Goal: Task Accomplishment & Management: Use online tool/utility

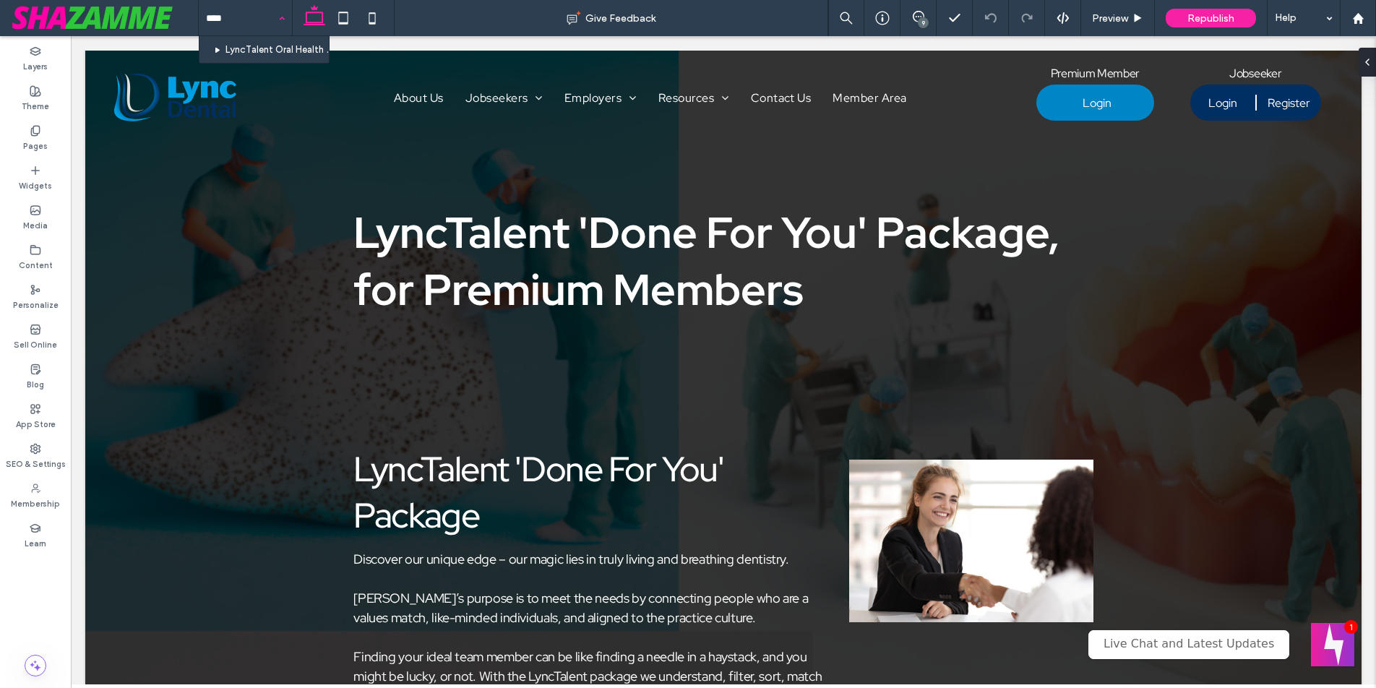
type input "****"
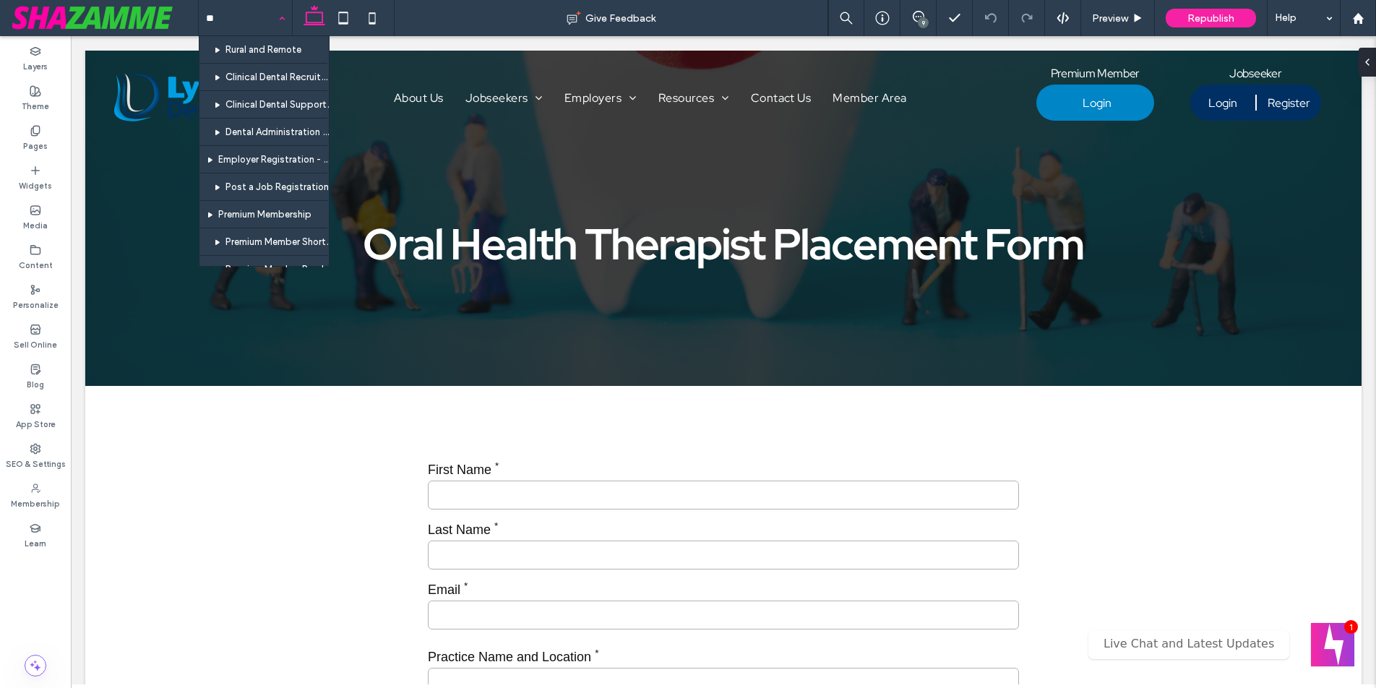
type input "***"
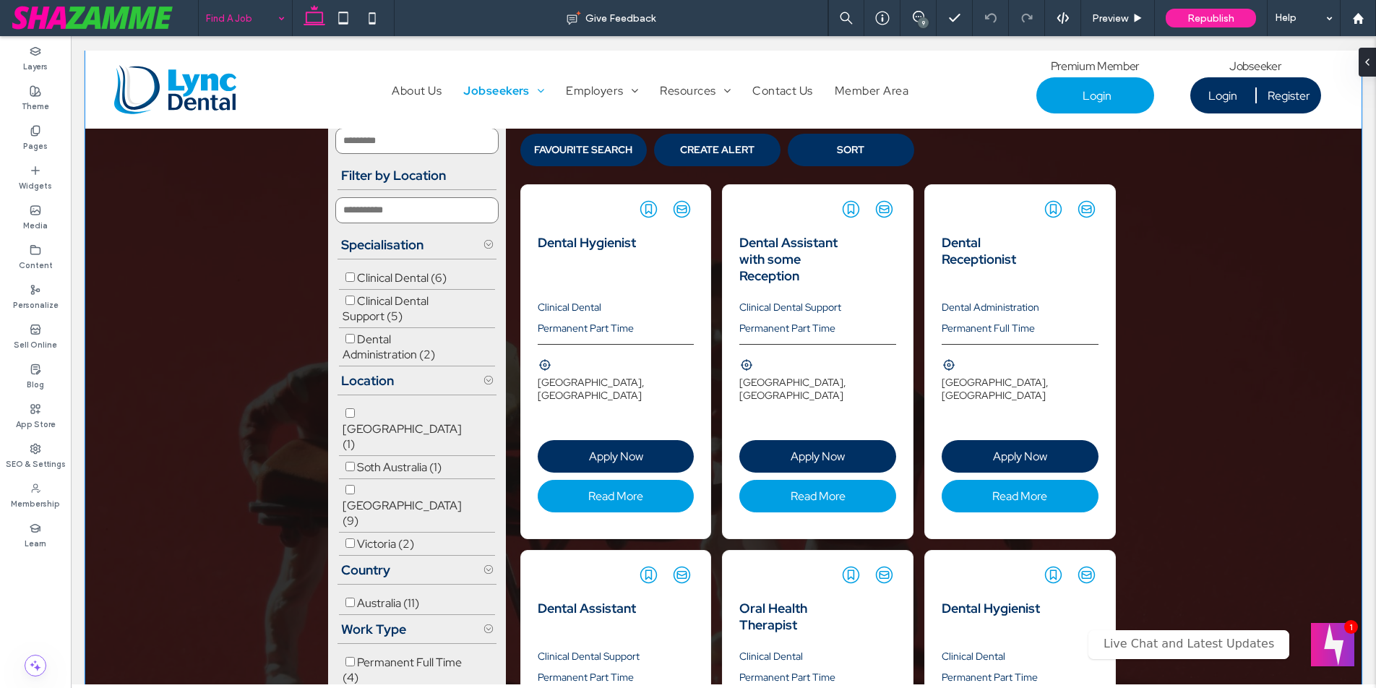
scroll to position [378, 0]
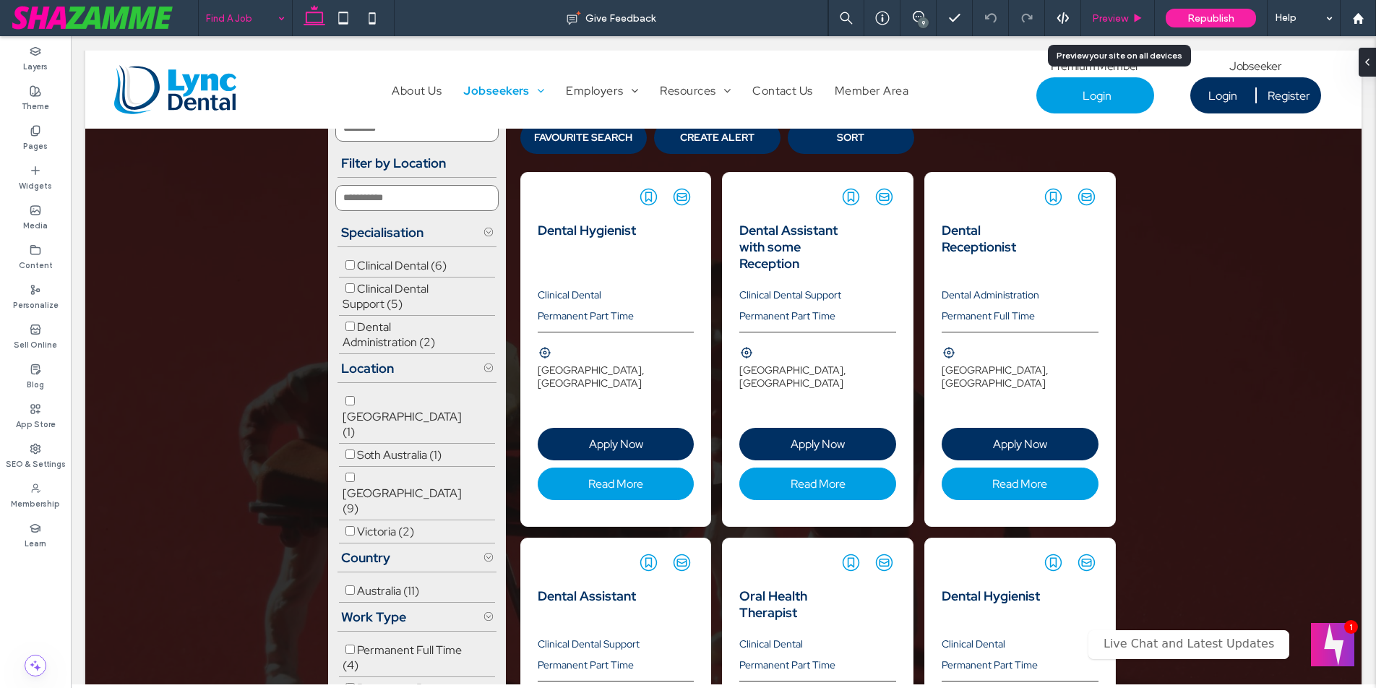
click at [1116, 18] on span "Preview" at bounding box center [1110, 18] width 36 height 12
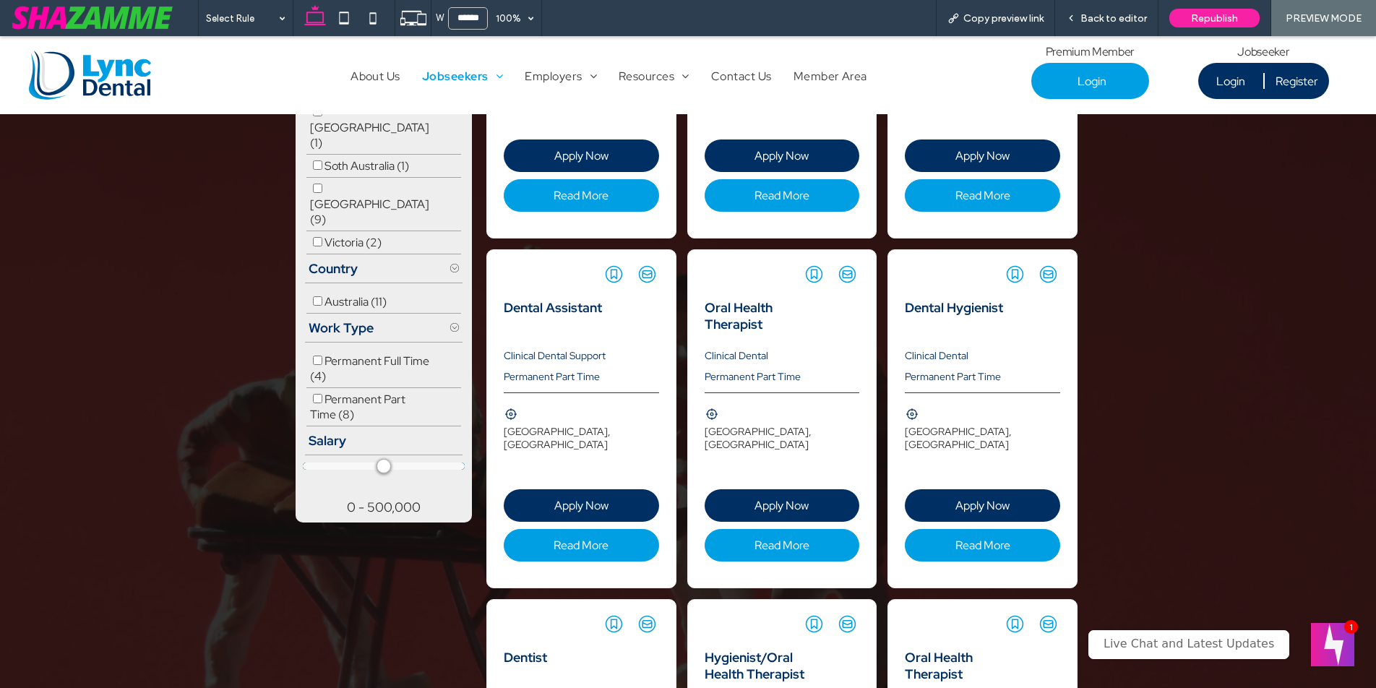
scroll to position [682, 0]
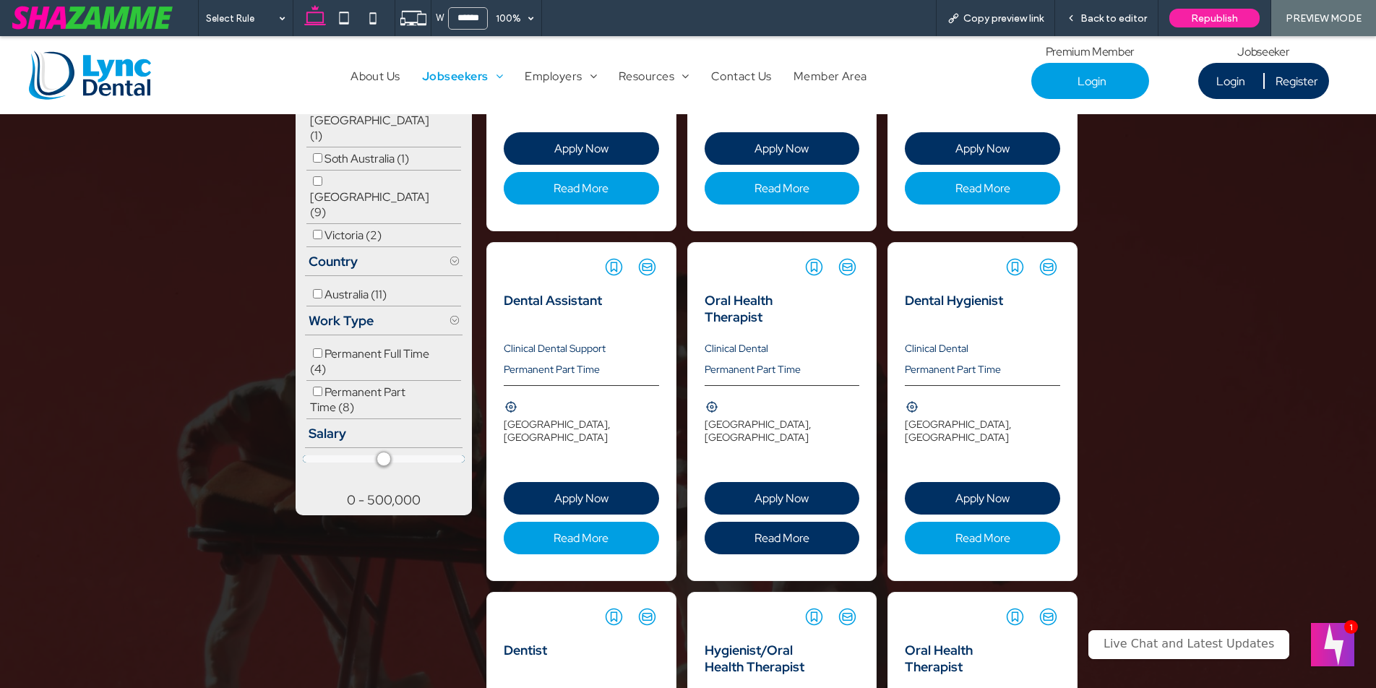
click at [766, 531] on span "Read More" at bounding box center [782, 538] width 142 height 15
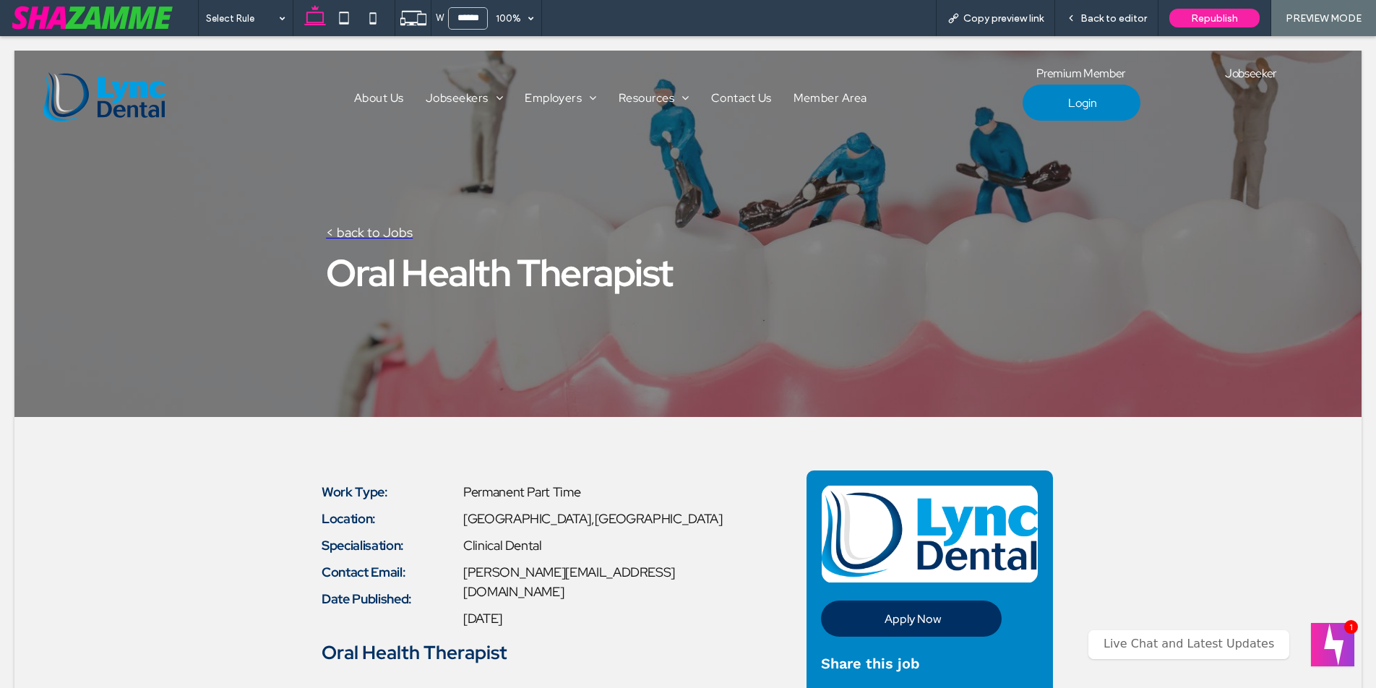
scroll to position [0, 0]
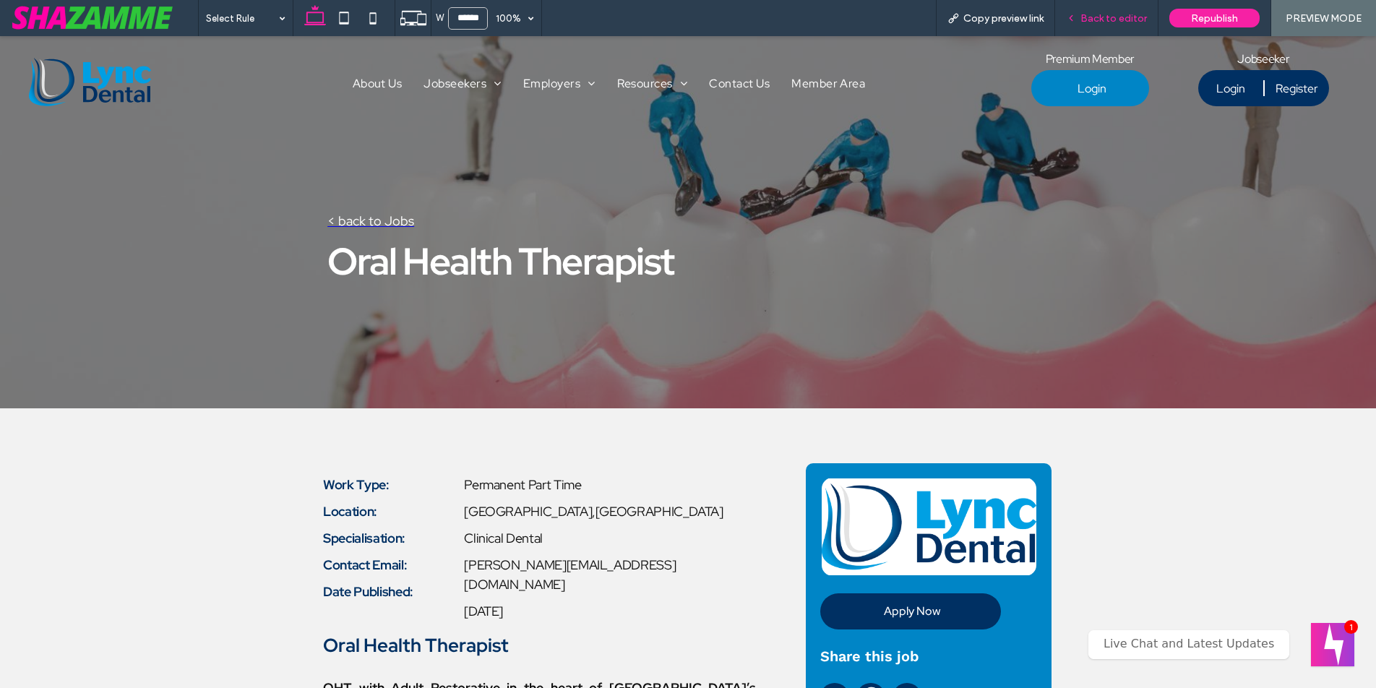
click at [1123, 17] on span "Back to editor" at bounding box center [1114, 18] width 66 height 12
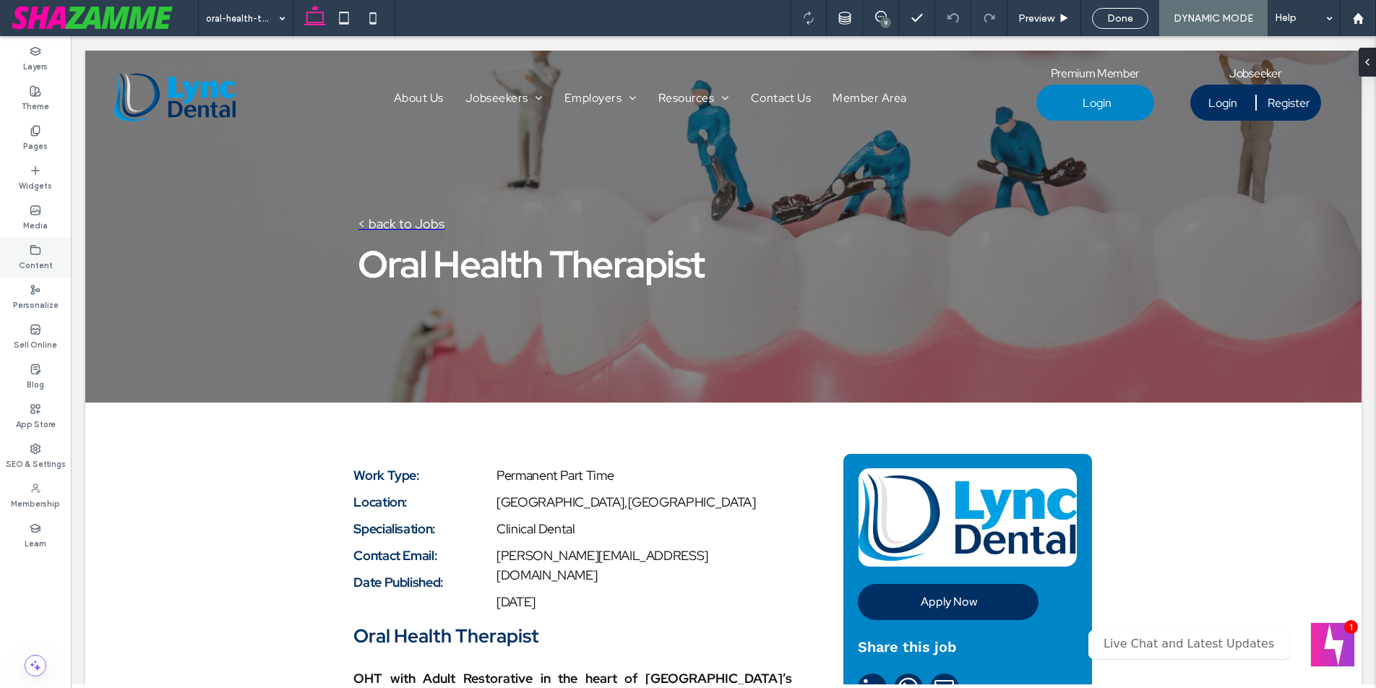
click at [24, 252] on div "Content" at bounding box center [35, 258] width 71 height 40
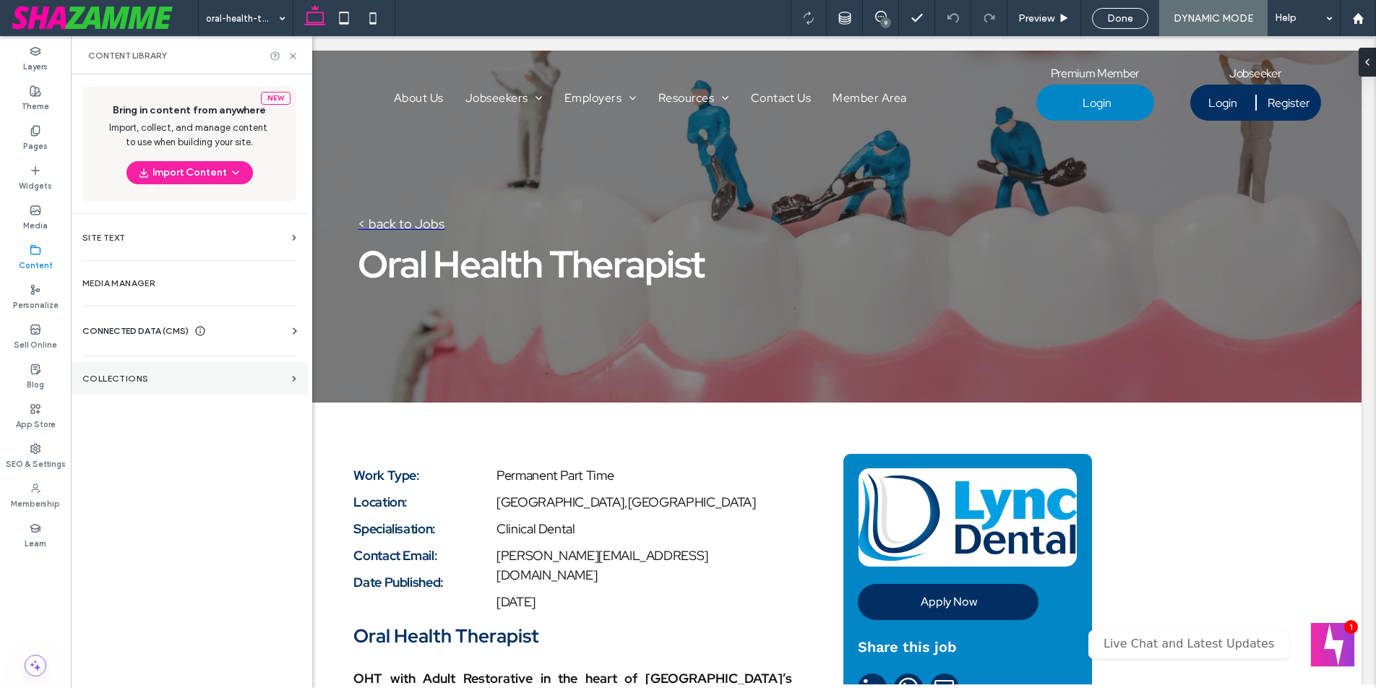
click at [119, 383] on label "Collections" at bounding box center [184, 379] width 204 height 10
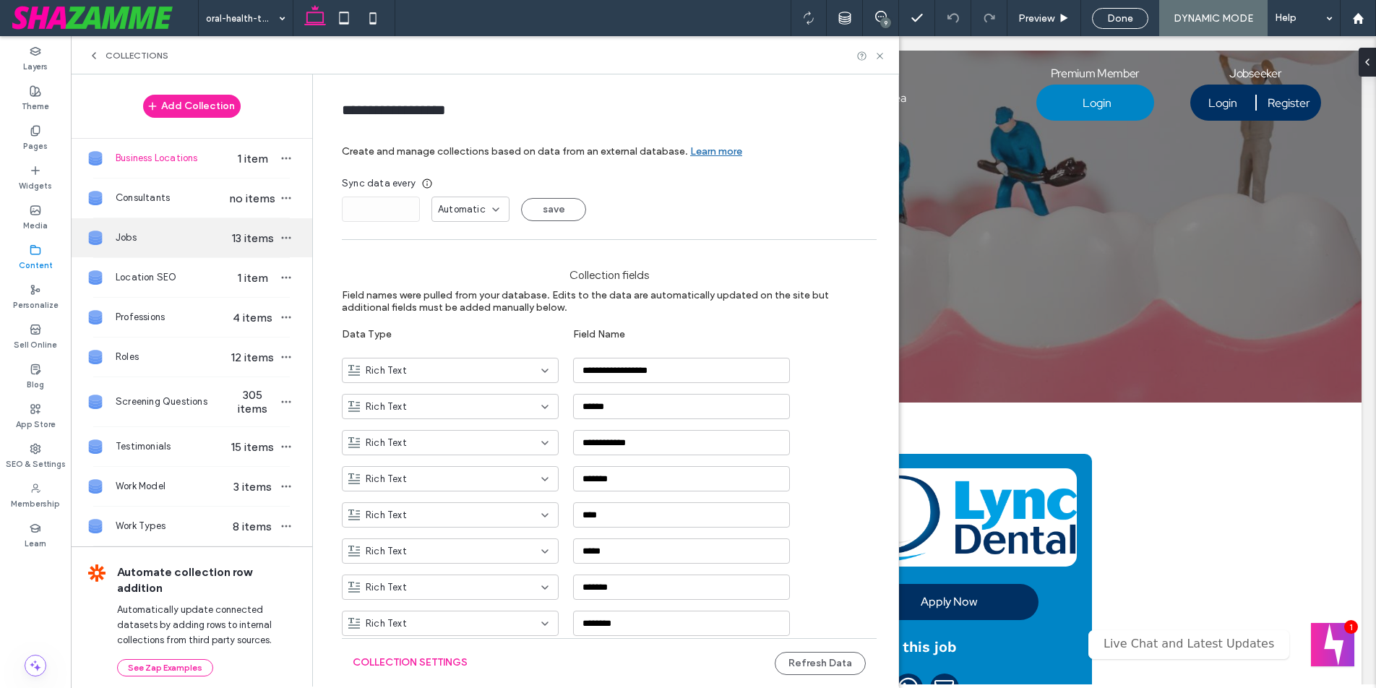
click at [250, 246] on div "Jobs 13 items" at bounding box center [191, 237] width 241 height 39
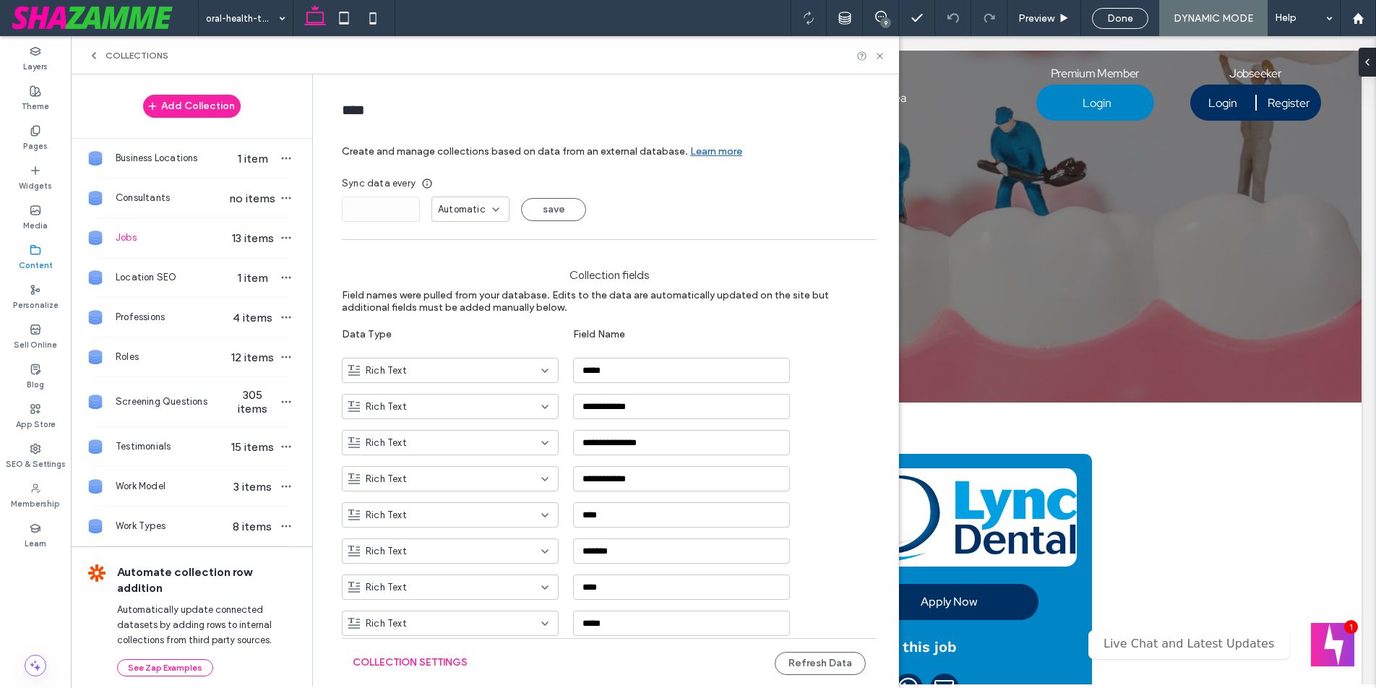
type input "****"
click at [280, 235] on icon "button" at bounding box center [286, 238] width 12 height 12
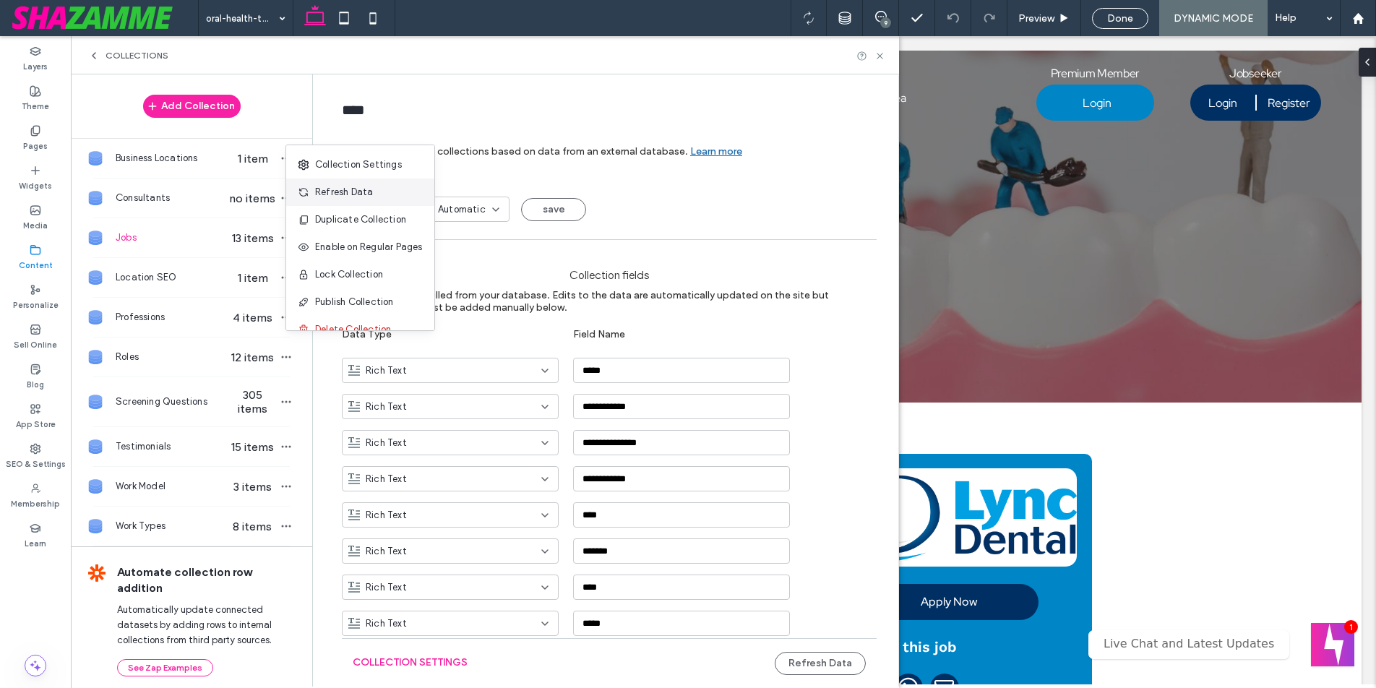
click at [325, 190] on span "Refresh Data" at bounding box center [344, 192] width 58 height 14
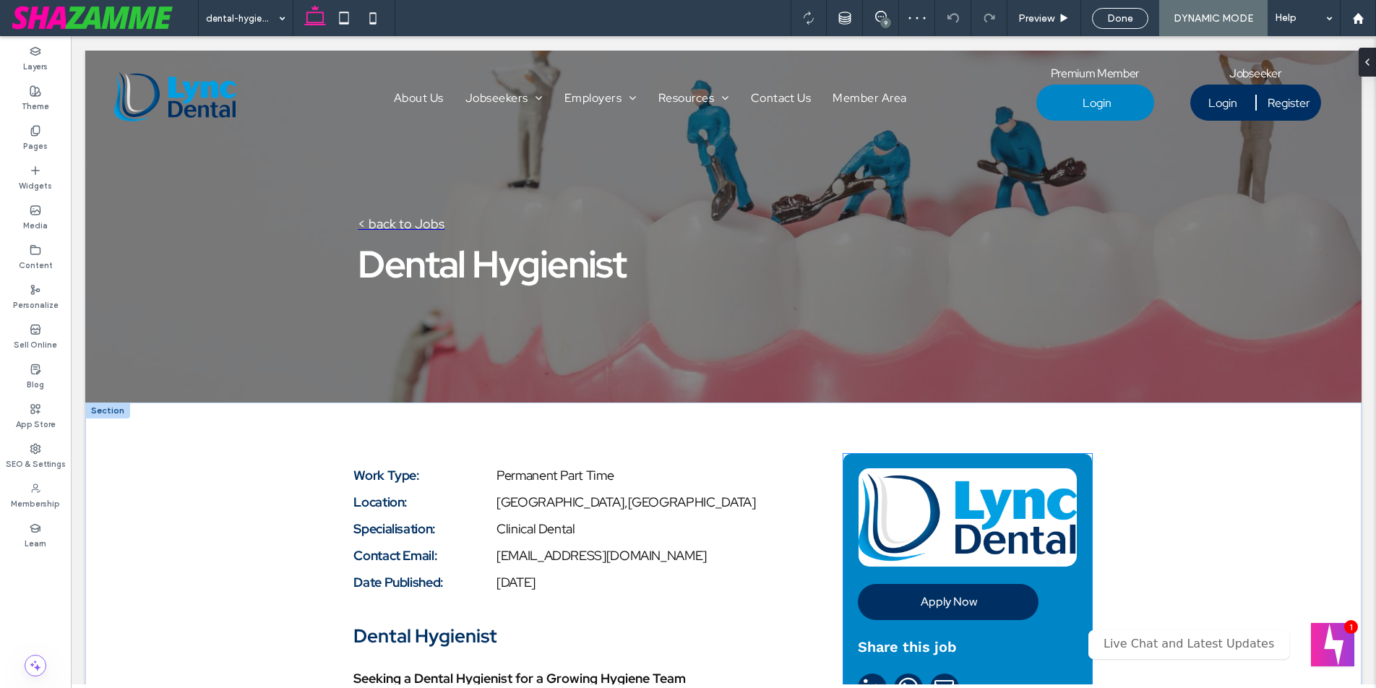
click at [951, 538] on img at bounding box center [968, 517] width 218 height 98
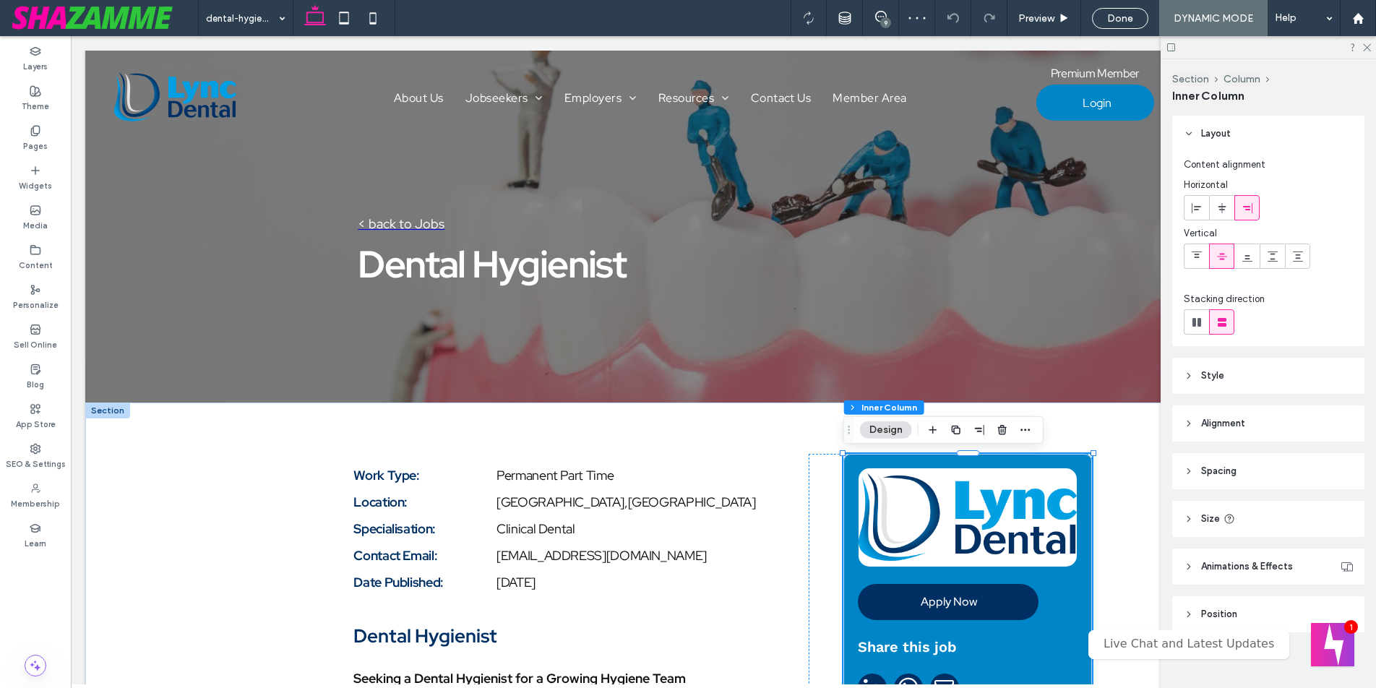
click at [941, 542] on img at bounding box center [968, 517] width 218 height 98
click at [941, 541] on img at bounding box center [968, 517] width 218 height 98
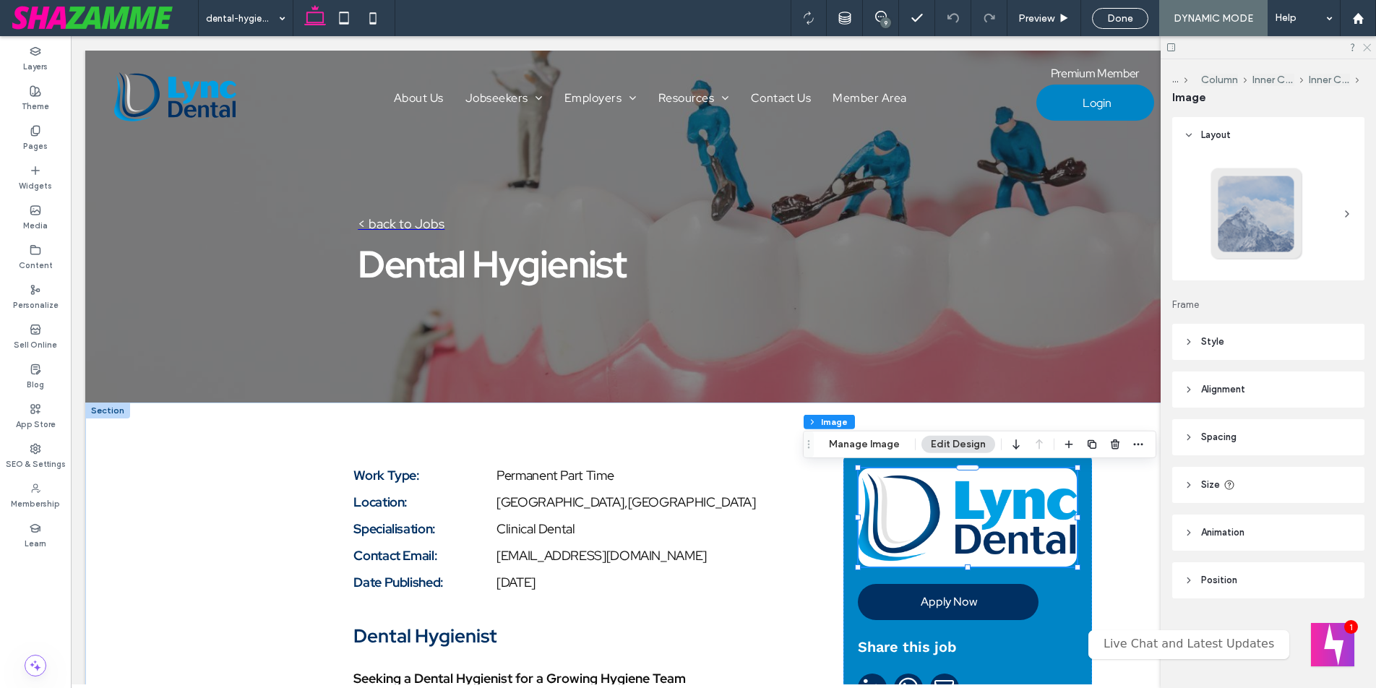
click at [1365, 50] on icon at bounding box center [1366, 46] width 9 height 9
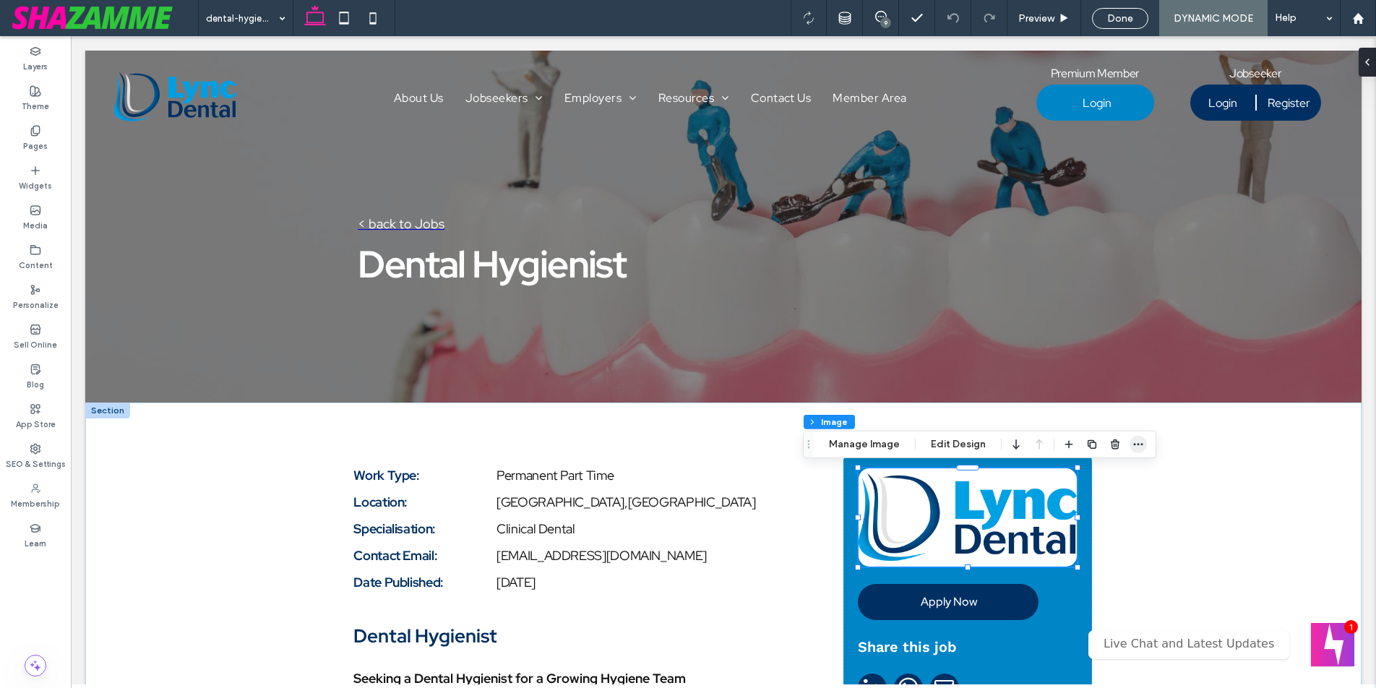
click at [1135, 443] on use "button" at bounding box center [1138, 444] width 9 height 2
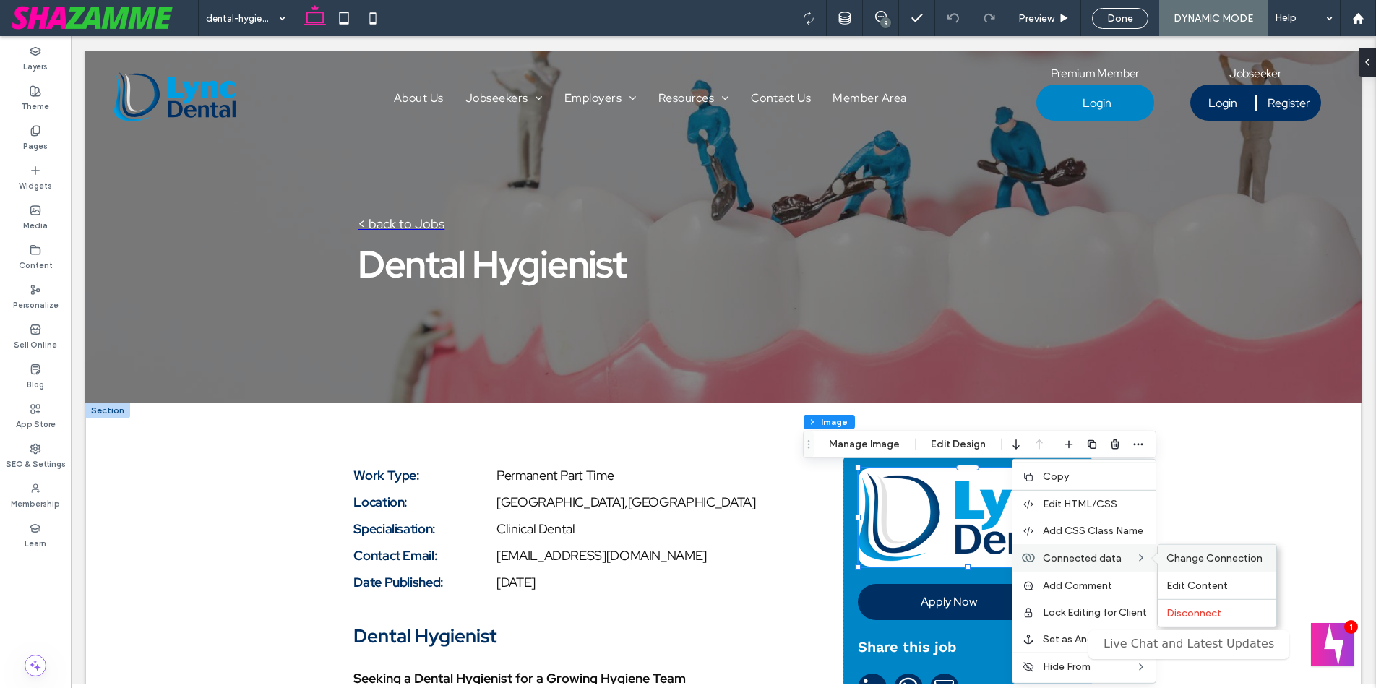
click at [1186, 557] on span "Change Connection" at bounding box center [1215, 558] width 96 height 12
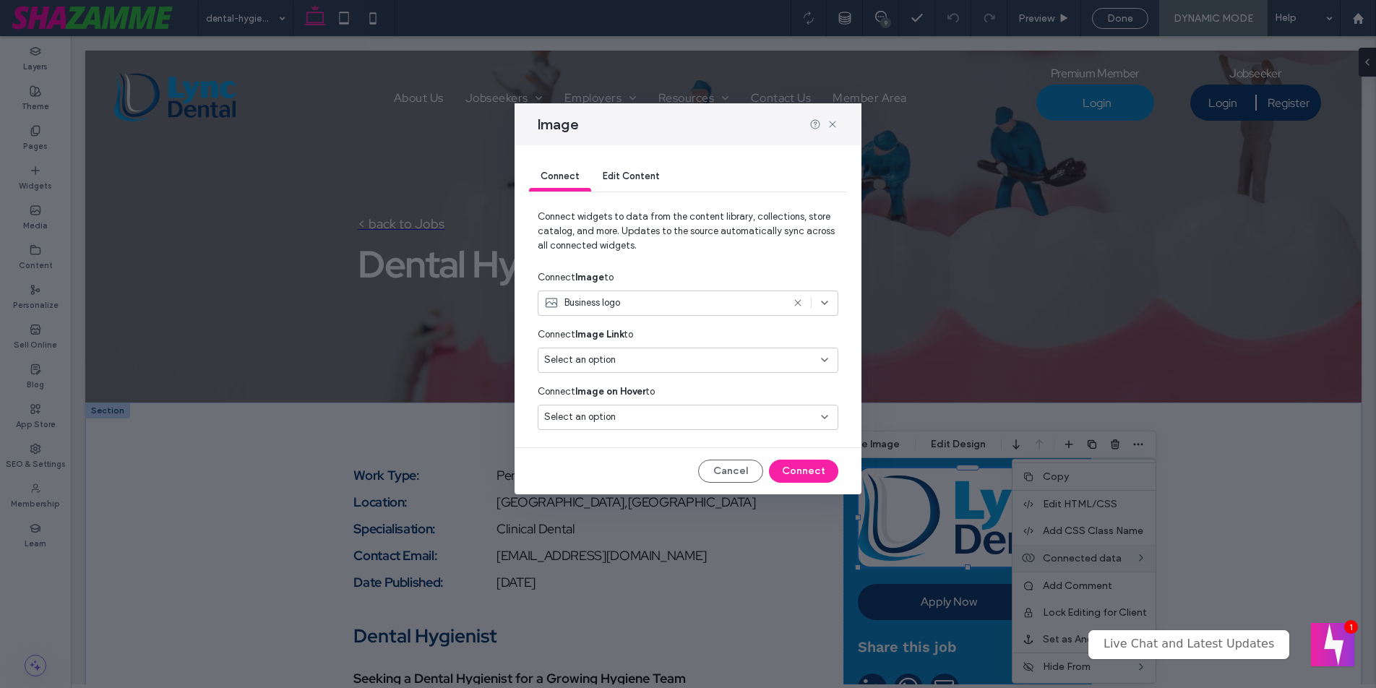
click at [688, 359] on div "Select an option" at bounding box center [679, 360] width 270 height 14
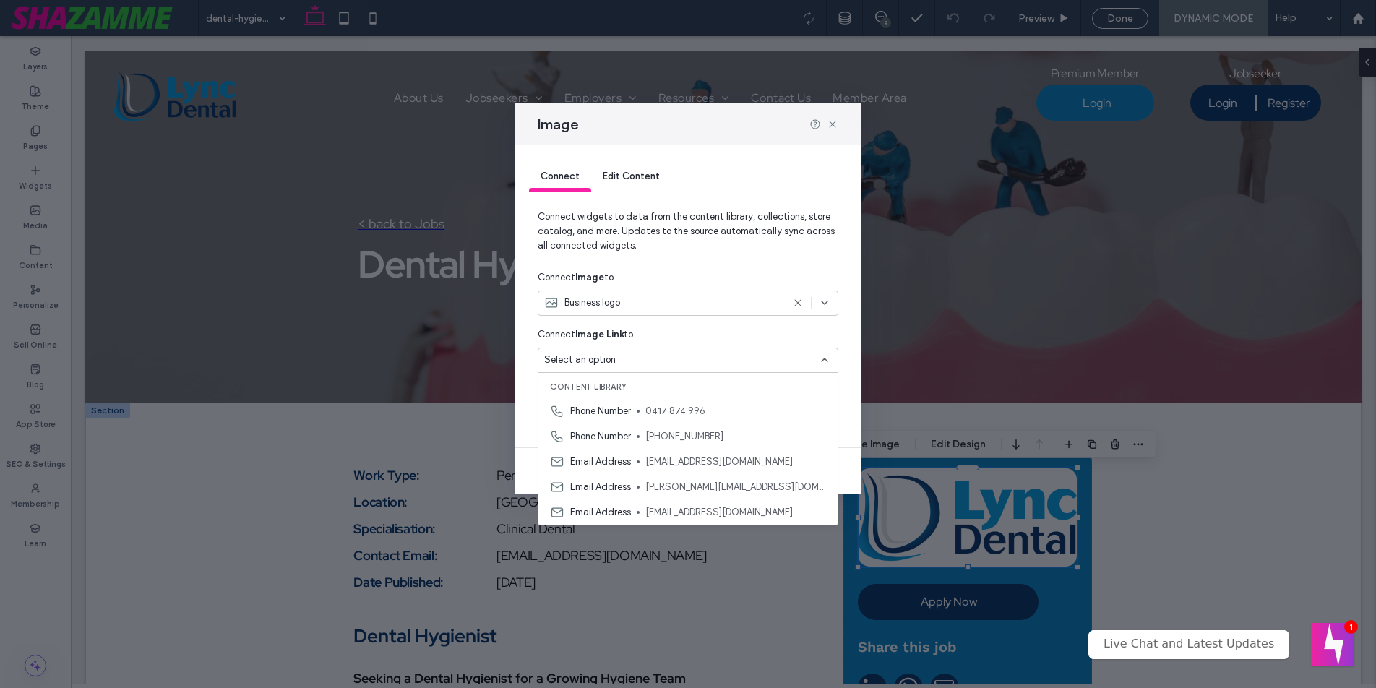
click at [645, 301] on div "Business logo" at bounding box center [663, 303] width 238 height 14
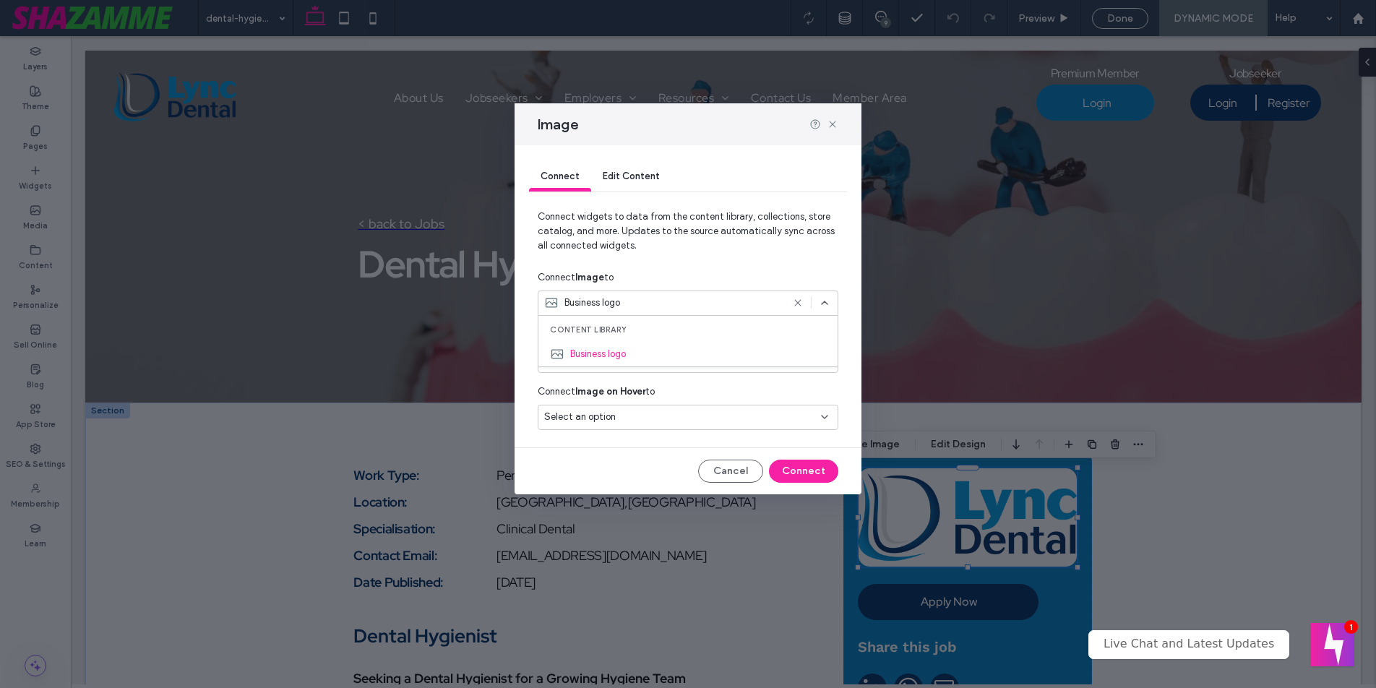
click at [647, 267] on div "Connect Image to" at bounding box center [688, 278] width 301 height 26
click at [655, 416] on div "Select an option" at bounding box center [679, 417] width 270 height 14
click at [529, 384] on div "Connect Edit Content Connect widgets to data from the content library, collecti…" at bounding box center [688, 319] width 347 height 349
click at [836, 126] on icon at bounding box center [833, 125] width 12 height 12
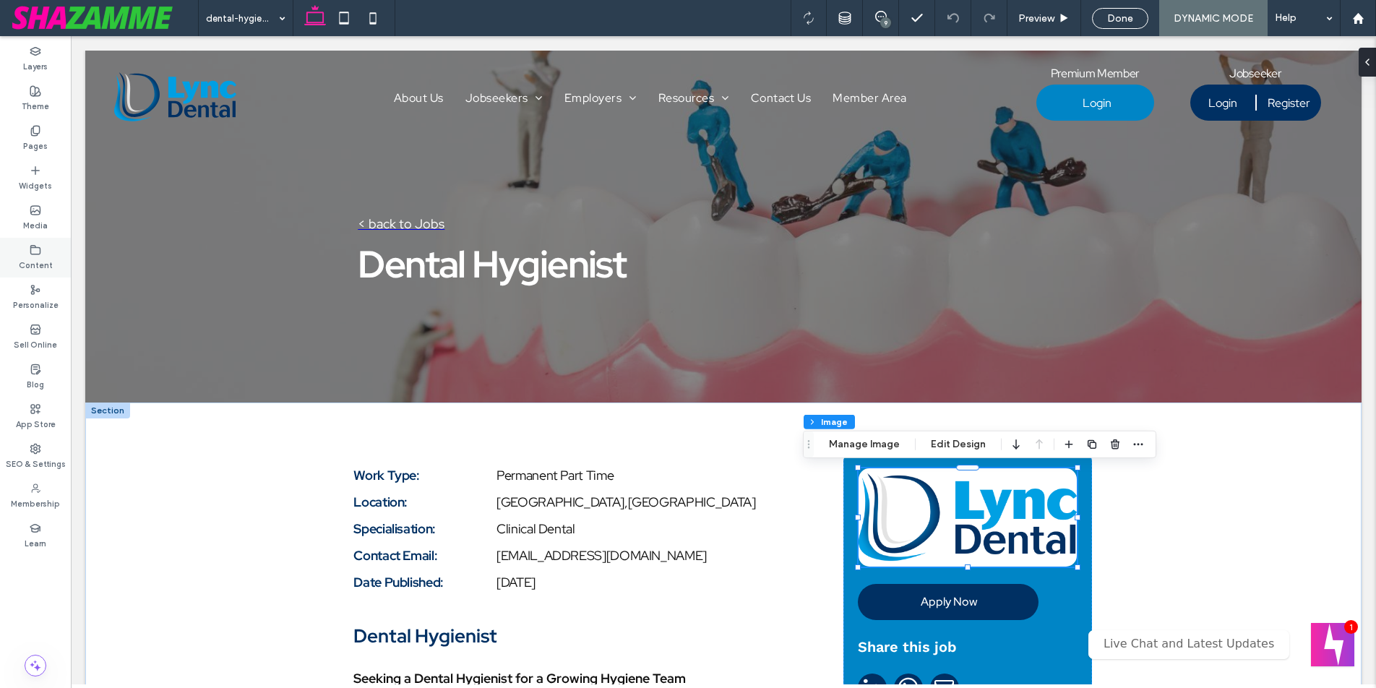
click at [35, 254] on icon at bounding box center [36, 250] width 12 height 12
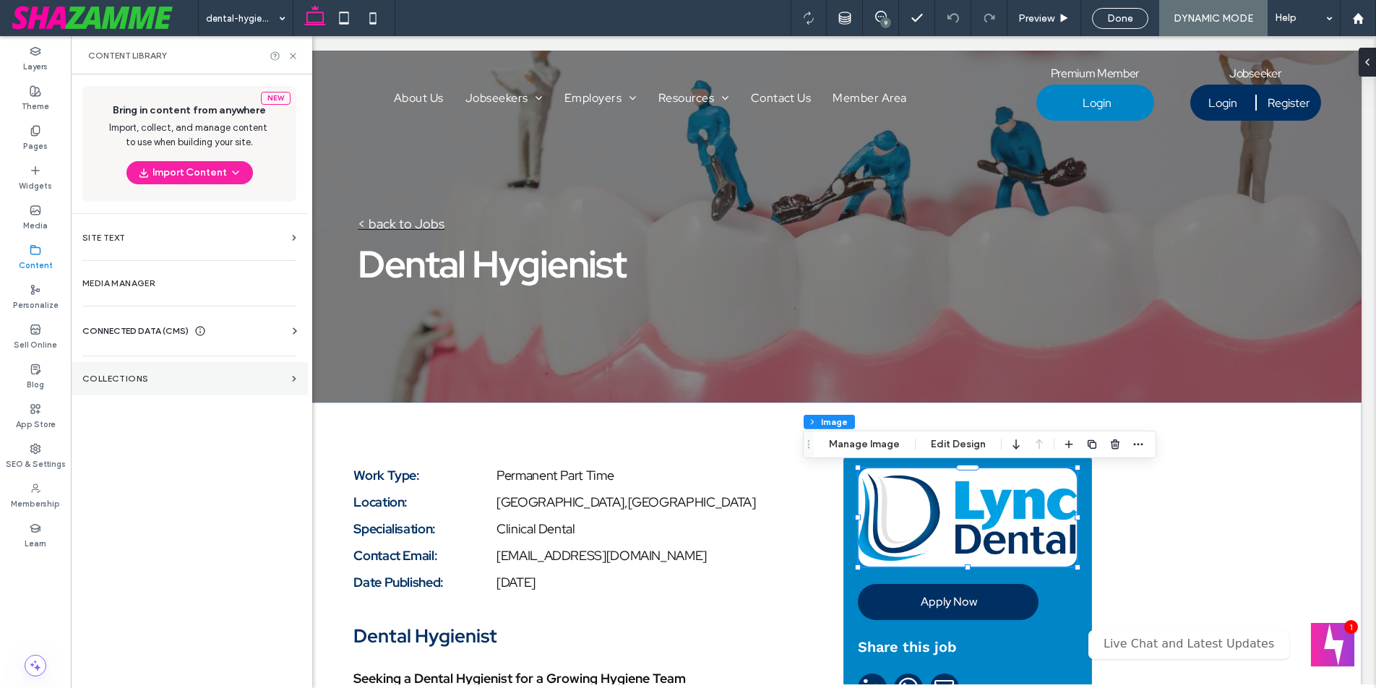
click at [132, 384] on section "Collections" at bounding box center [189, 378] width 237 height 33
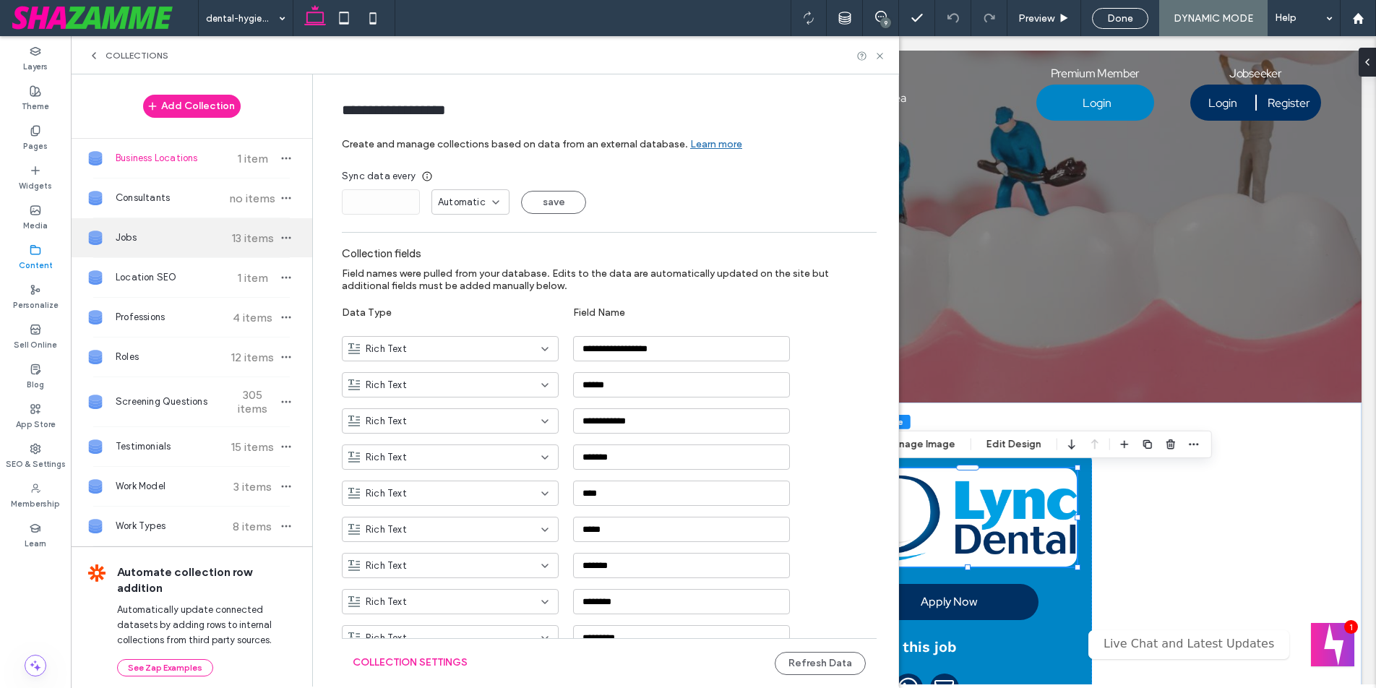
click at [144, 239] on span "Jobs" at bounding box center [170, 238] width 108 height 14
type input "****"
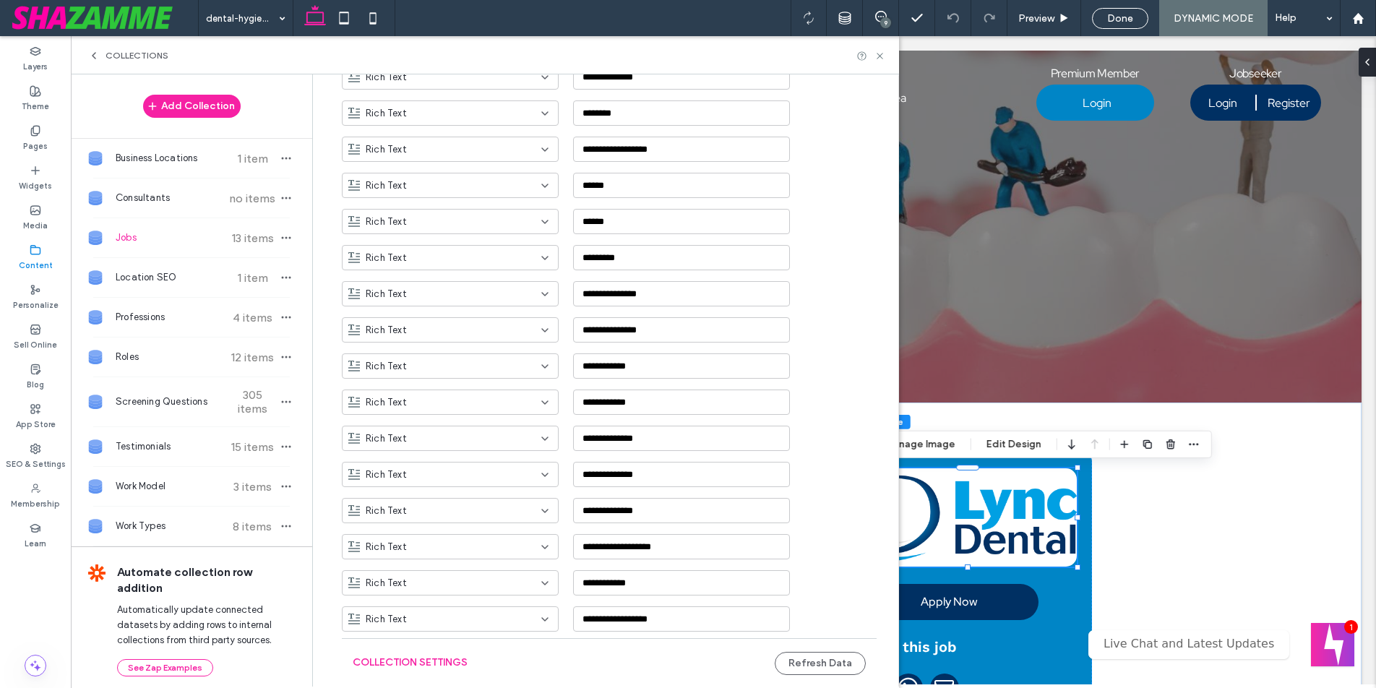
scroll to position [1756, 0]
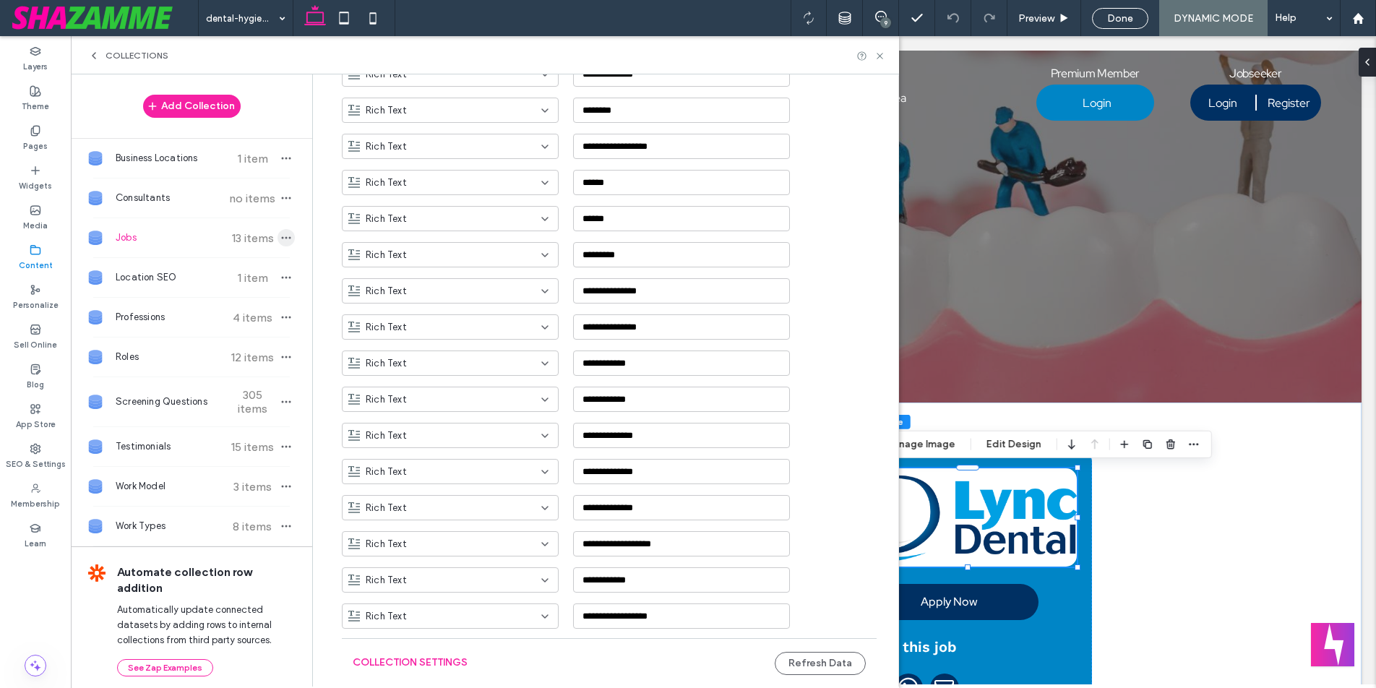
click at [280, 239] on icon "button" at bounding box center [286, 238] width 12 height 12
click at [343, 167] on span "Collection Settings" at bounding box center [358, 165] width 87 height 14
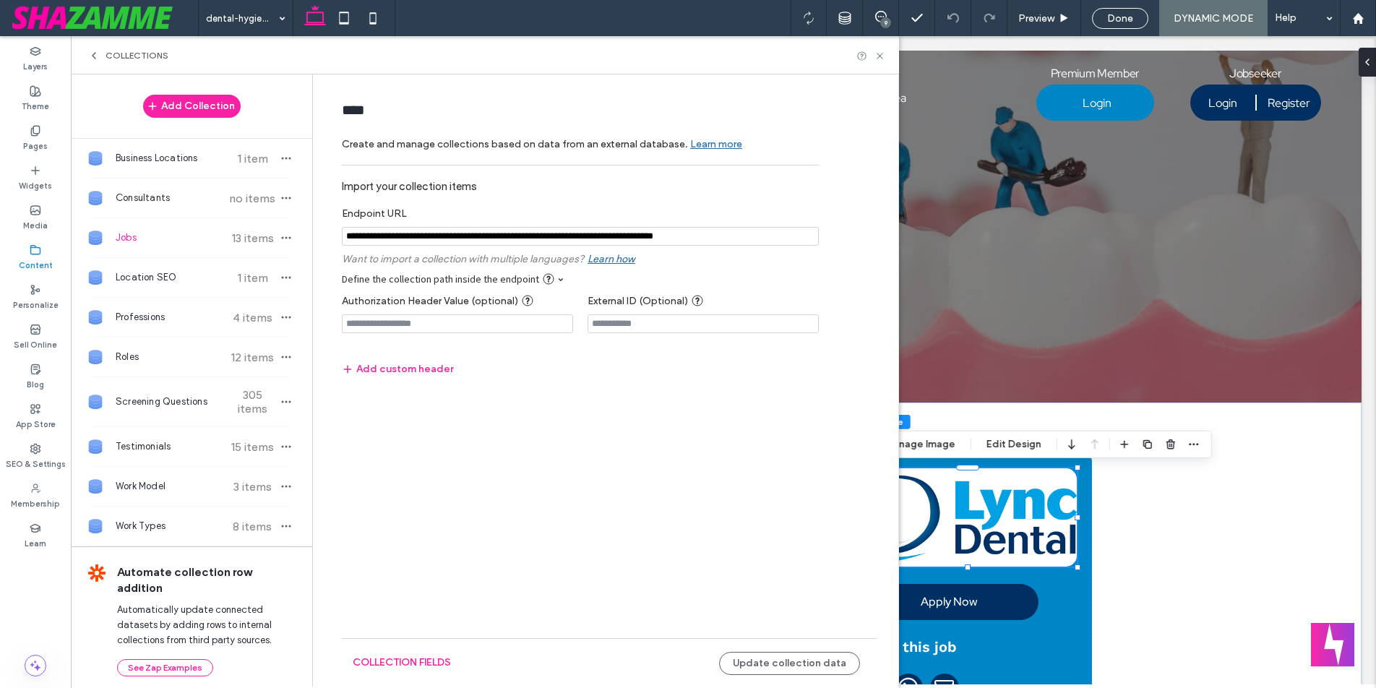
scroll to position [0, 0]
click at [776, 657] on button "Update collection data" at bounding box center [789, 663] width 141 height 23
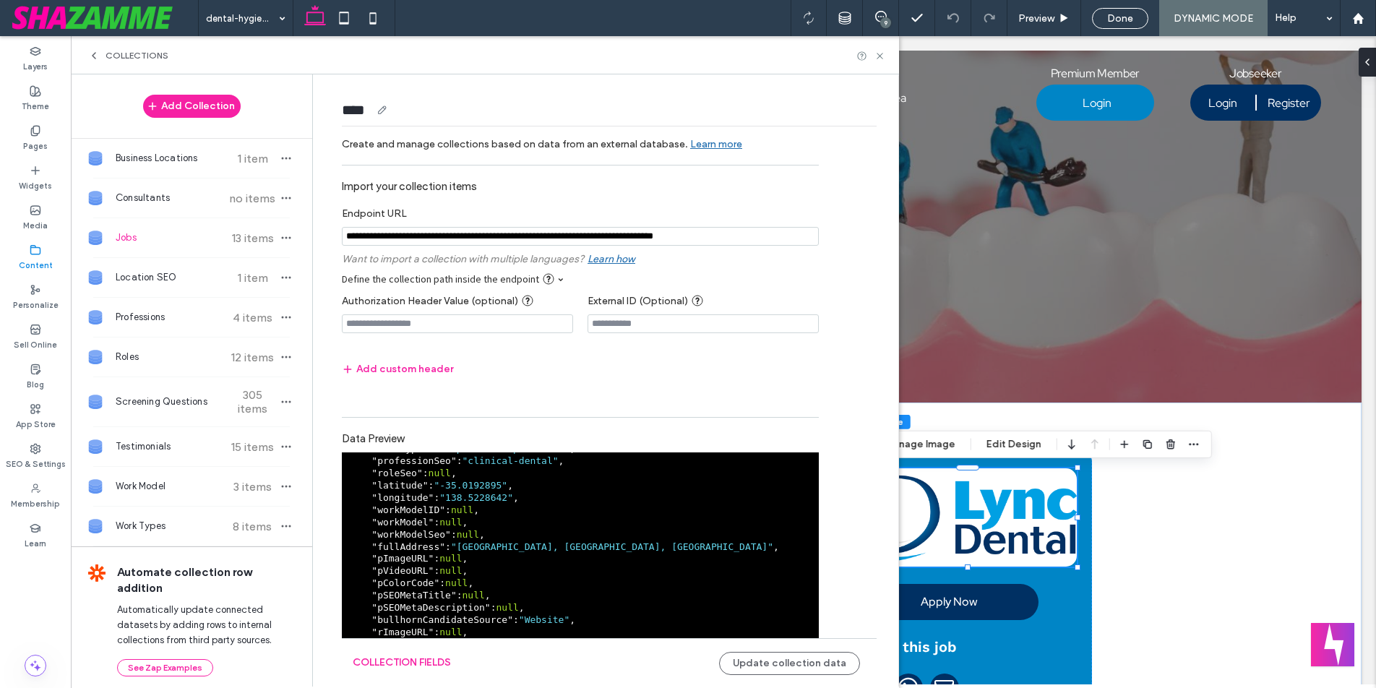
scroll to position [869, 0]
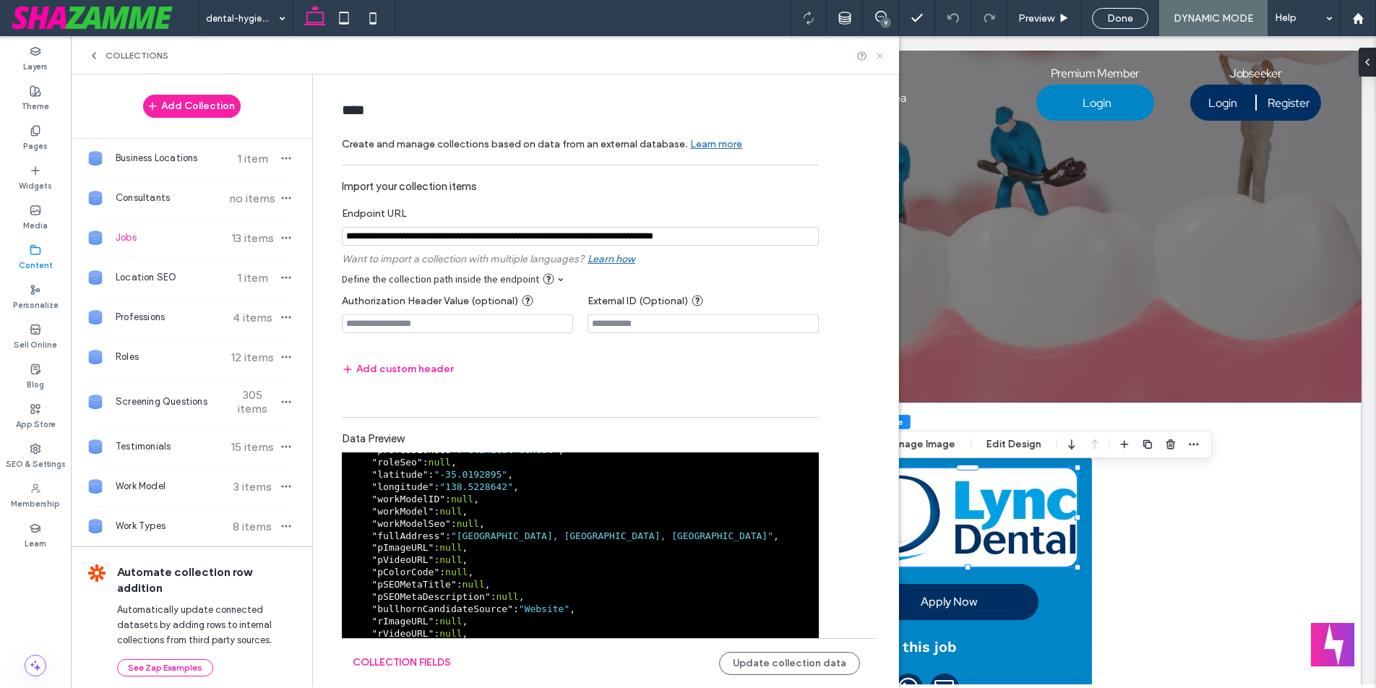
click at [880, 53] on icon at bounding box center [880, 56] width 11 height 11
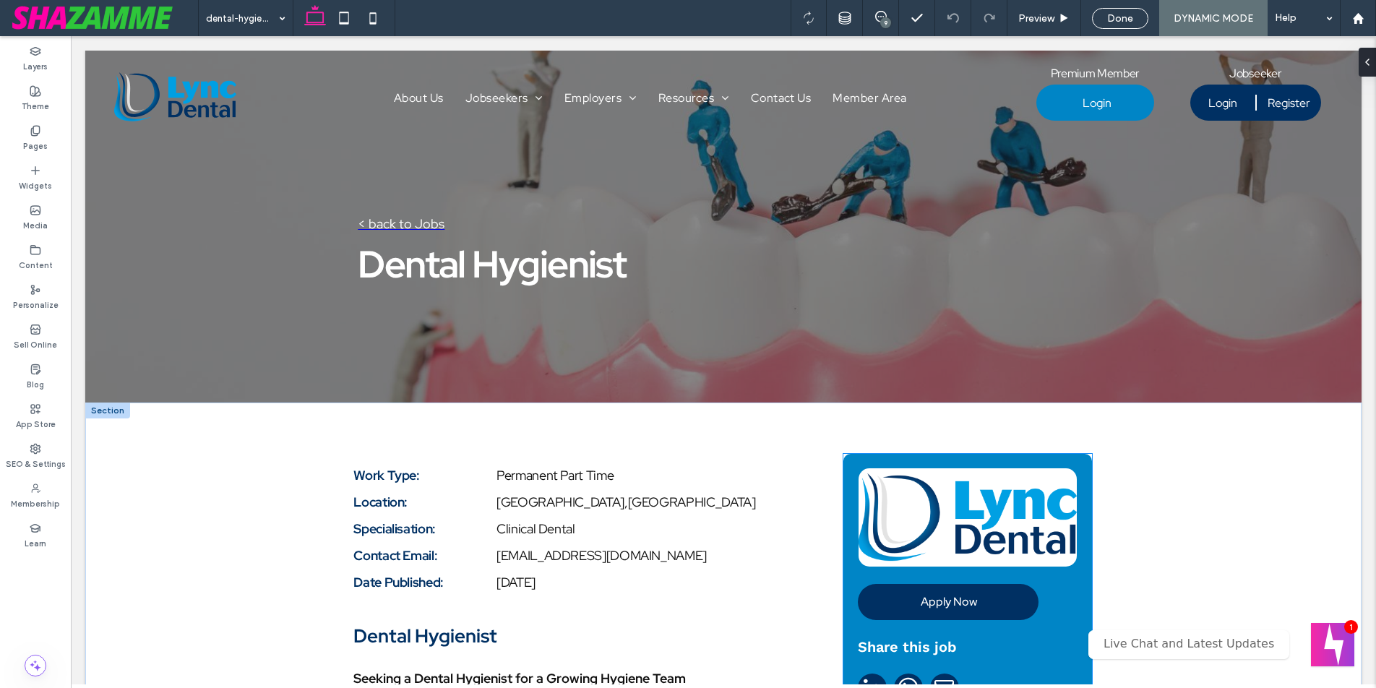
click at [963, 506] on img at bounding box center [968, 517] width 218 height 98
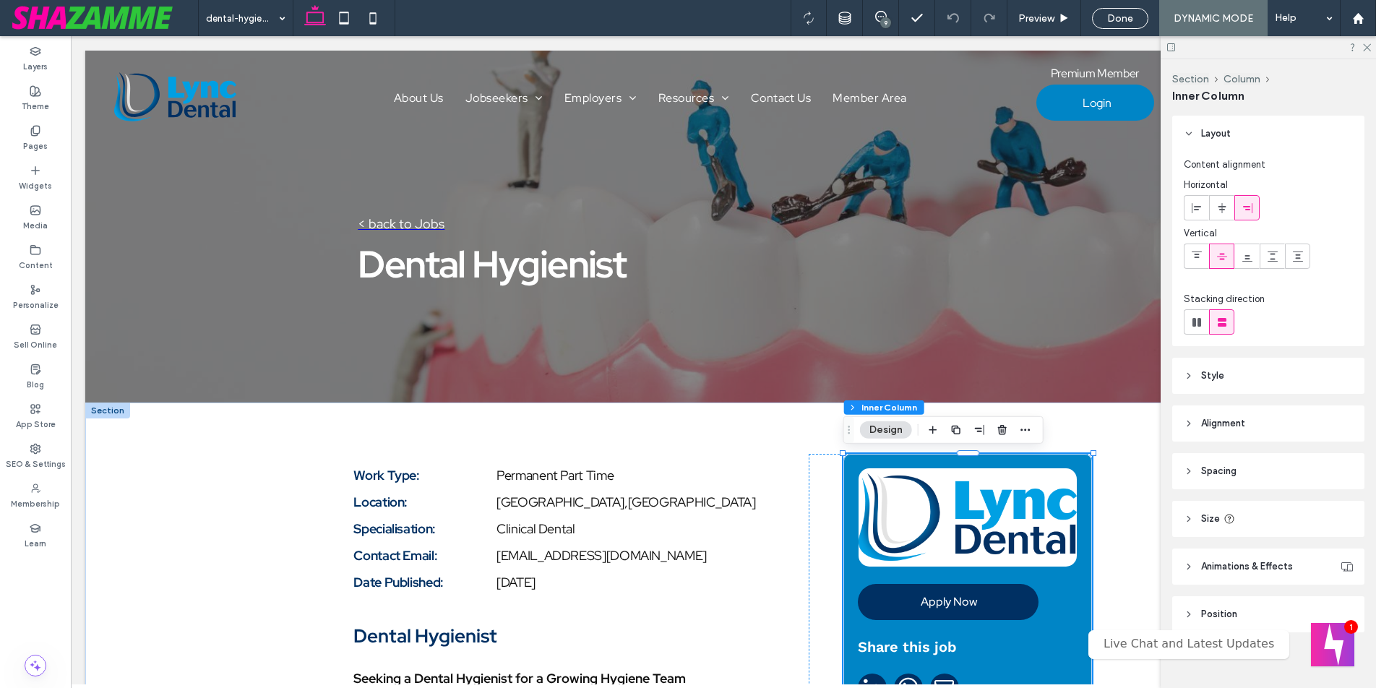
click at [963, 505] on img at bounding box center [968, 517] width 218 height 98
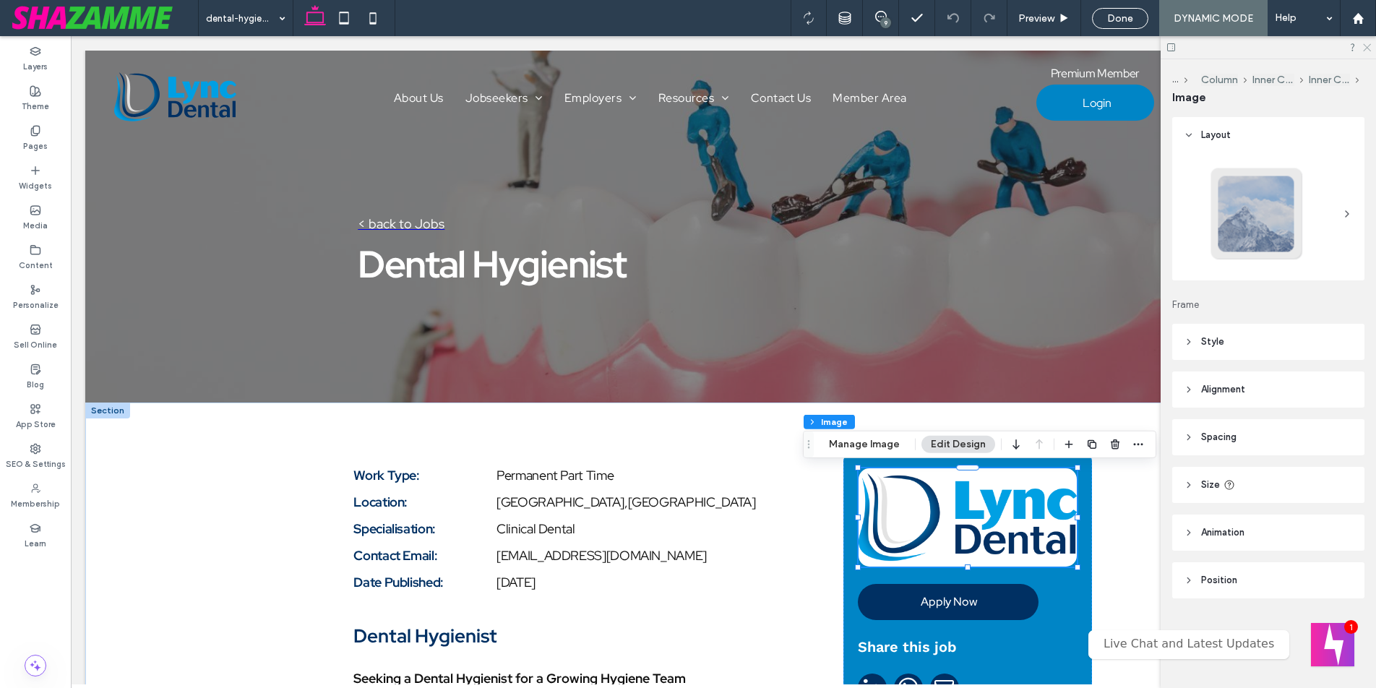
click at [1370, 48] on icon at bounding box center [1366, 46] width 9 height 9
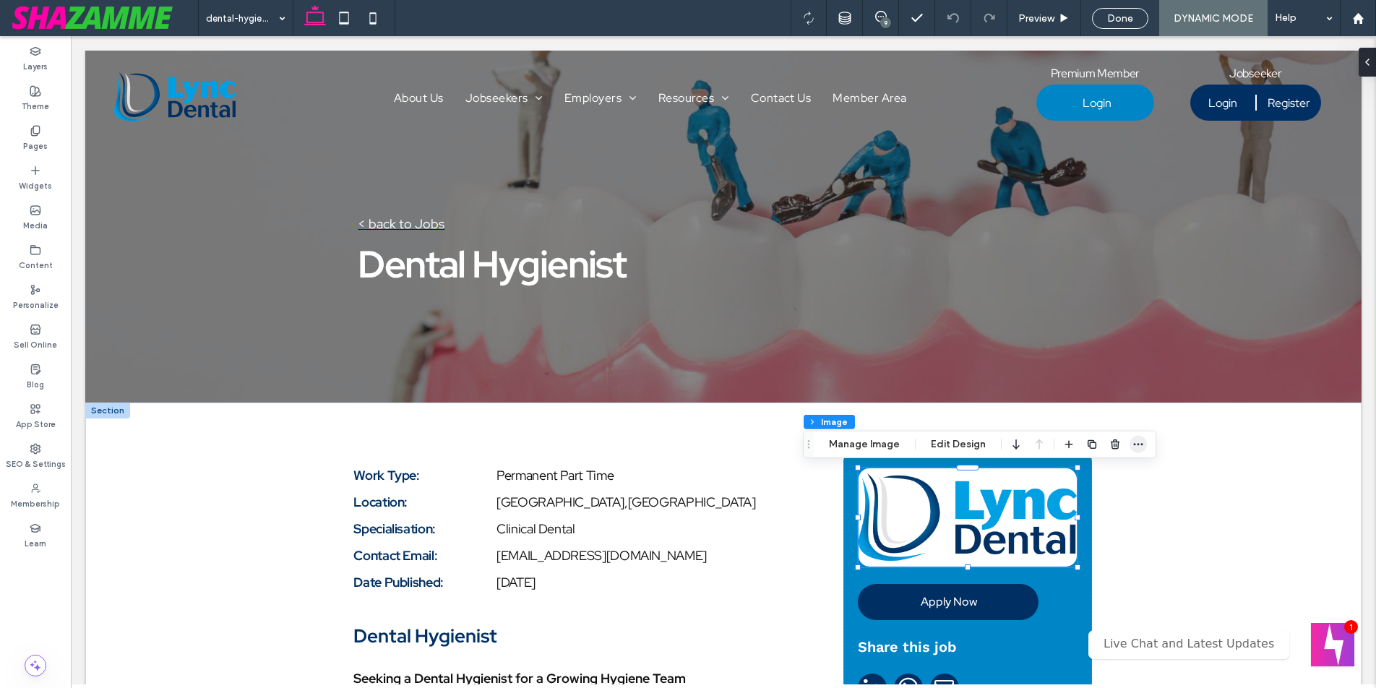
click at [1133, 446] on icon "button" at bounding box center [1139, 445] width 12 height 12
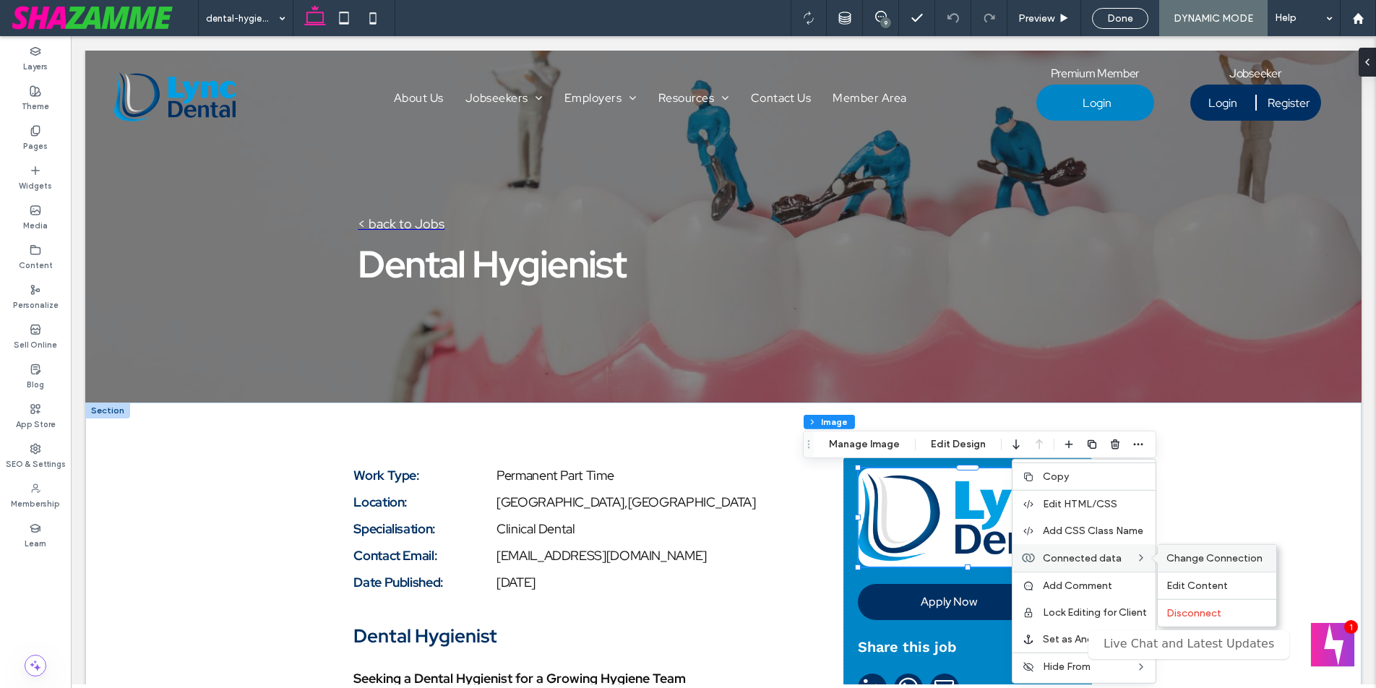
click at [1204, 559] on span "Change Connection" at bounding box center [1215, 558] width 96 height 12
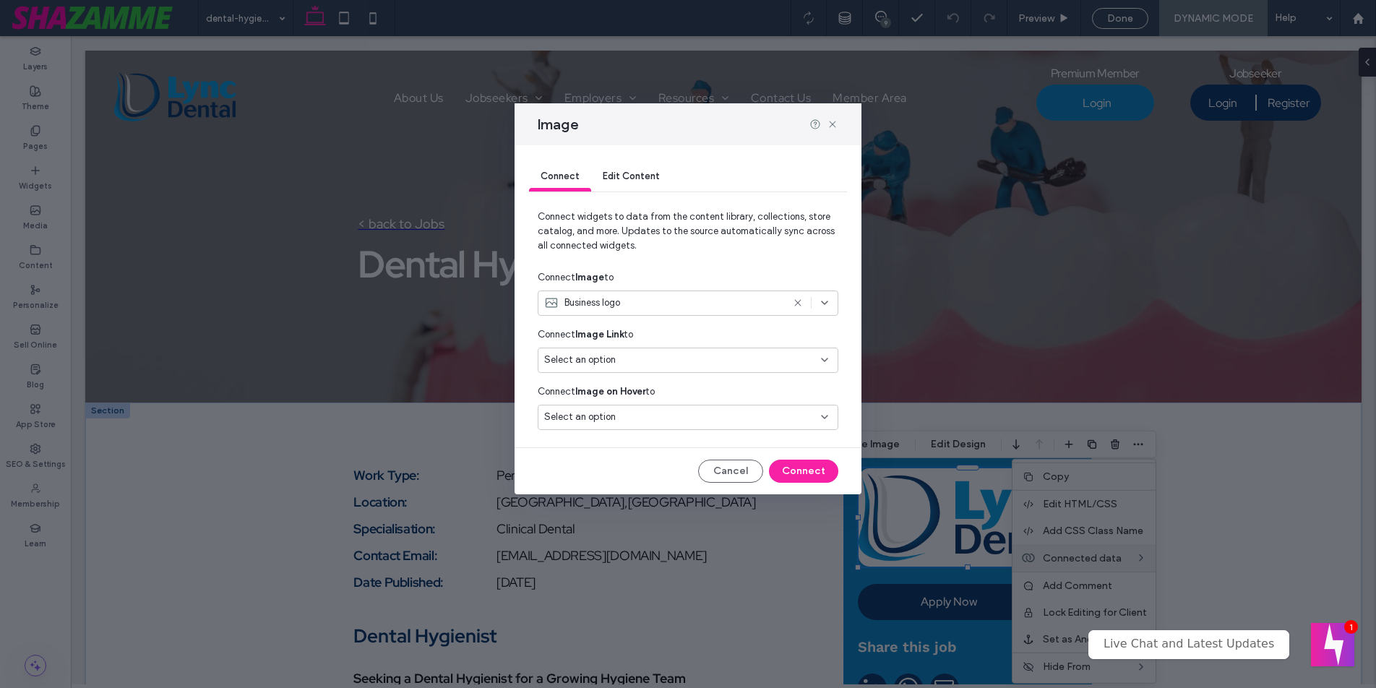
click at [752, 364] on div "Select an option" at bounding box center [679, 360] width 270 height 14
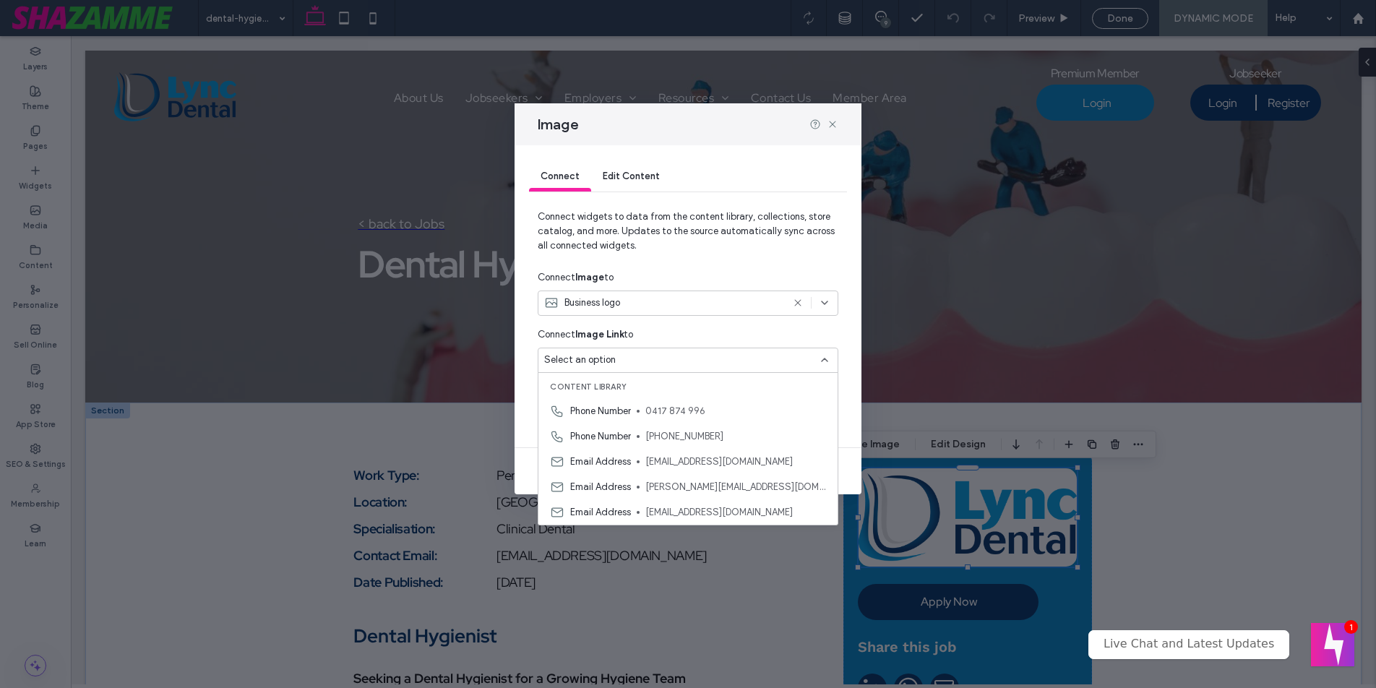
click at [703, 304] on div "Business logo" at bounding box center [663, 303] width 238 height 14
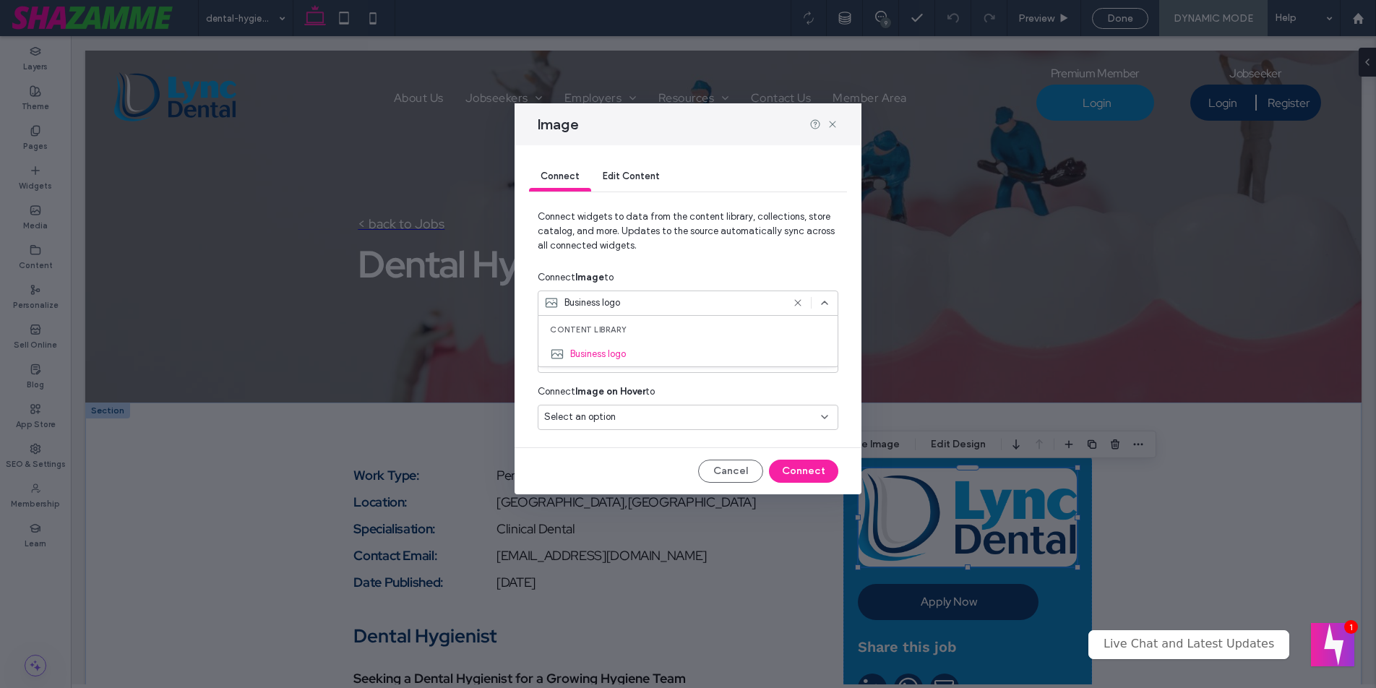
click at [687, 267] on div "Connect Image to" at bounding box center [688, 278] width 301 height 26
drag, startPoint x: 833, startPoint y: 123, endPoint x: 764, endPoint y: 89, distance: 76.6
click at [833, 123] on use at bounding box center [832, 124] width 7 height 7
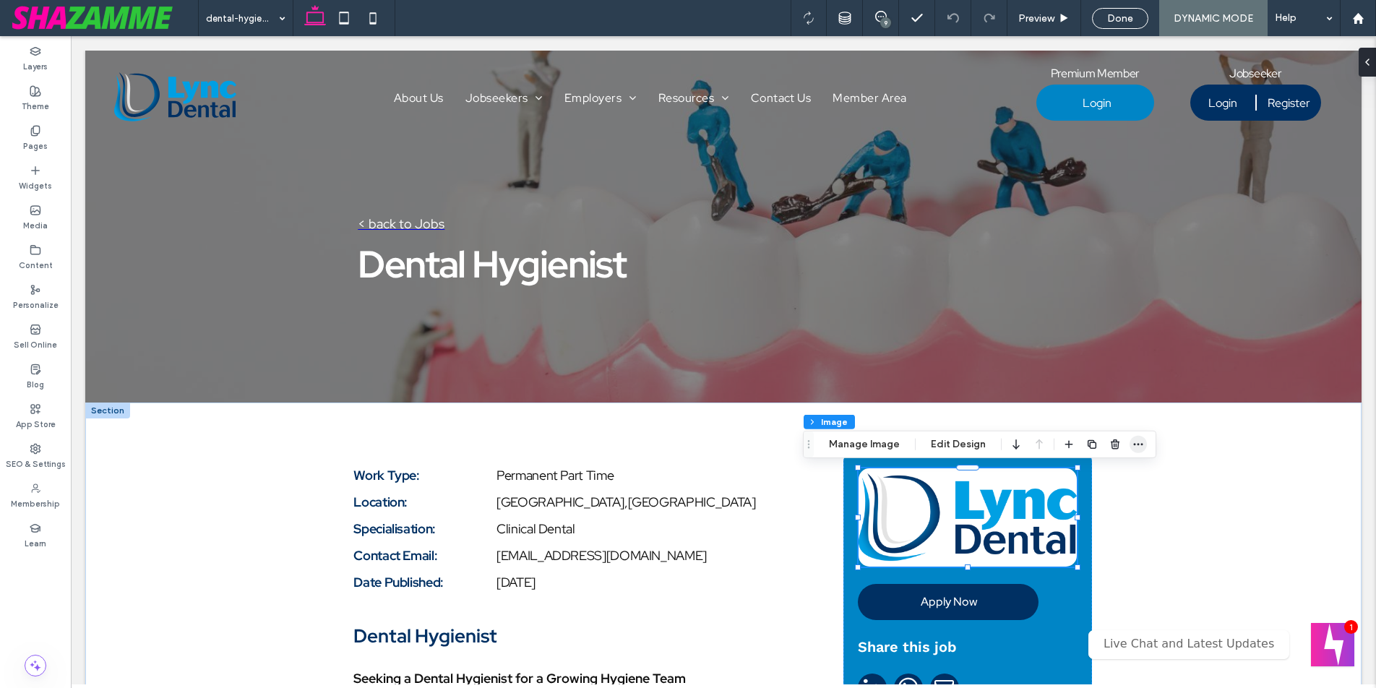
click at [1135, 445] on icon "button" at bounding box center [1139, 445] width 12 height 12
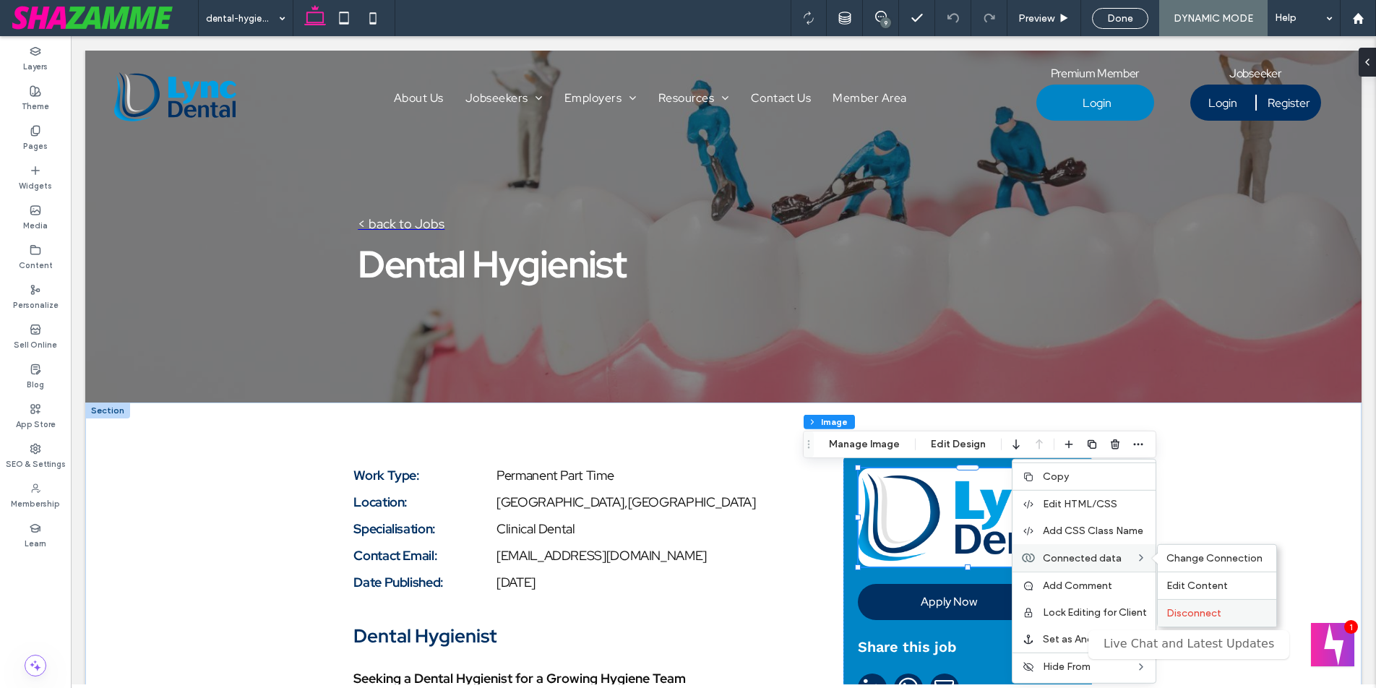
click at [1208, 614] on span "Disconnect" at bounding box center [1194, 613] width 55 height 12
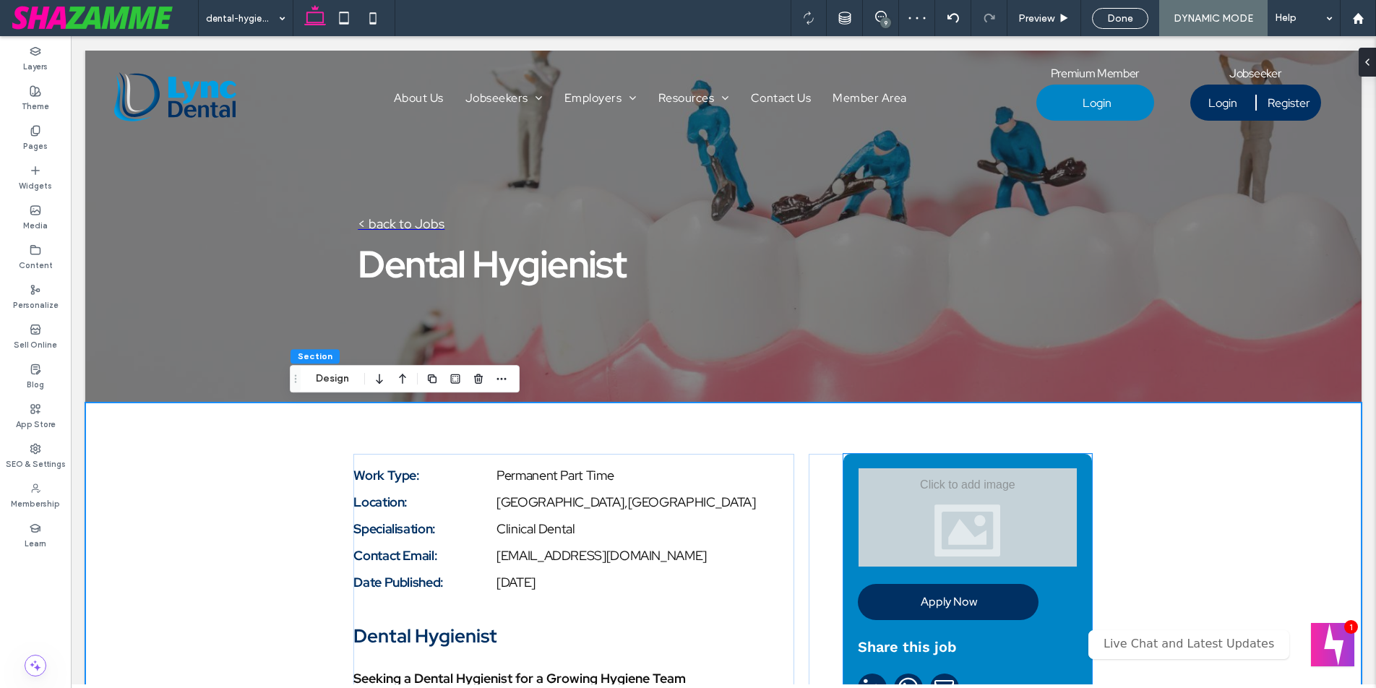
click at [916, 497] on div at bounding box center [968, 517] width 218 height 98
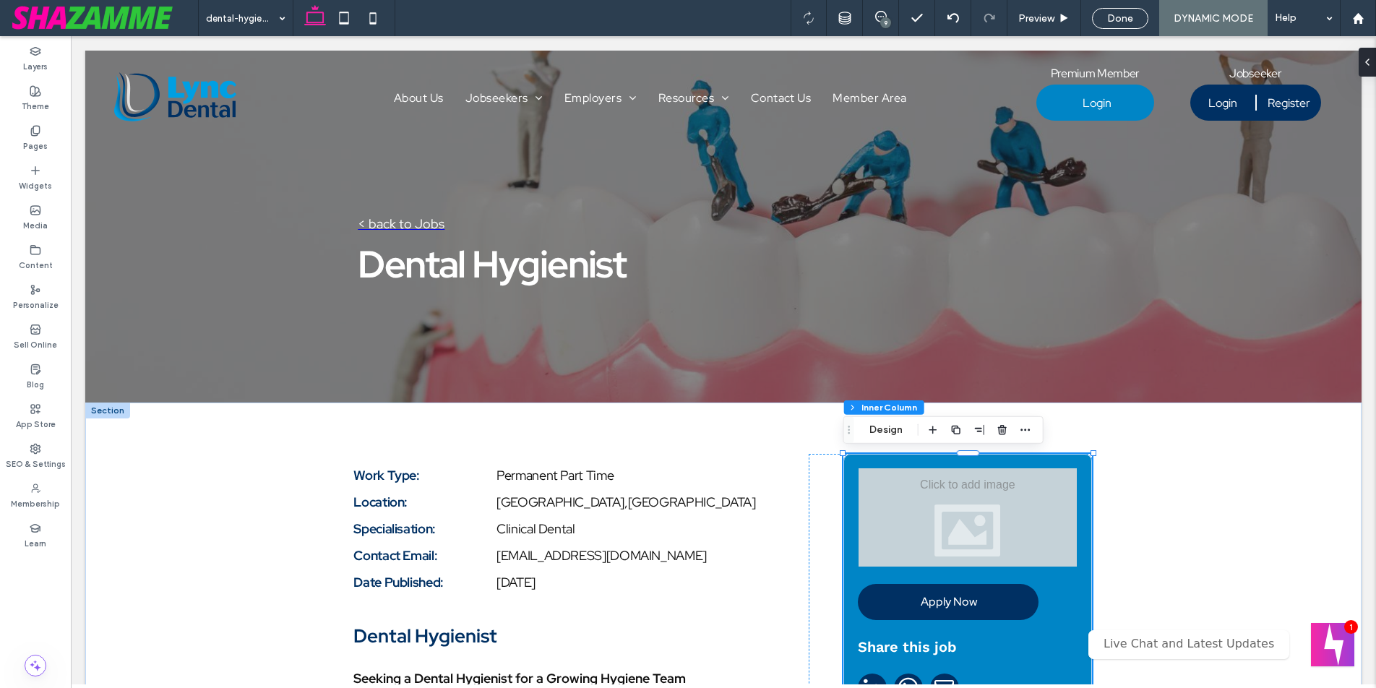
click at [916, 497] on div at bounding box center [968, 517] width 218 height 98
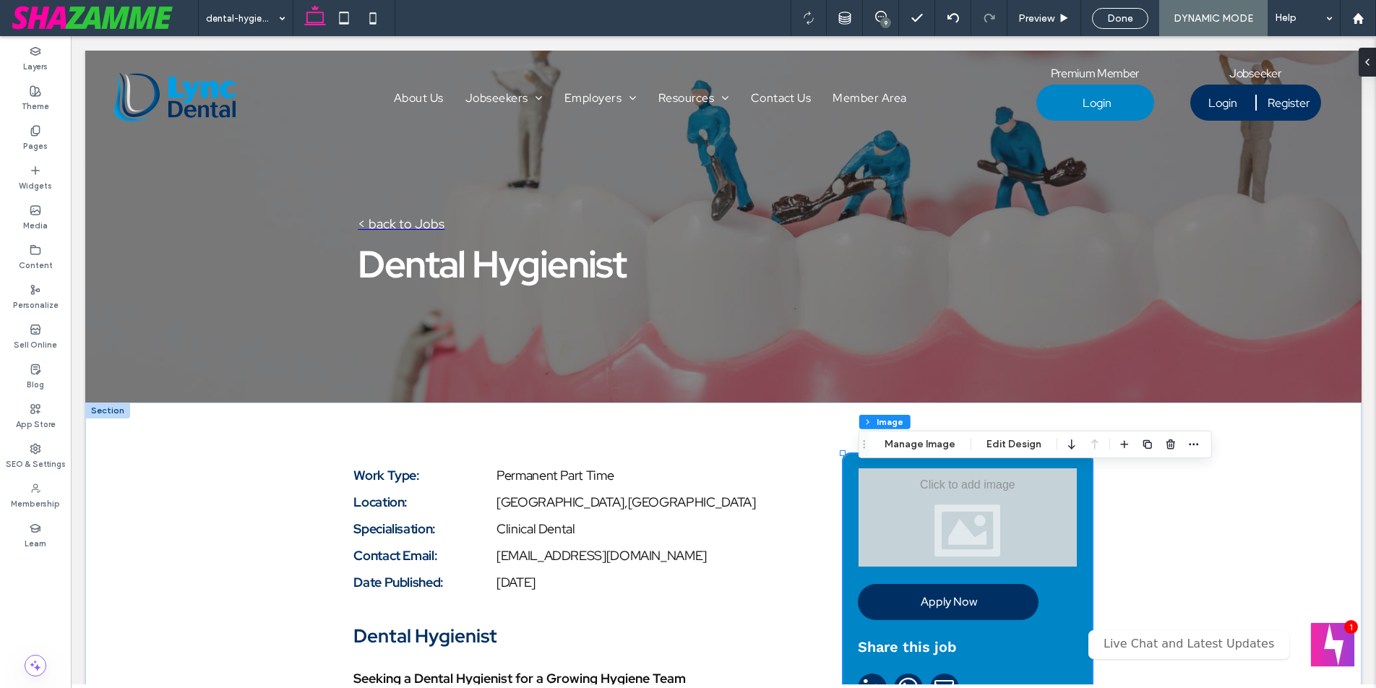
type input "**"
click at [1192, 445] on icon "button" at bounding box center [1194, 445] width 12 height 12
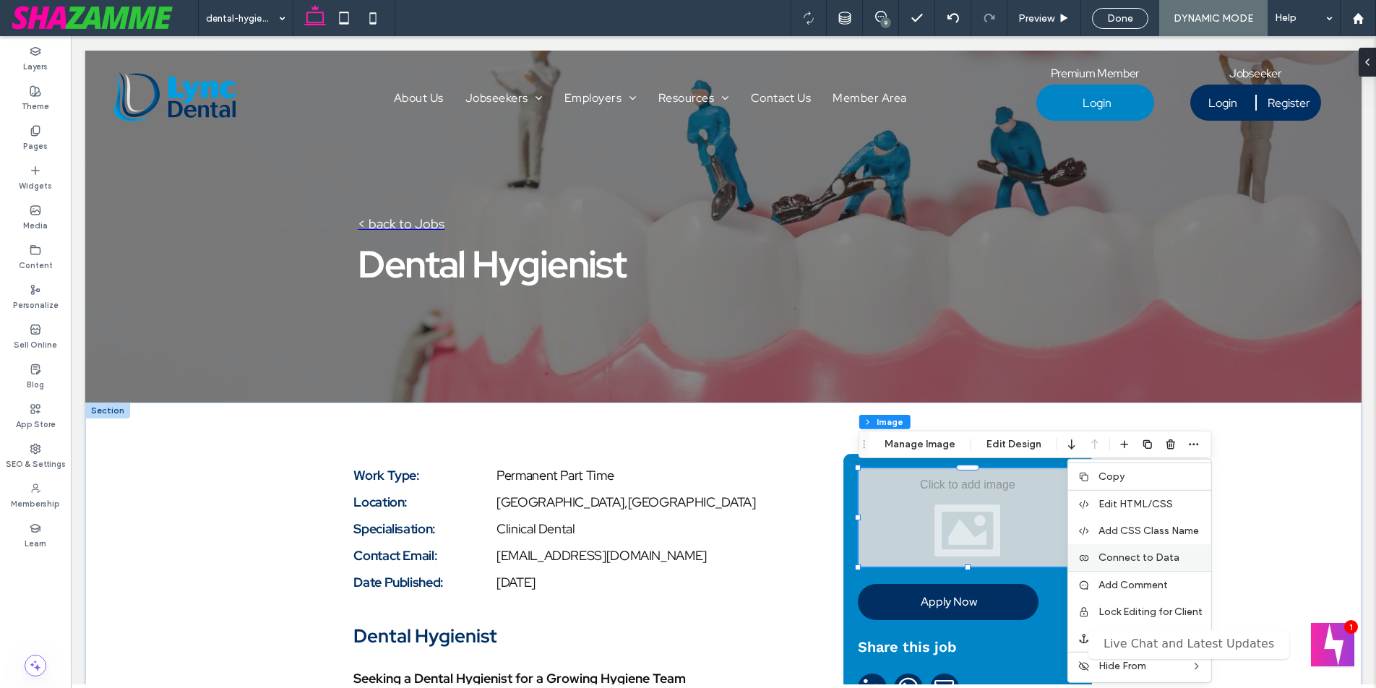
click at [1149, 555] on span "Connect to Data" at bounding box center [1139, 557] width 81 height 12
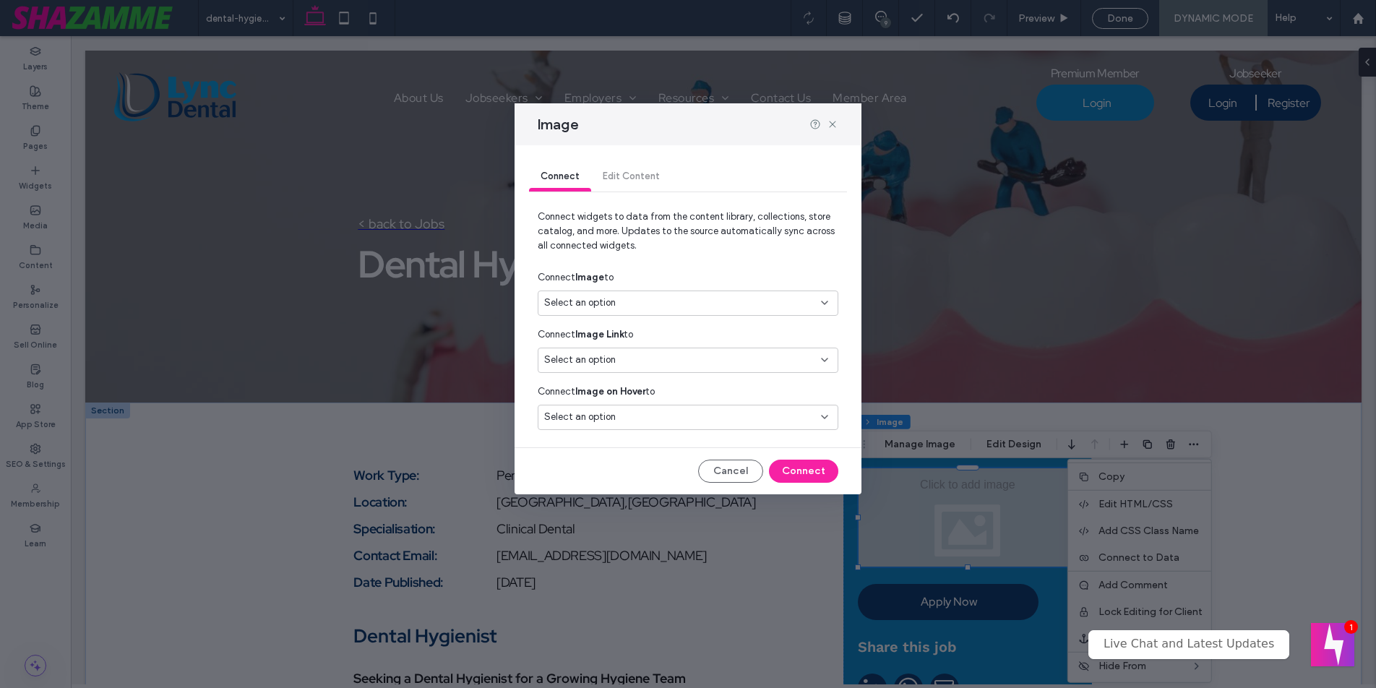
click at [637, 356] on div "Select an option" at bounding box center [679, 360] width 270 height 14
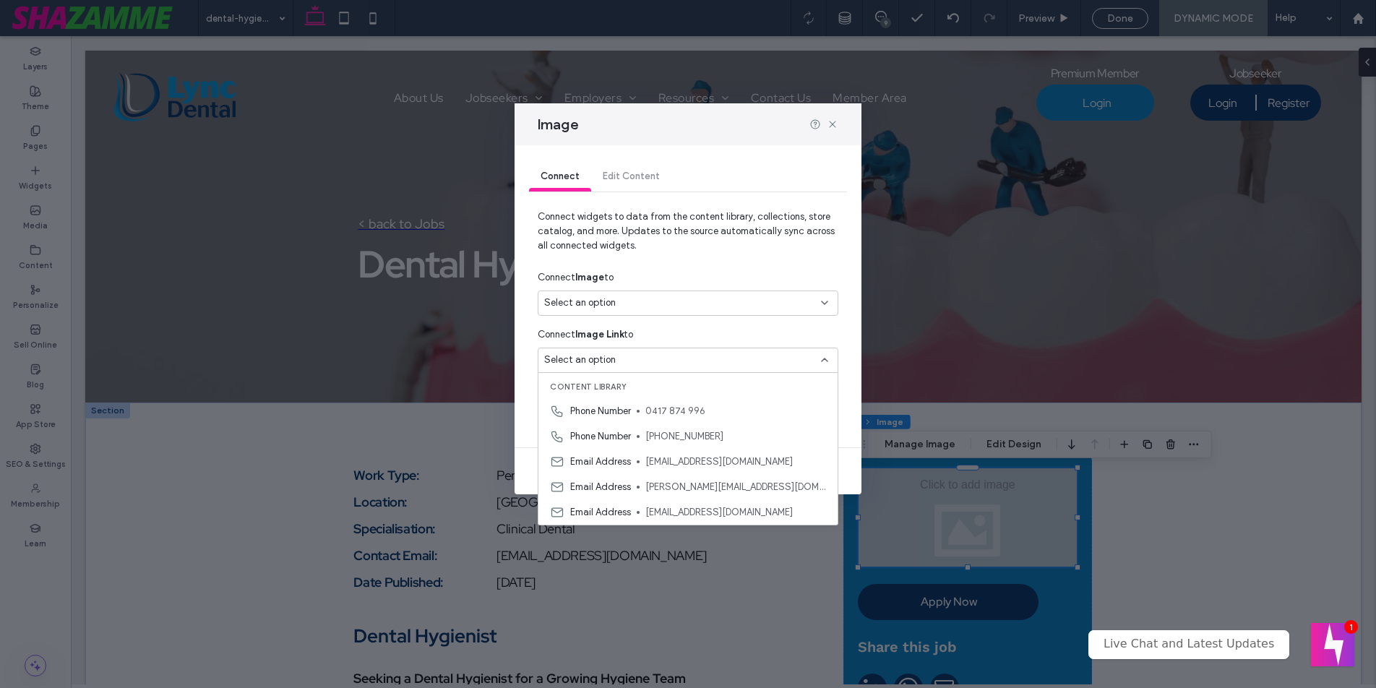
click at [648, 305] on div "Select an option" at bounding box center [679, 303] width 270 height 14
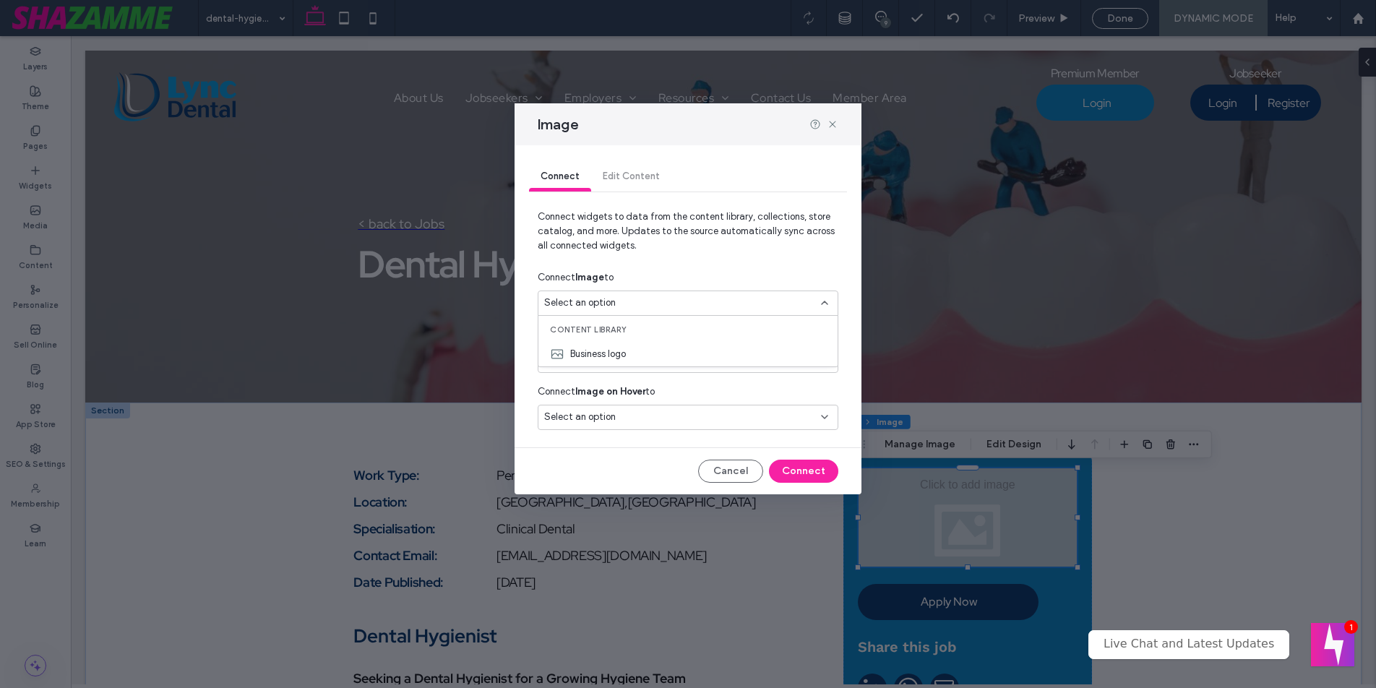
click at [648, 305] on div "Select an option" at bounding box center [679, 303] width 270 height 14
click at [709, 476] on button "Cancel" at bounding box center [730, 471] width 65 height 23
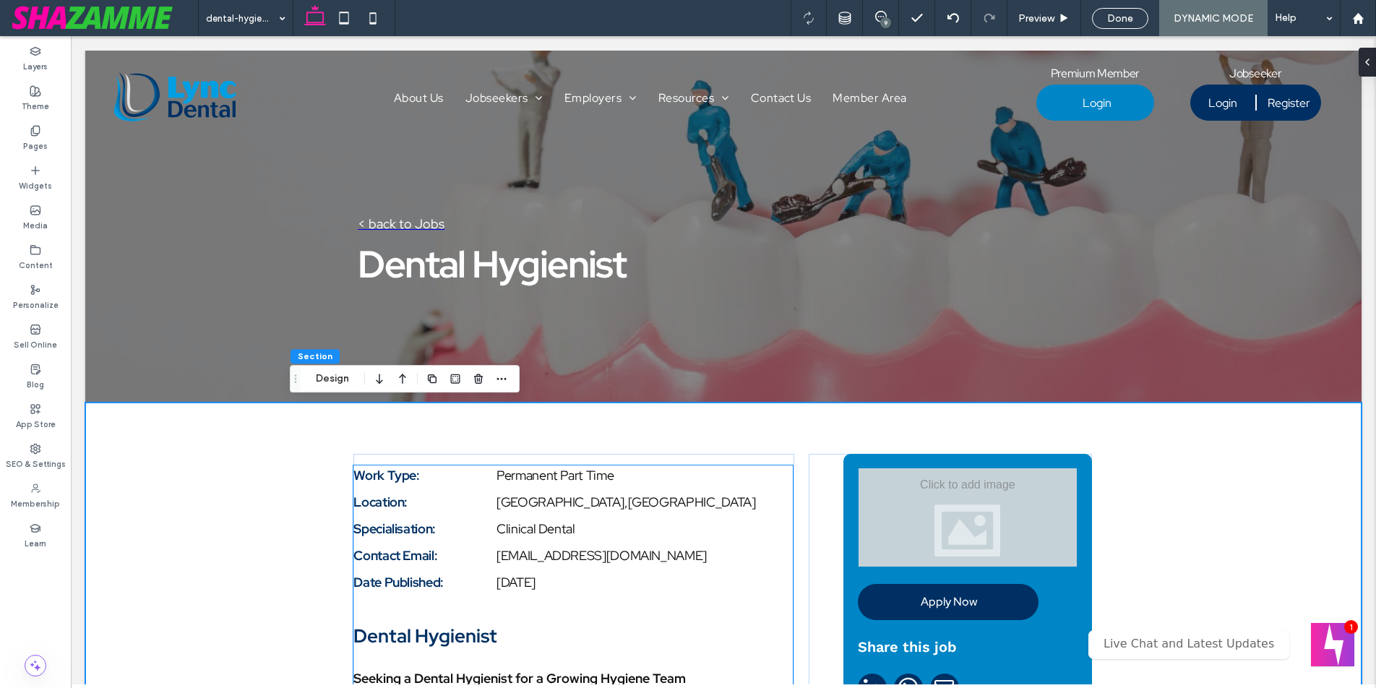
scroll to position [174, 0]
type input "*"
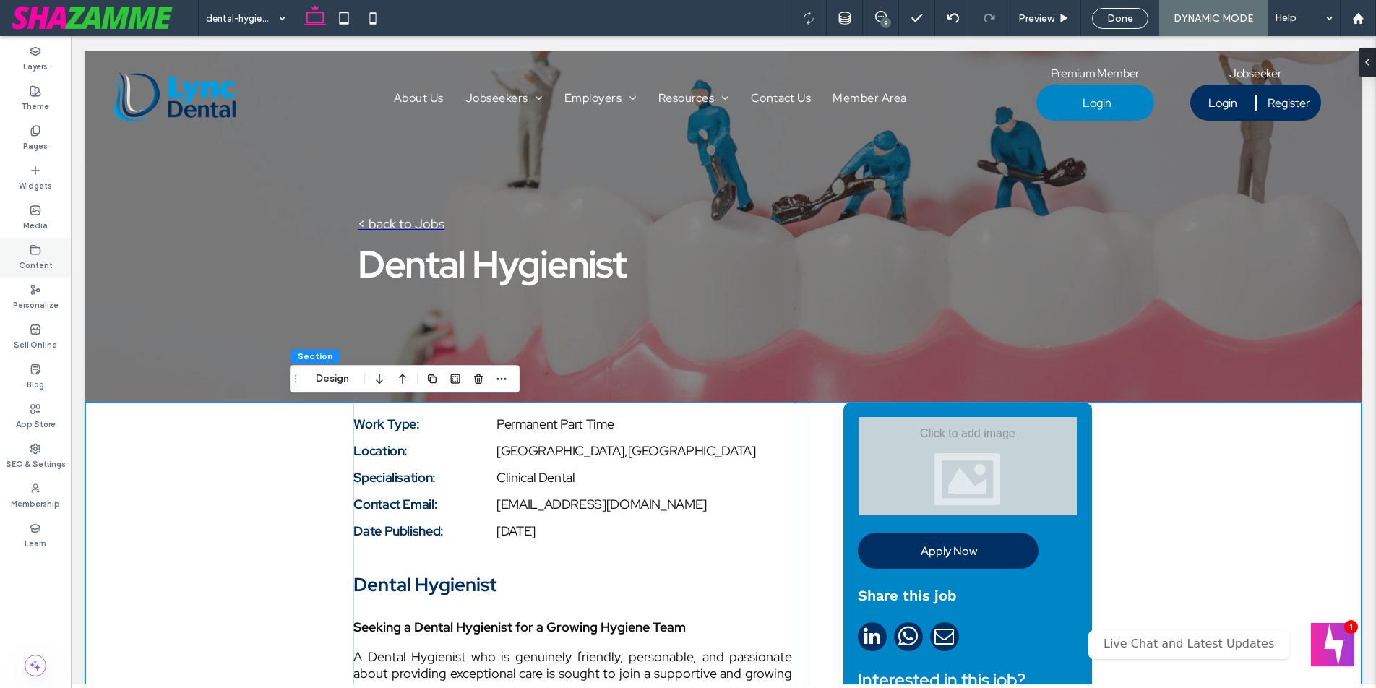
click at [33, 254] on icon at bounding box center [36, 250] width 12 height 12
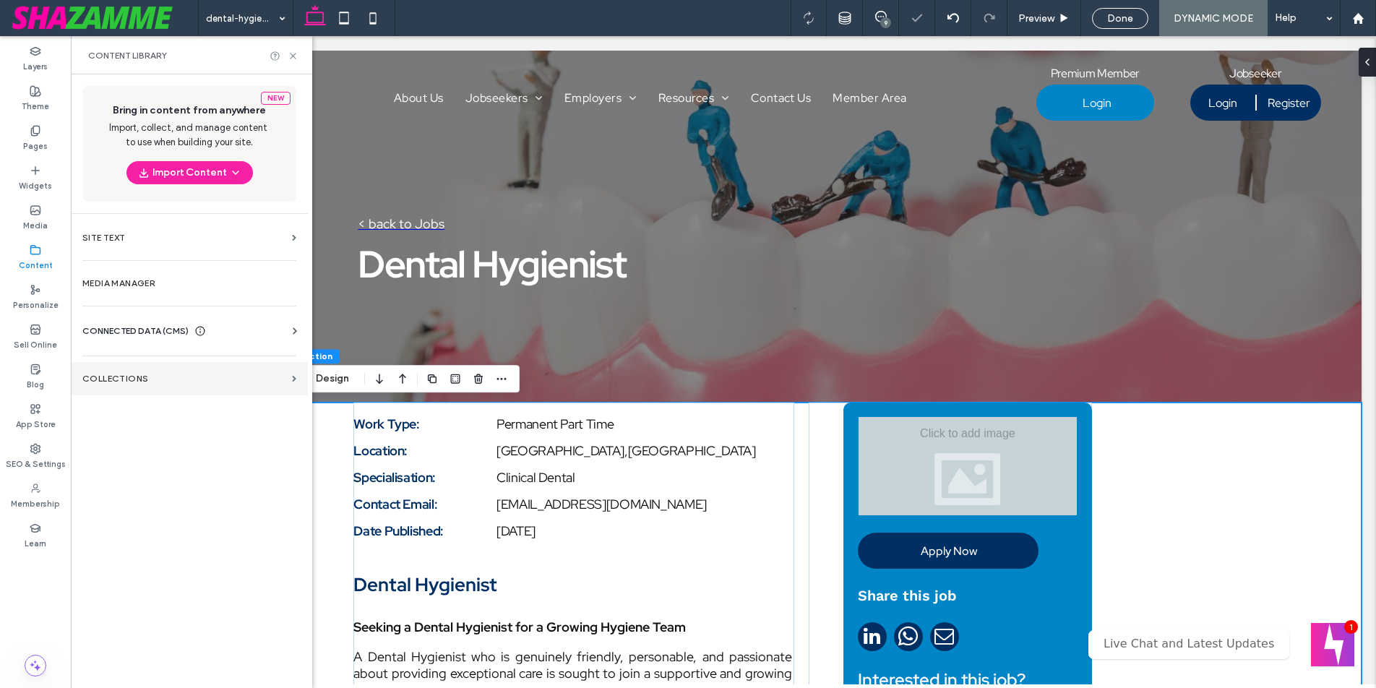
click at [134, 367] on section "Collections" at bounding box center [189, 378] width 237 height 33
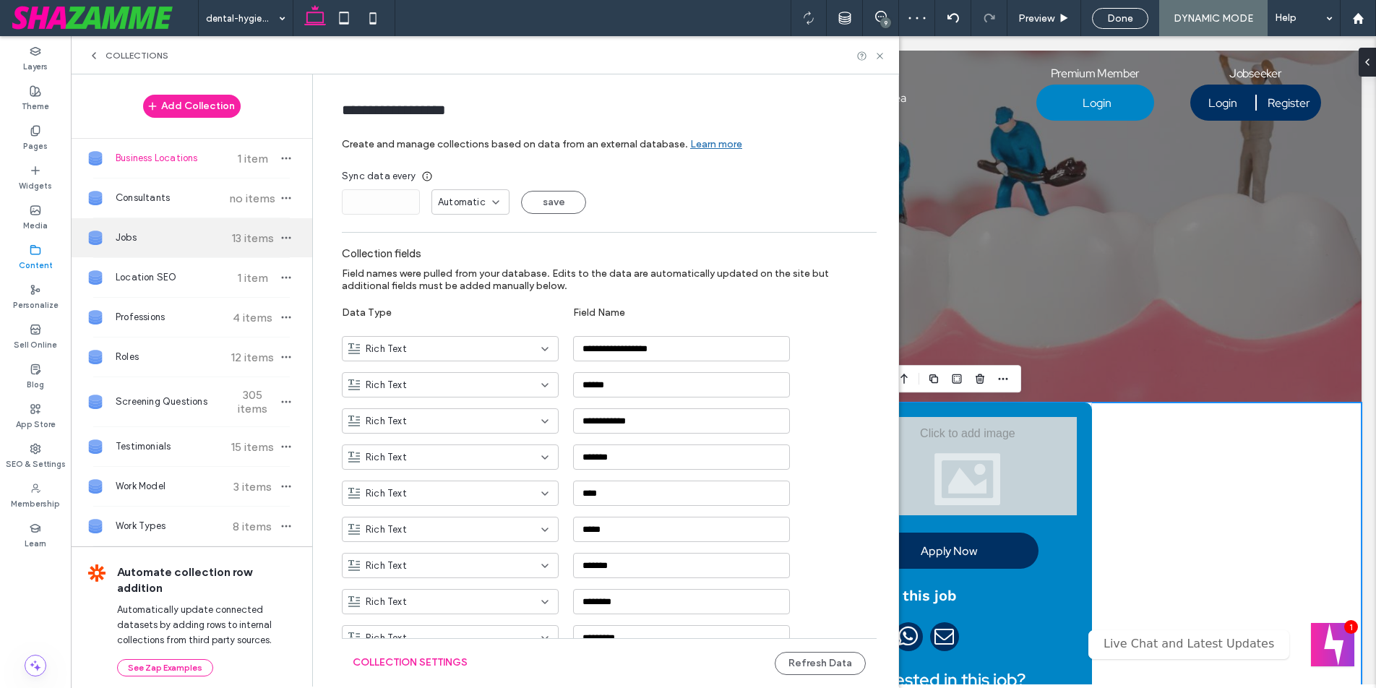
click at [229, 228] on div "Jobs 13 items" at bounding box center [191, 237] width 241 height 39
type input "****"
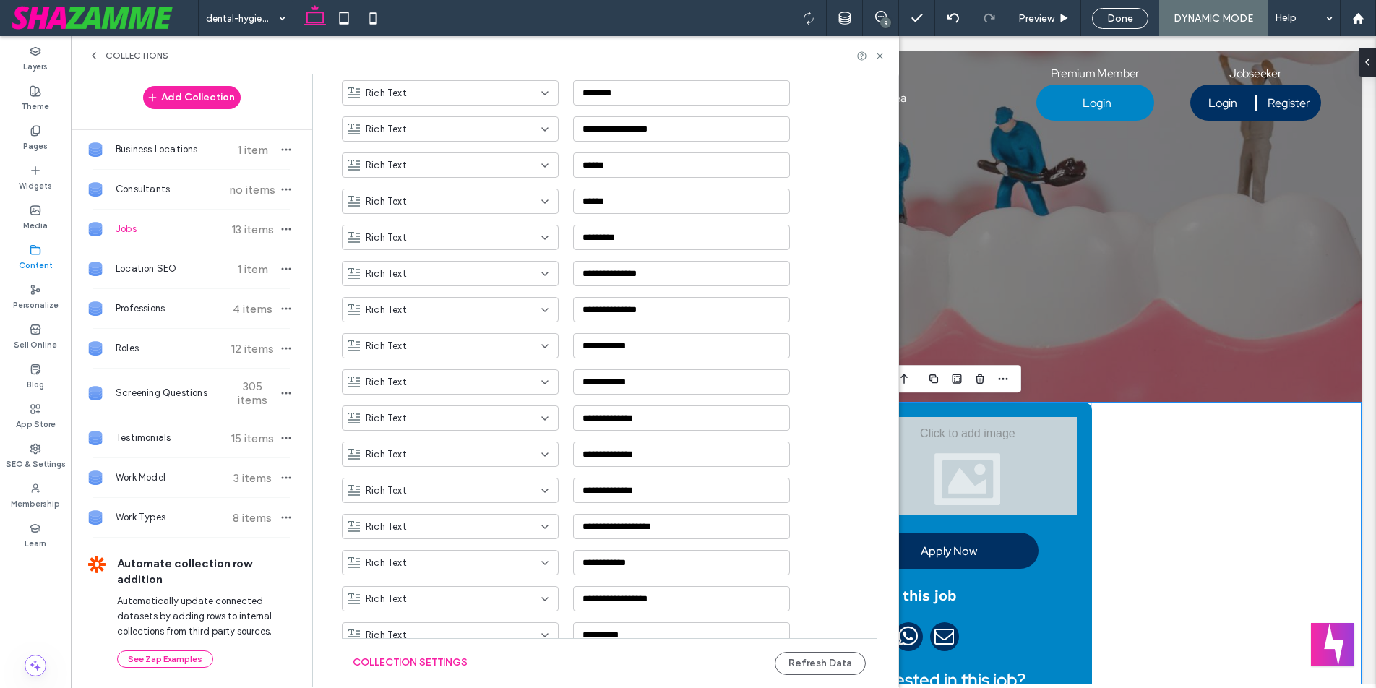
scroll to position [1778, 0]
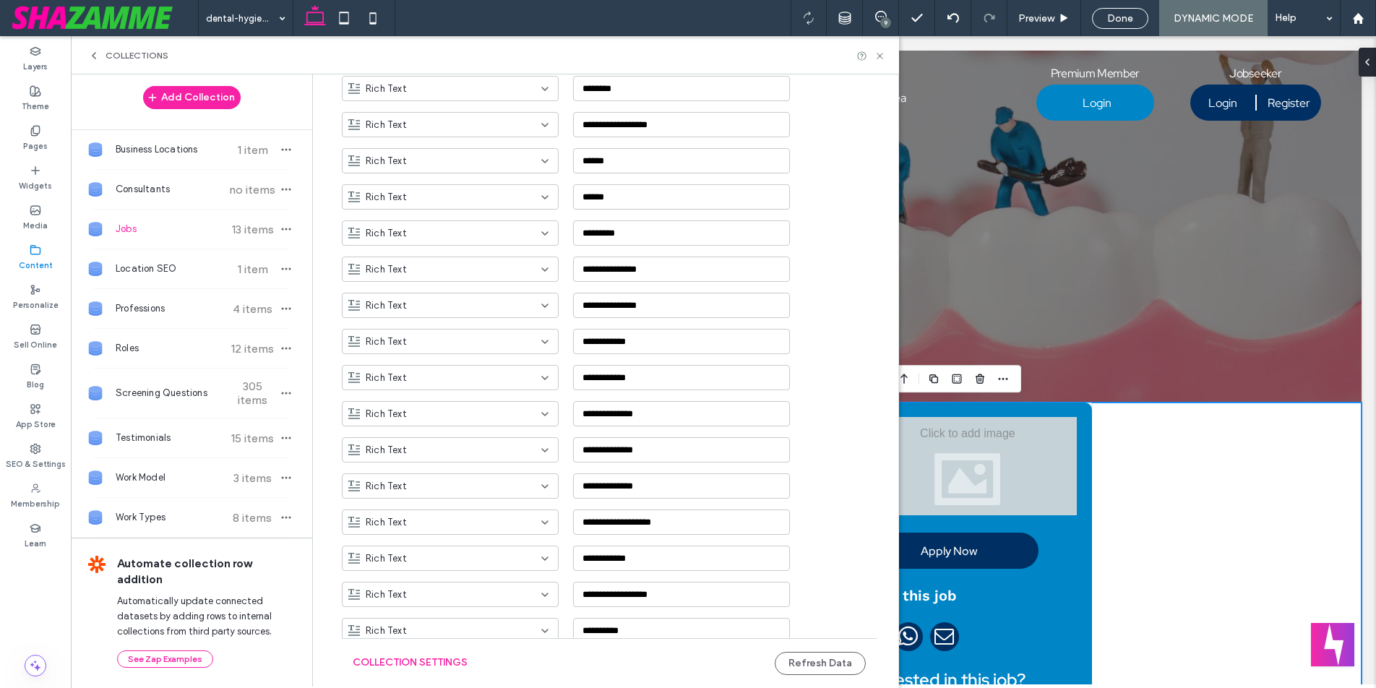
click at [540, 377] on ul "**********" at bounding box center [609, 354] width 535 height 3614
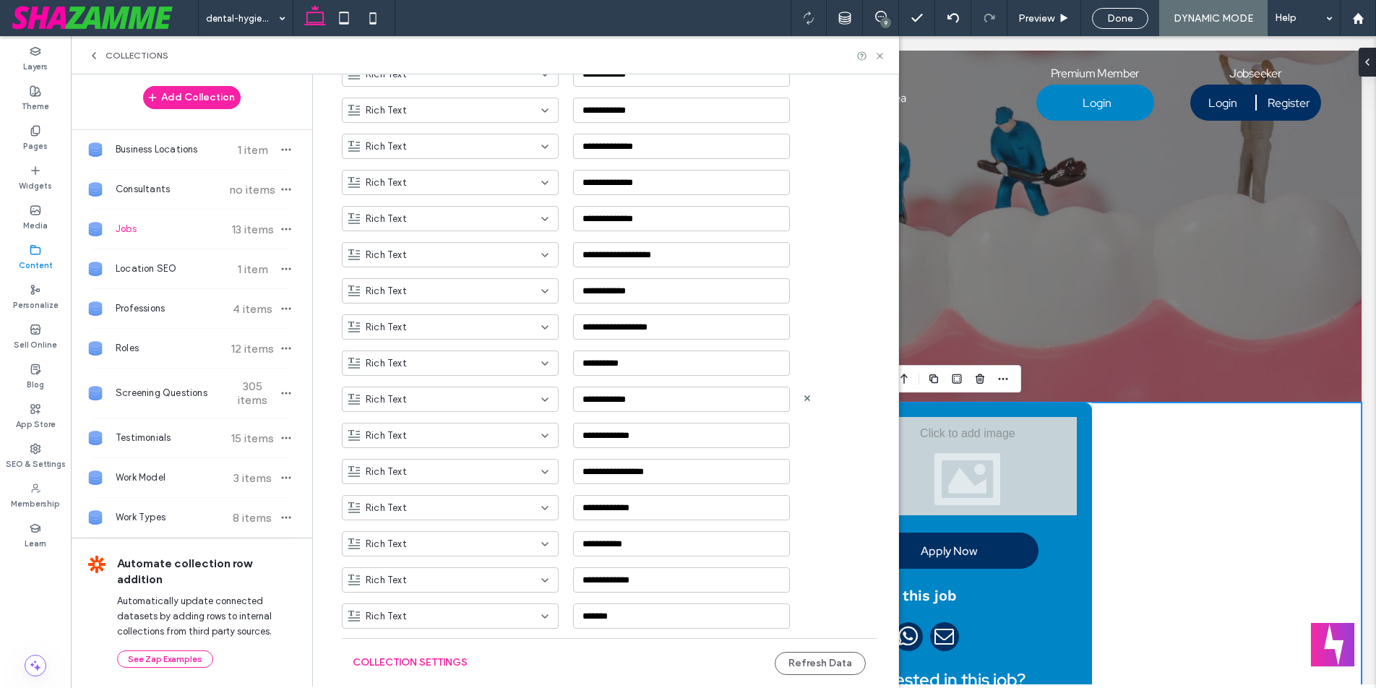
scroll to position [2031, 0]
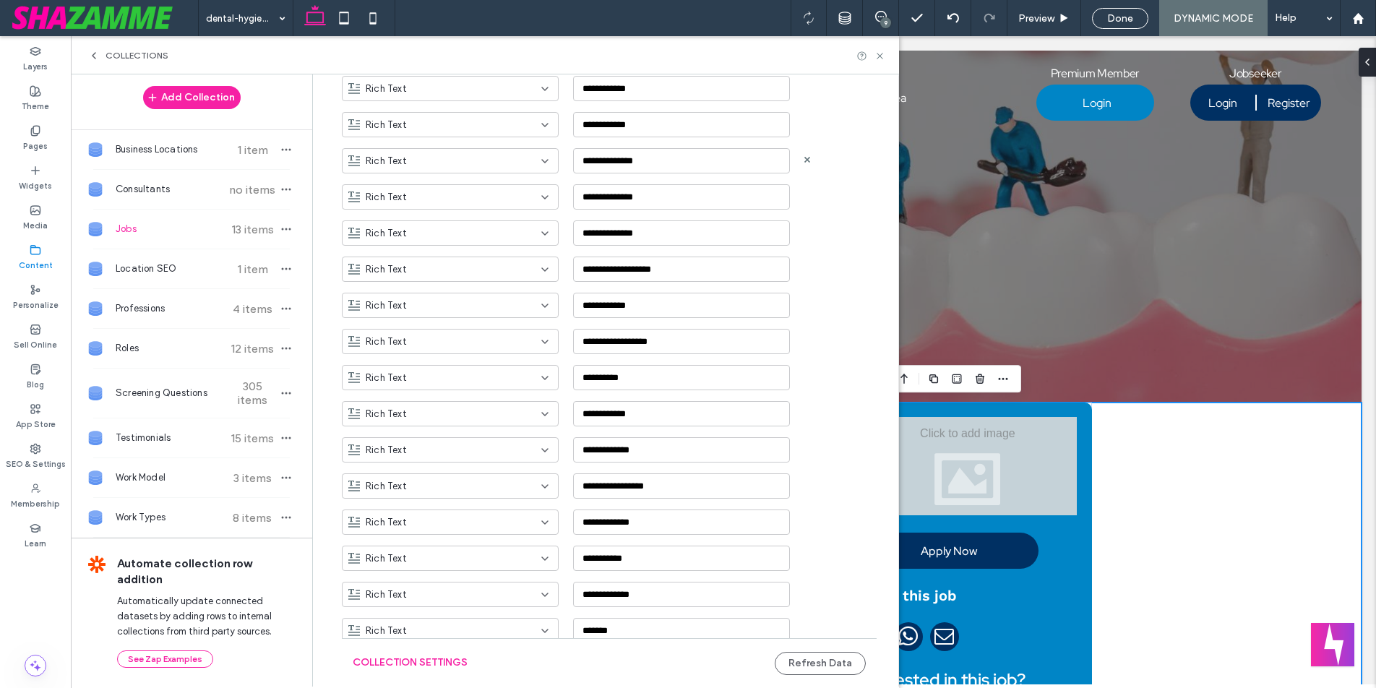
click at [539, 158] on icon at bounding box center [545, 161] width 12 height 12
click at [447, 257] on div "Link" at bounding box center [442, 261] width 215 height 25
click at [809, 665] on button "Refresh Data" at bounding box center [820, 663] width 91 height 23
click at [877, 55] on icon at bounding box center [880, 56] width 11 height 11
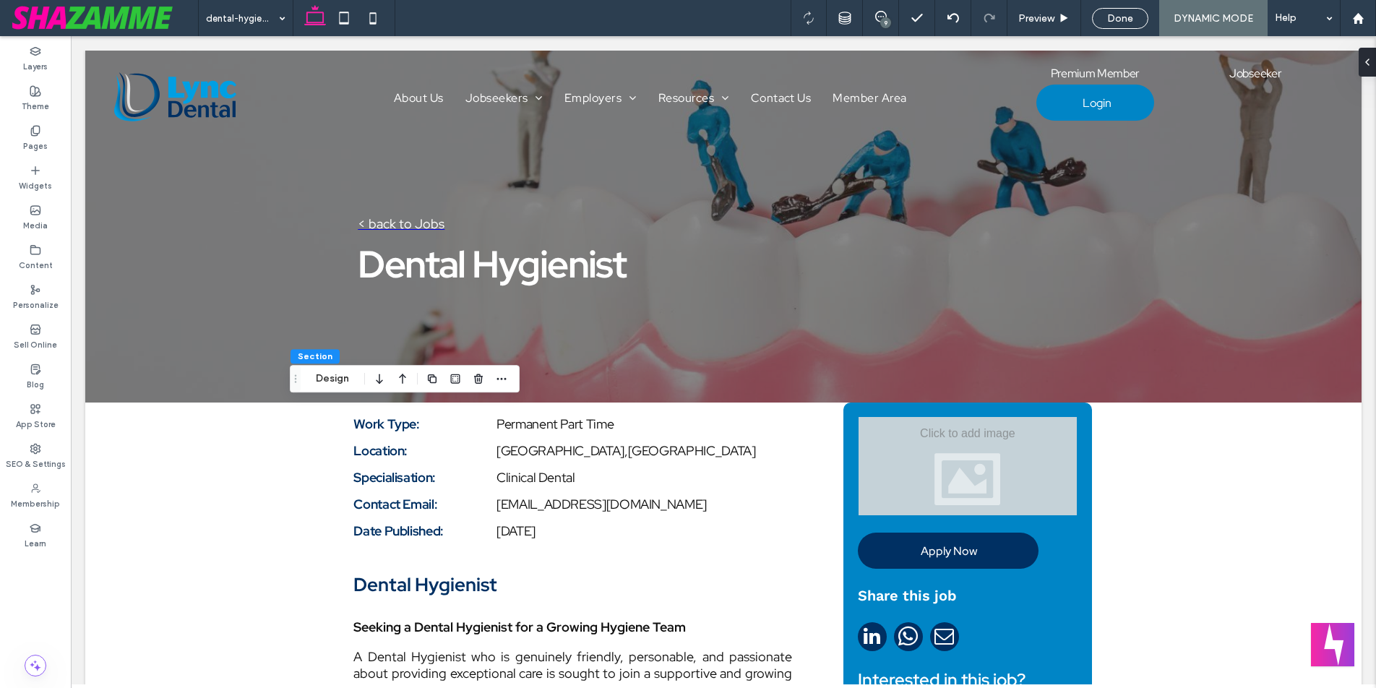
scroll to position [0, 0]
click at [931, 468] on div at bounding box center [968, 466] width 218 height 98
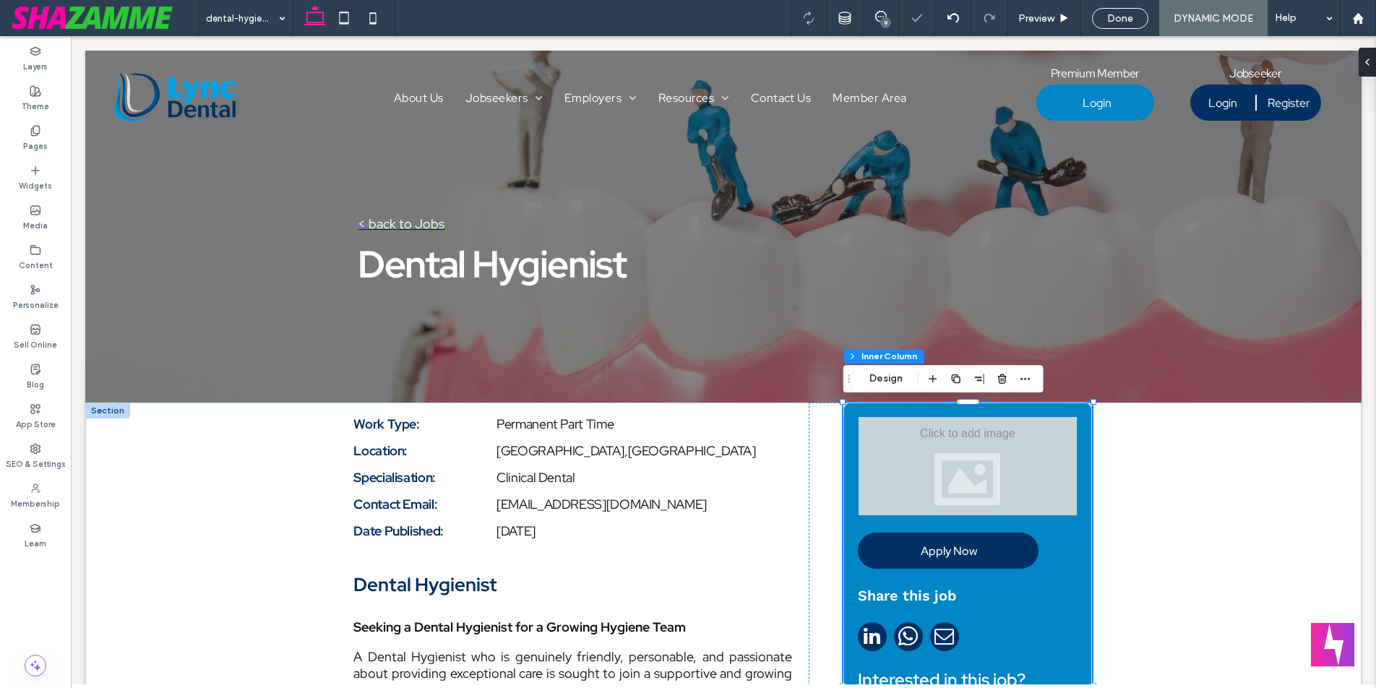
click at [931, 468] on div at bounding box center [968, 466] width 218 height 98
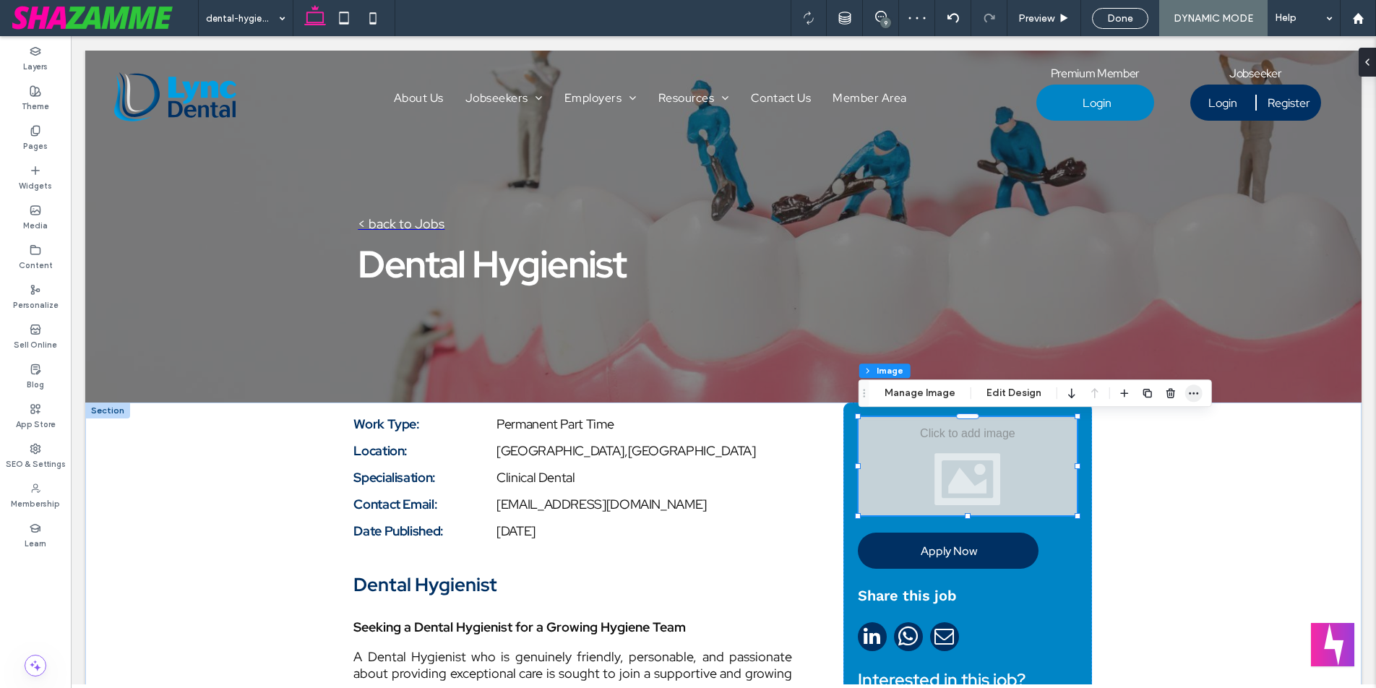
click at [1193, 394] on icon "button" at bounding box center [1194, 393] width 12 height 12
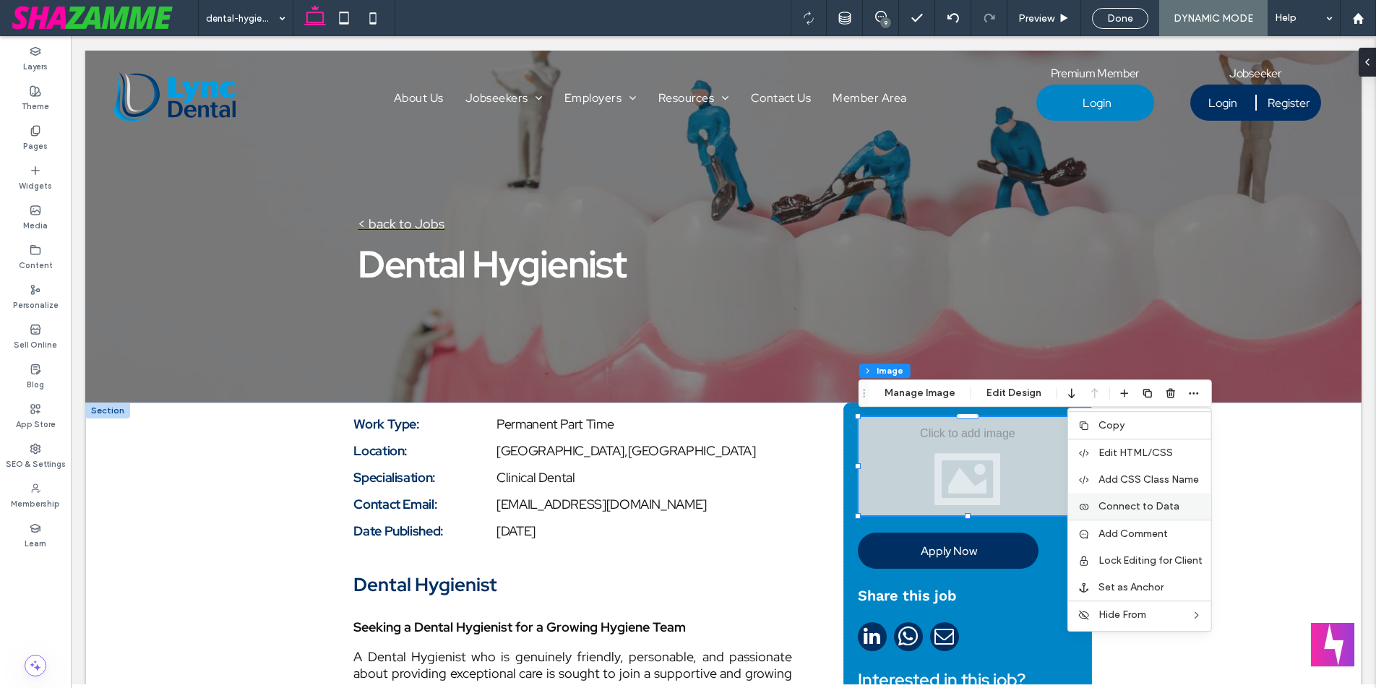
click at [1163, 507] on span "Connect to Data" at bounding box center [1139, 506] width 81 height 12
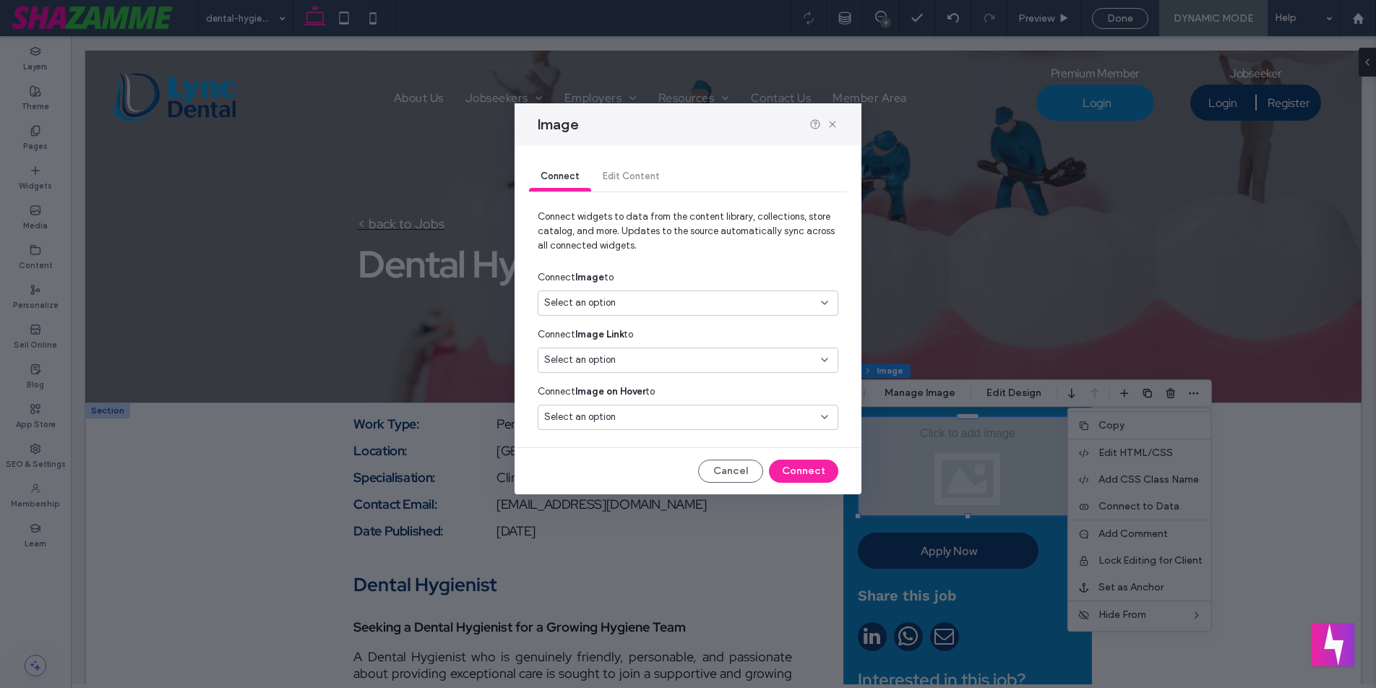
click at [678, 293] on div "Select an option" at bounding box center [688, 303] width 301 height 25
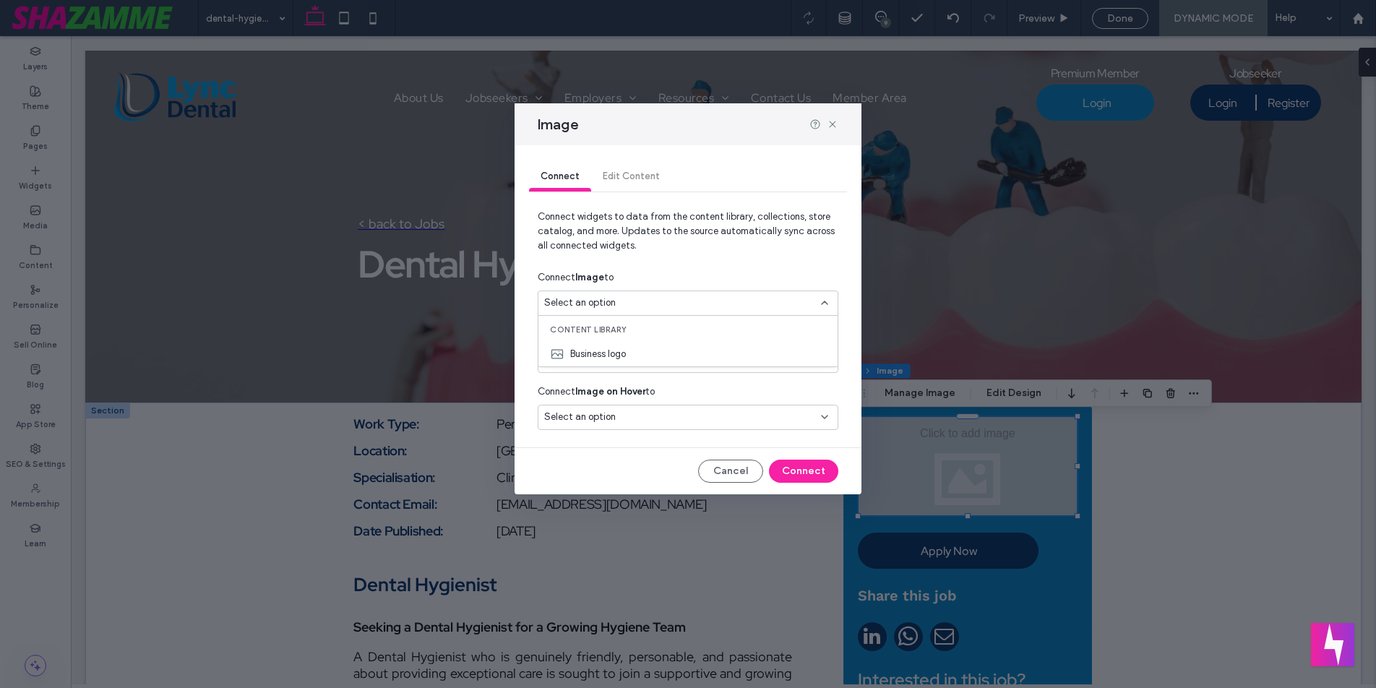
click at [681, 270] on div "Connect Image to" at bounding box center [688, 278] width 301 height 26
click at [658, 356] on div "Select an option" at bounding box center [679, 360] width 270 height 14
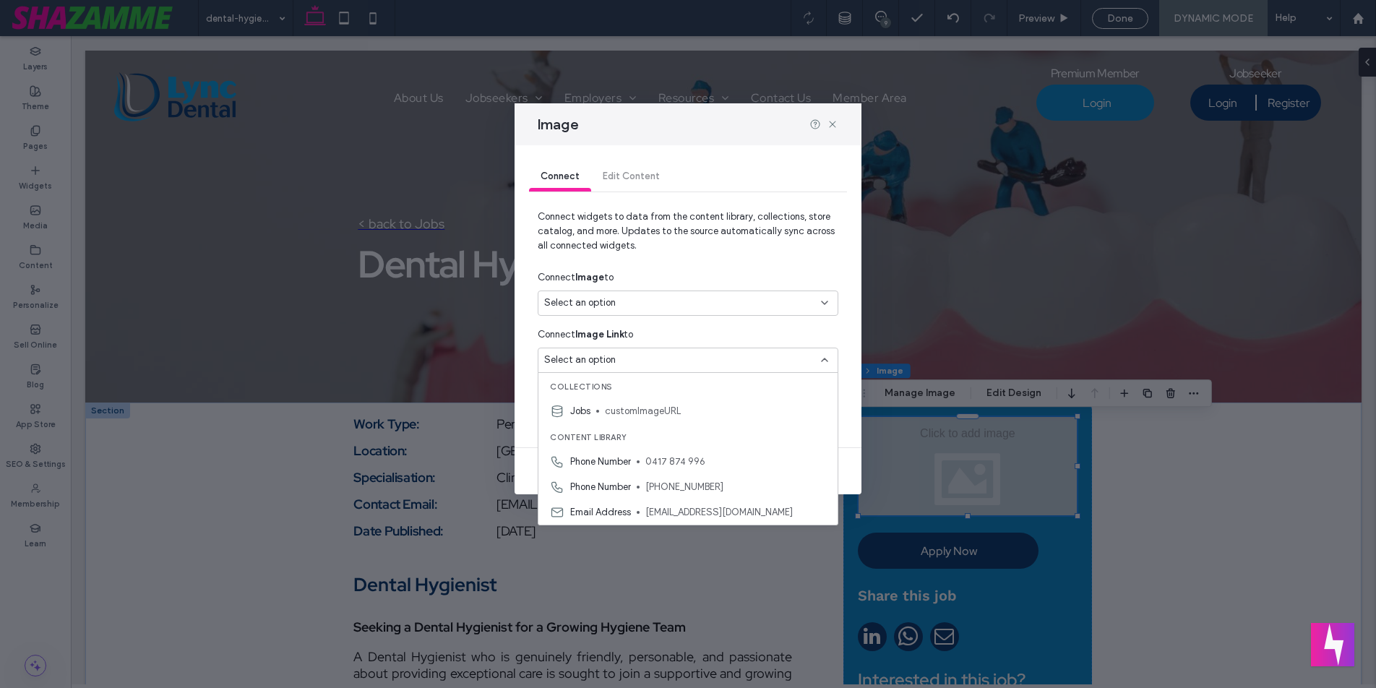
click at [650, 408] on span "customImageURL" at bounding box center [715, 411] width 221 height 14
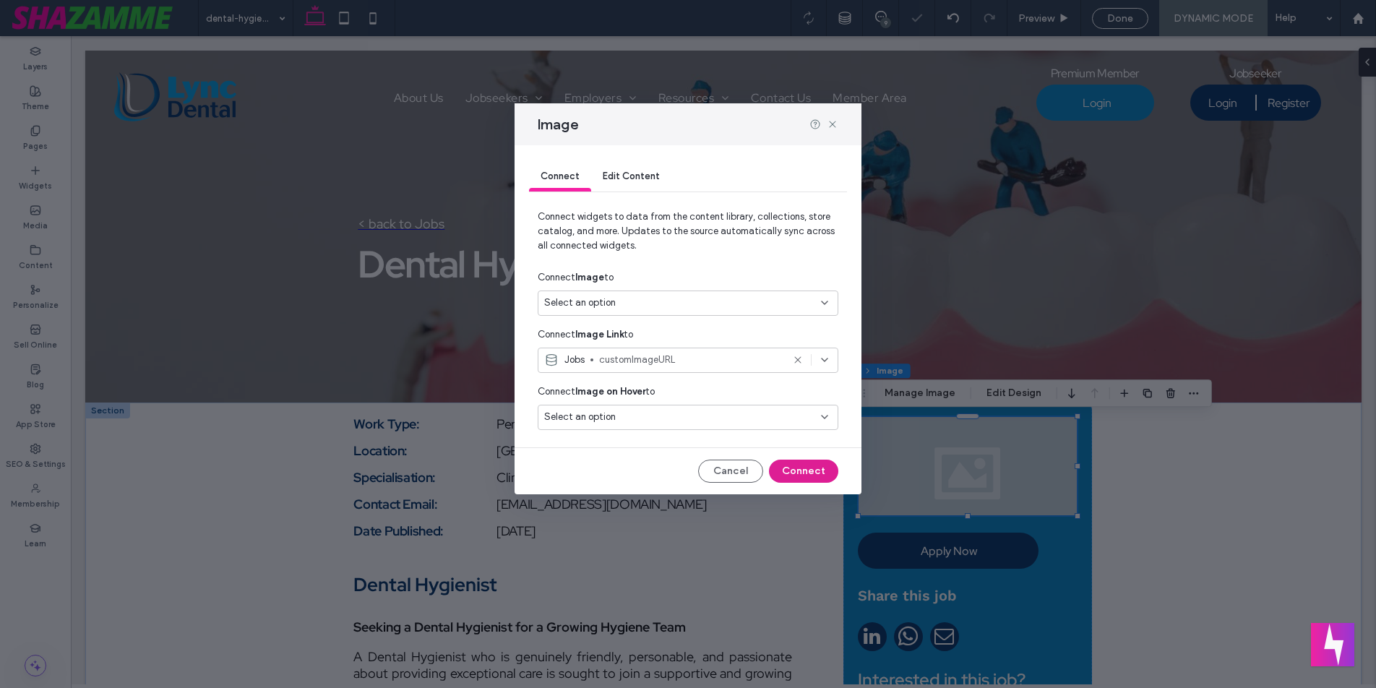
click at [783, 474] on button "Connect" at bounding box center [803, 471] width 69 height 23
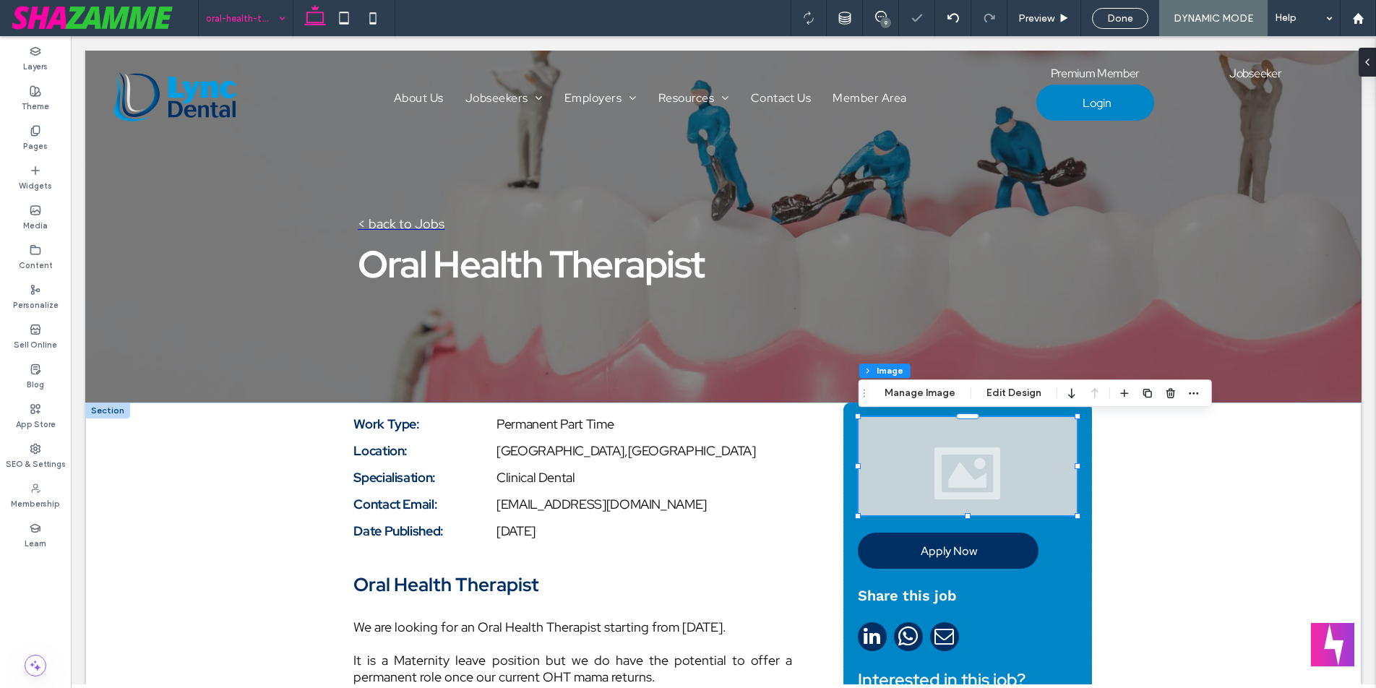
type input "**"
click at [210, 19] on input at bounding box center [242, 18] width 72 height 36
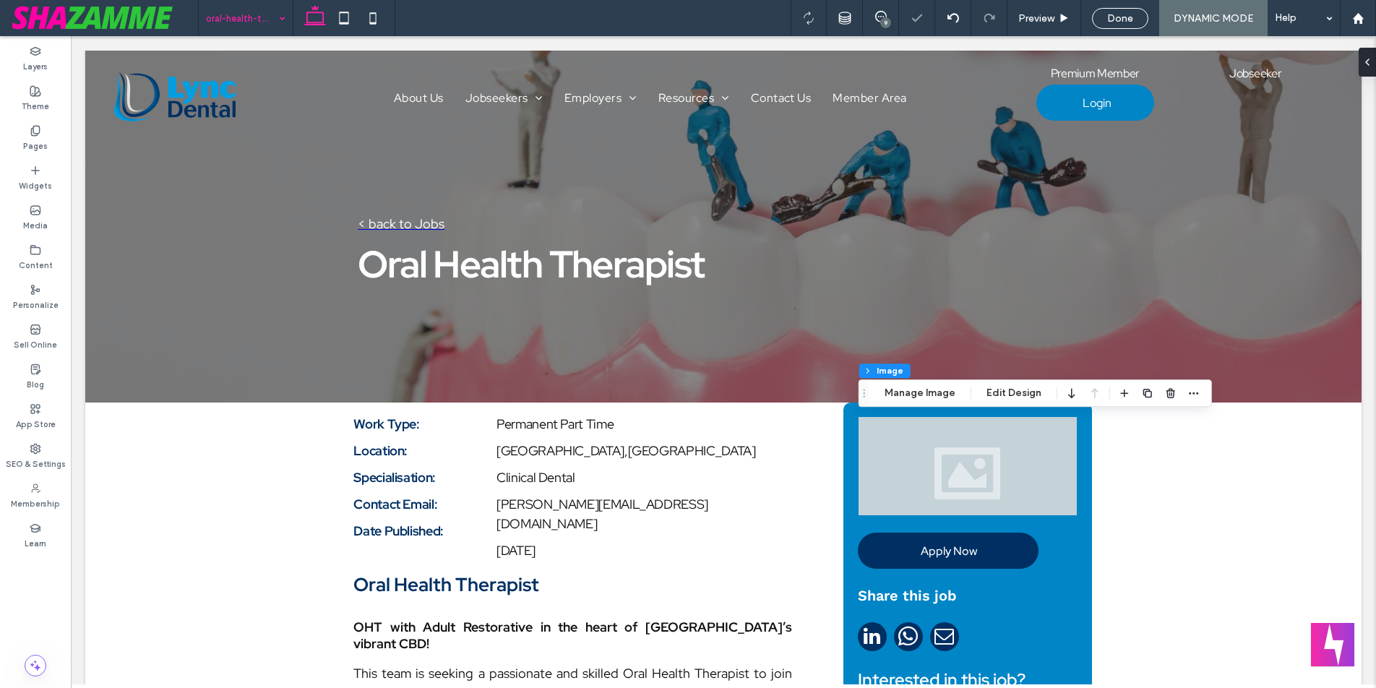
type input "**"
click at [231, 22] on input at bounding box center [242, 18] width 72 height 36
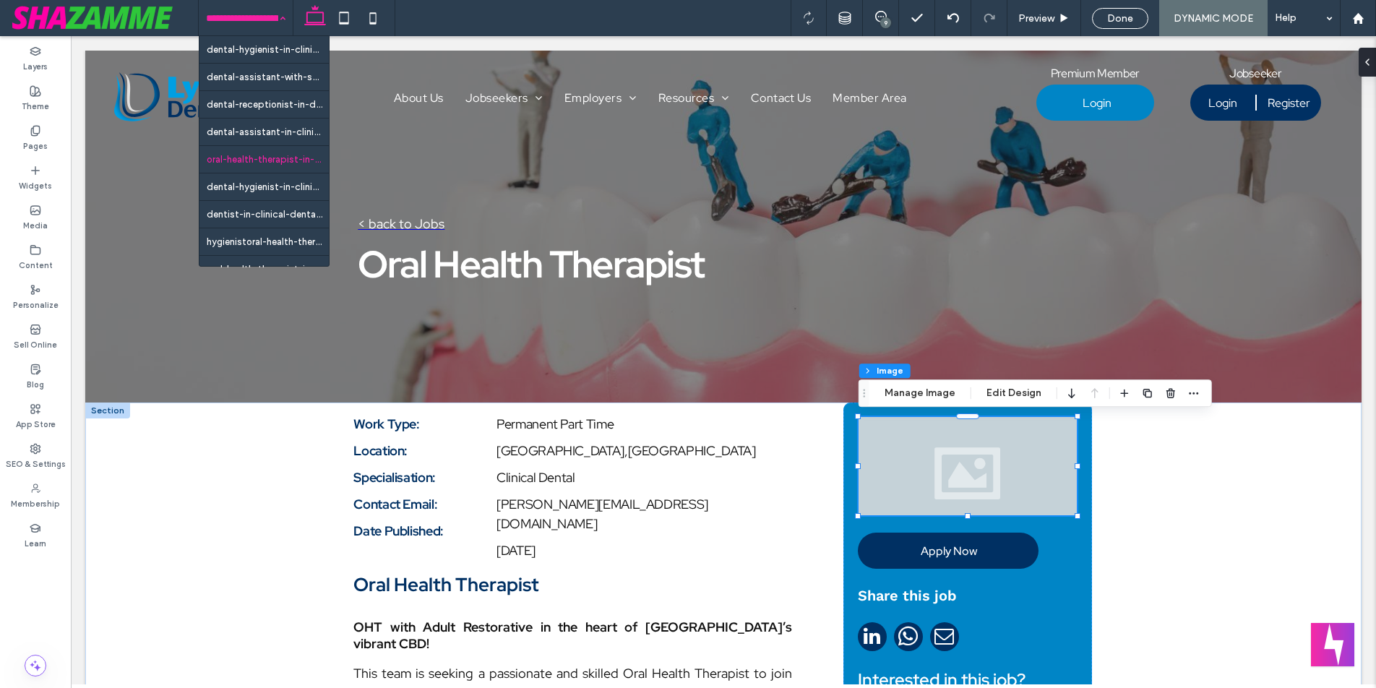
click at [266, 24] on input at bounding box center [242, 18] width 72 height 36
click at [283, 17] on div "dental-hygienist-in-clinical-dental-jobs-1296539 dental-assistant-with-some-rec…" at bounding box center [246, 18] width 94 height 36
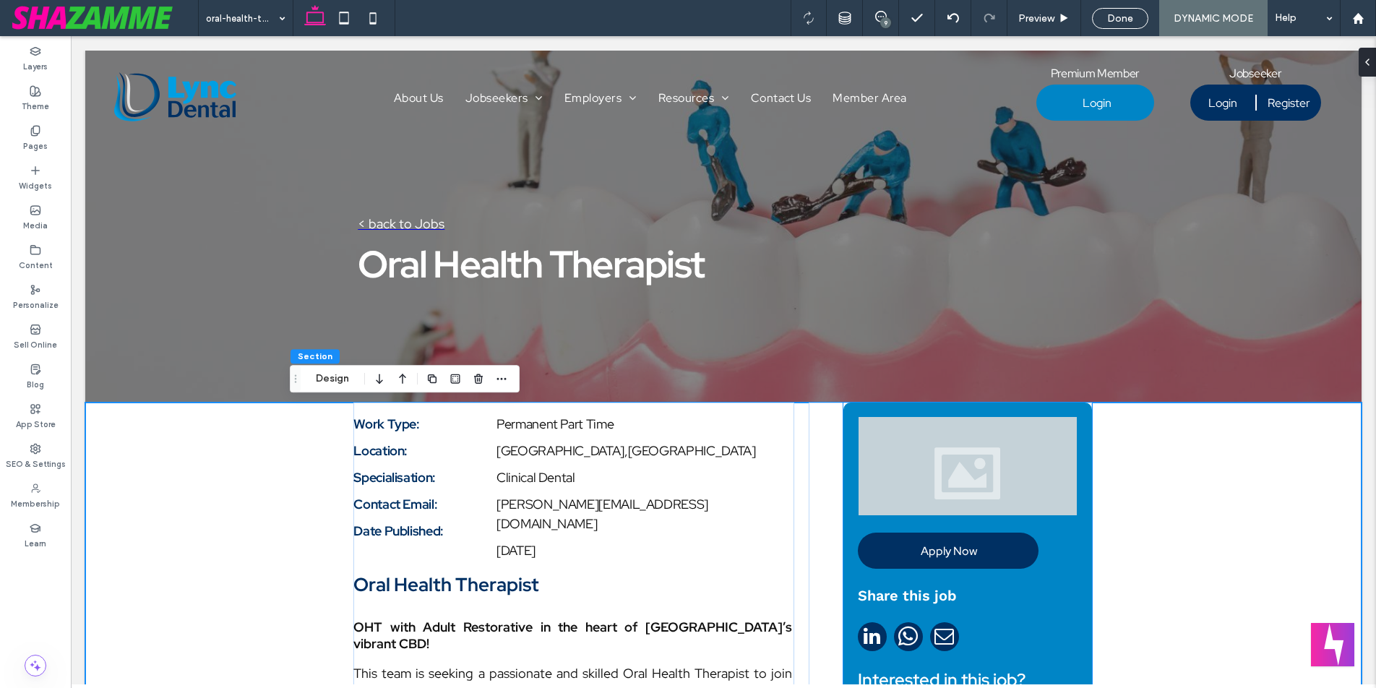
click at [1031, 465] on div at bounding box center [968, 466] width 218 height 98
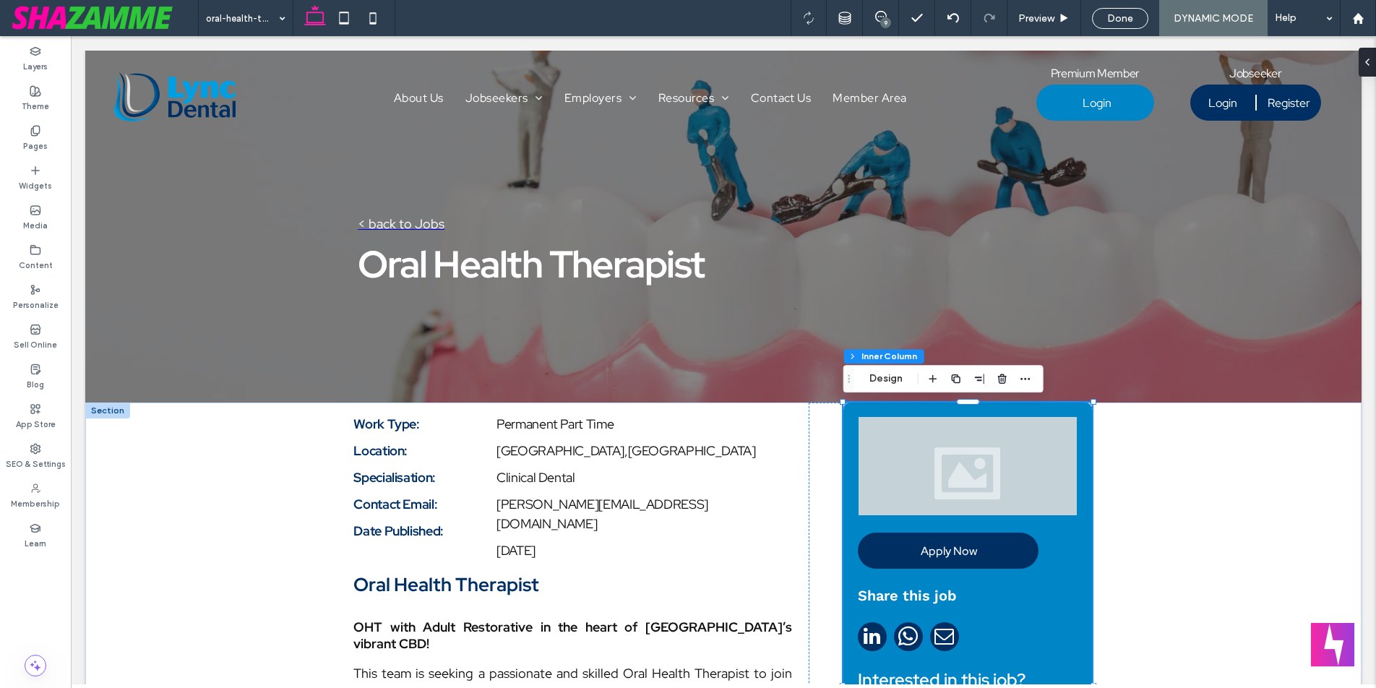
click at [1031, 465] on div at bounding box center [968, 466] width 218 height 98
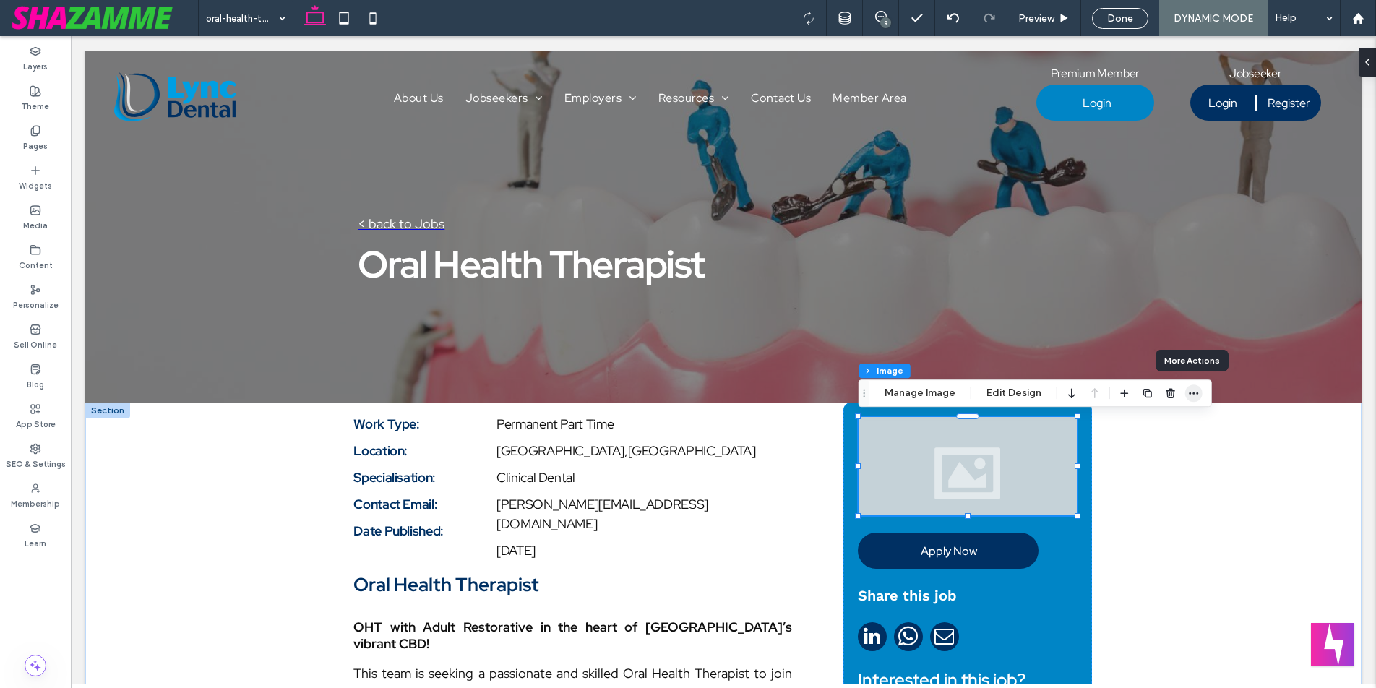
click at [1191, 394] on icon "button" at bounding box center [1194, 393] width 12 height 12
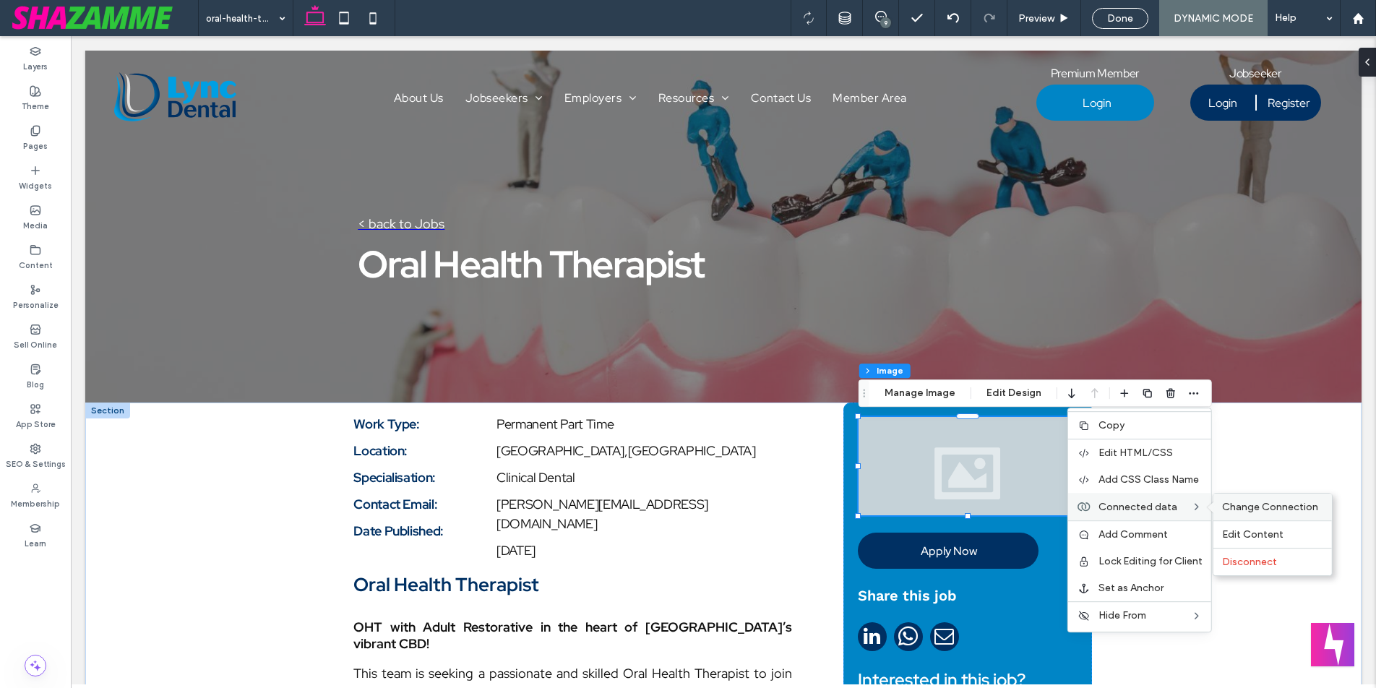
click at [1245, 502] on span "Change Connection" at bounding box center [1270, 507] width 96 height 12
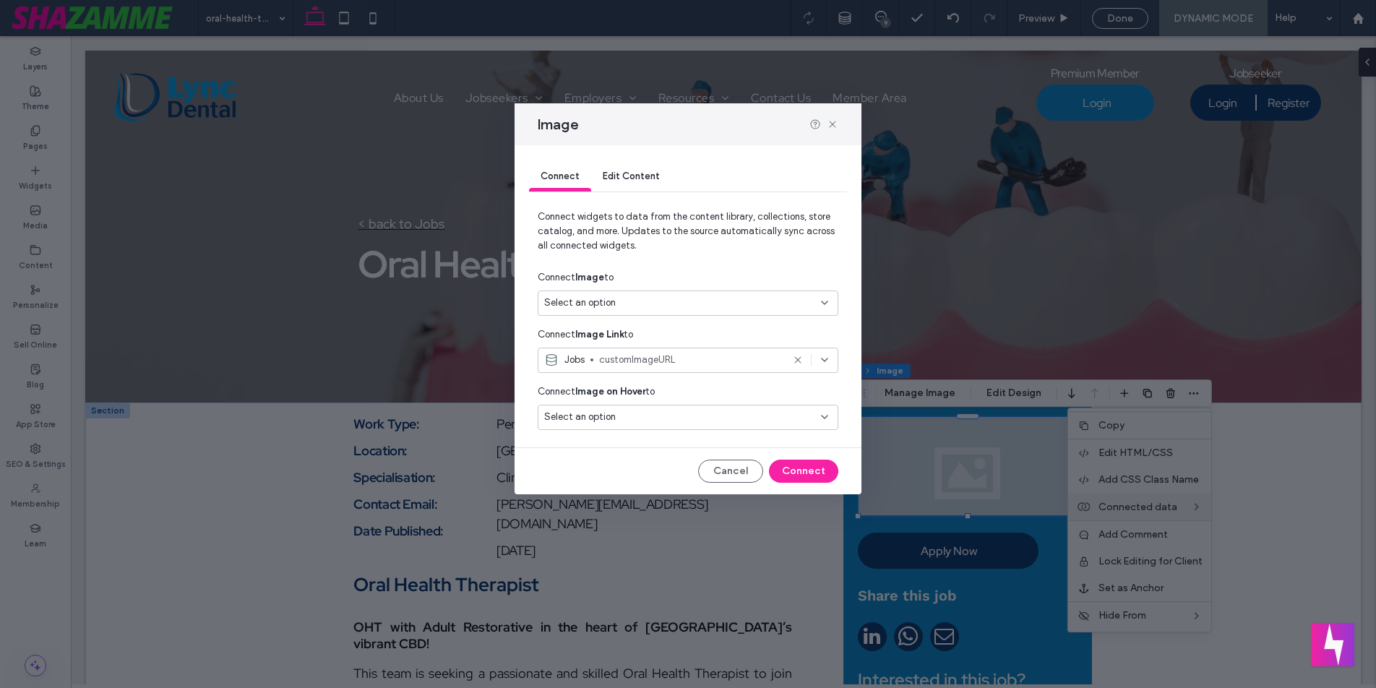
click at [716, 356] on span "customImageURL" at bounding box center [690, 360] width 183 height 14
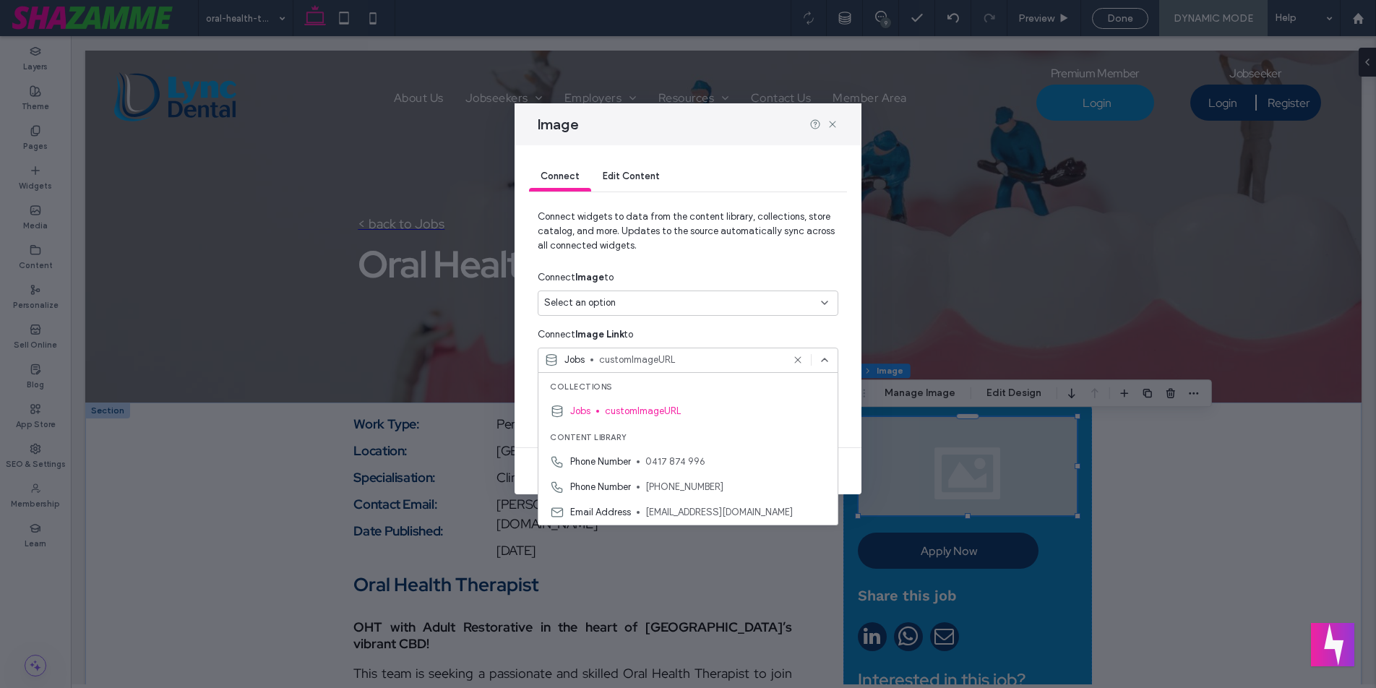
click at [716, 356] on span "customImageURL" at bounding box center [690, 360] width 183 height 14
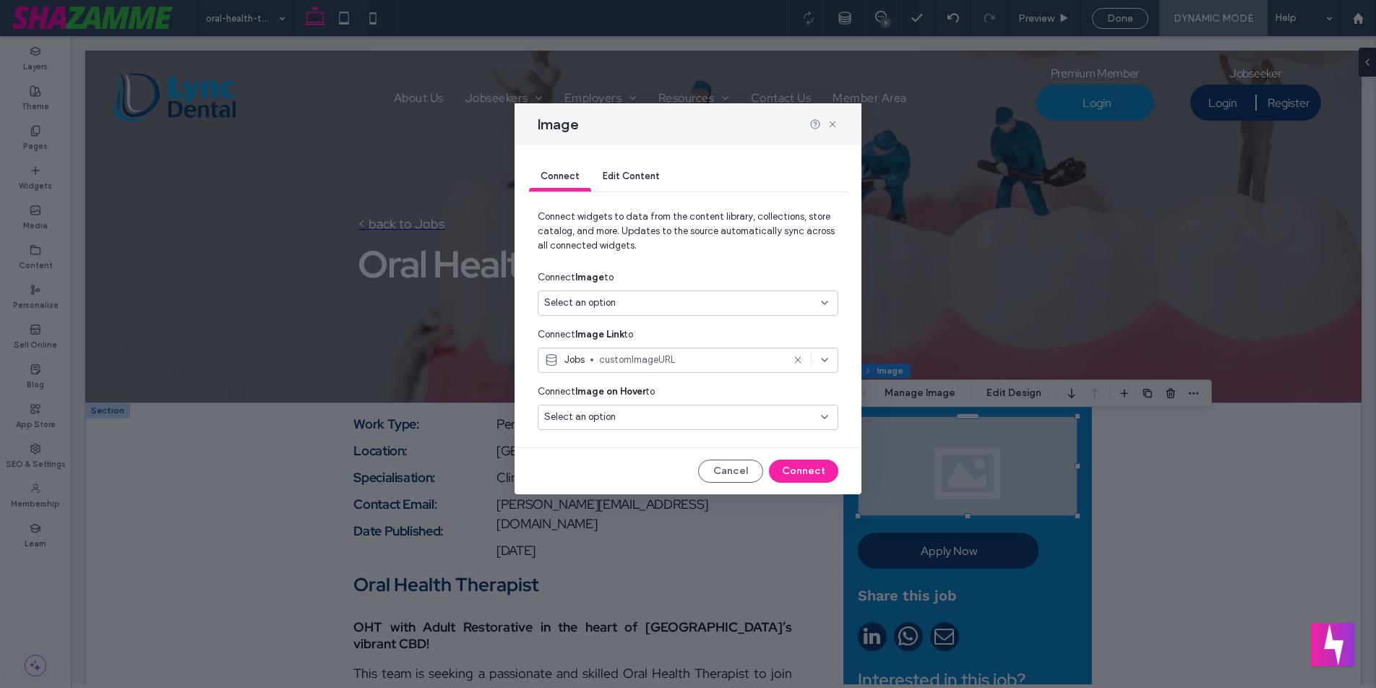
click at [718, 324] on div "Connect Image Link to" at bounding box center [688, 335] width 301 height 26
click at [721, 302] on div "Select an option" at bounding box center [679, 303] width 270 height 14
click at [721, 270] on div "Connect Image to" at bounding box center [688, 278] width 301 height 26
click at [807, 466] on button "Connect" at bounding box center [803, 471] width 69 height 23
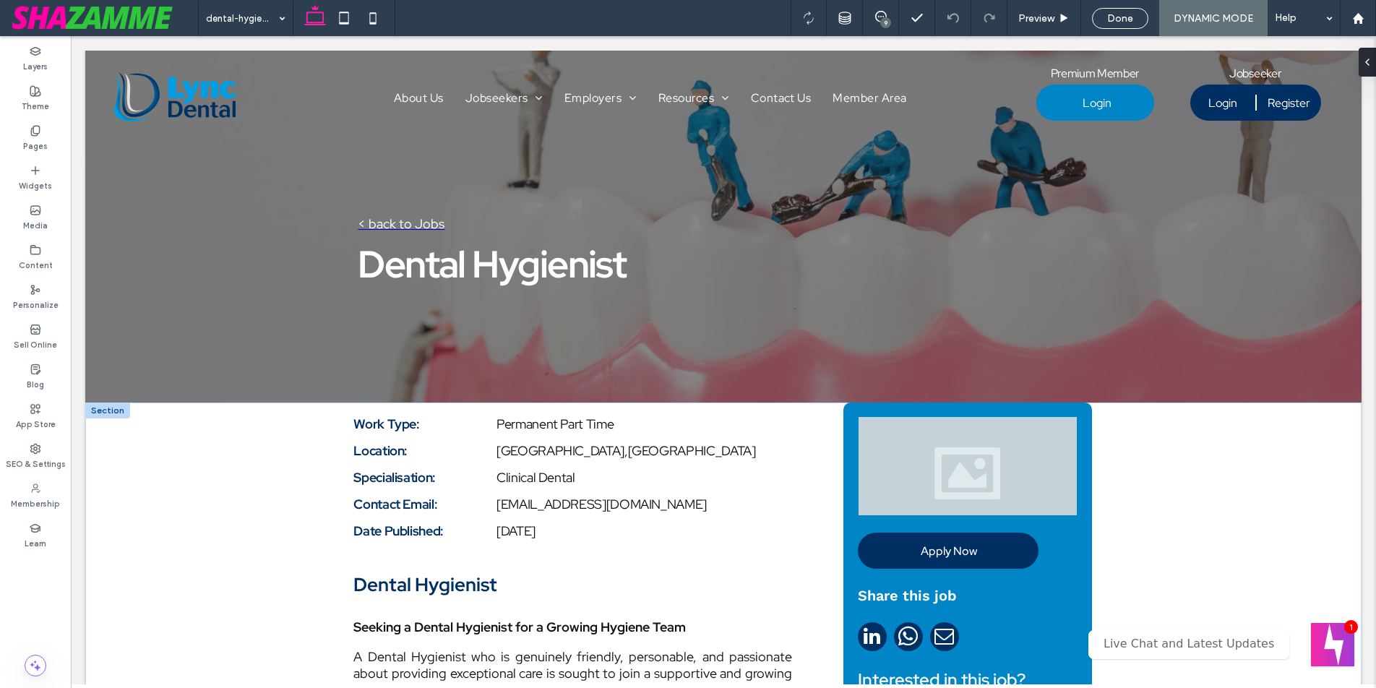
click at [117, 411] on div at bounding box center [107, 411] width 45 height 16
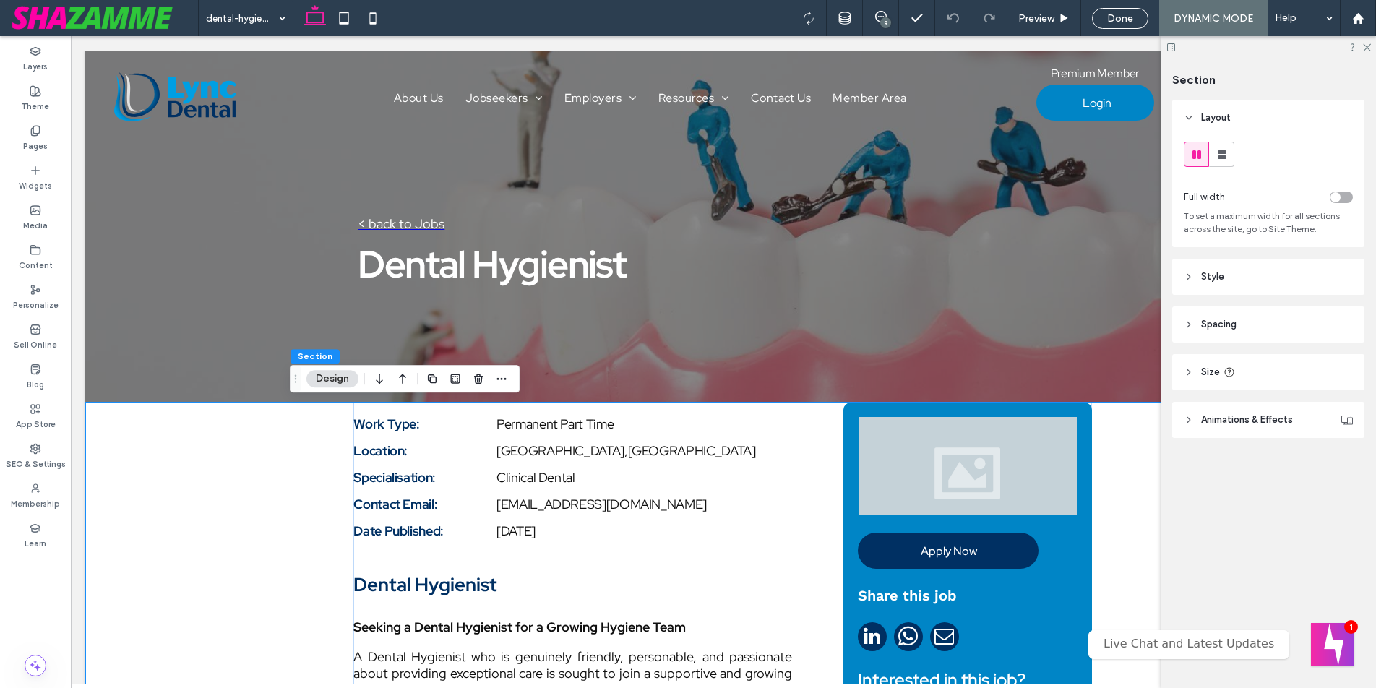
click at [1192, 322] on icon at bounding box center [1189, 324] width 10 height 10
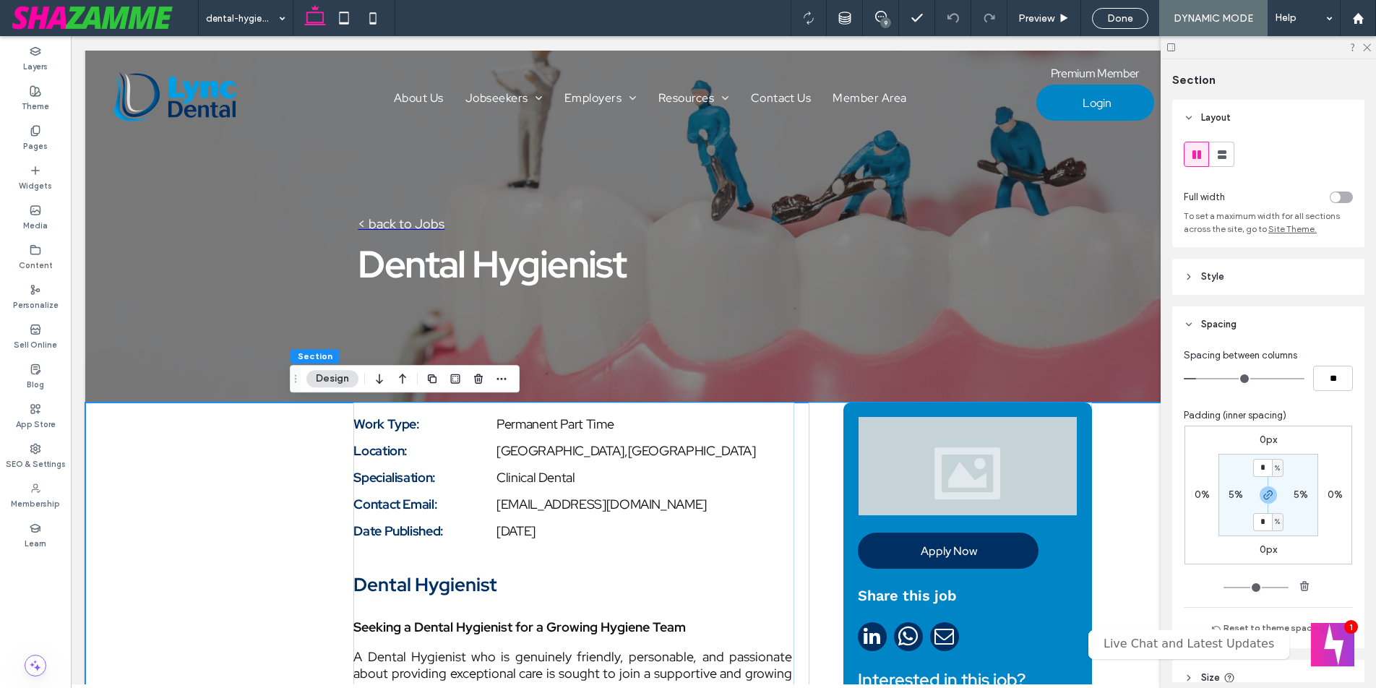
click at [1272, 468] on div "%" at bounding box center [1278, 468] width 12 height 18
click at [1253, 487] on div at bounding box center [1268, 494] width 33 height 17
click at [1261, 467] on input "*" at bounding box center [1262, 468] width 19 height 18
click at [1267, 495] on icon "button" at bounding box center [1269, 495] width 12 height 12
click at [1263, 467] on input "*" at bounding box center [1262, 468] width 19 height 18
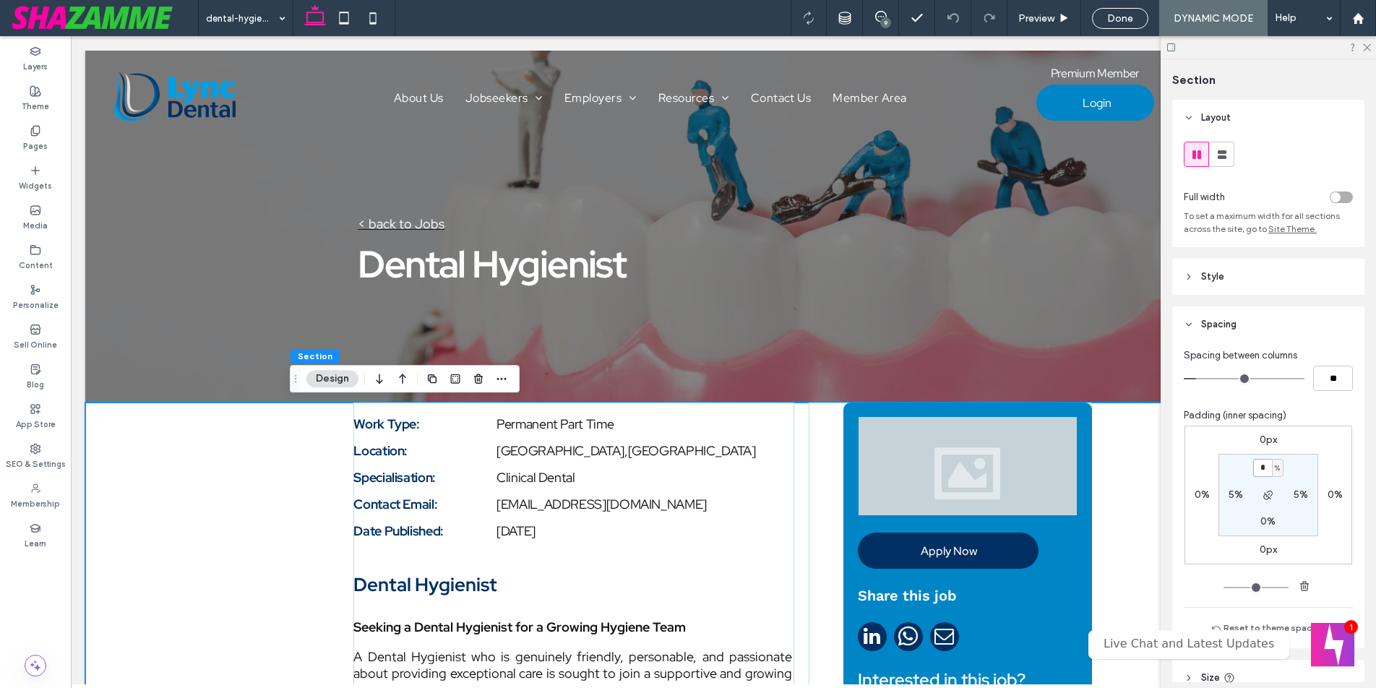
type input "*"
click at [1239, 473] on section "* % 5% 0% 5%" at bounding box center [1269, 495] width 100 height 82
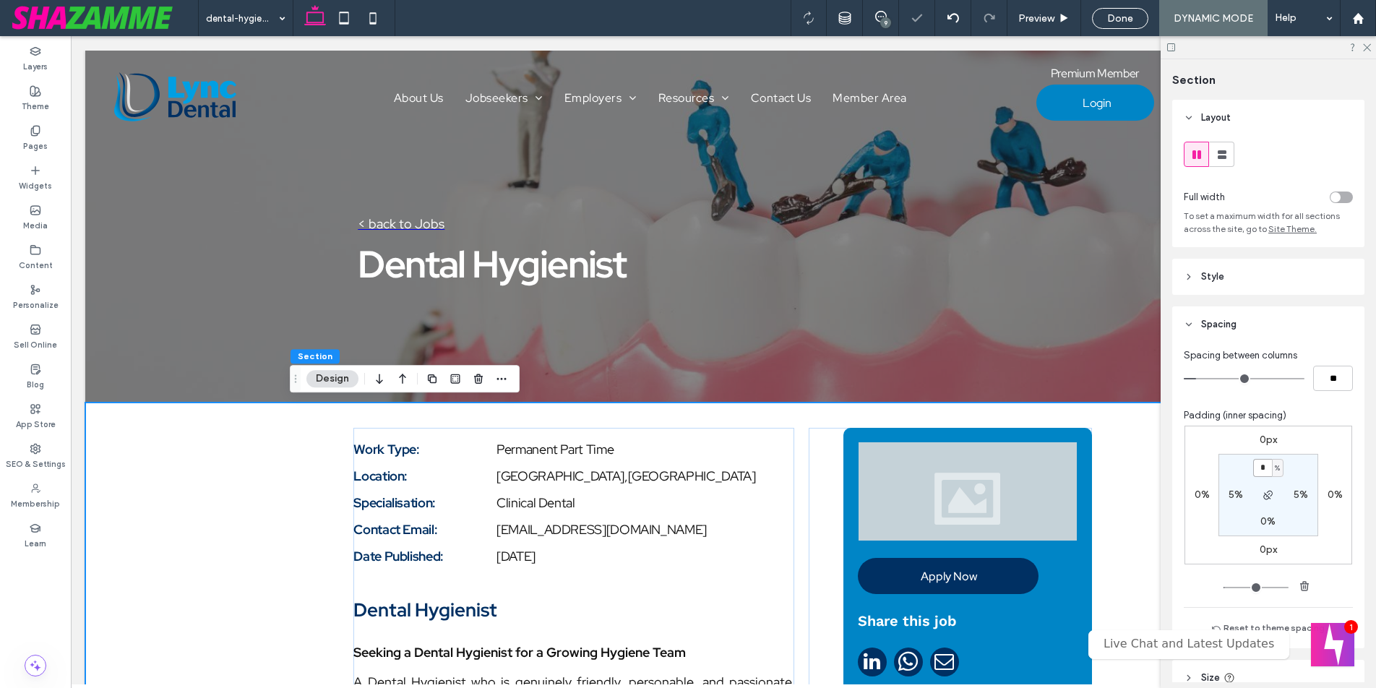
click at [1263, 466] on input "*" at bounding box center [1262, 468] width 19 height 18
type input "*"
click at [1231, 454] on section "* % 5% 0% 5%" at bounding box center [1269, 495] width 100 height 82
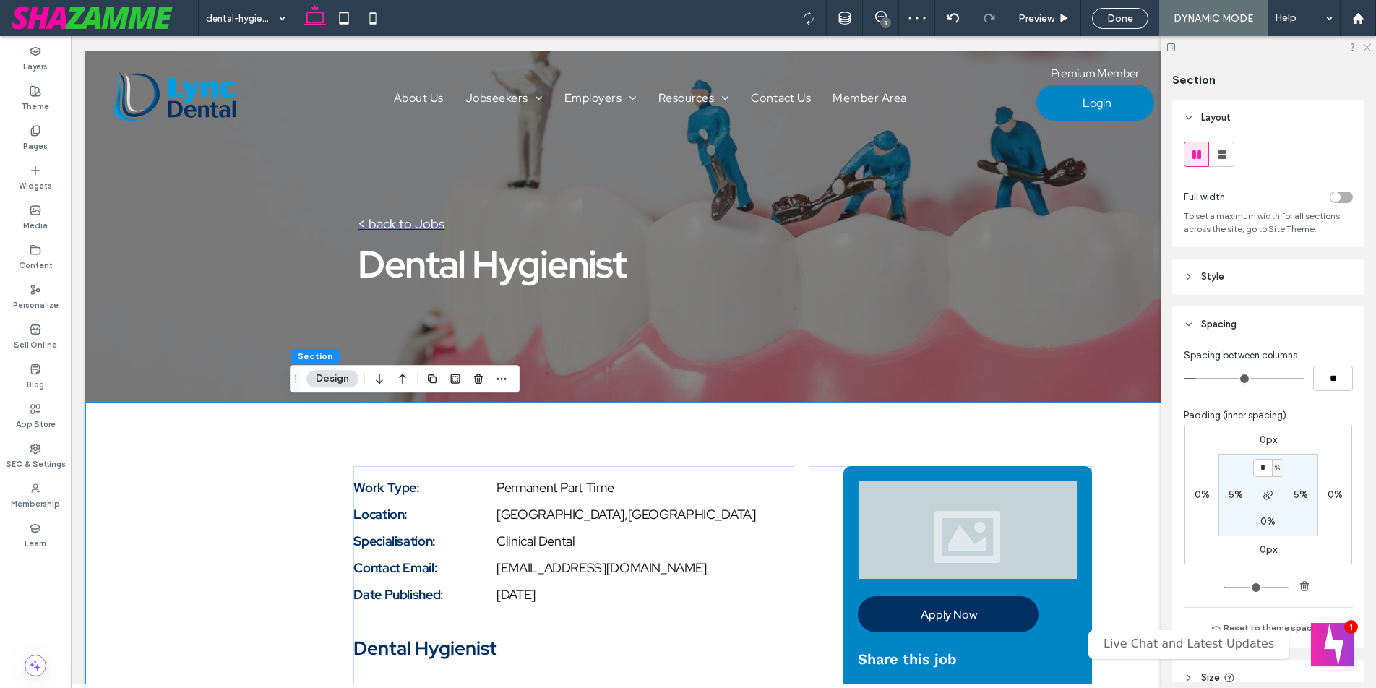
click at [1370, 46] on icon at bounding box center [1366, 46] width 9 height 9
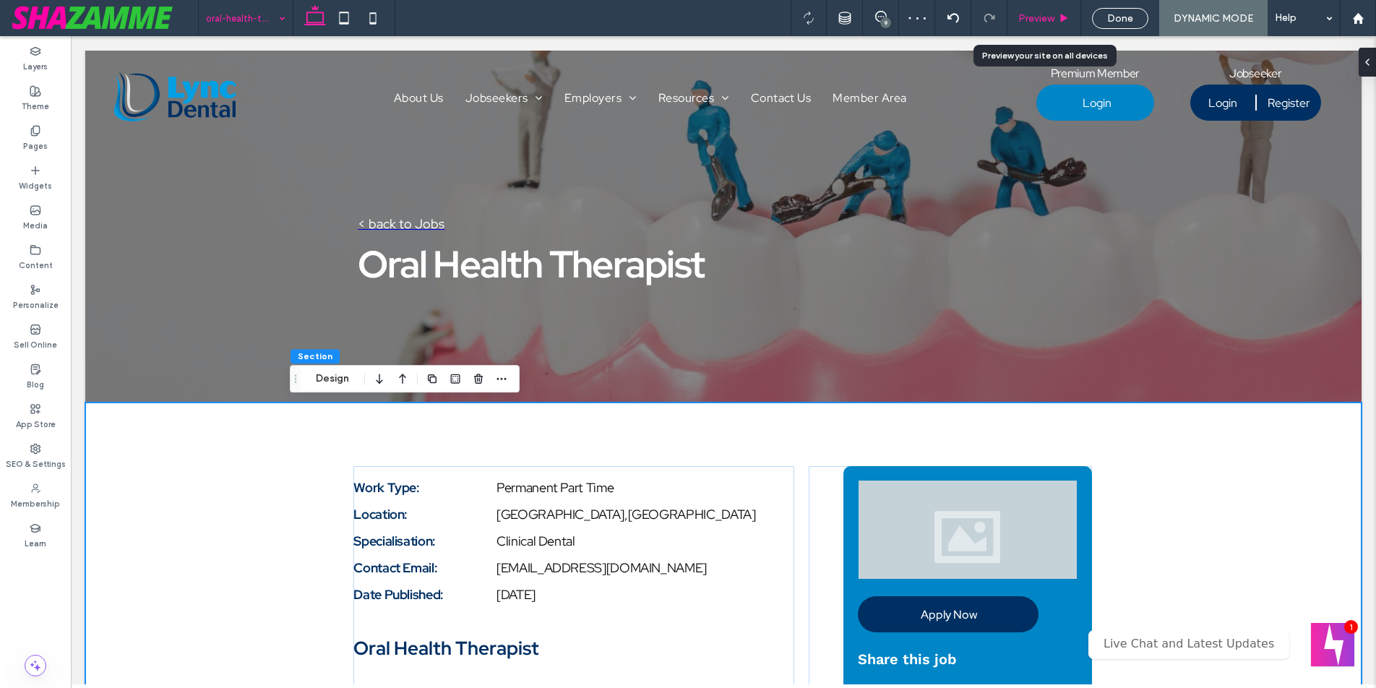
click at [1031, 21] on span "Preview" at bounding box center [1036, 18] width 36 height 12
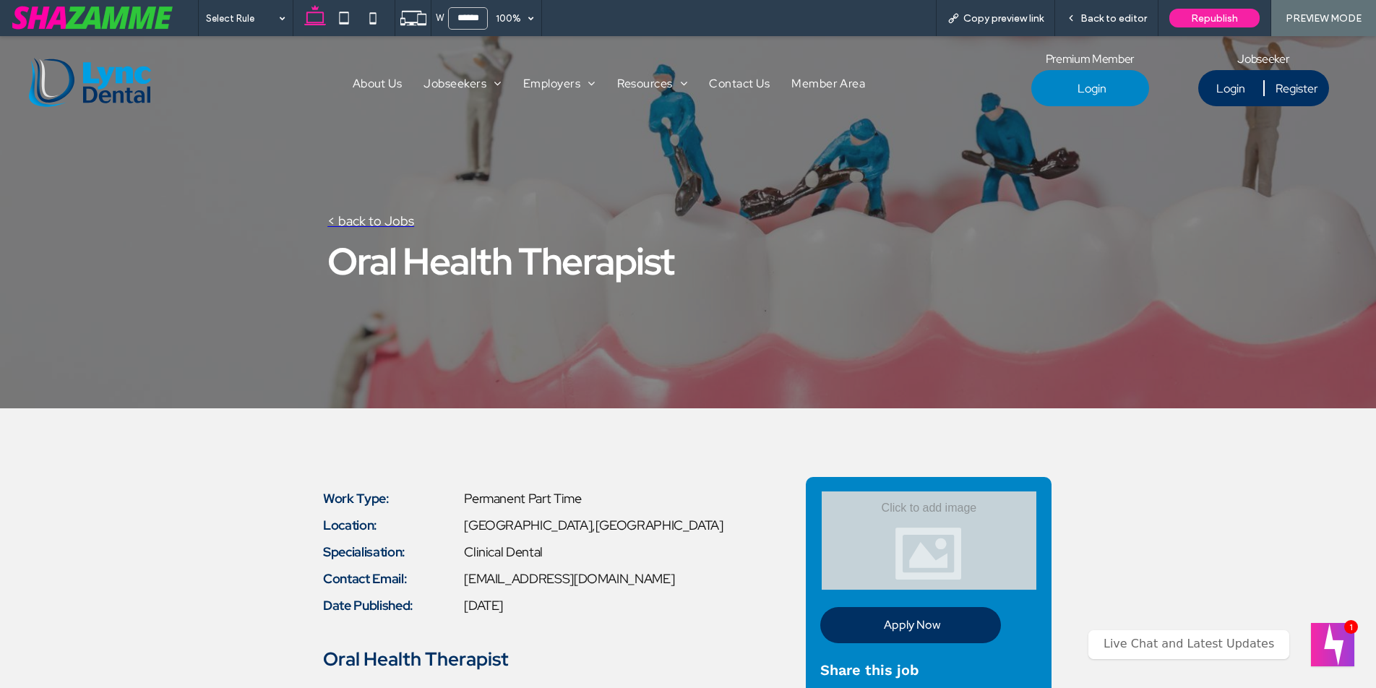
click at [1031, 21] on span "Copy preview link" at bounding box center [1003, 18] width 80 height 12
click at [1075, 21] on icon at bounding box center [1071, 18] width 10 height 10
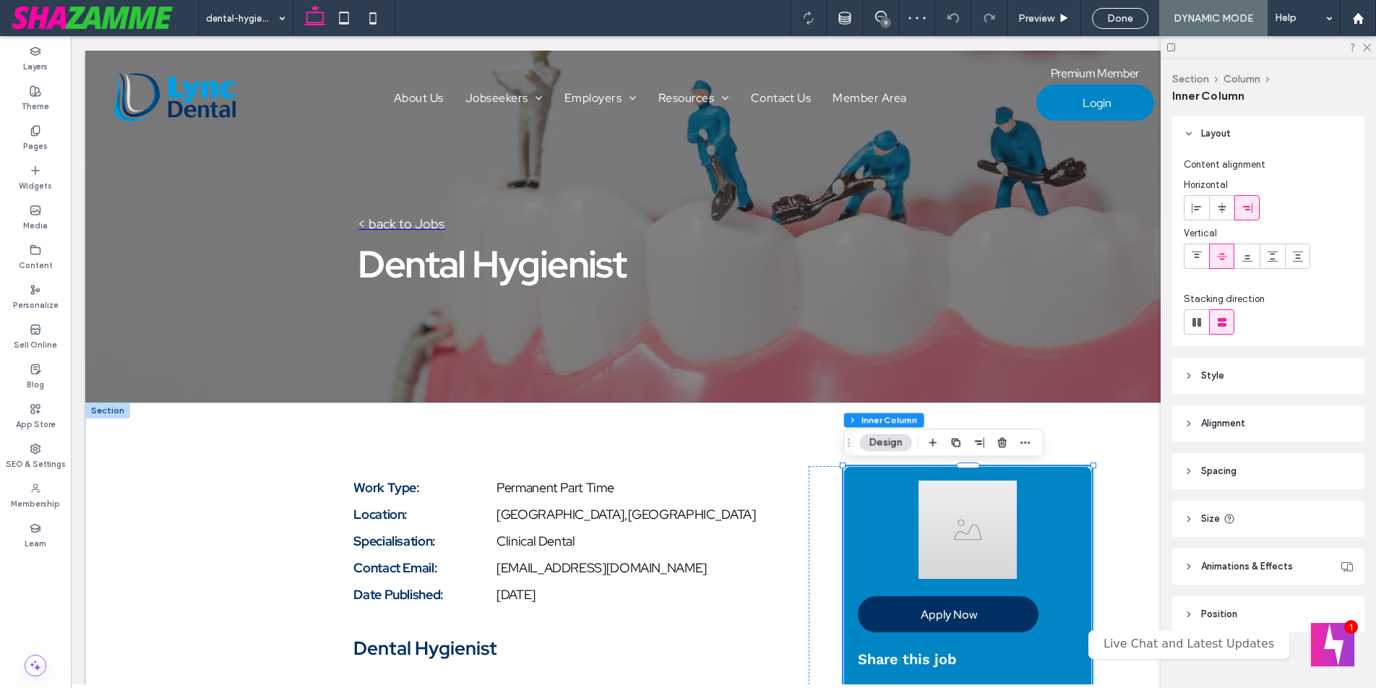
drag, startPoint x: 71, startPoint y: 36, endPoint x: 978, endPoint y: 540, distance: 1037.6
click at [978, 540] on img at bounding box center [968, 530] width 218 height 98
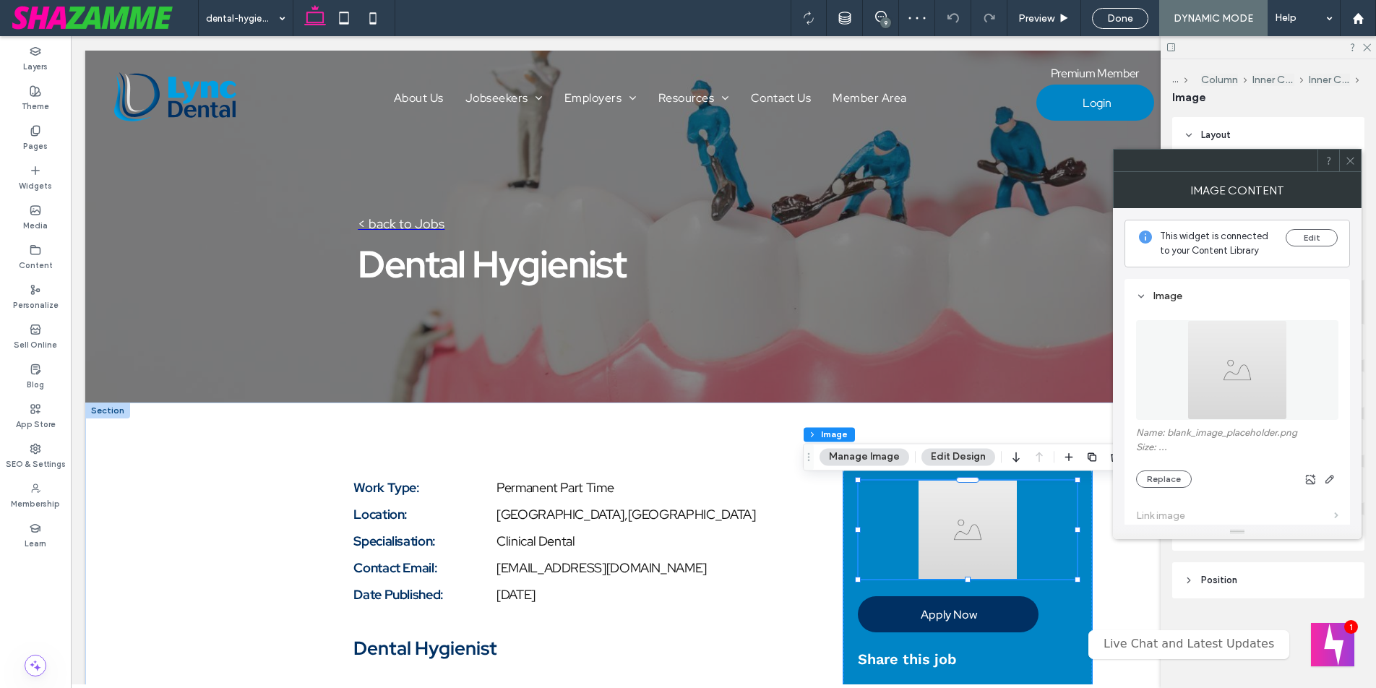
type input "**"
click at [1349, 162] on icon at bounding box center [1350, 160] width 11 height 11
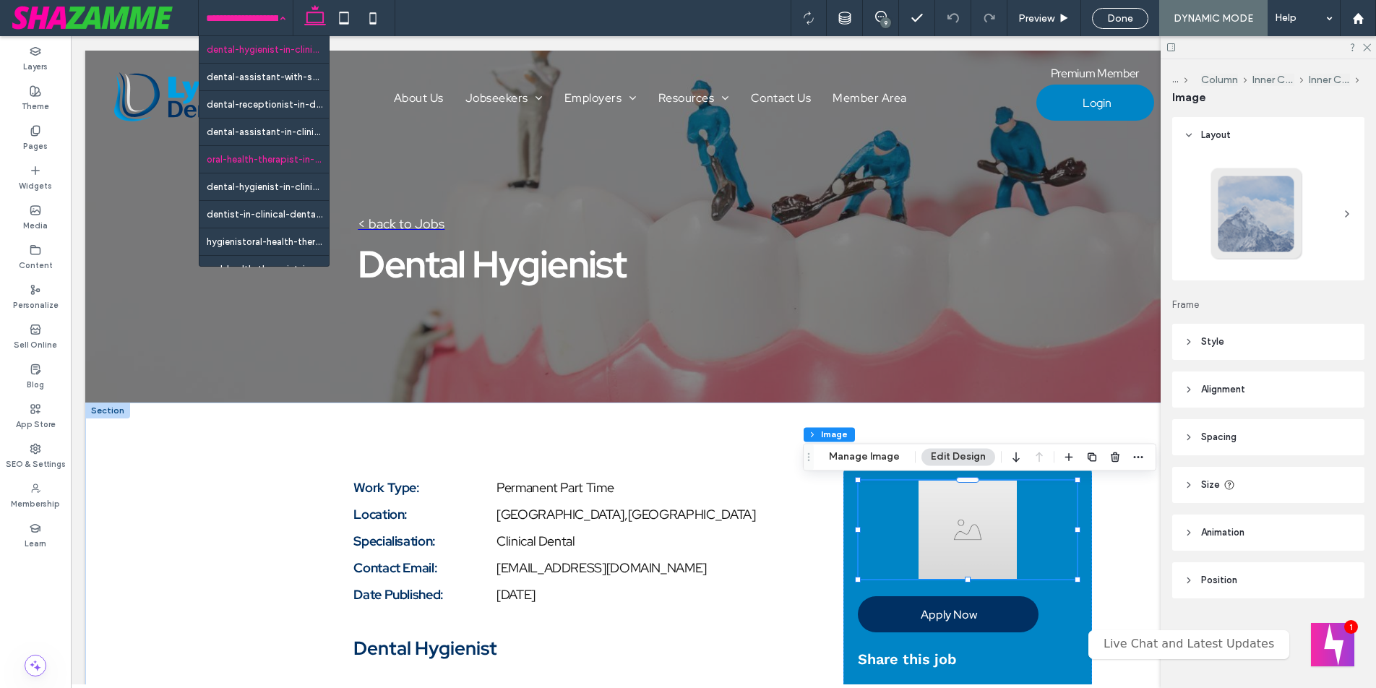
scroll to position [125, 0]
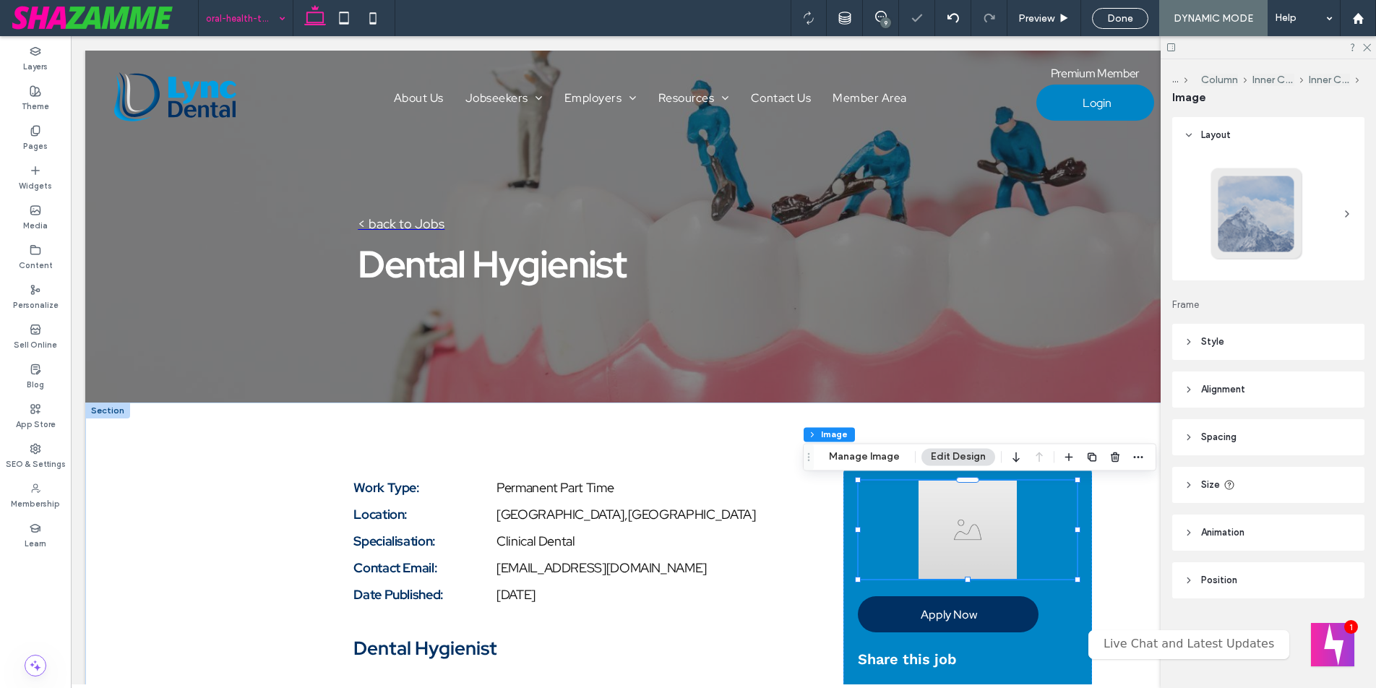
type input "**"
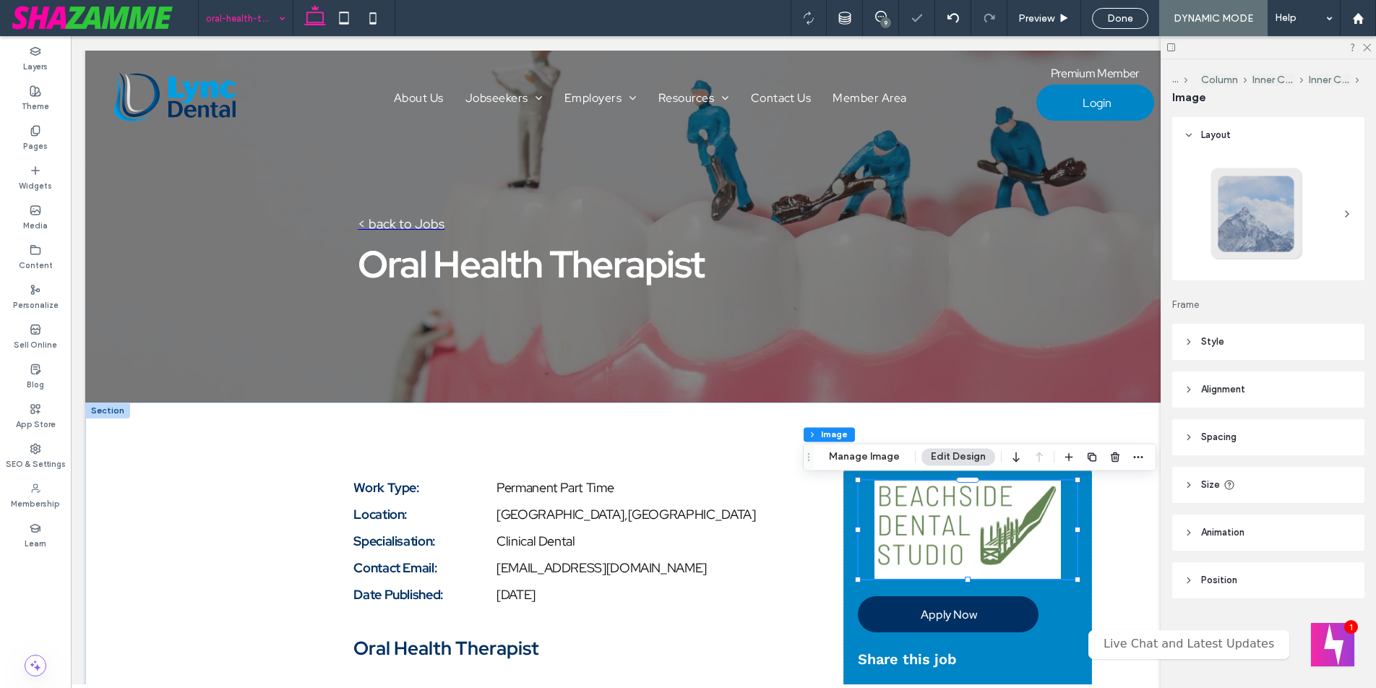
scroll to position [0, 0]
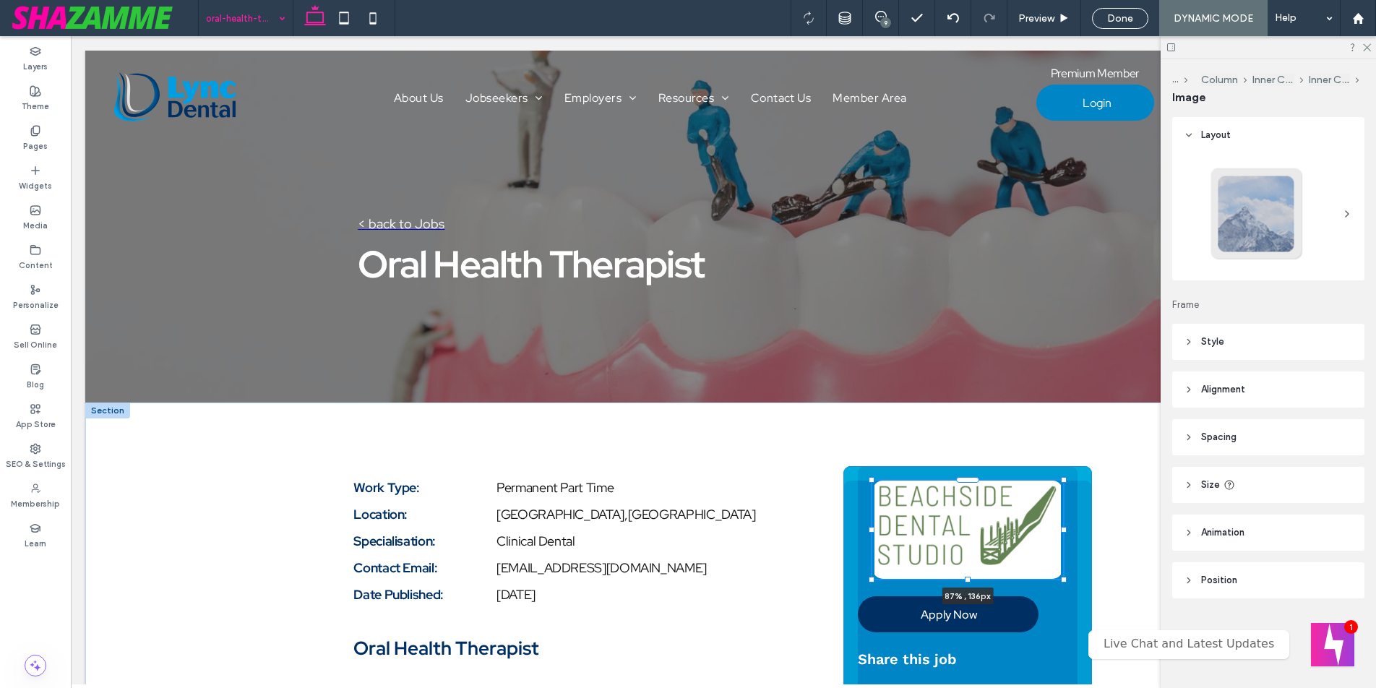
drag, startPoint x: 1079, startPoint y: 531, endPoint x: 1065, endPoint y: 532, distance: 13.8
click at [1065, 532] on div at bounding box center [1064, 530] width 6 height 6
type input "**"
type input "****"
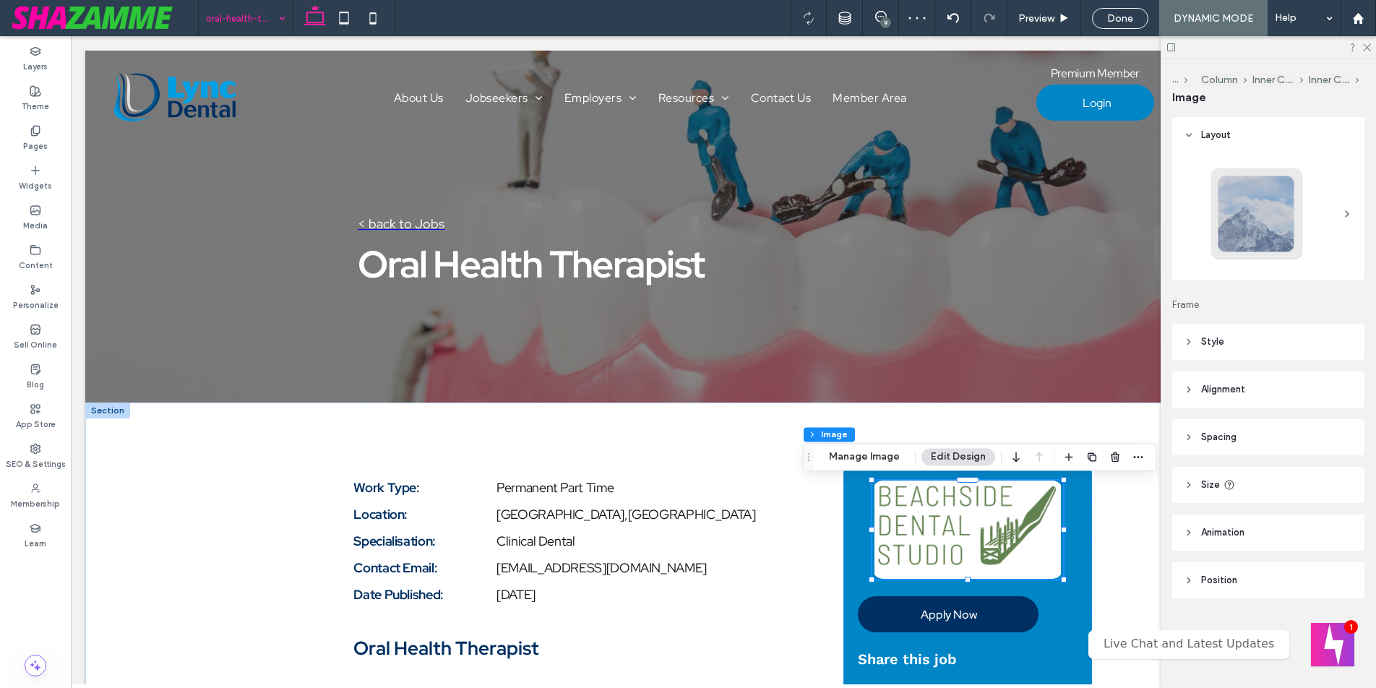
click at [1211, 386] on span "Alignment" at bounding box center [1223, 389] width 44 height 14
click at [1198, 421] on icon at bounding box center [1197, 427] width 12 height 12
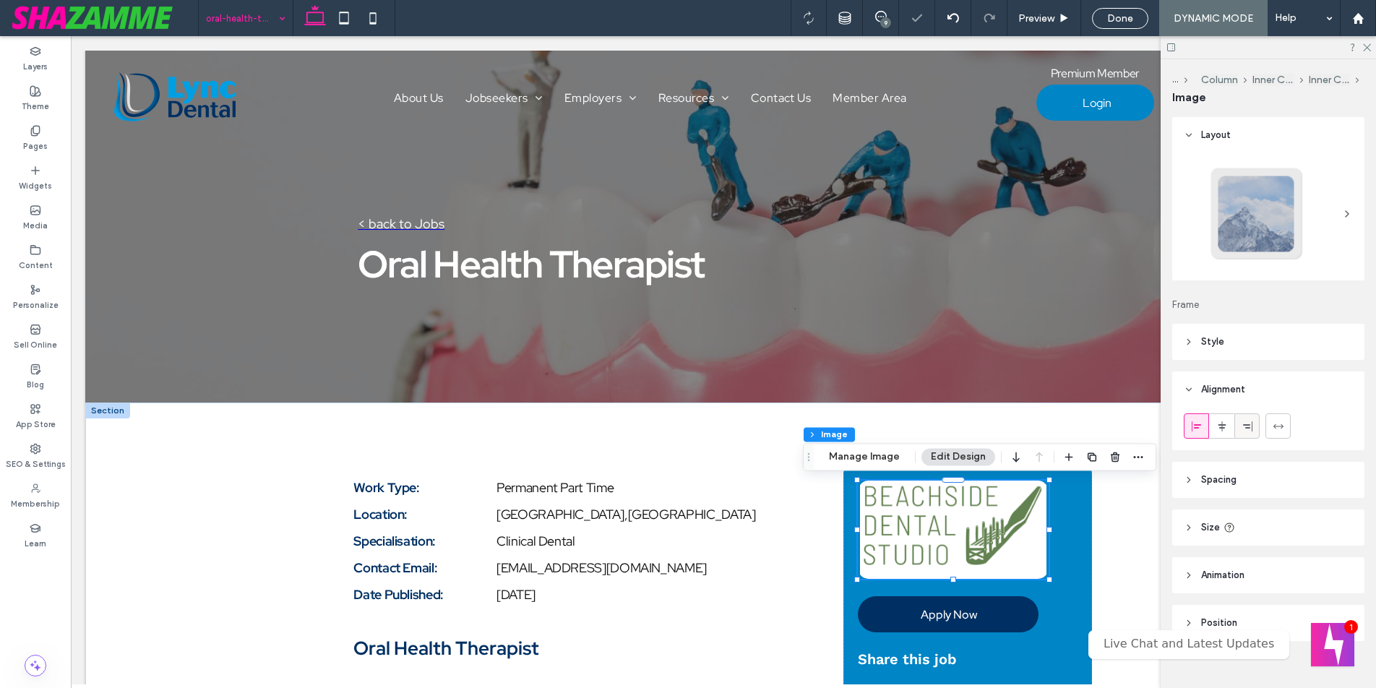
click at [1234, 421] on label at bounding box center [1246, 425] width 25 height 25
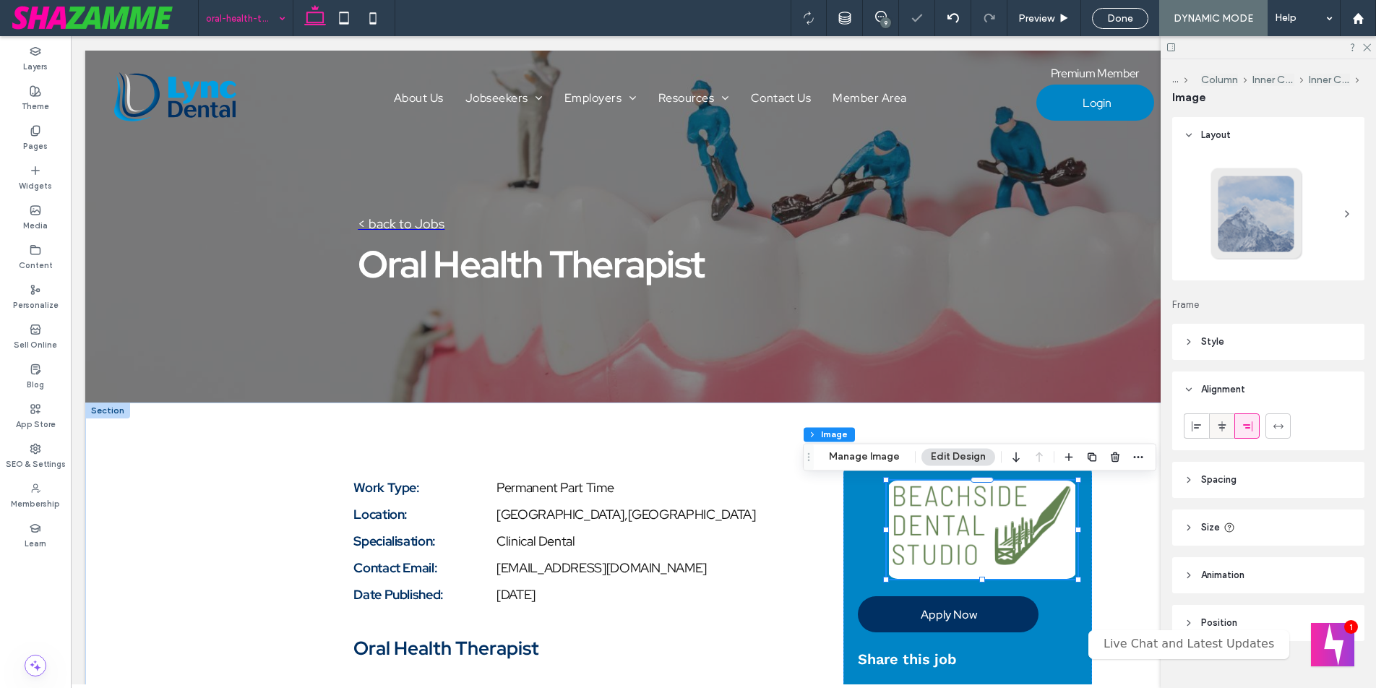
click at [1219, 424] on use at bounding box center [1222, 426] width 8 height 10
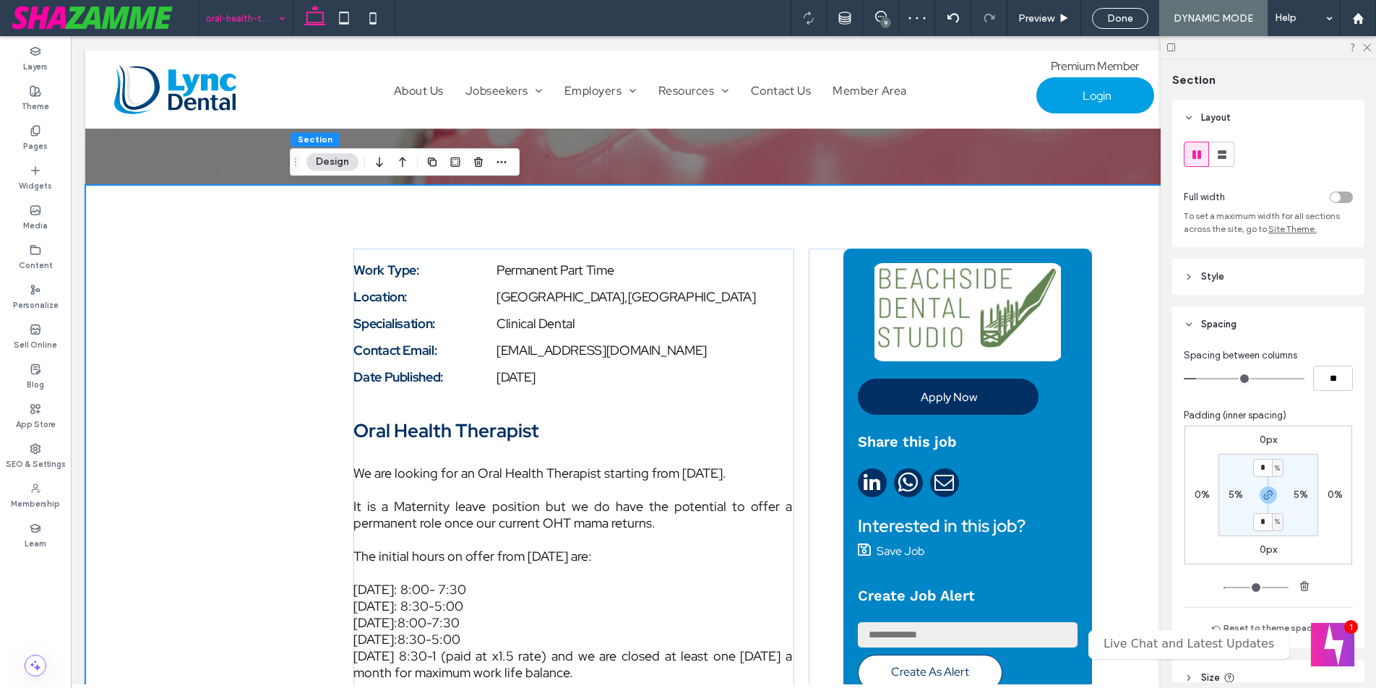
scroll to position [217, 0]
click at [937, 291] on img at bounding box center [967, 313] width 191 height 98
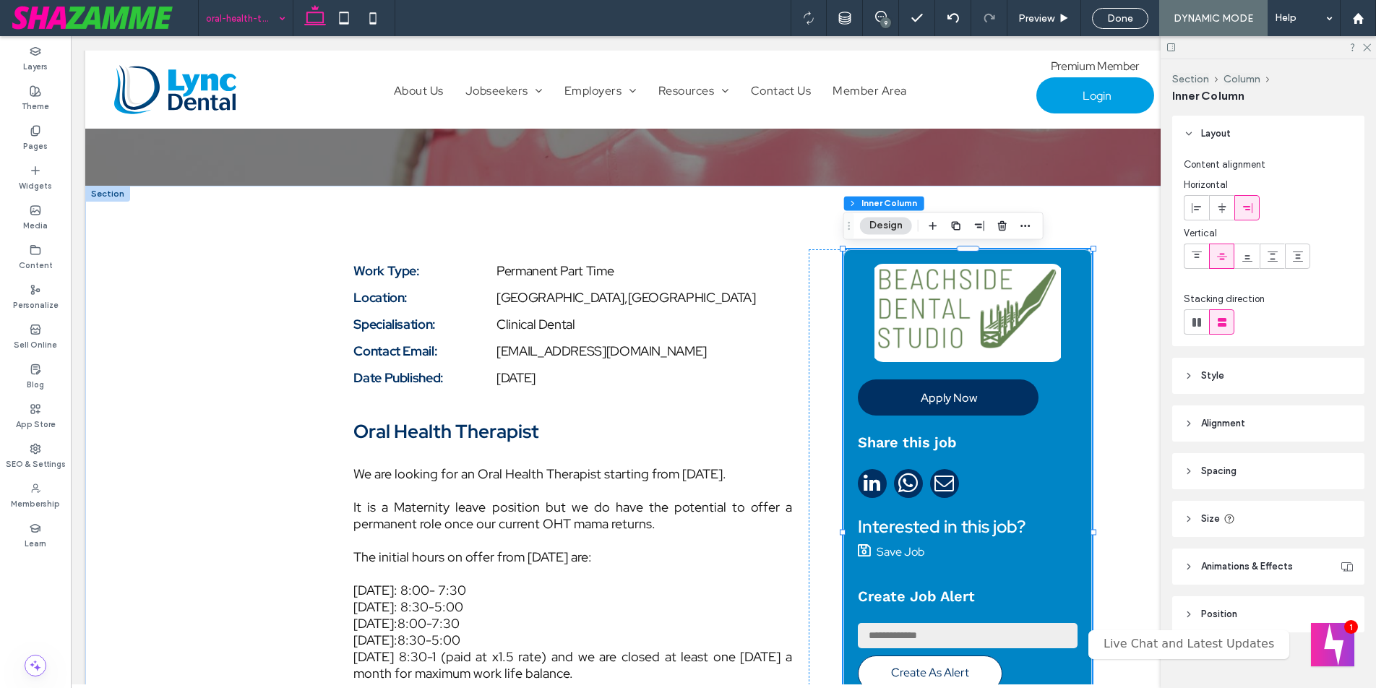
click at [937, 291] on img at bounding box center [967, 313] width 191 height 98
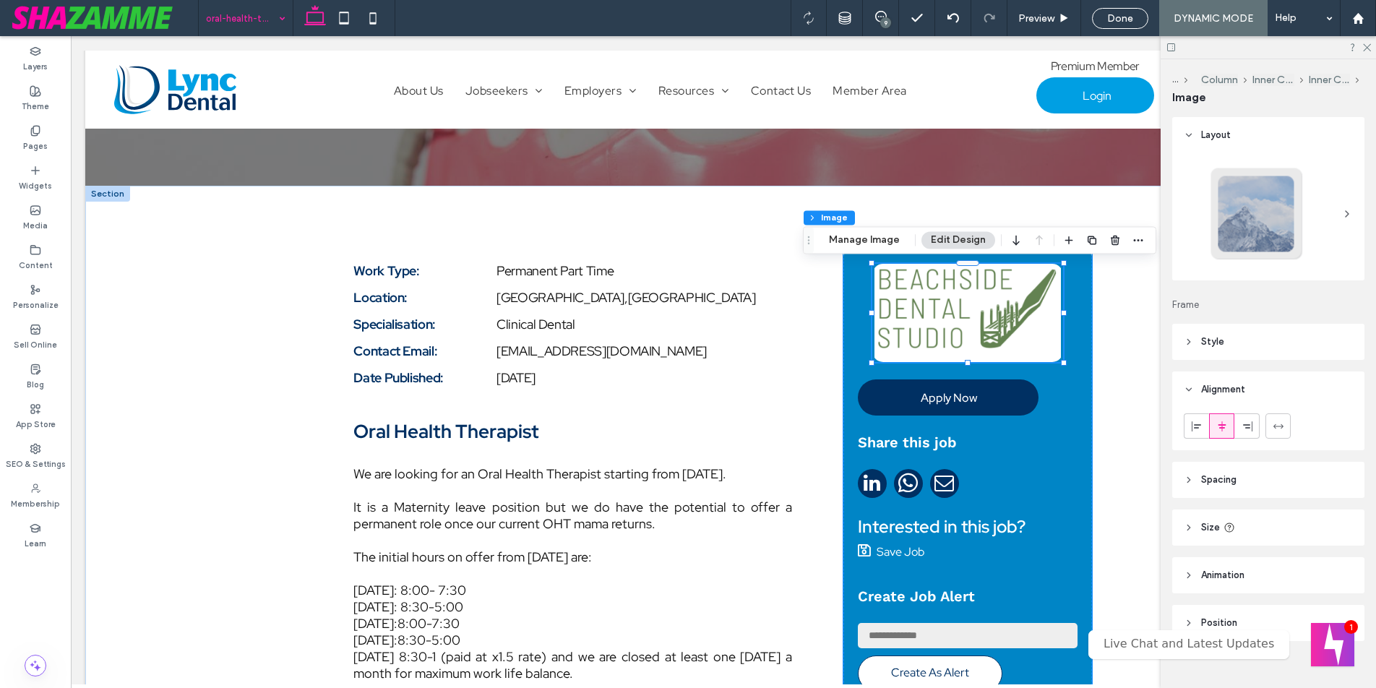
type input "**"
click at [1198, 429] on icon at bounding box center [1197, 427] width 12 height 12
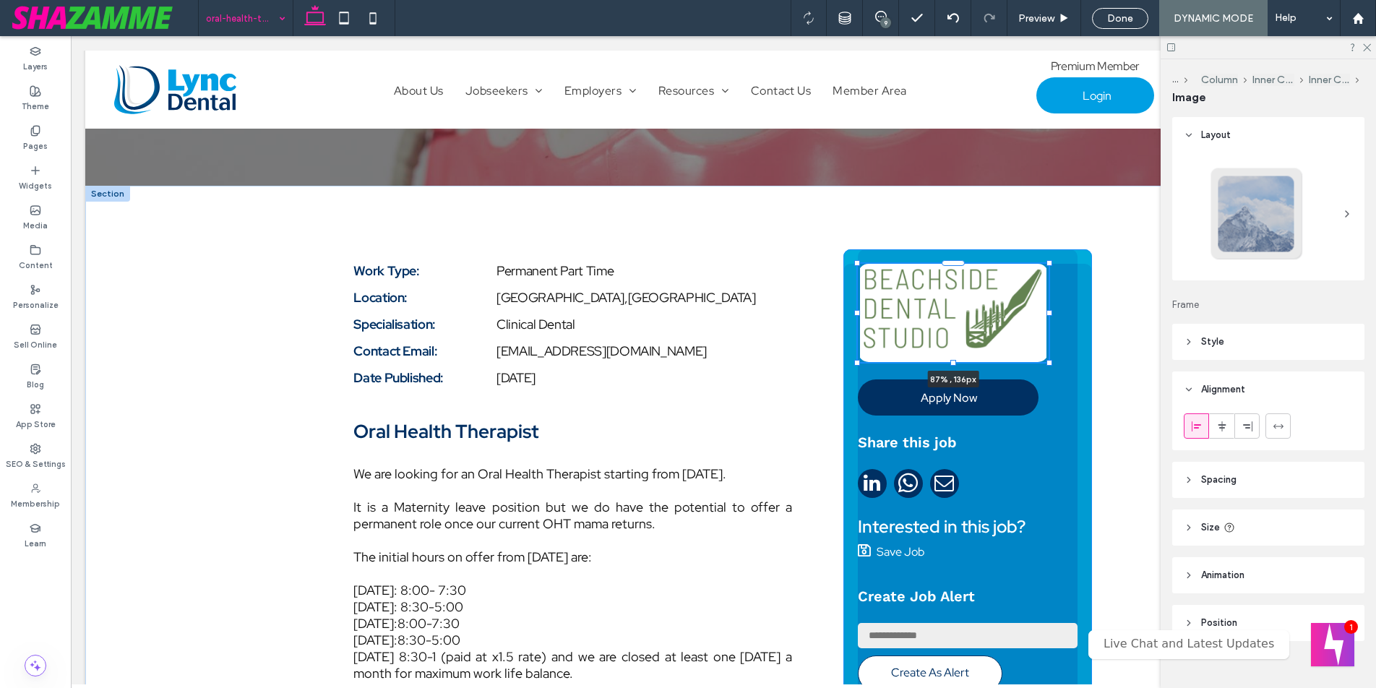
click at [1049, 315] on div at bounding box center [1050, 313] width 6 height 6
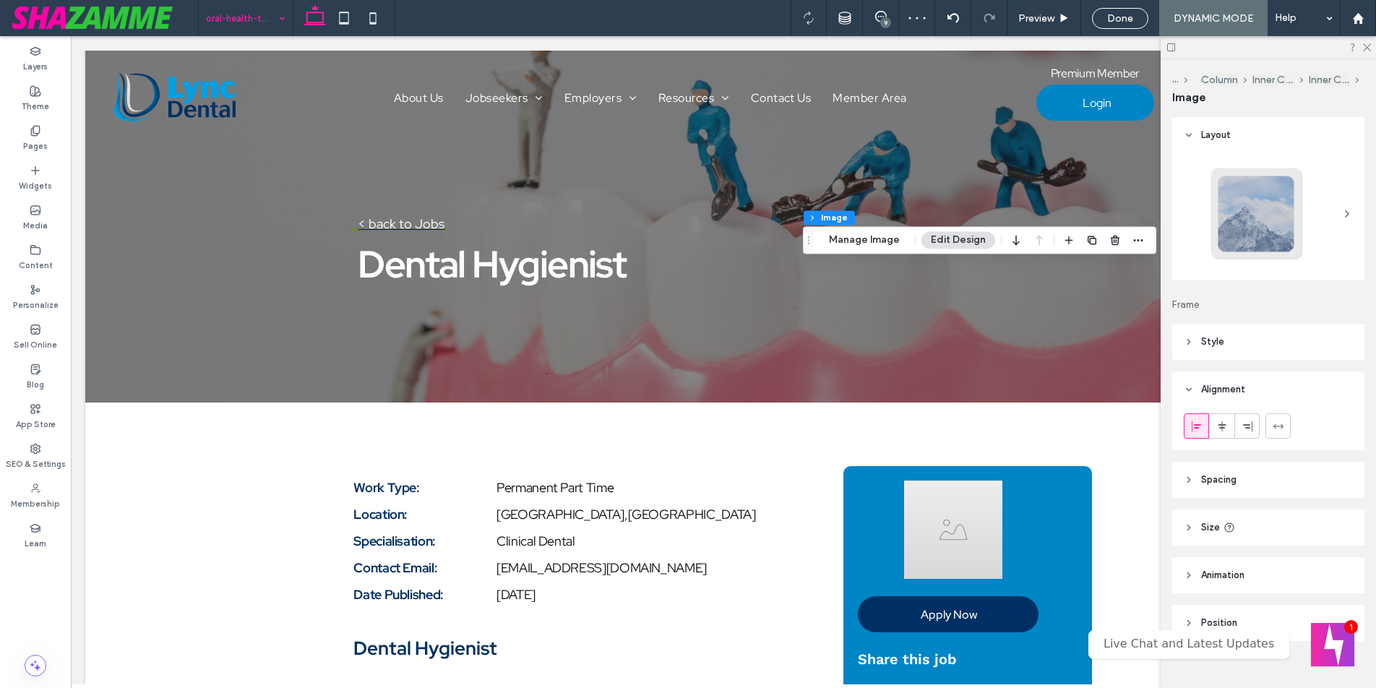
scroll to position [0, 0]
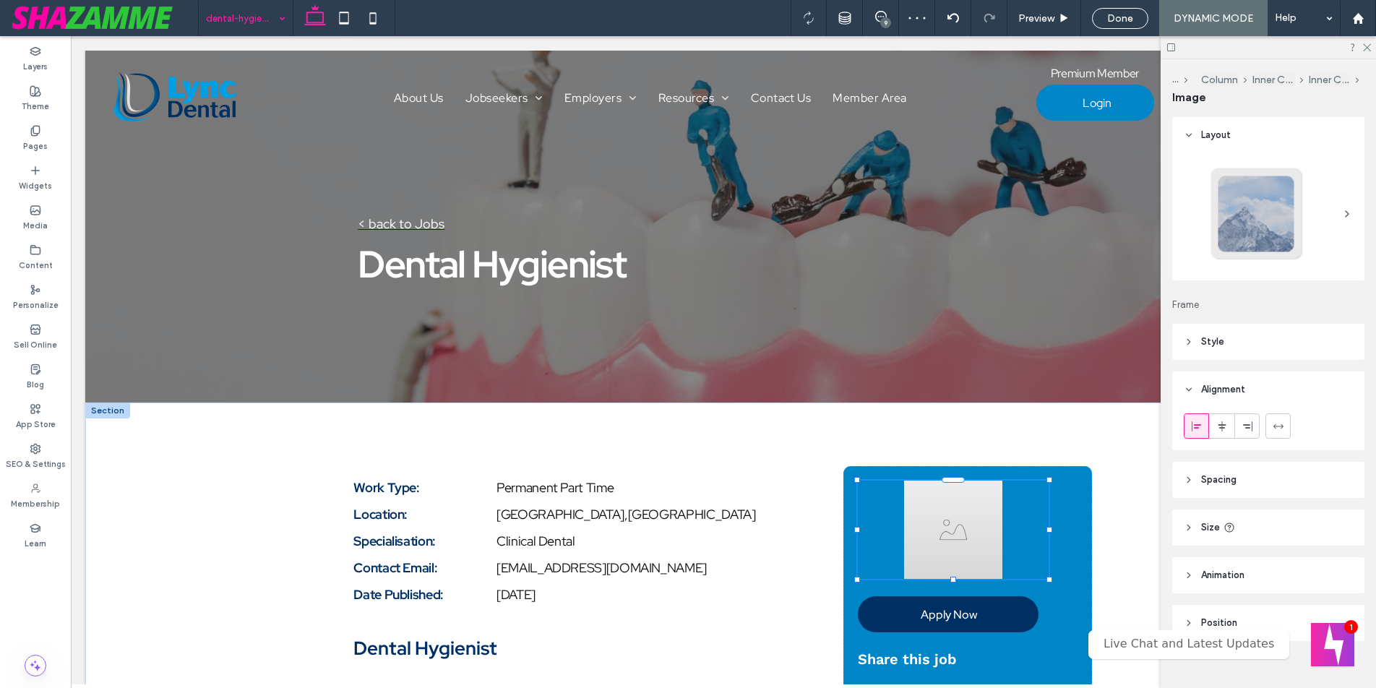
type input "**"
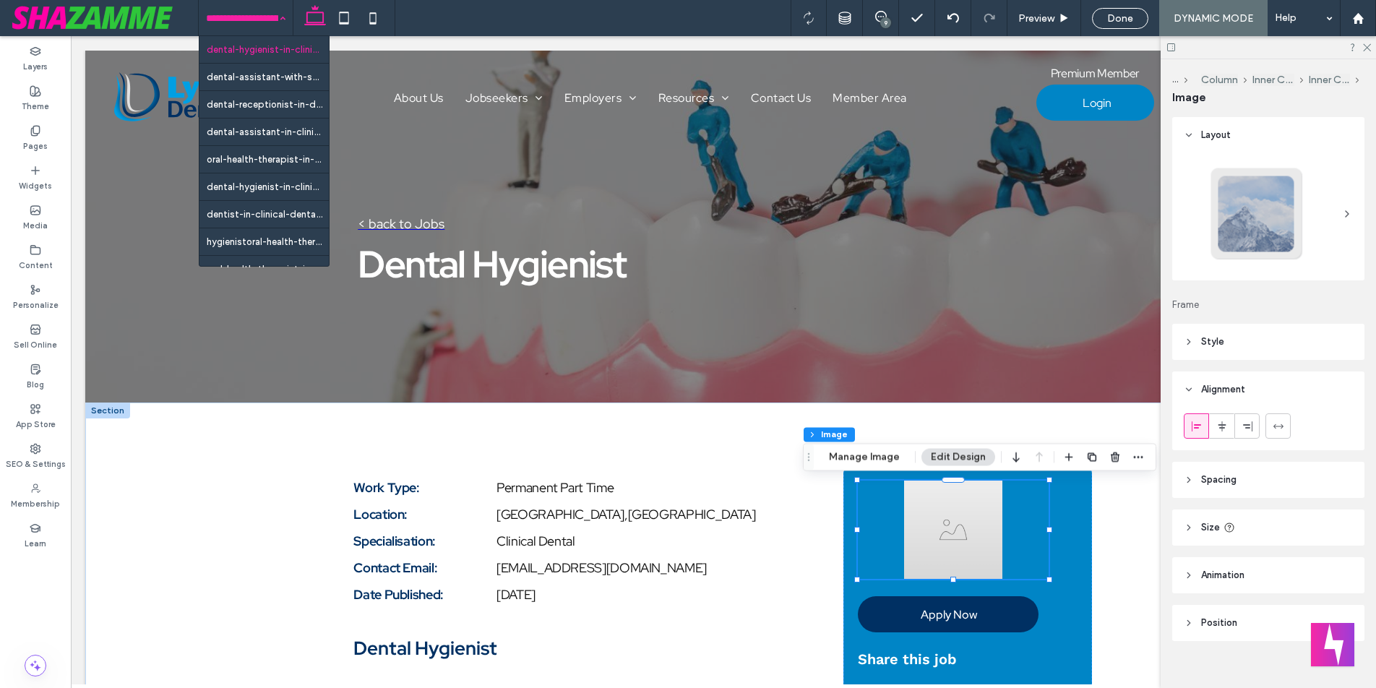
click at [250, 19] on input at bounding box center [242, 18] width 72 height 36
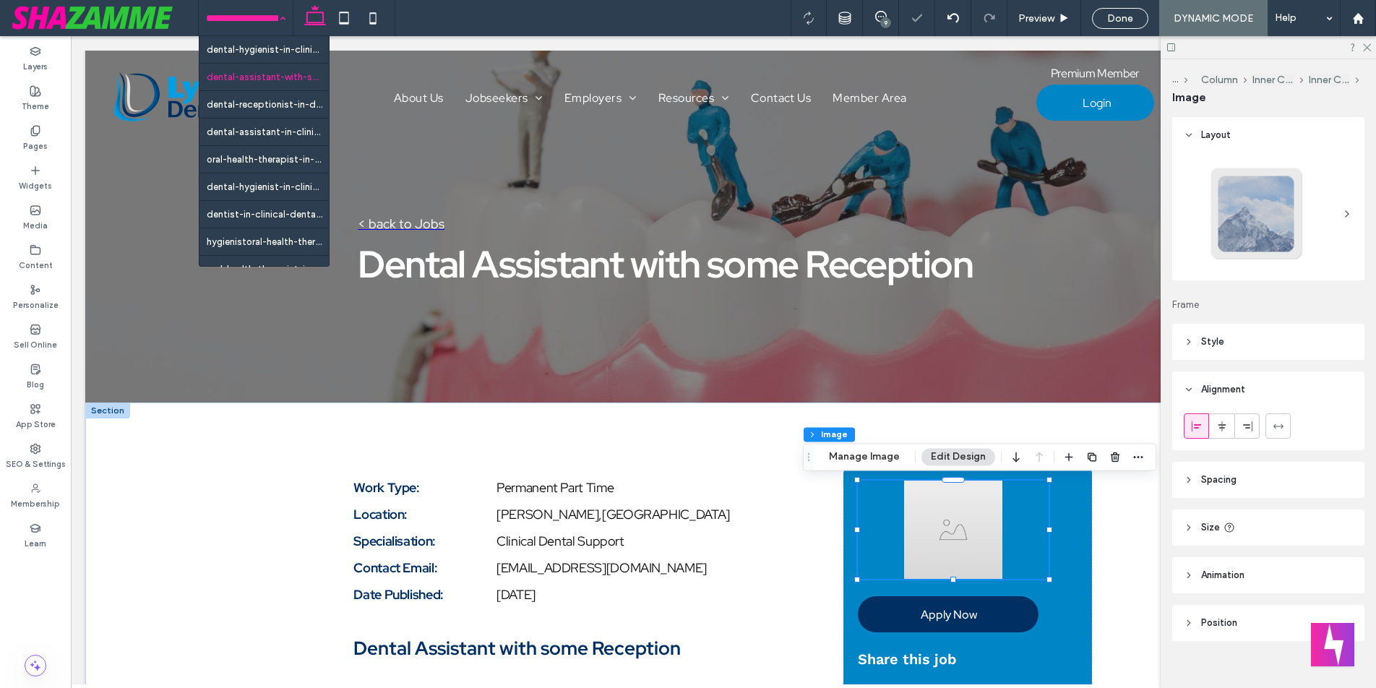
click at [238, 22] on input at bounding box center [242, 18] width 72 height 36
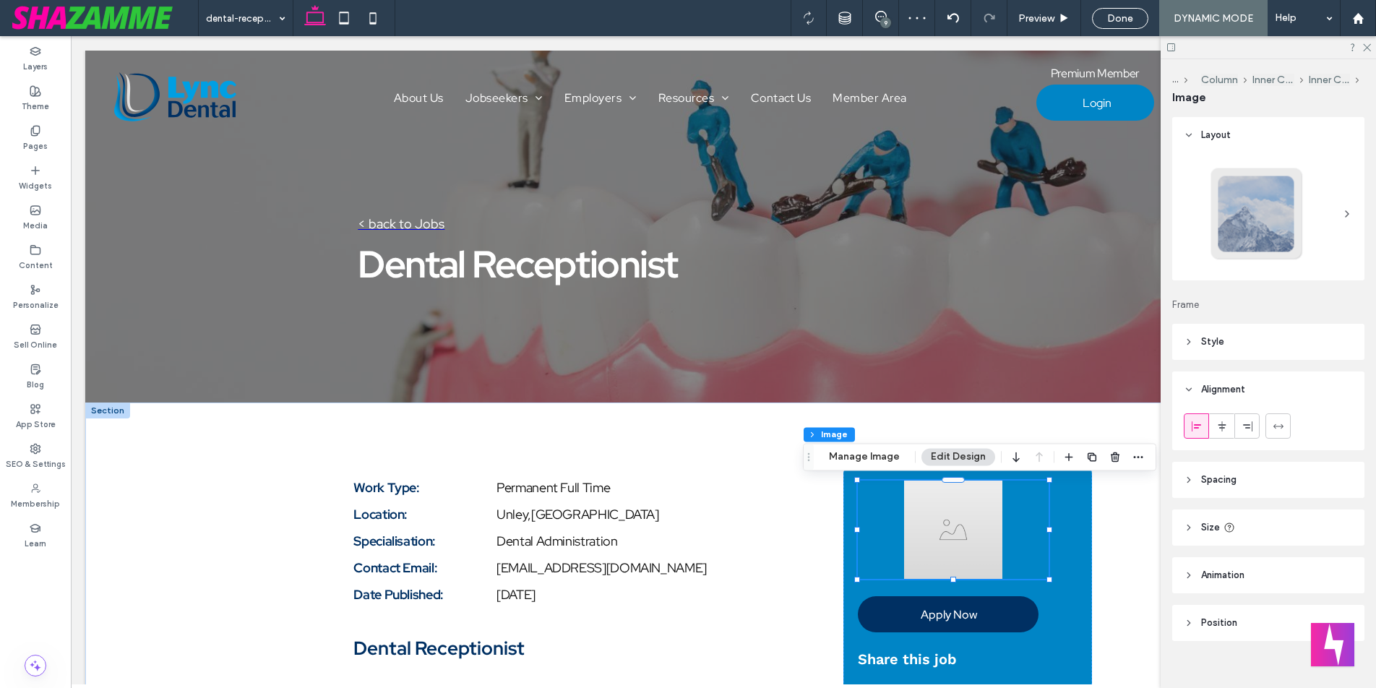
type input "**"
click at [228, 20] on input at bounding box center [242, 18] width 72 height 36
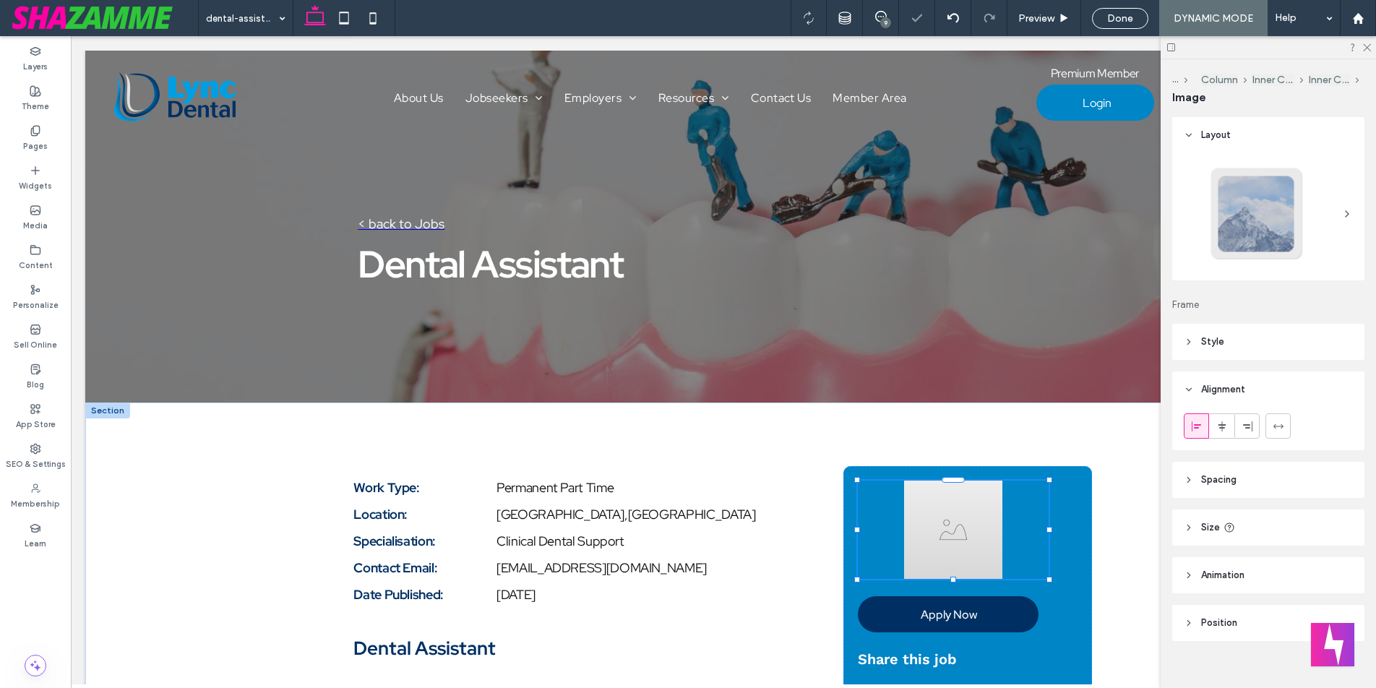
type input "**"
click at [864, 463] on button "Manage Image" at bounding box center [865, 456] width 90 height 17
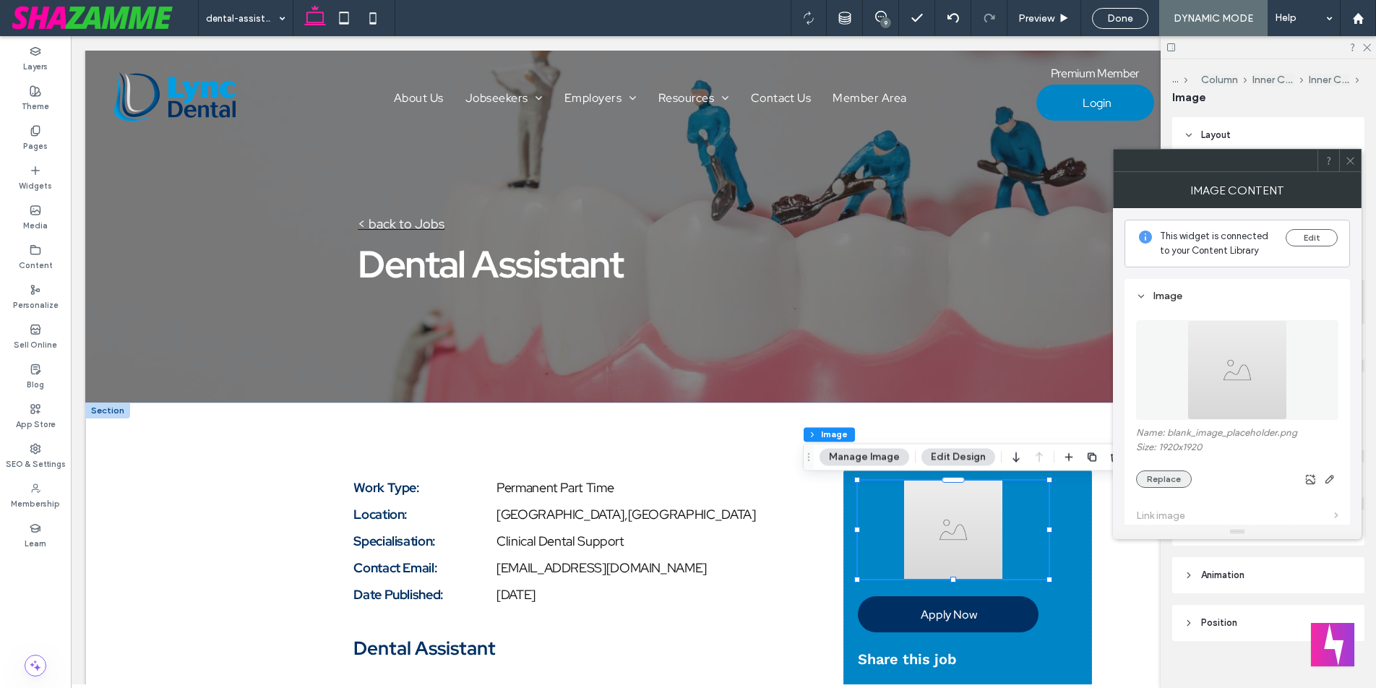
click at [1154, 482] on button "Replace" at bounding box center [1164, 479] width 56 height 17
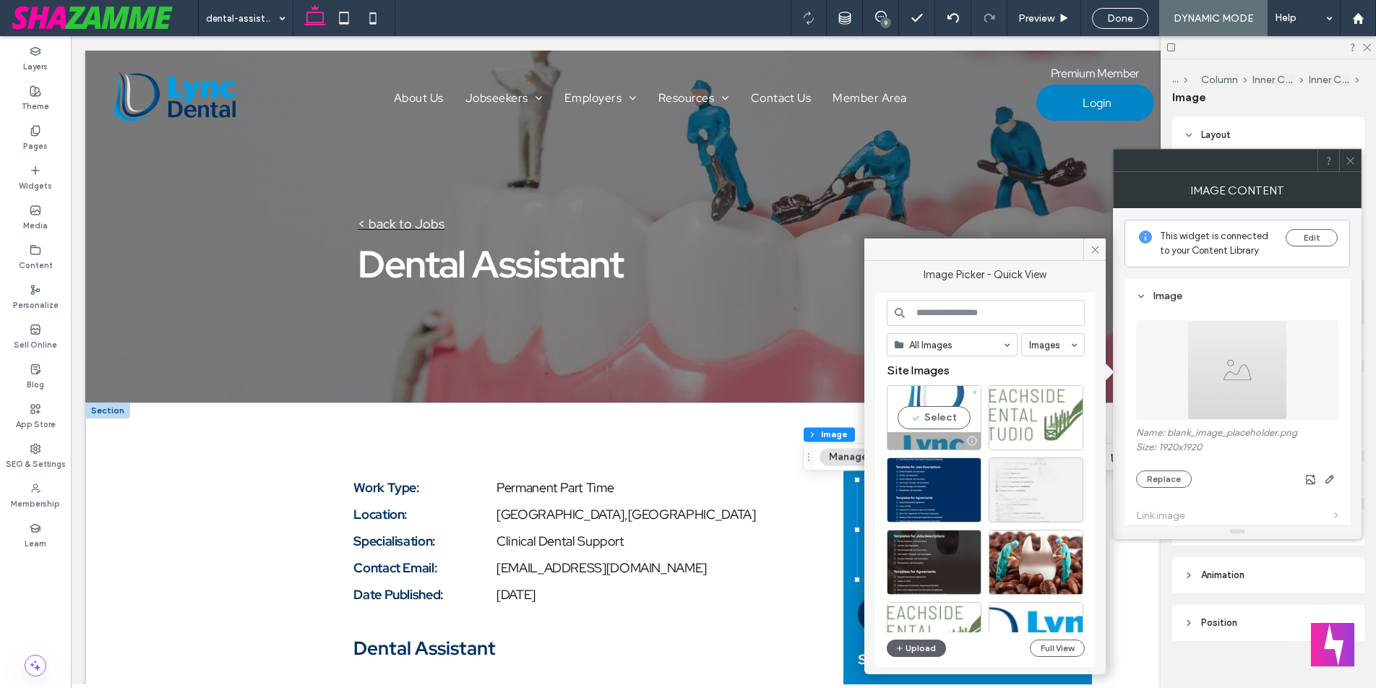
click at [942, 405] on div "Select" at bounding box center [934, 417] width 95 height 65
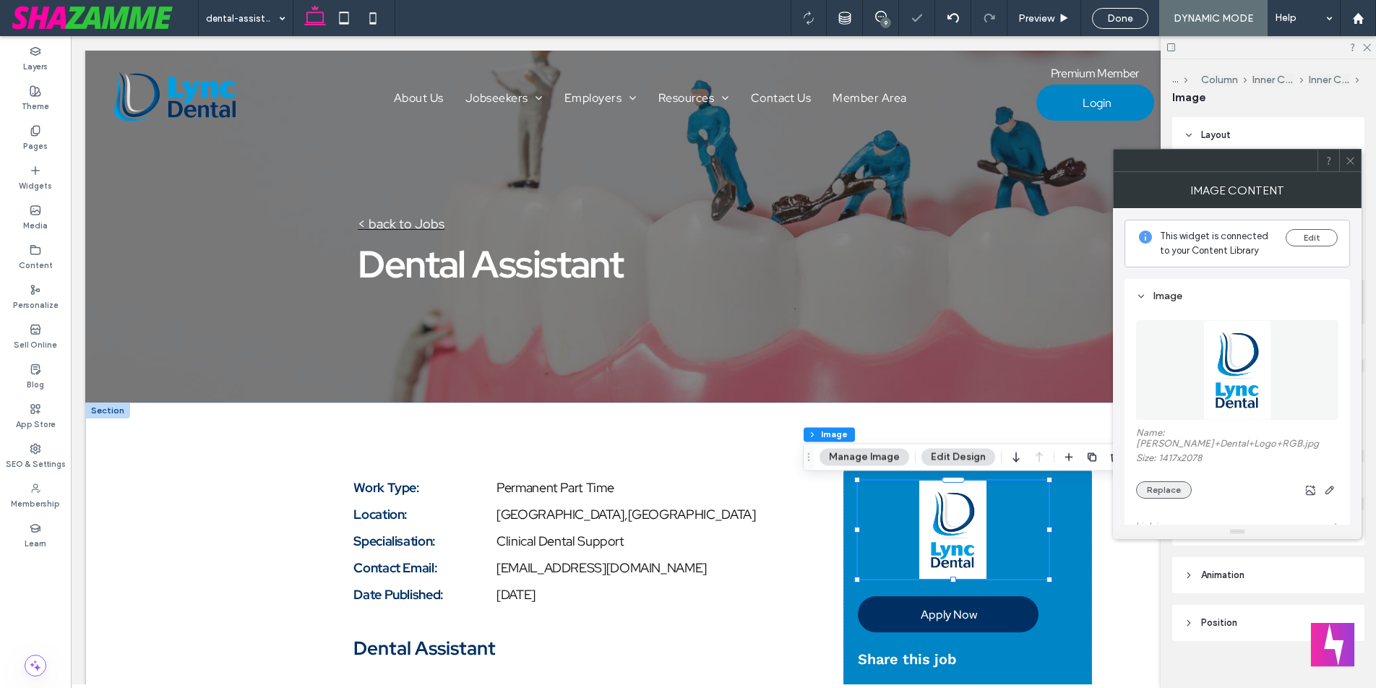
click at [1172, 481] on button "Replace" at bounding box center [1164, 489] width 56 height 17
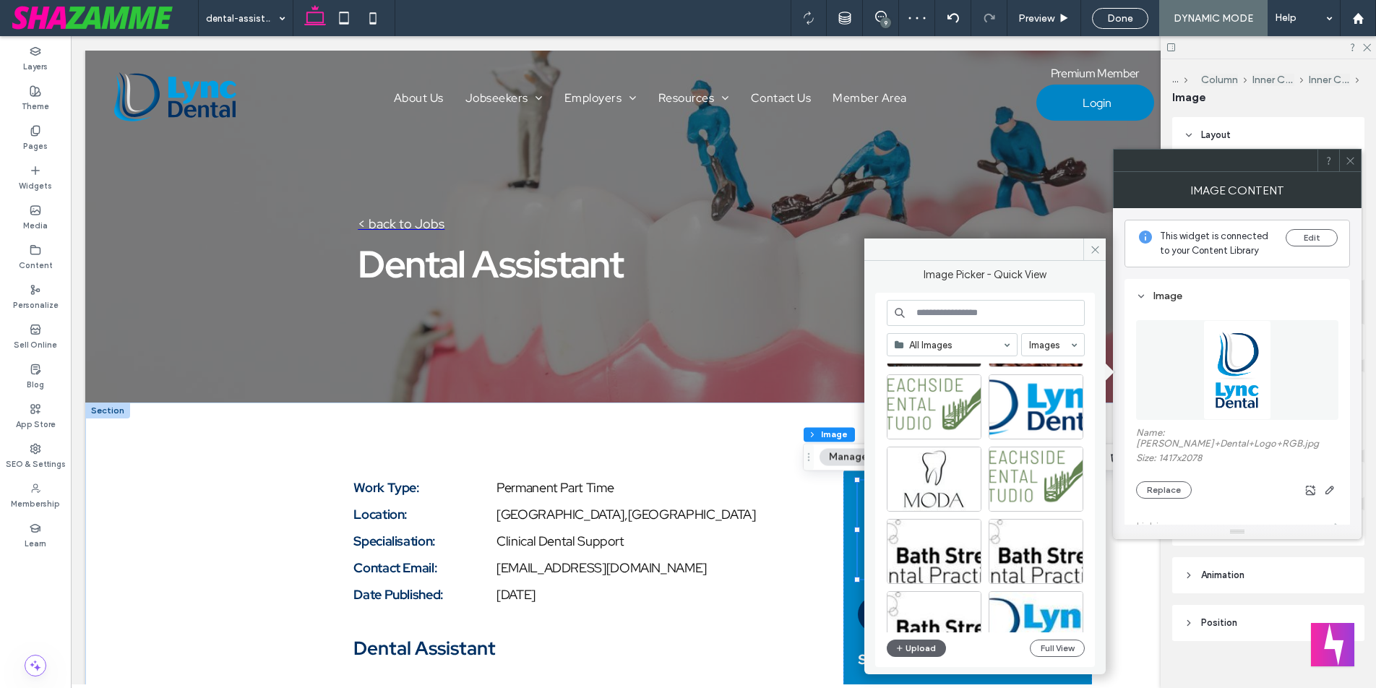
scroll to position [248, 0]
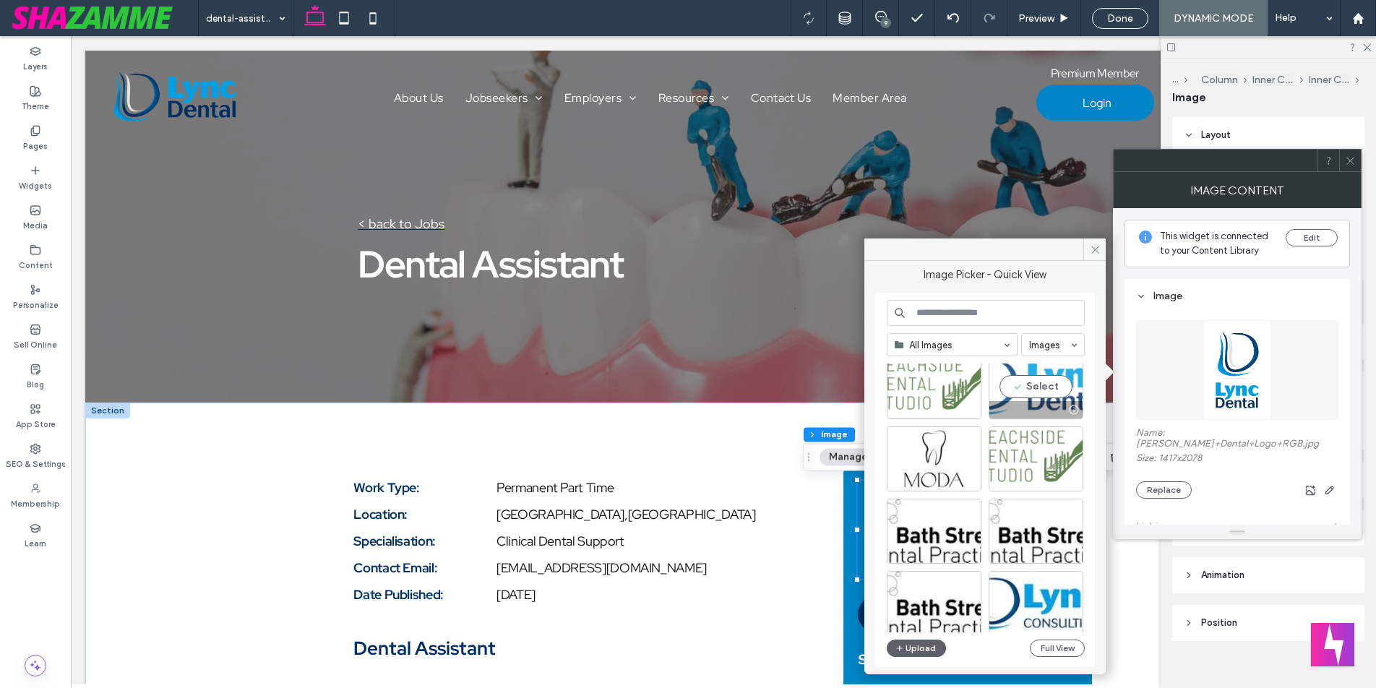
click at [1028, 387] on div "Select" at bounding box center [1036, 386] width 95 height 65
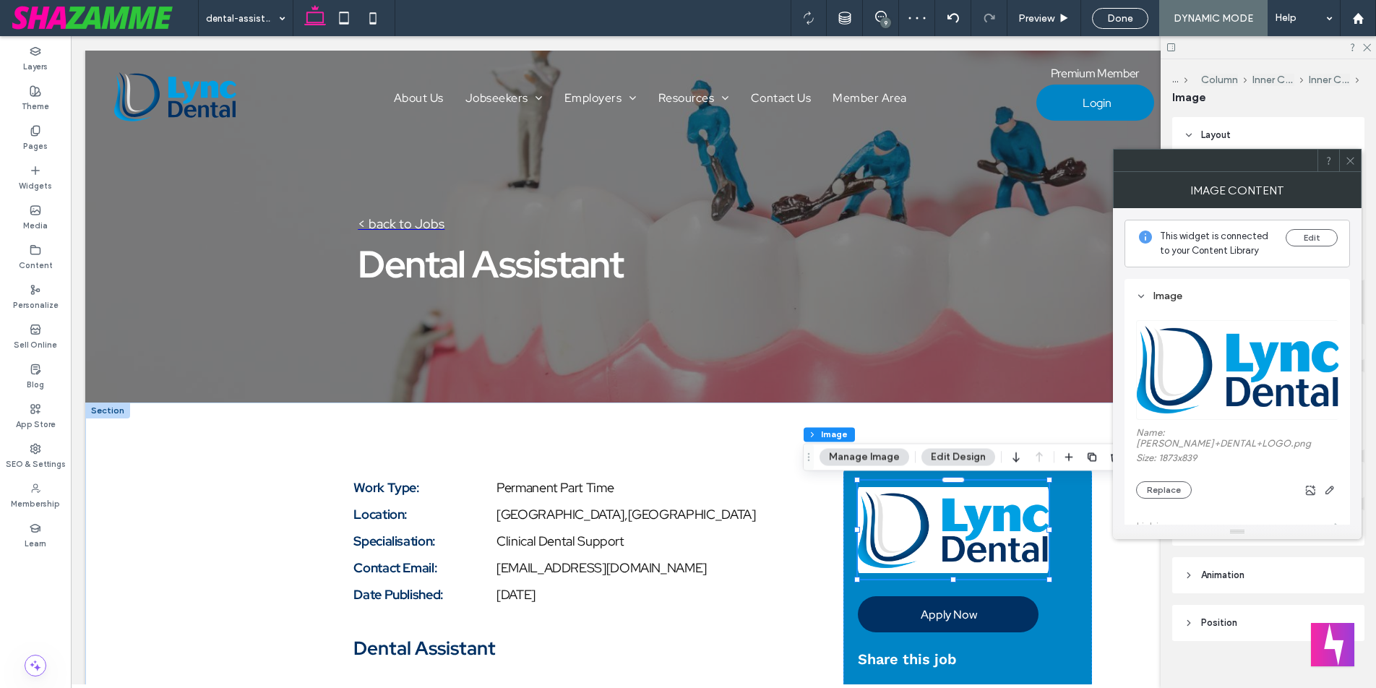
drag, startPoint x: 1352, startPoint y: 158, endPoint x: 1185, endPoint y: 136, distance: 168.4
click at [1352, 158] on icon at bounding box center [1350, 160] width 11 height 11
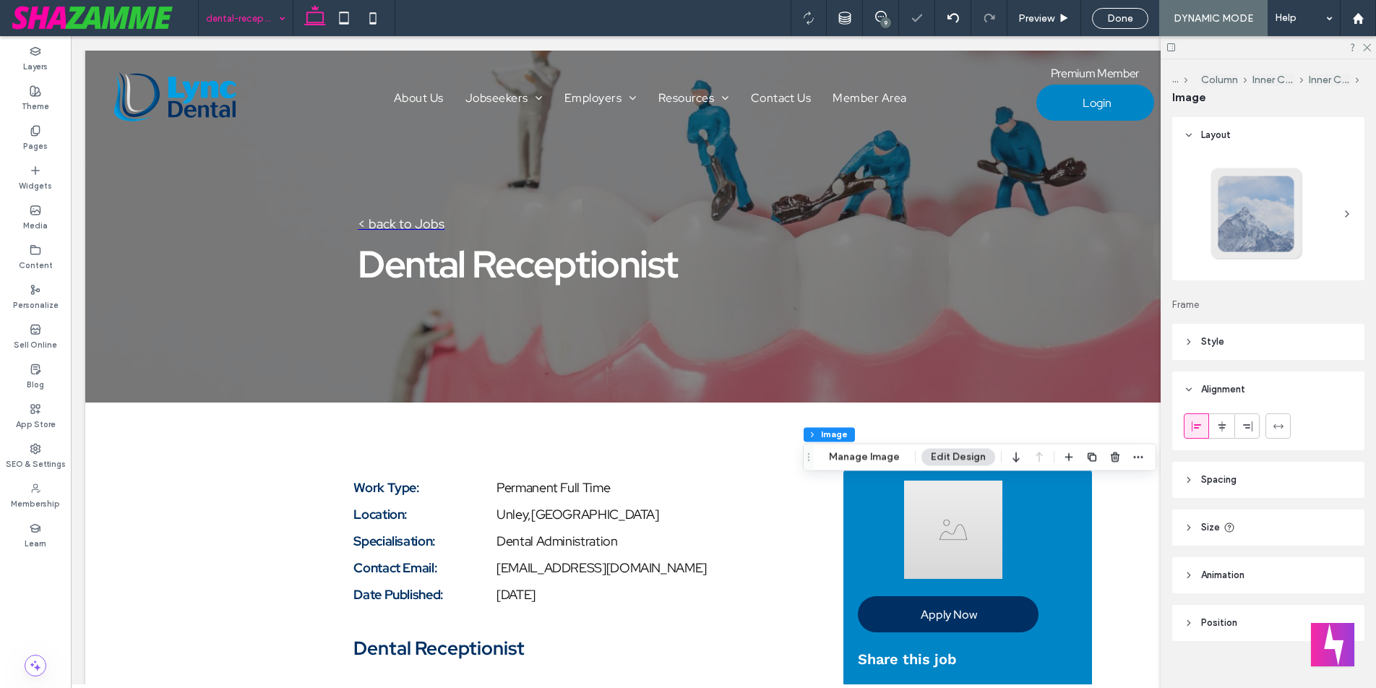
scroll to position [0, 0]
type input "**"
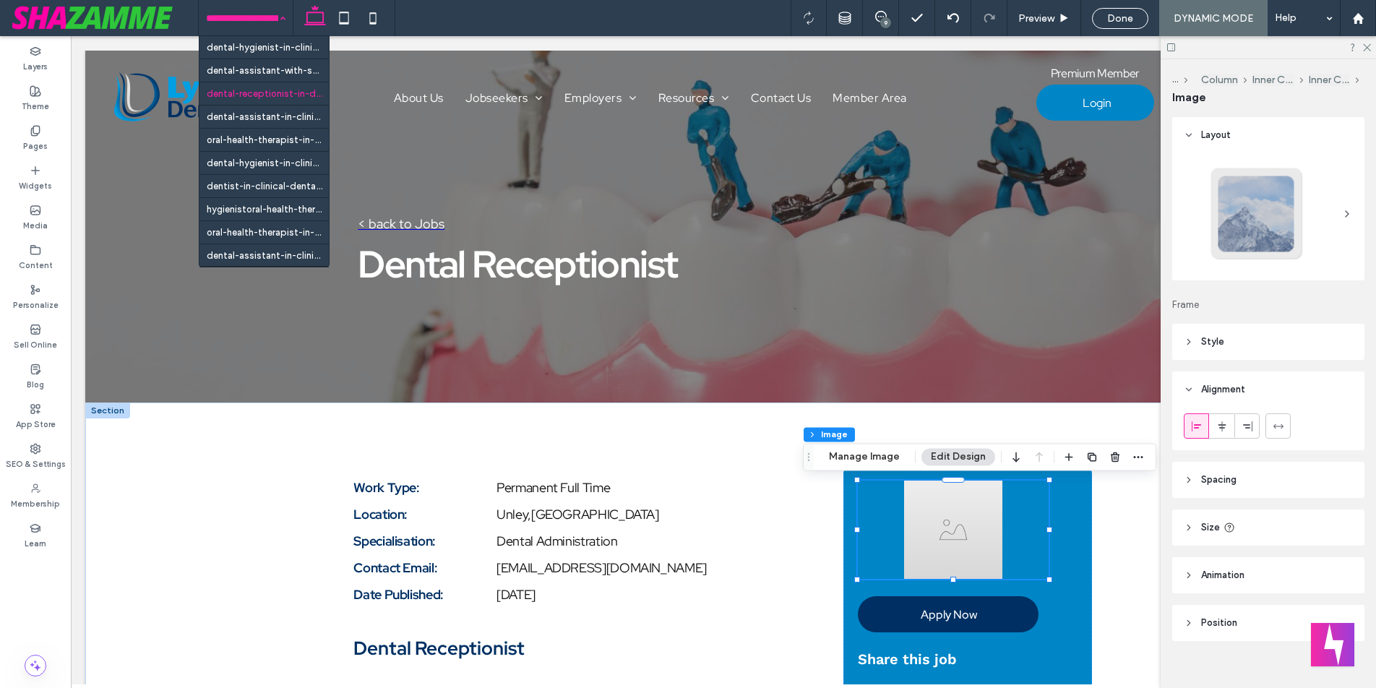
click at [240, 18] on input at bounding box center [242, 18] width 72 height 36
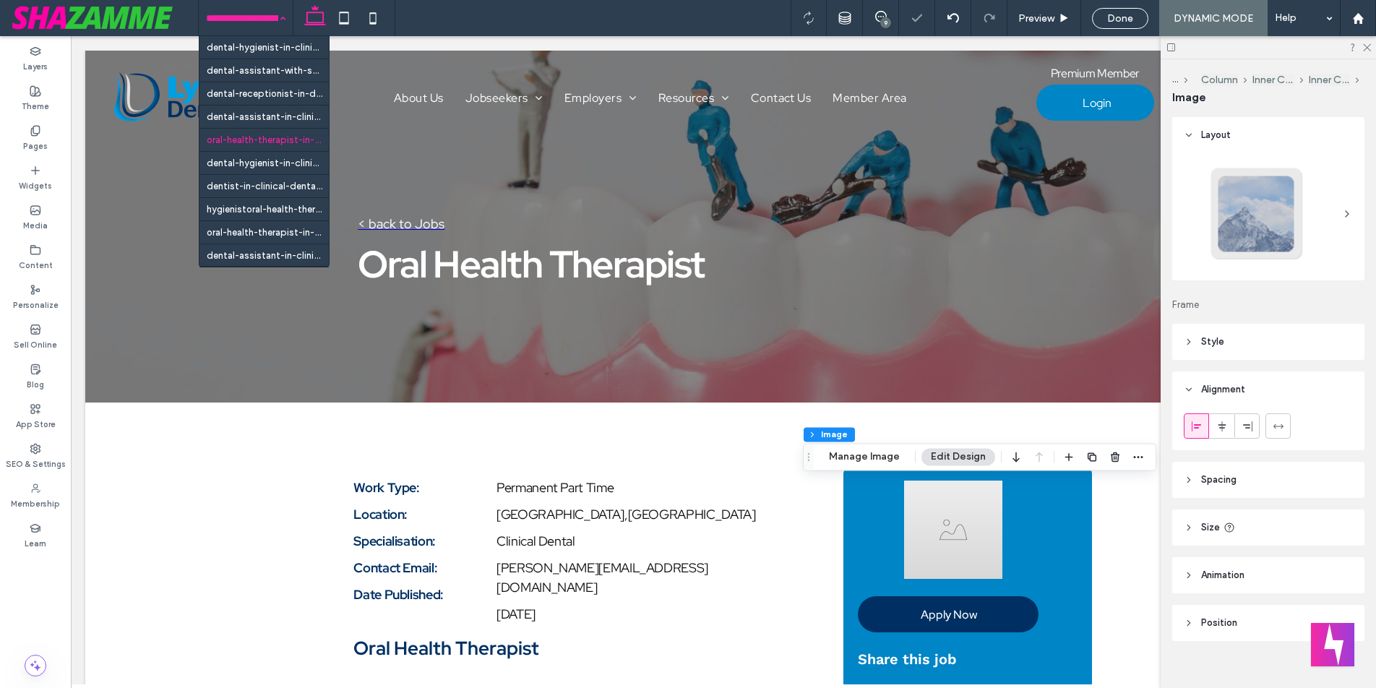
click at [214, 17] on input at bounding box center [242, 18] width 72 height 36
type input "**"
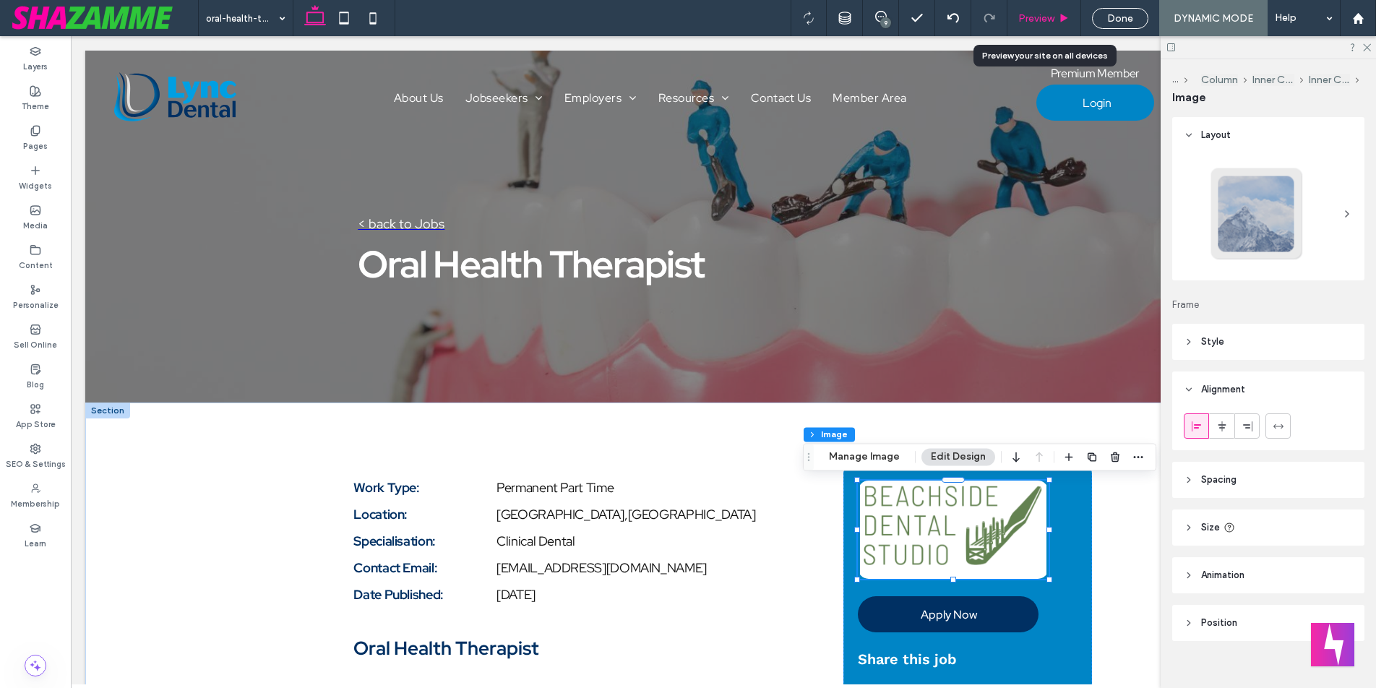
click at [1049, 15] on span "Preview" at bounding box center [1036, 18] width 36 height 12
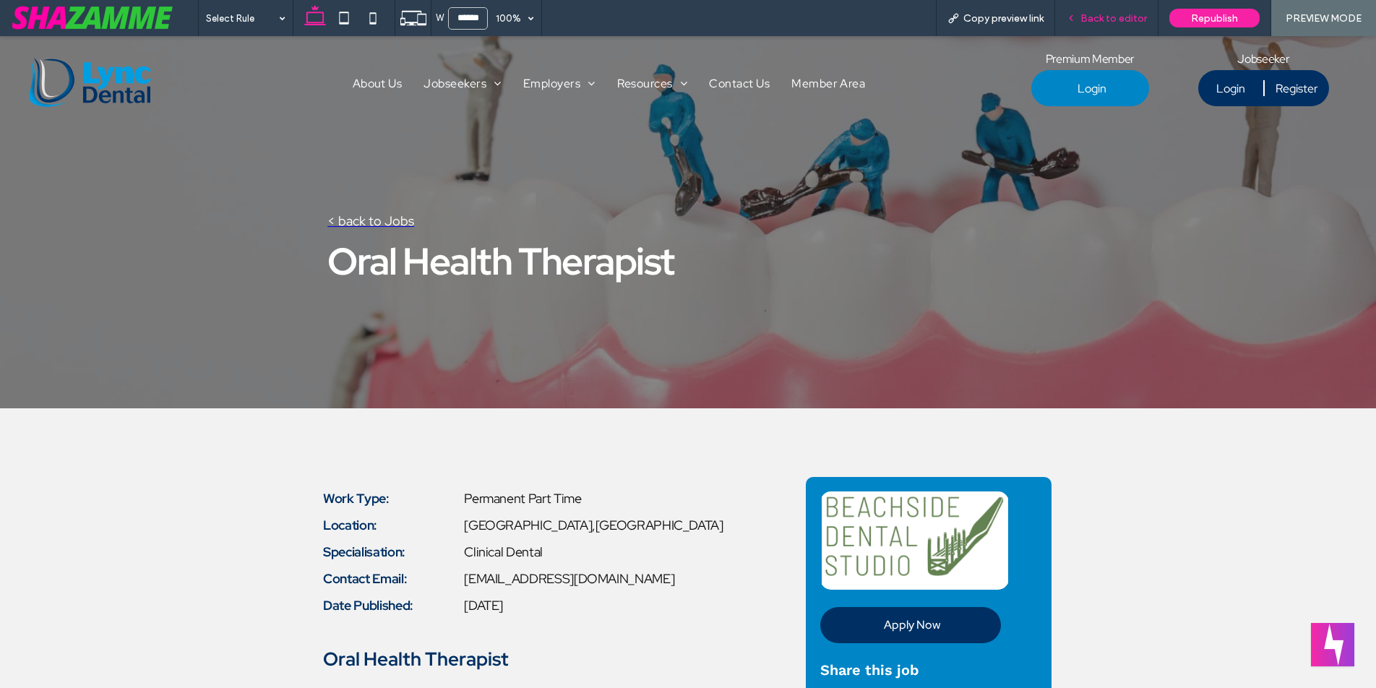
click at [1092, 18] on span "Back to editor" at bounding box center [1114, 18] width 66 height 12
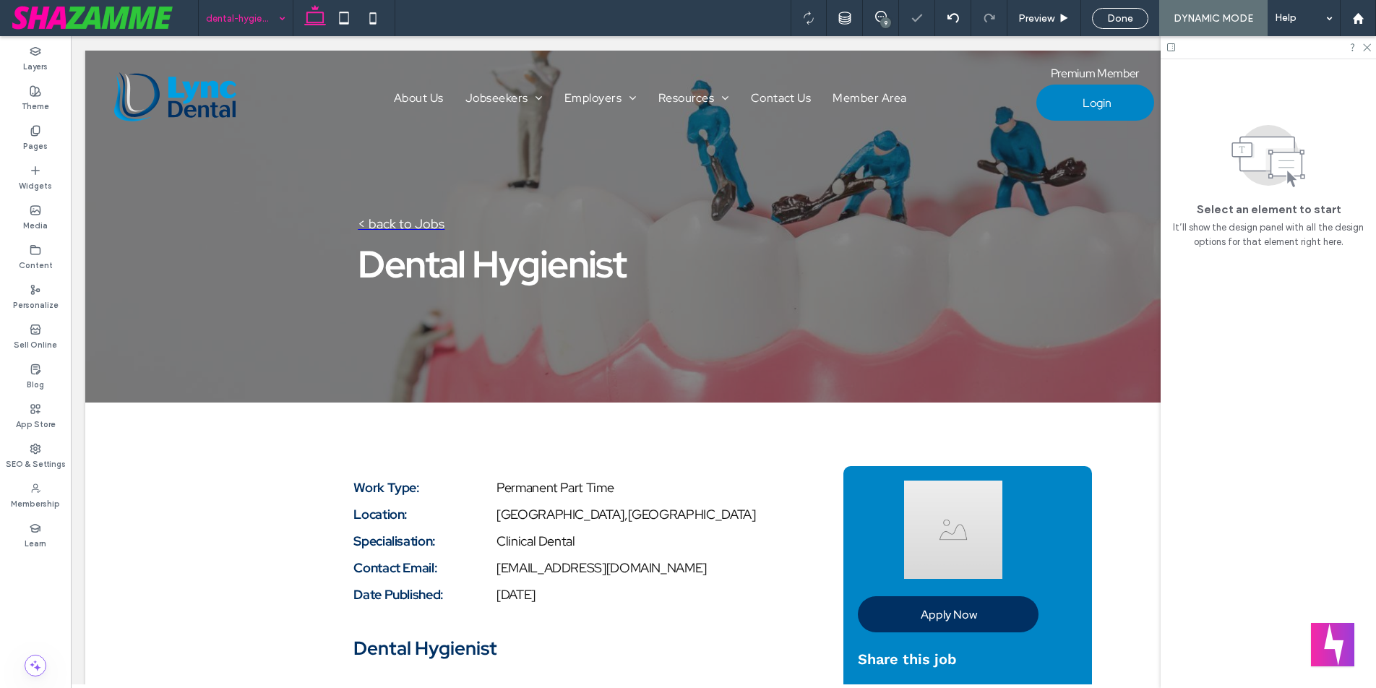
click at [216, 22] on input at bounding box center [242, 18] width 72 height 36
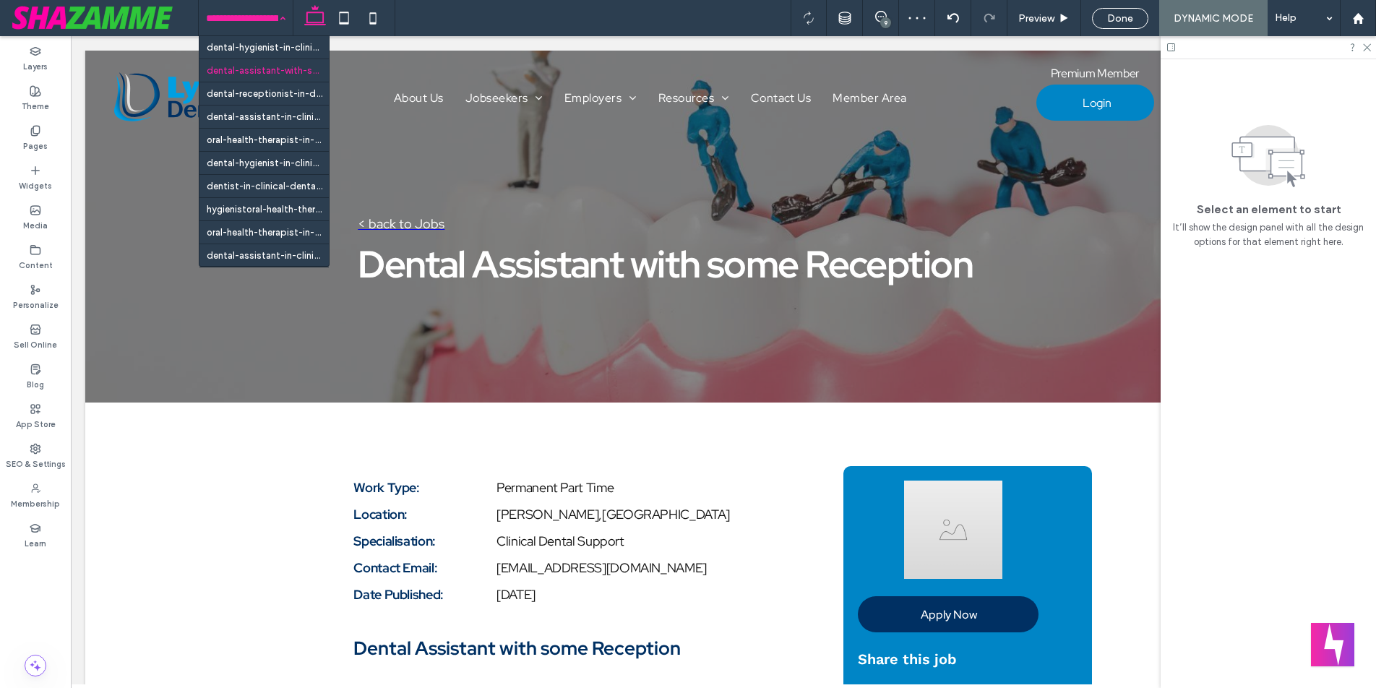
click at [238, 25] on input at bounding box center [242, 18] width 72 height 36
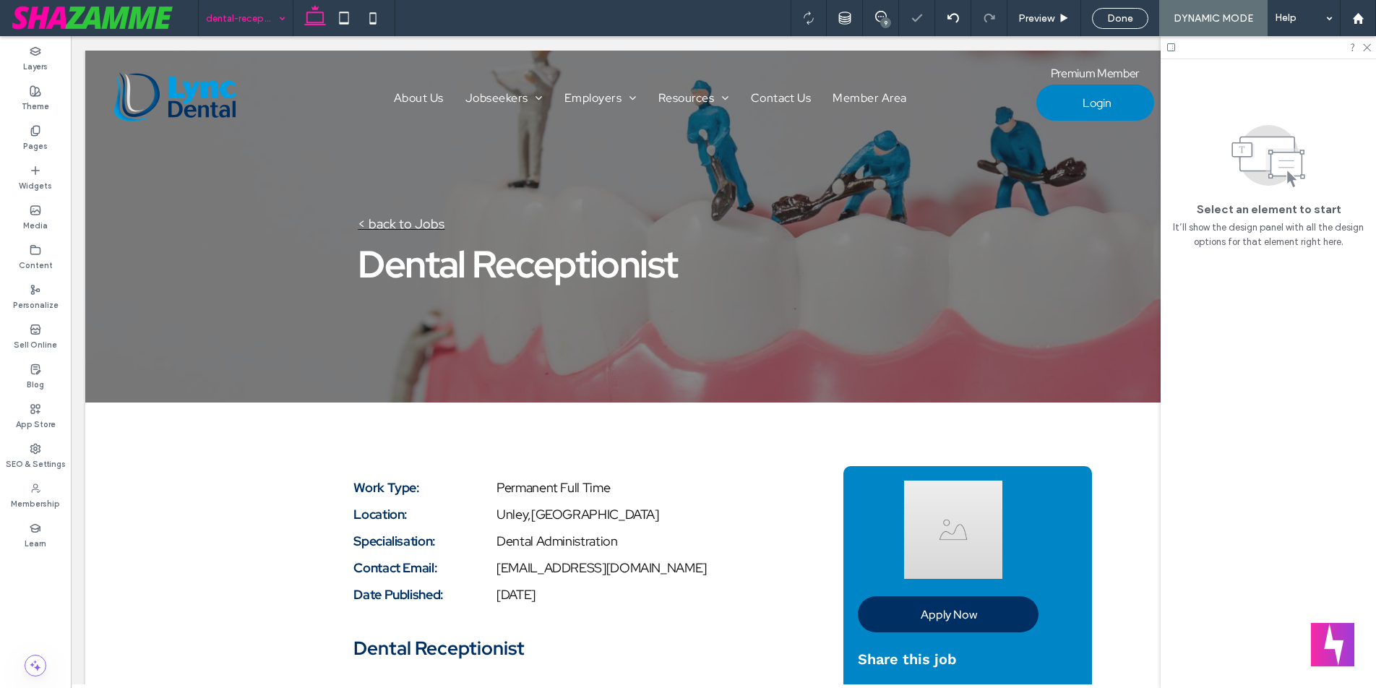
click at [239, 20] on input at bounding box center [242, 18] width 72 height 36
click at [230, 20] on input at bounding box center [242, 18] width 72 height 36
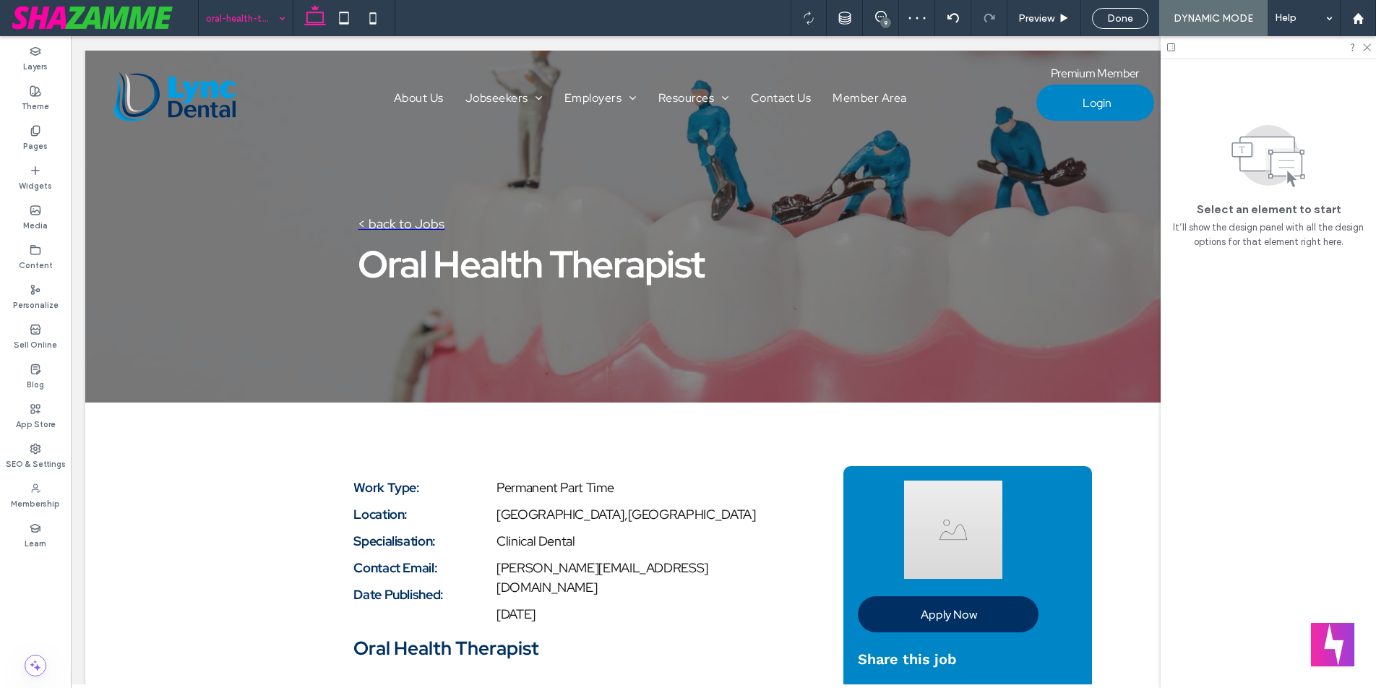
click at [234, 27] on input at bounding box center [242, 18] width 72 height 36
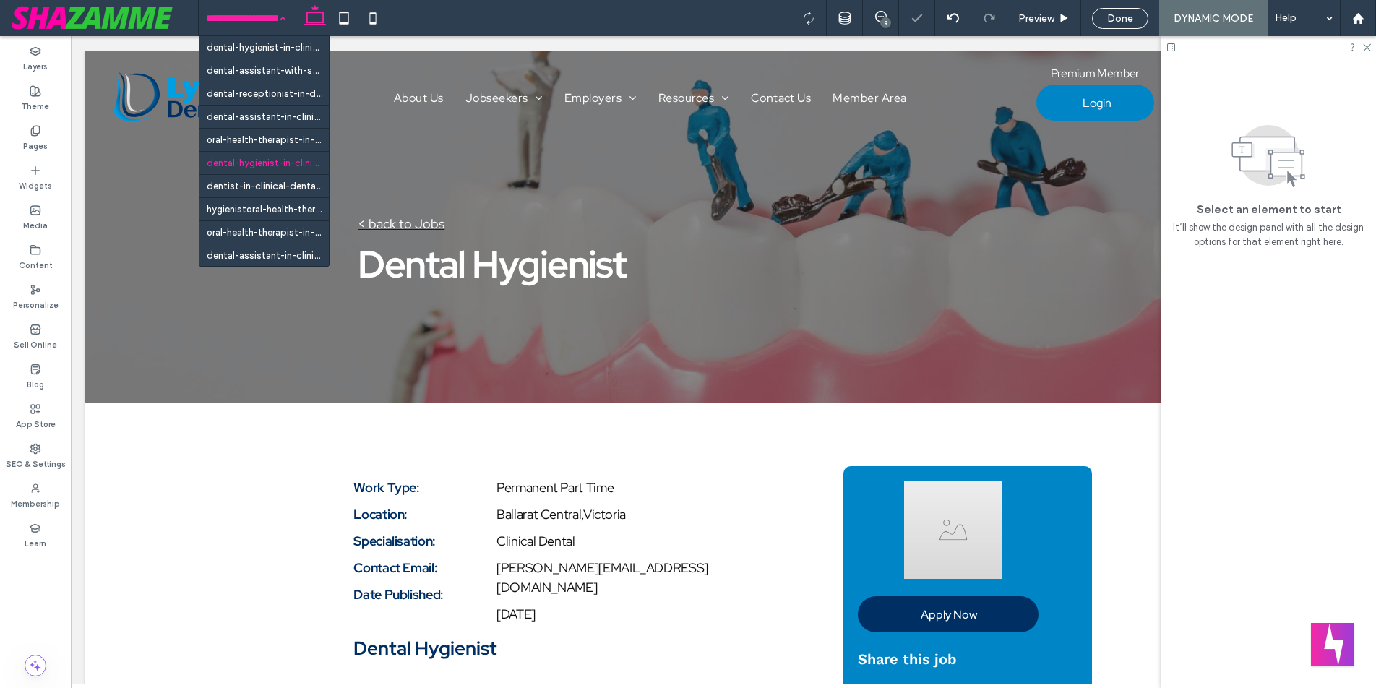
click at [228, 21] on input at bounding box center [242, 18] width 72 height 36
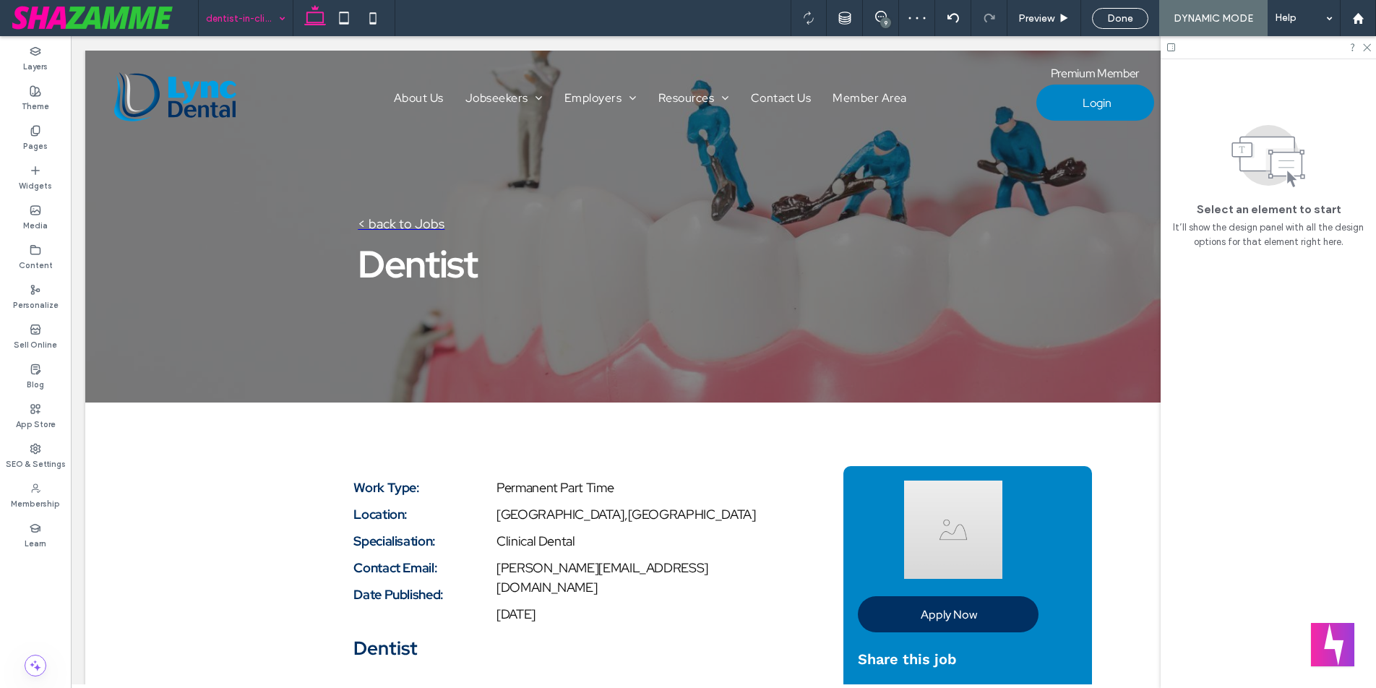
click at [223, 24] on input at bounding box center [242, 18] width 72 height 36
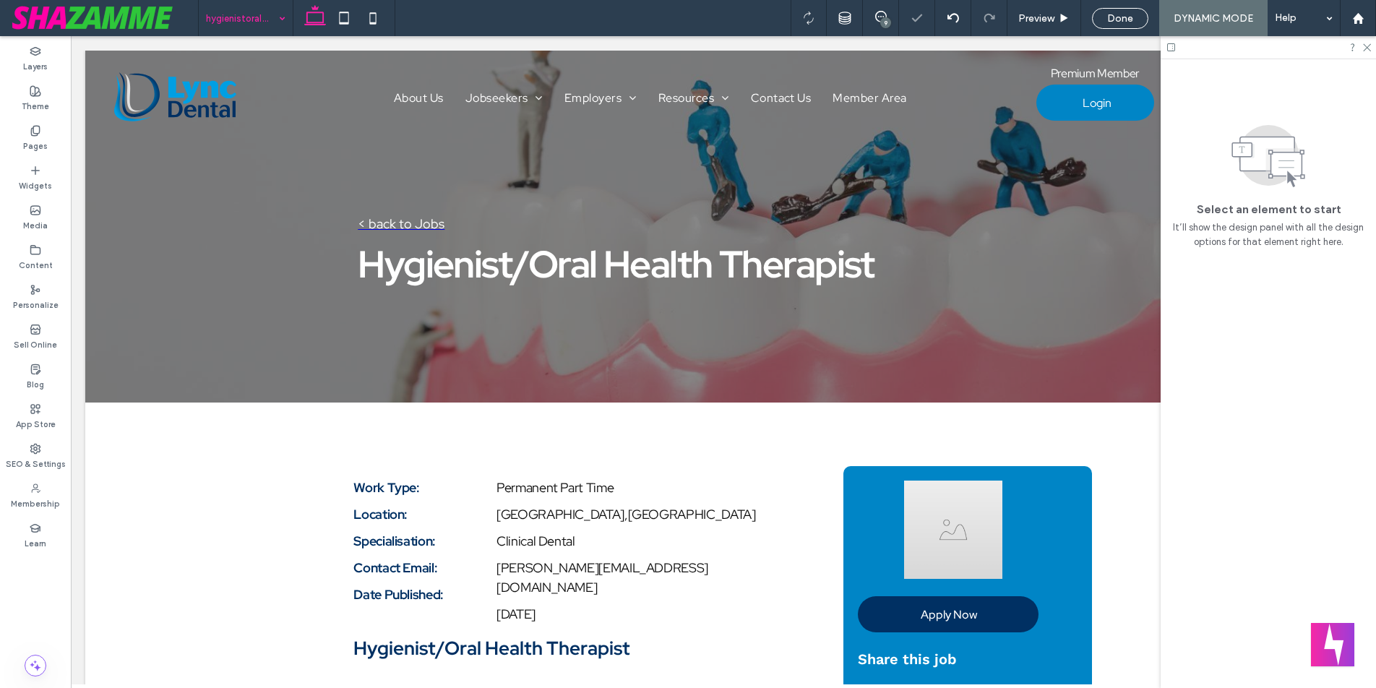
click at [257, 16] on input at bounding box center [242, 18] width 72 height 36
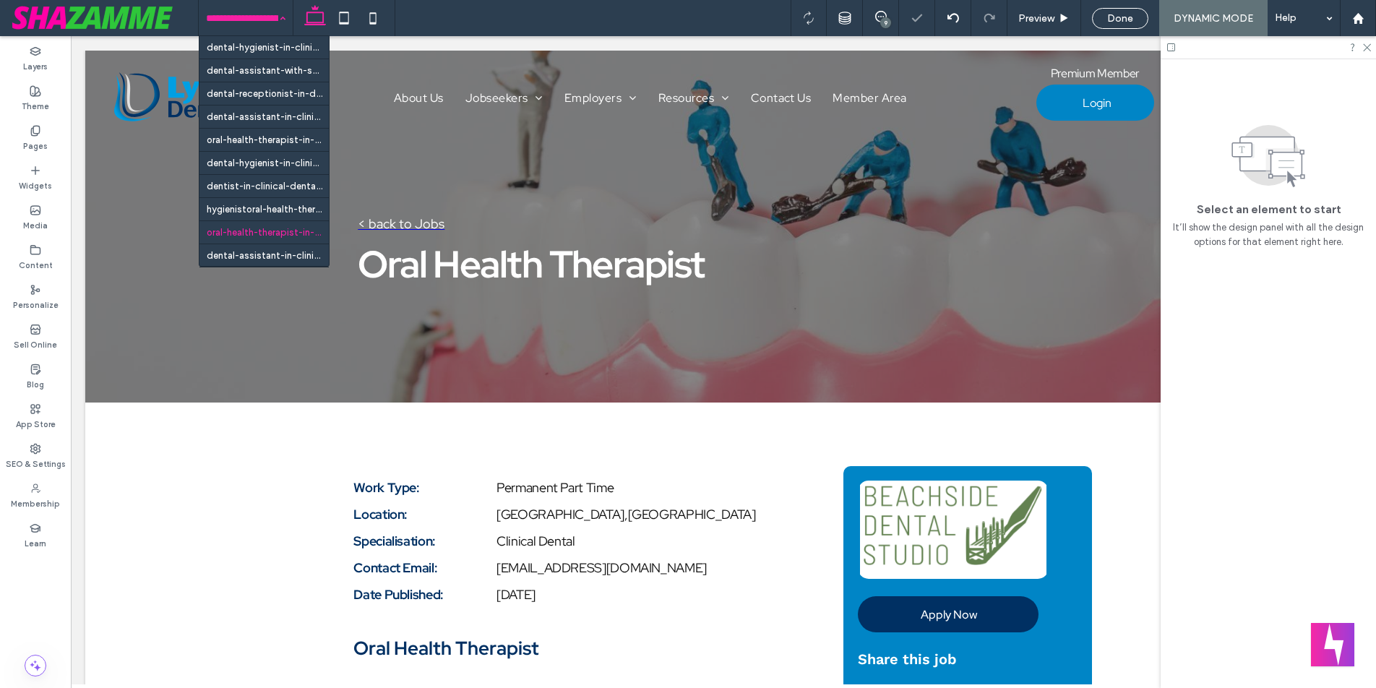
click at [240, 30] on input at bounding box center [242, 18] width 72 height 36
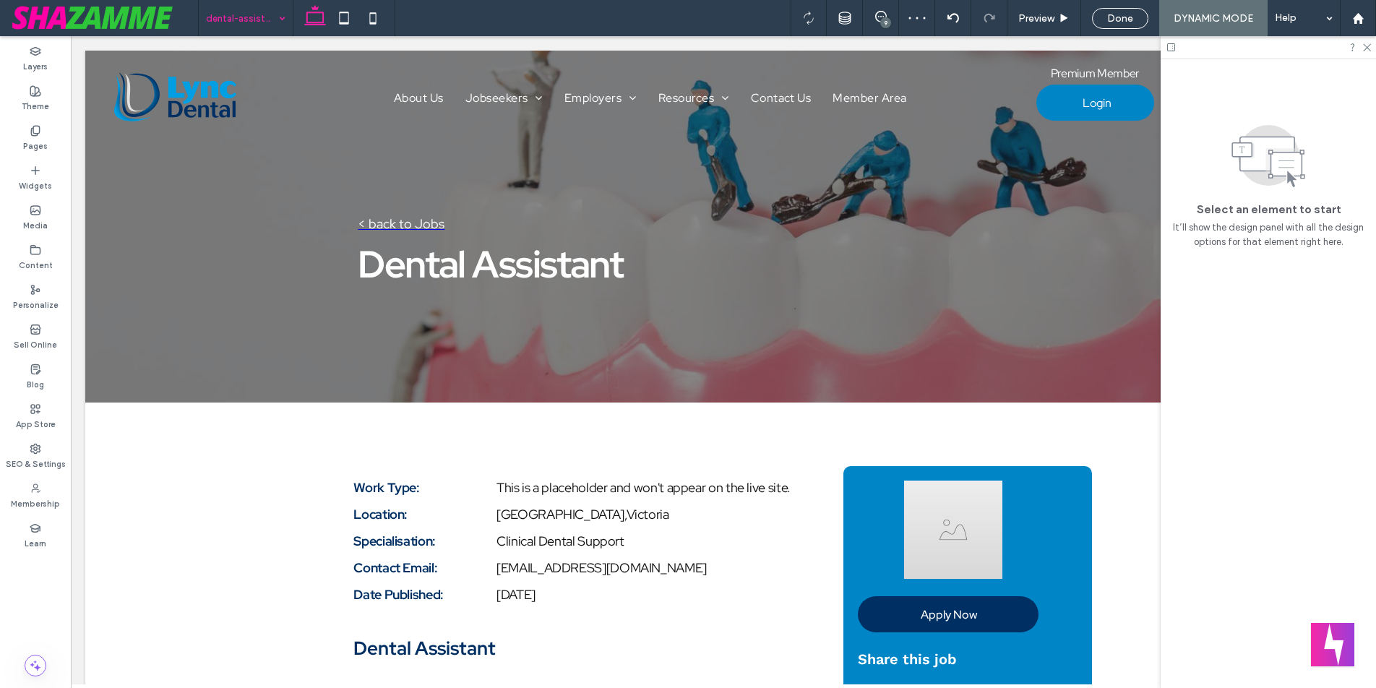
click at [239, 17] on input at bounding box center [242, 18] width 72 height 36
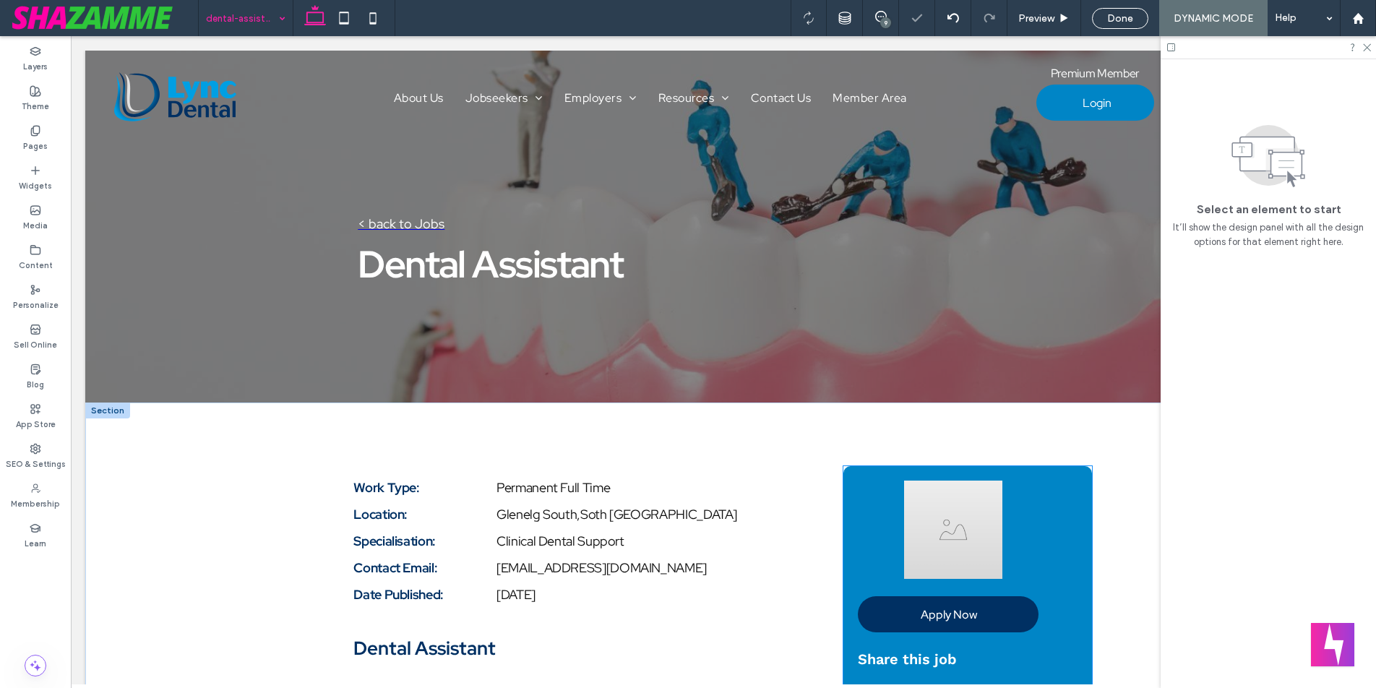
click at [961, 518] on img at bounding box center [953, 530] width 191 height 98
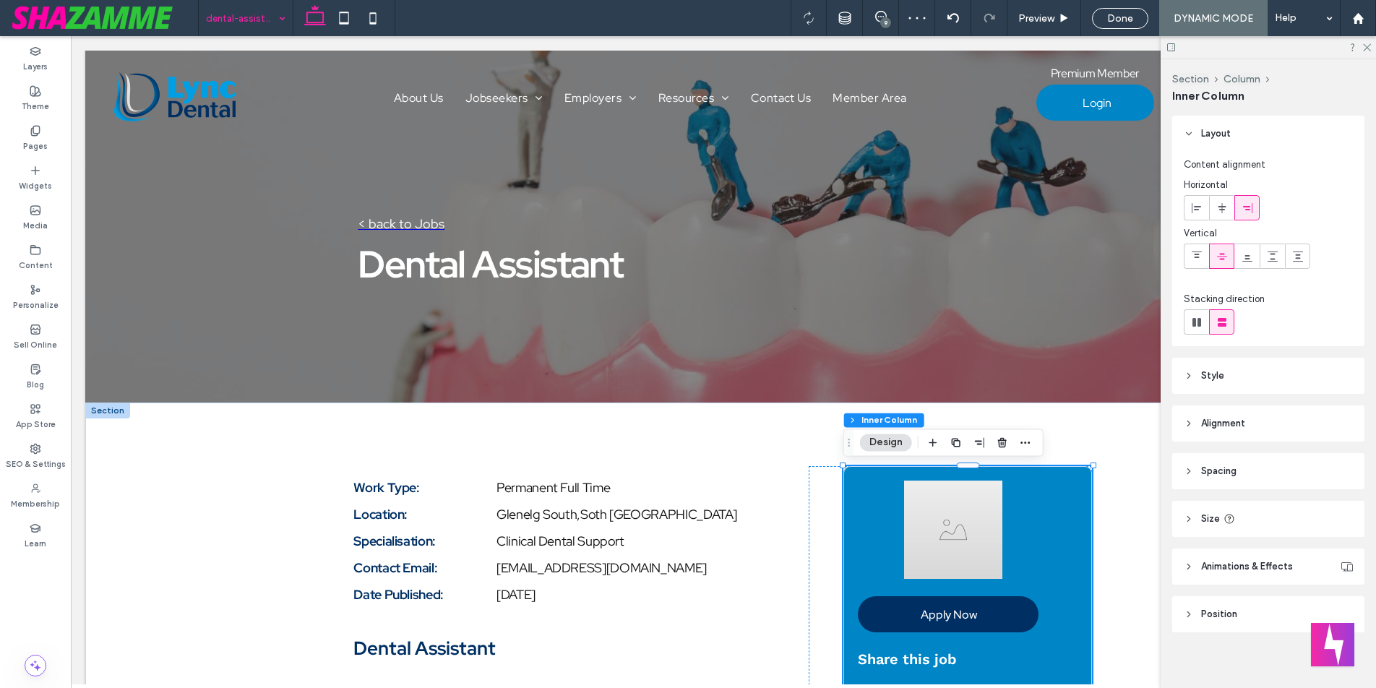
click at [961, 518] on img at bounding box center [953, 530] width 191 height 98
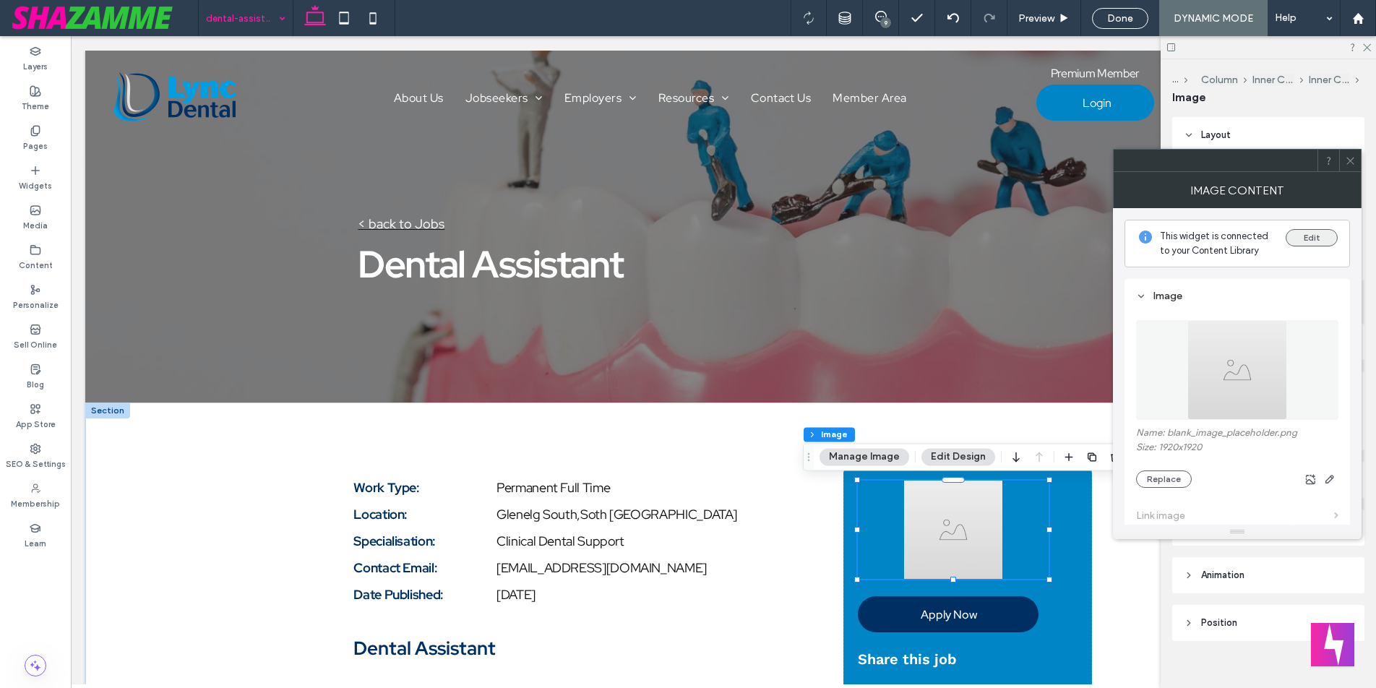
click at [1315, 233] on button "Edit" at bounding box center [1312, 237] width 52 height 17
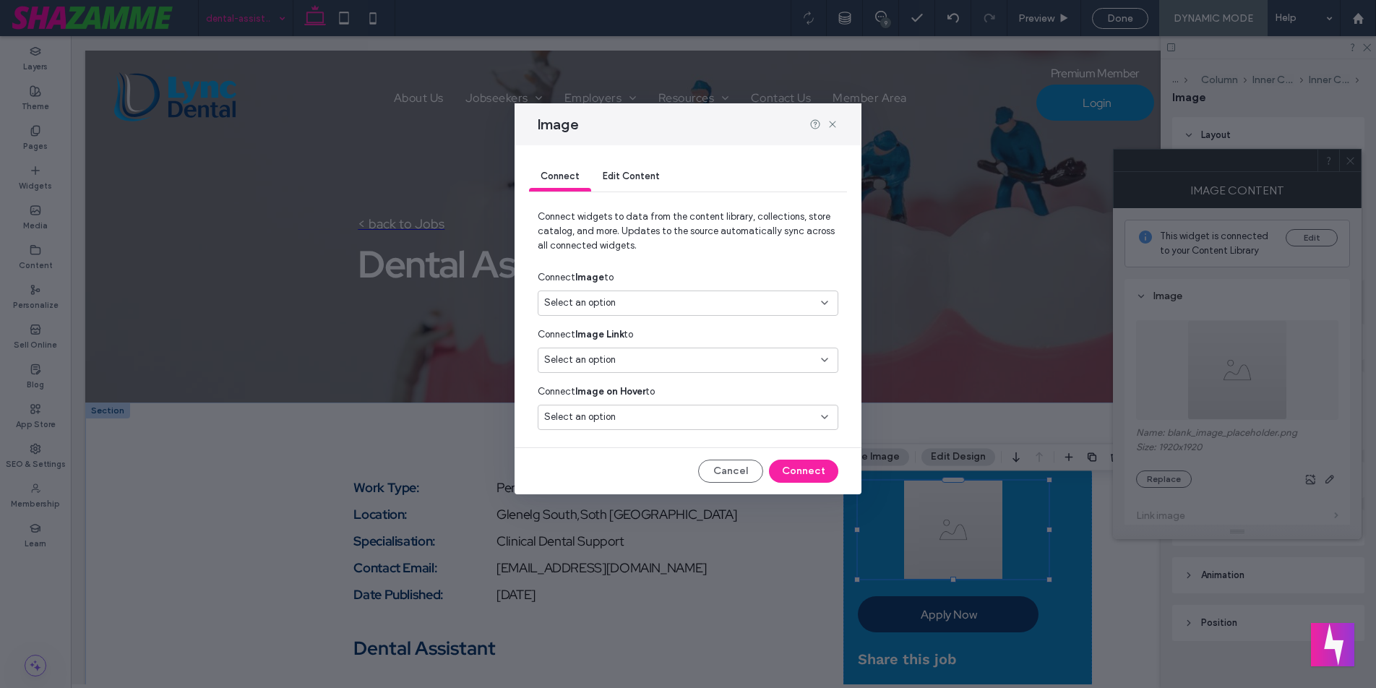
click at [624, 361] on div "Select an option" at bounding box center [679, 360] width 270 height 14
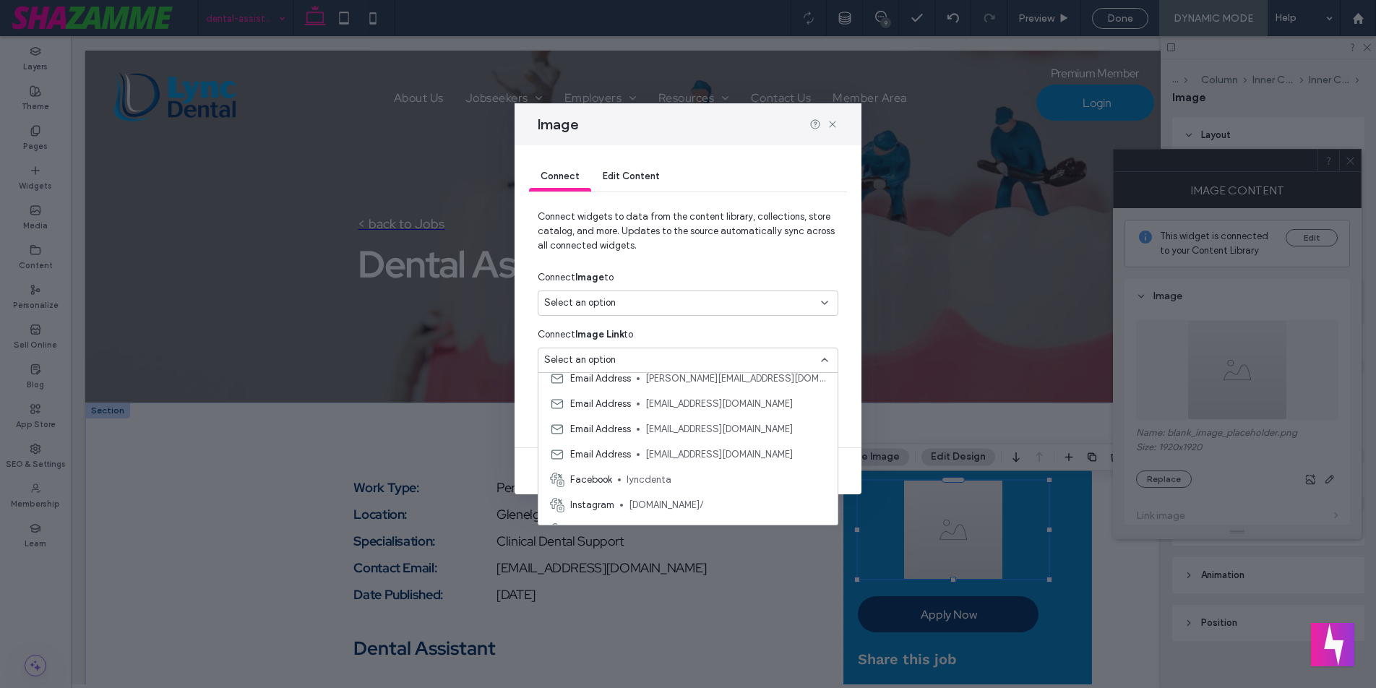
scroll to position [152, 0]
click at [649, 330] on div "Connect Image Link to" at bounding box center [688, 335] width 301 height 26
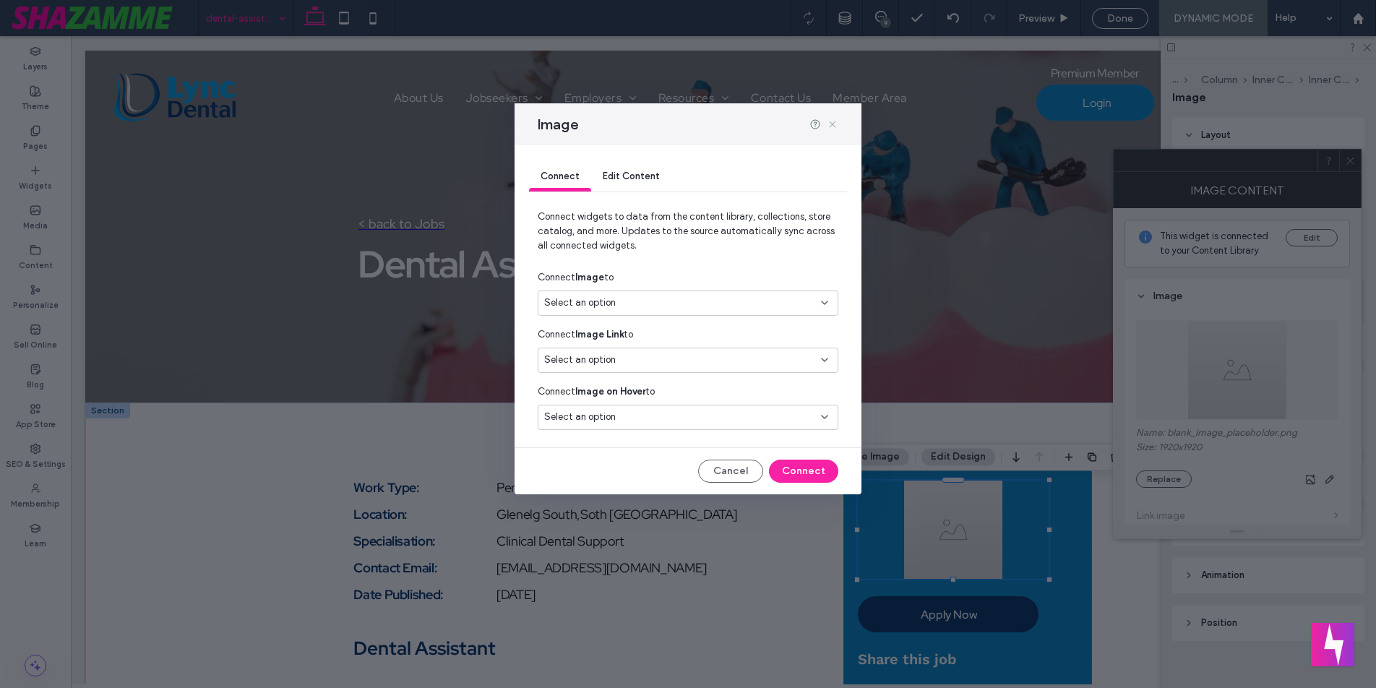
drag, startPoint x: 836, startPoint y: 125, endPoint x: 766, endPoint y: 88, distance: 79.2
click at [836, 125] on icon at bounding box center [833, 125] width 12 height 12
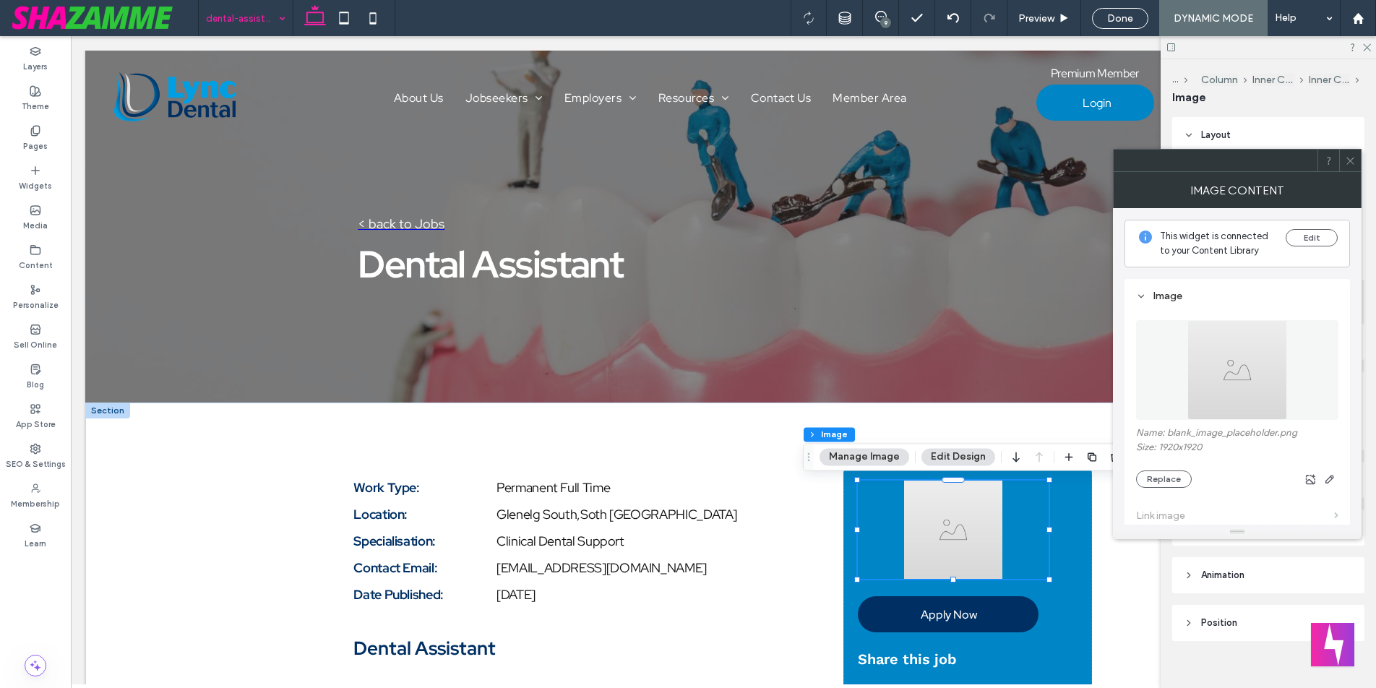
click at [1354, 163] on icon at bounding box center [1350, 160] width 11 height 11
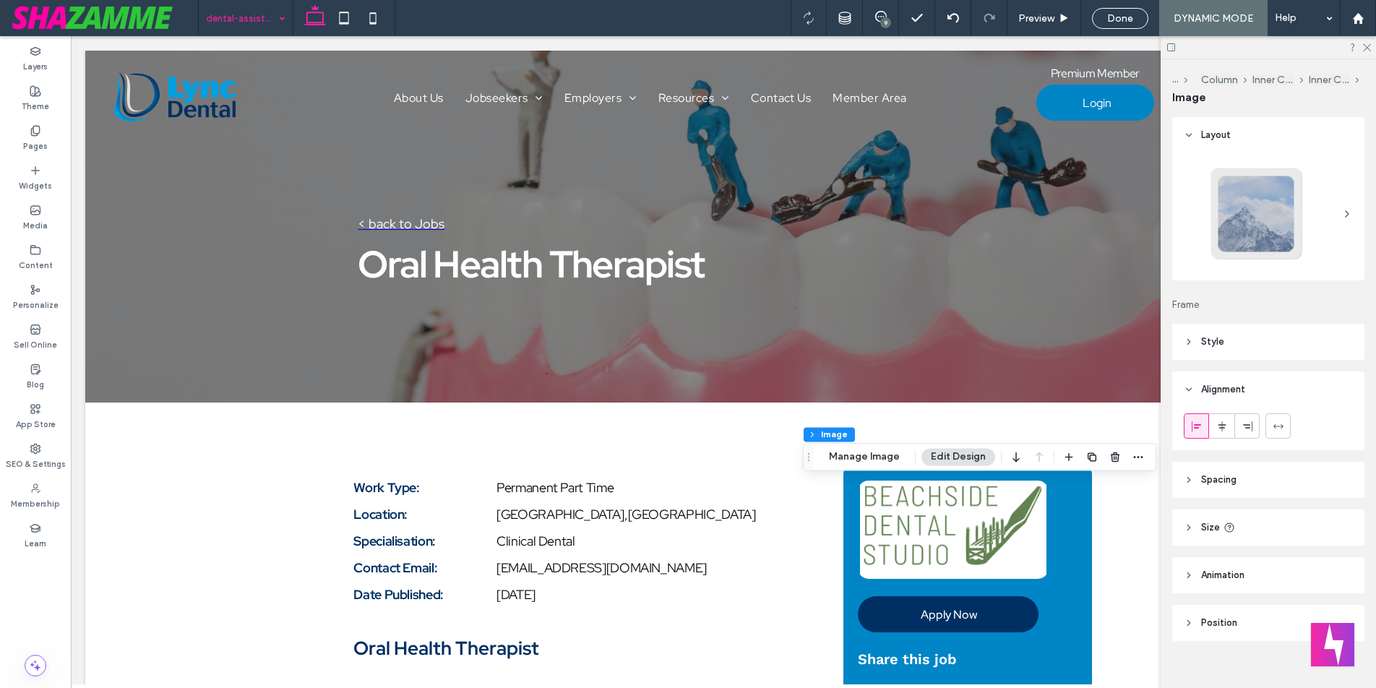
scroll to position [0, 0]
type input "**"
click at [1141, 458] on icon "button" at bounding box center [1139, 457] width 12 height 12
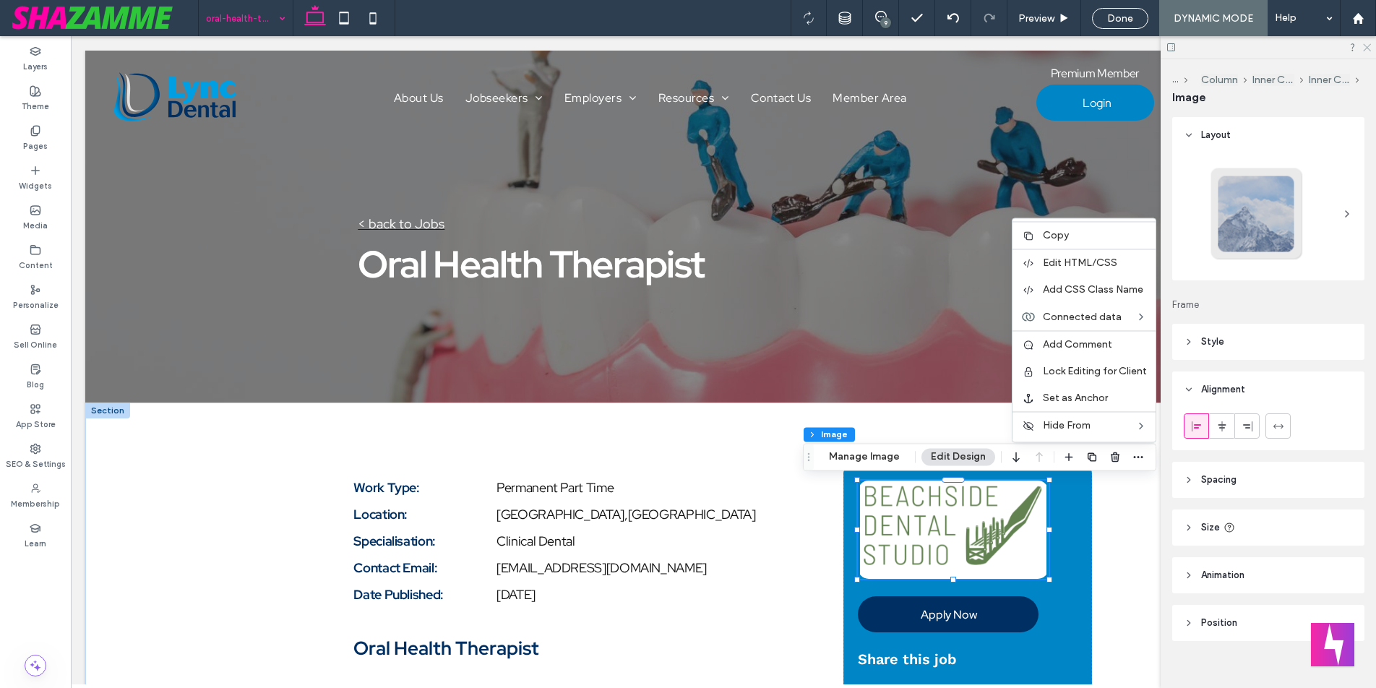
click at [1370, 46] on icon at bounding box center [1366, 46] width 9 height 9
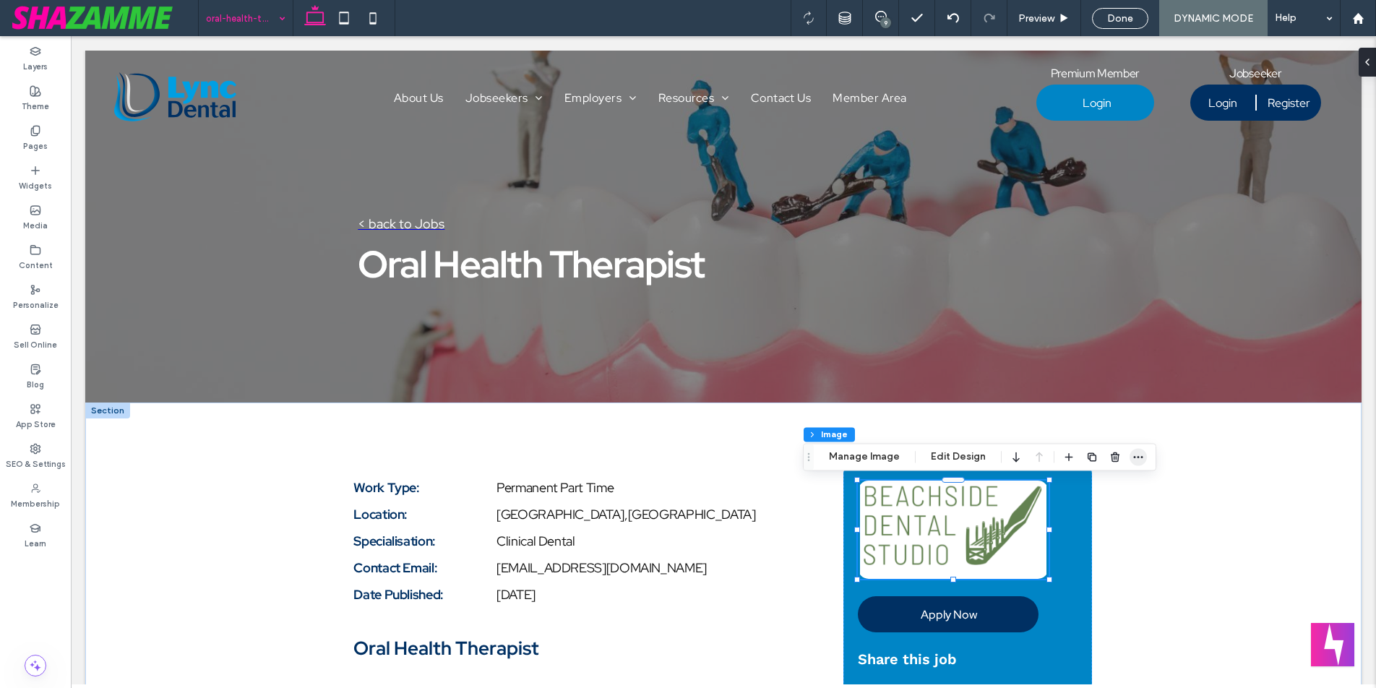
click at [1133, 456] on icon "button" at bounding box center [1139, 457] width 12 height 12
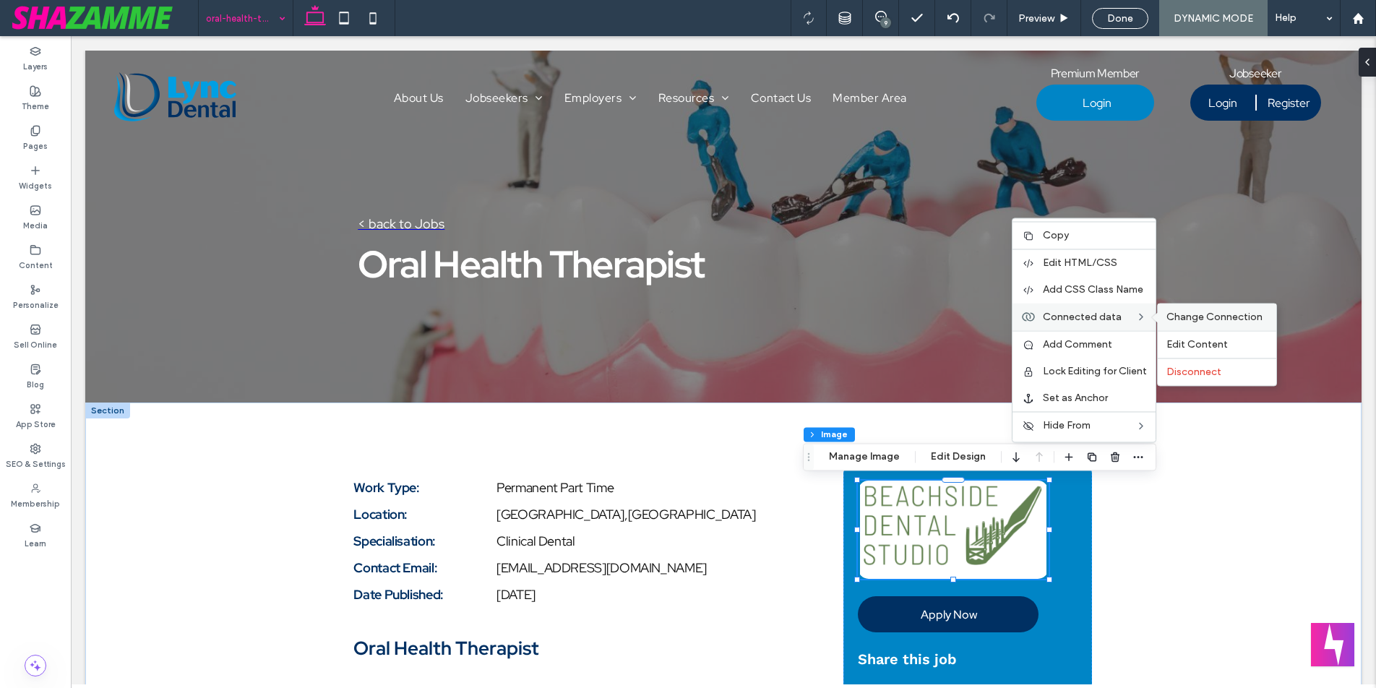
click at [1214, 315] on span "Change Connection" at bounding box center [1215, 317] width 96 height 12
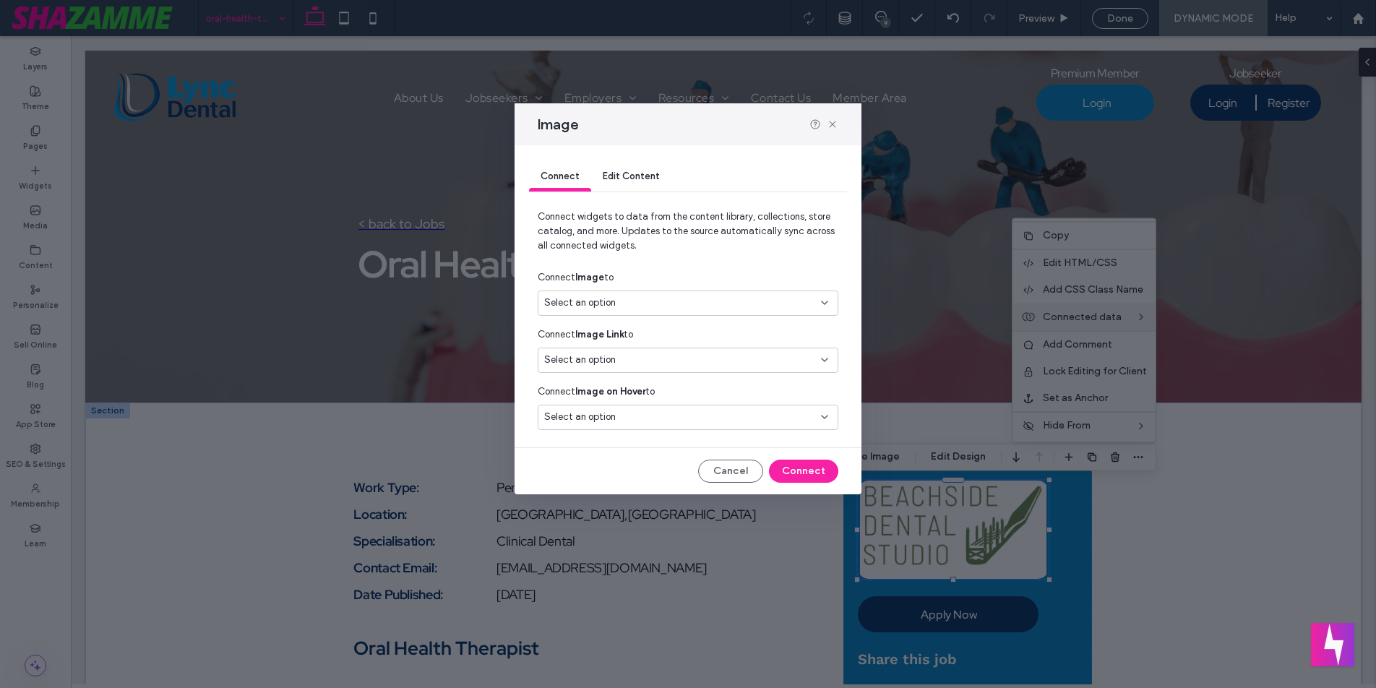
click at [643, 366] on div "Select an option" at bounding box center [679, 360] width 270 height 14
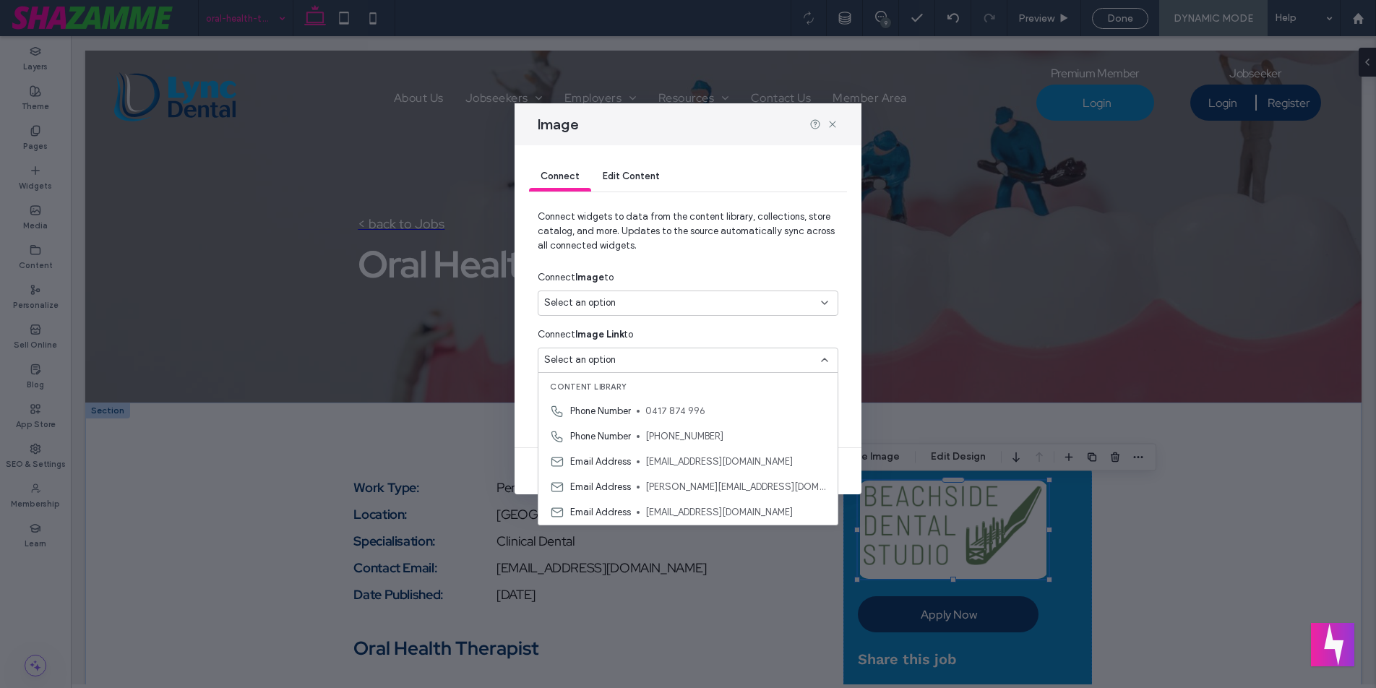
drag, startPoint x: 656, startPoint y: 327, endPoint x: 649, endPoint y: 309, distance: 19.5
click at [653, 322] on div "Connect Image Link to" at bounding box center [688, 335] width 301 height 26
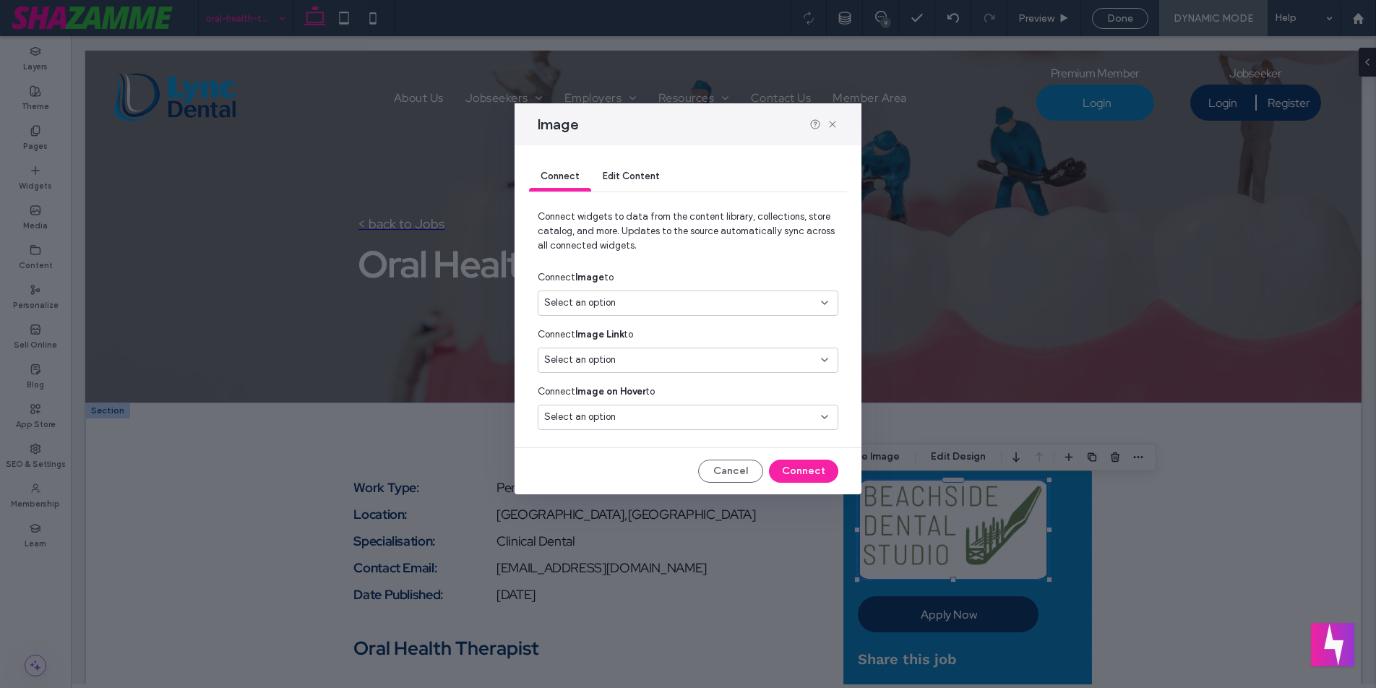
click at [650, 299] on div "Select an option" at bounding box center [679, 303] width 270 height 14
click at [654, 353] on span "customImageURL" at bounding box center [715, 354] width 221 height 14
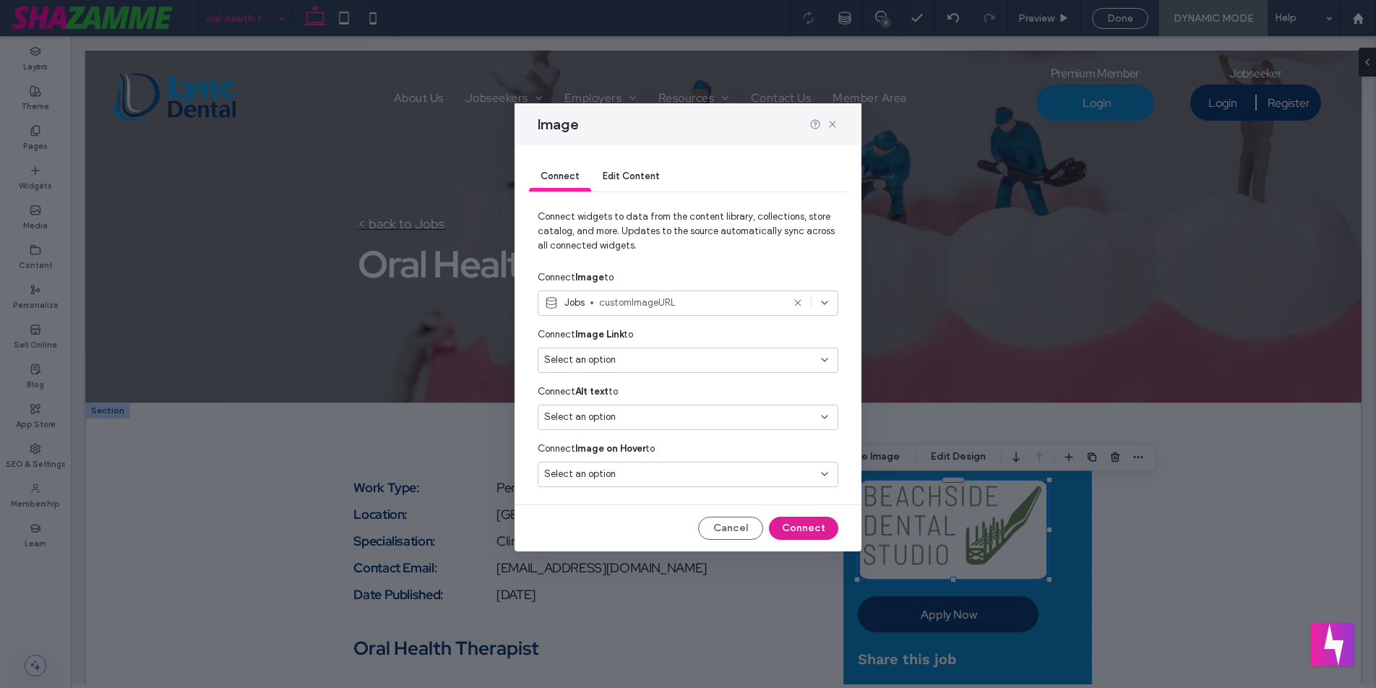
click at [811, 536] on button "Connect" at bounding box center [803, 528] width 69 height 23
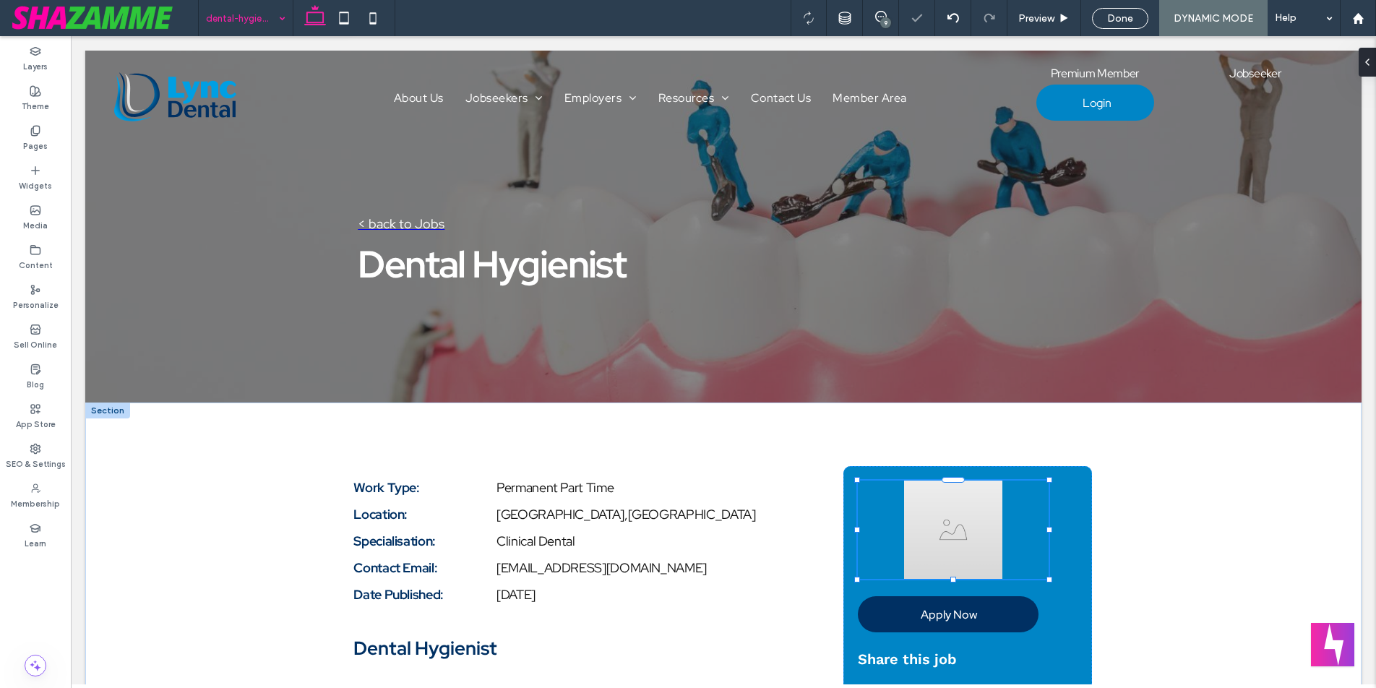
type input "**"
click at [233, 20] on input at bounding box center [242, 18] width 72 height 36
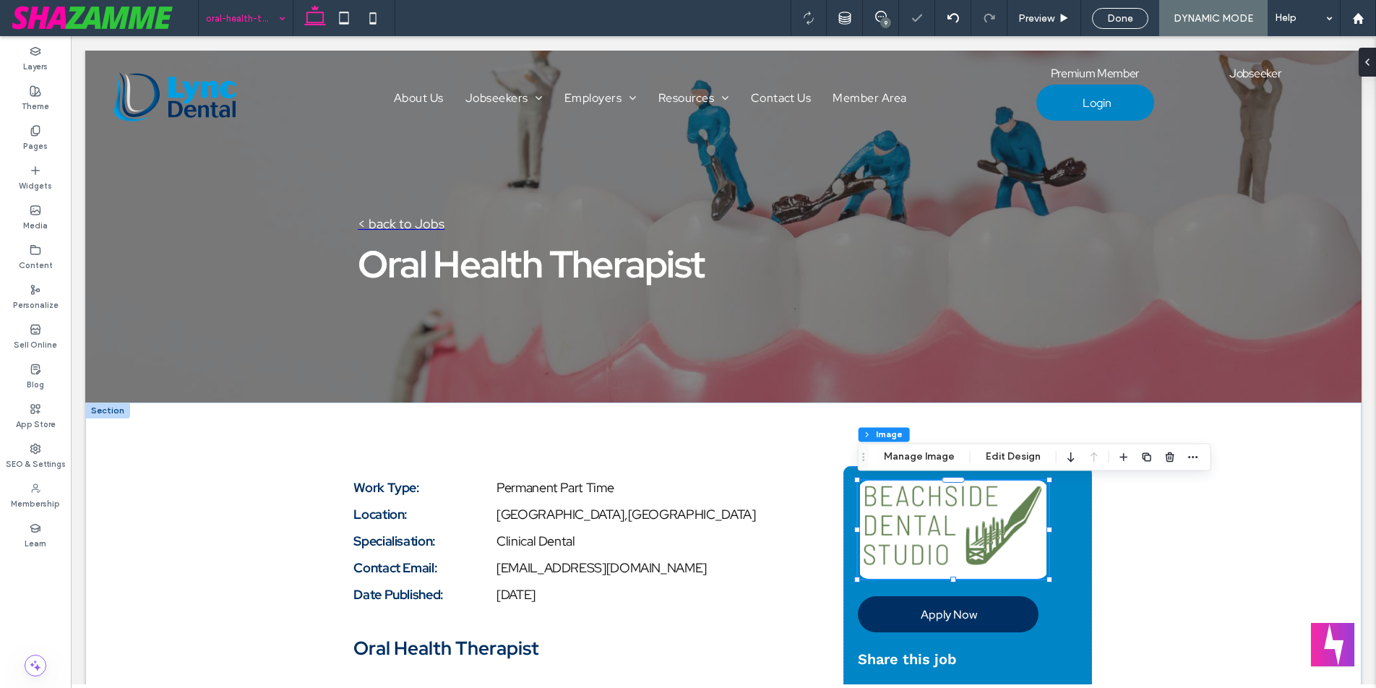
type input "**"
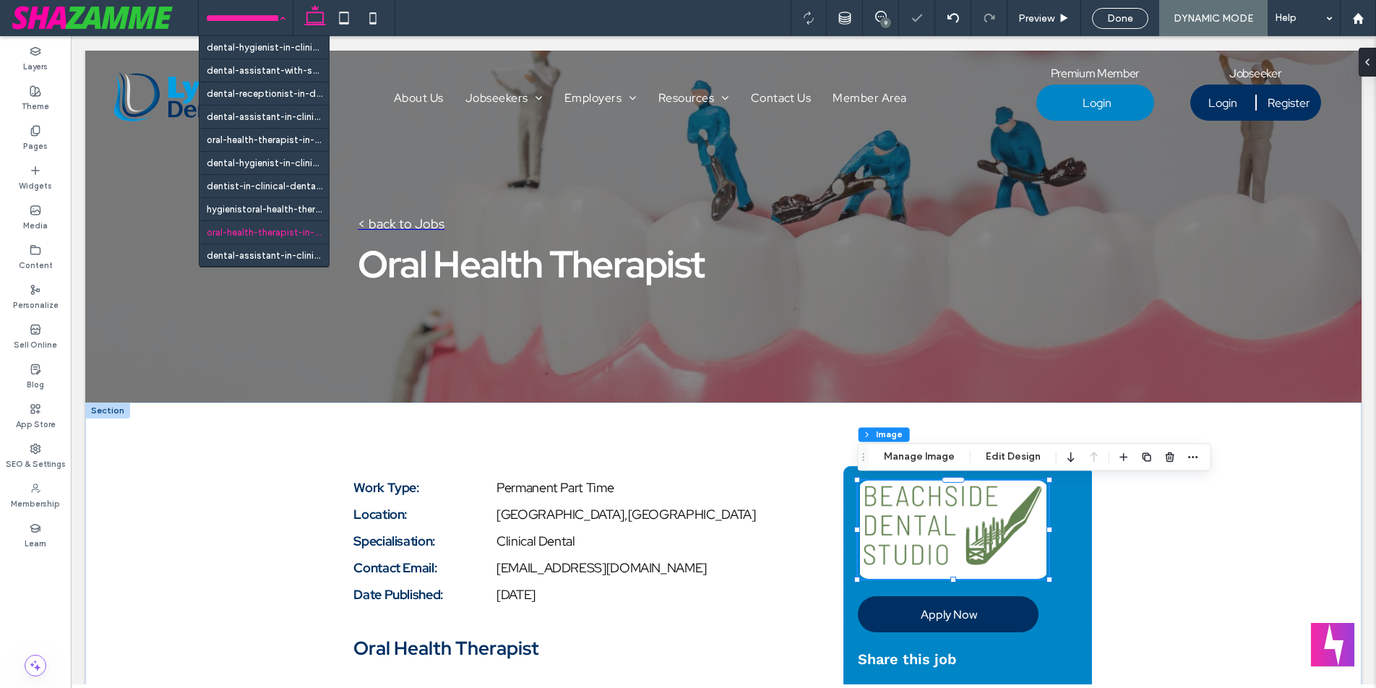
click at [241, 19] on input at bounding box center [242, 18] width 72 height 36
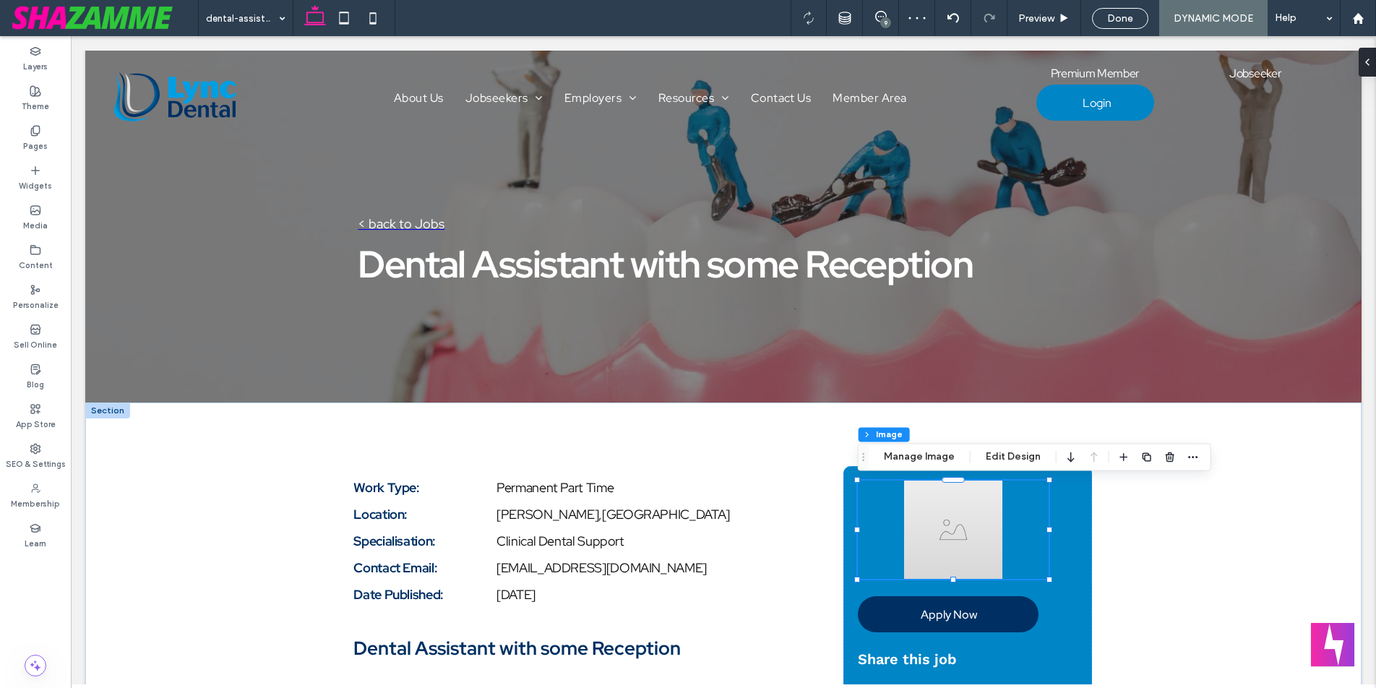
type input "**"
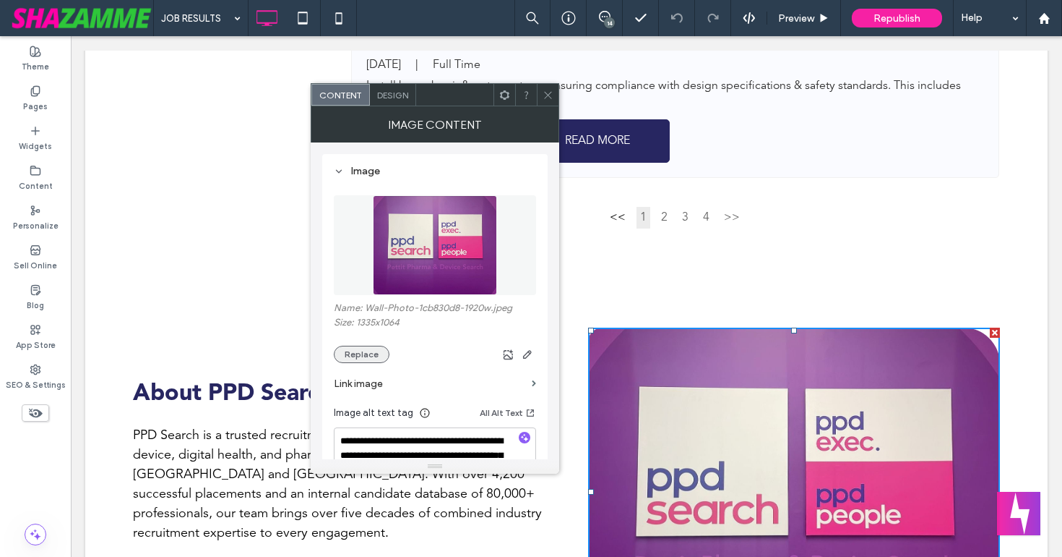
click at [365, 356] on button "Replace" at bounding box center [362, 353] width 56 height 17
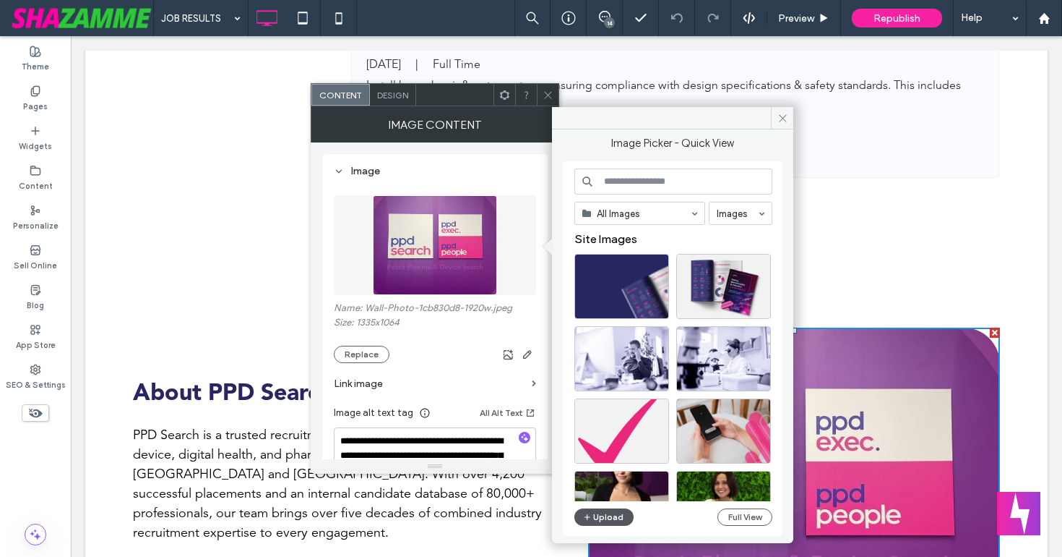
click at [618, 518] on button "Upload" at bounding box center [604, 516] width 59 height 17
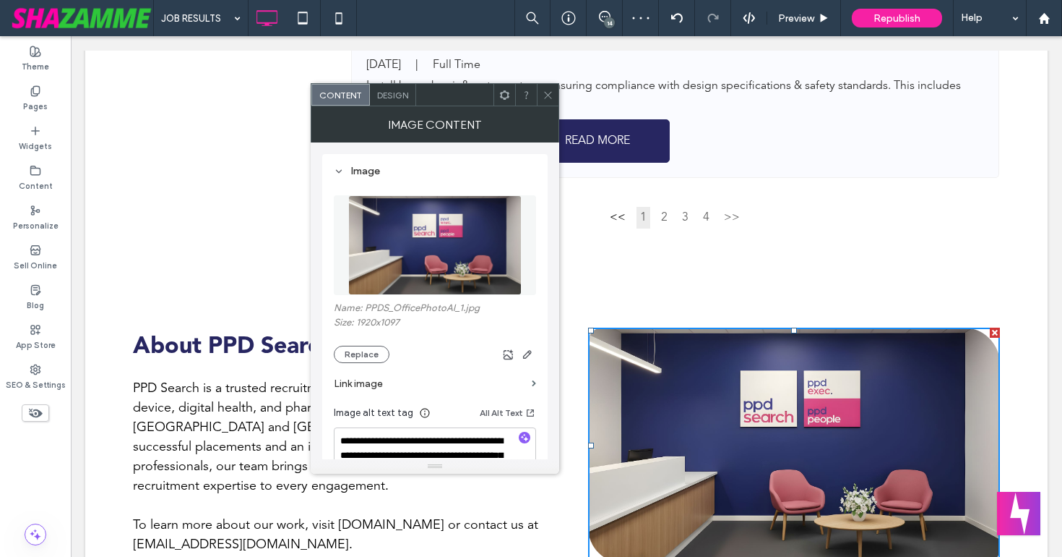
click at [549, 96] on icon at bounding box center [548, 95] width 11 height 11
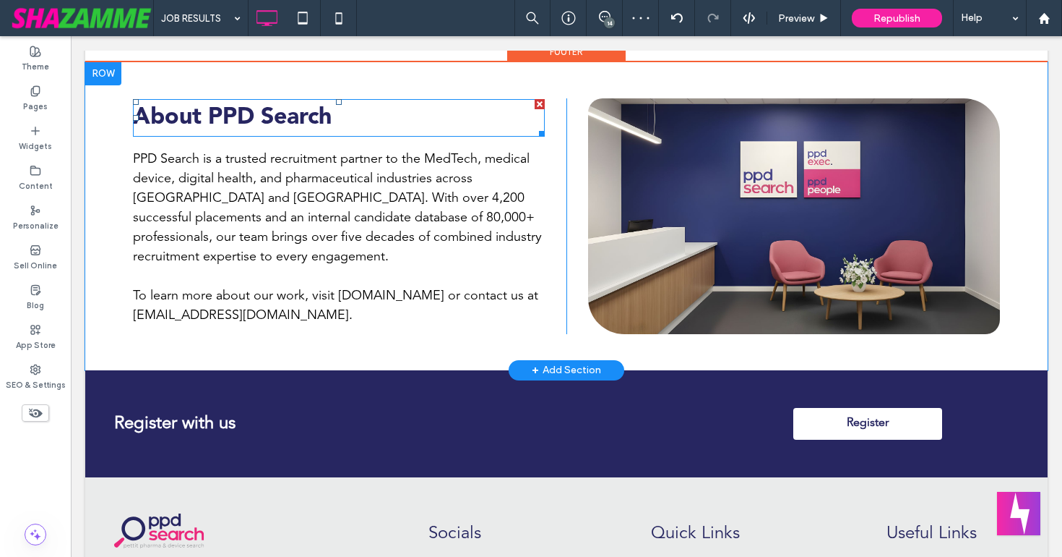
scroll to position [1634, 0]
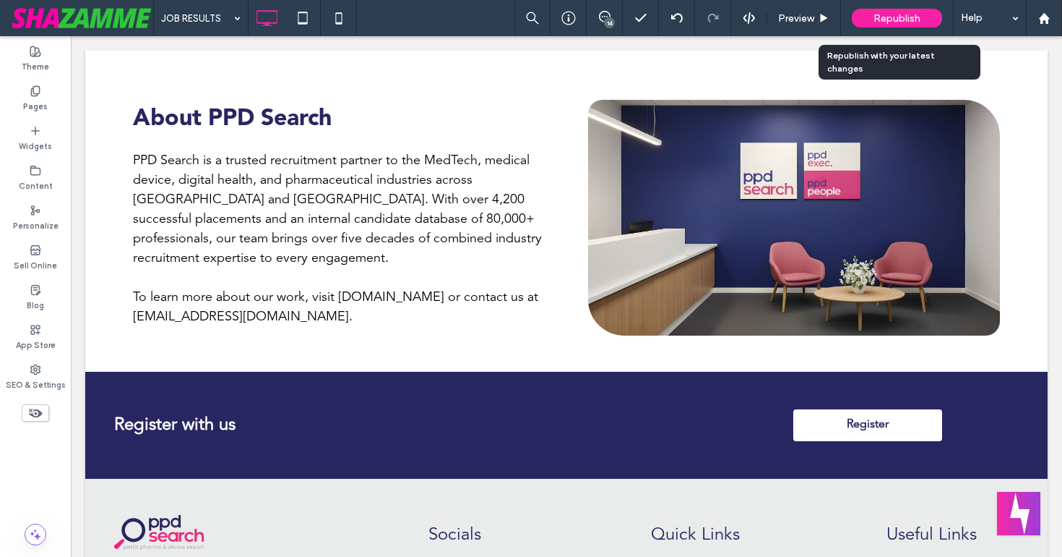
click at [888, 16] on span "Republish" at bounding box center [897, 18] width 47 height 12
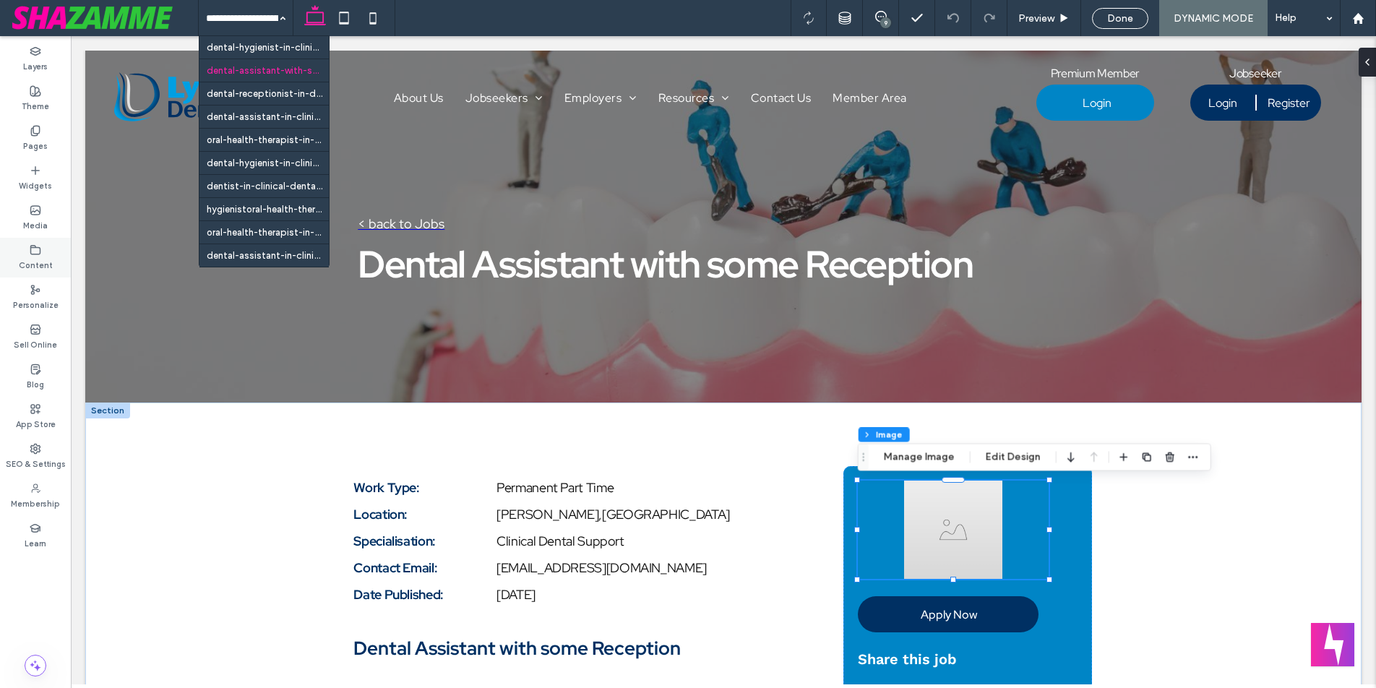
click at [33, 249] on icon at bounding box center [36, 250] width 12 height 12
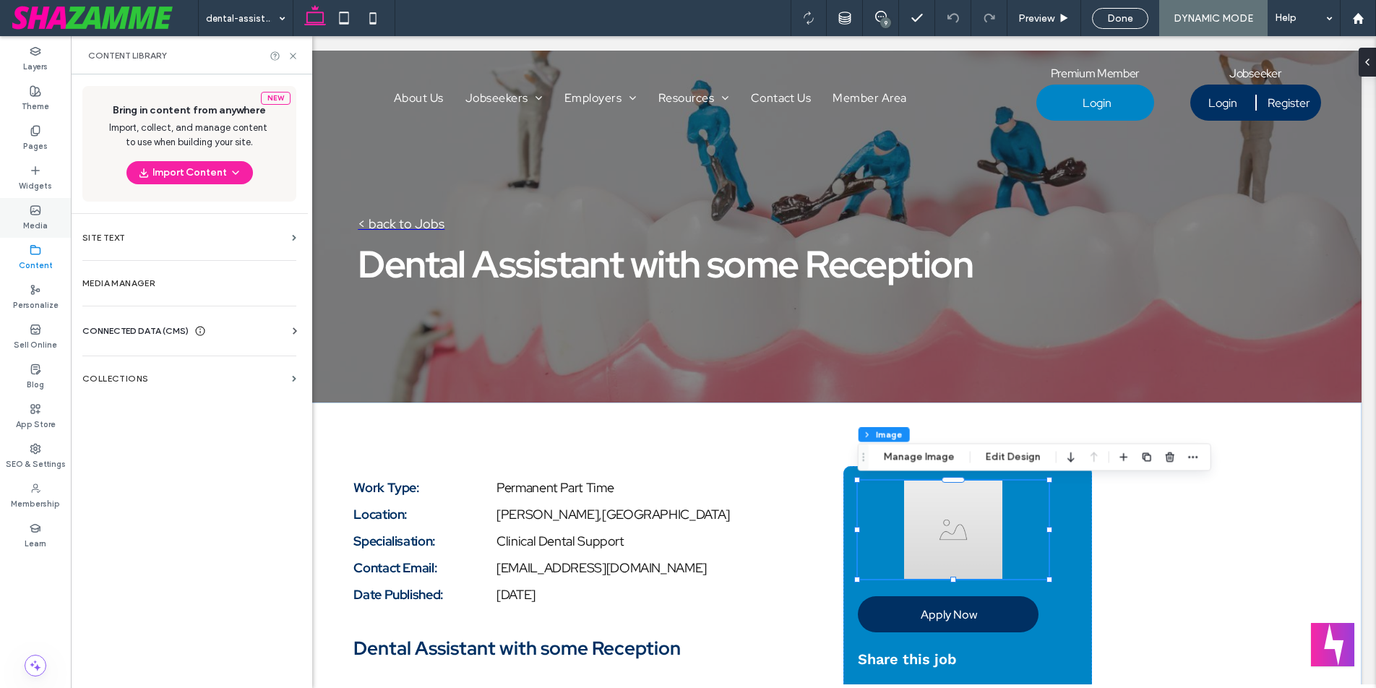
click at [38, 212] on icon at bounding box center [36, 211] width 12 height 12
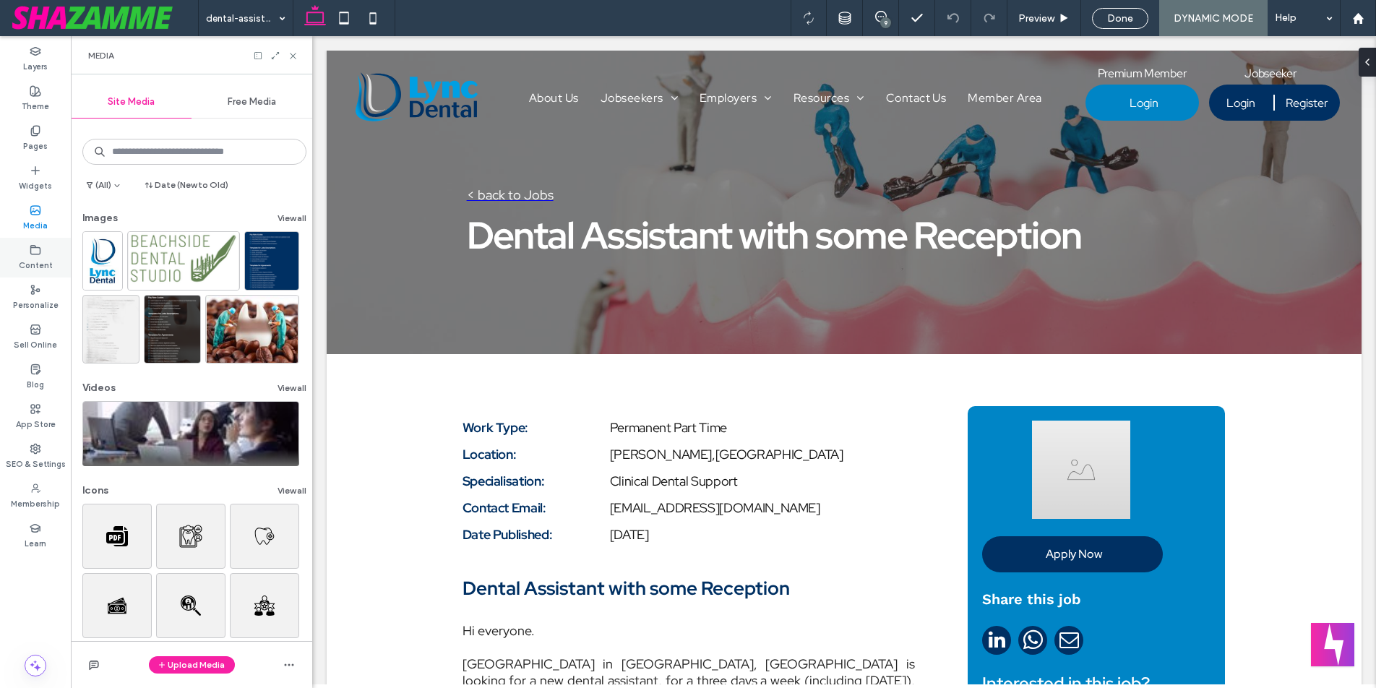
click at [36, 257] on label "Content" at bounding box center [36, 264] width 34 height 16
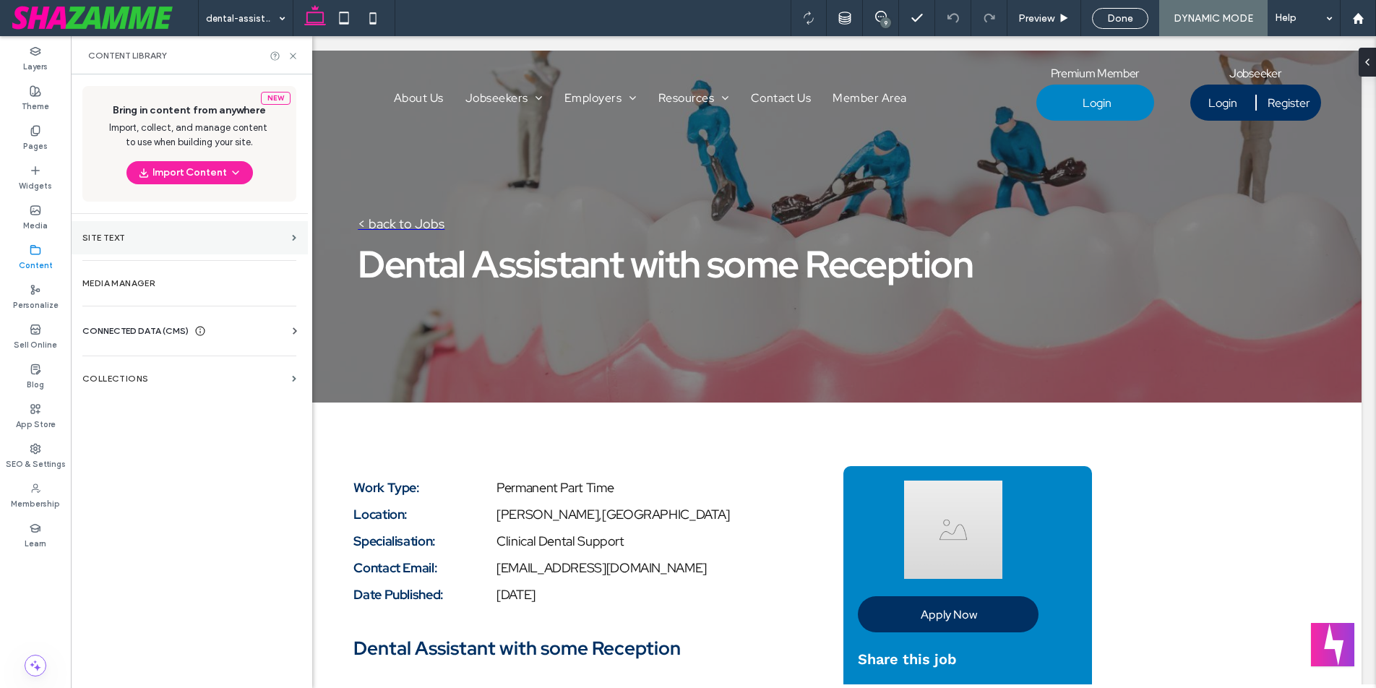
click at [108, 248] on section "Site Text" at bounding box center [189, 237] width 237 height 33
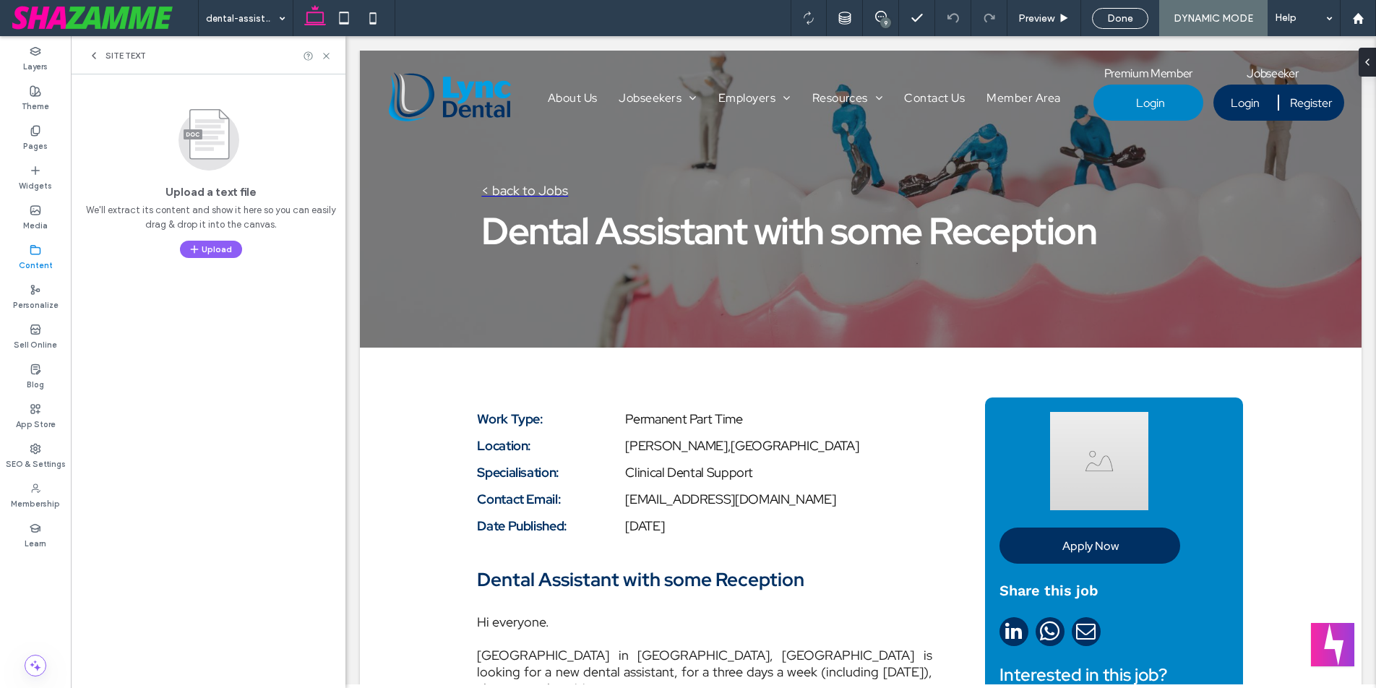
click at [47, 249] on div "Content" at bounding box center [35, 258] width 71 height 40
click at [325, 54] on use at bounding box center [326, 56] width 6 height 6
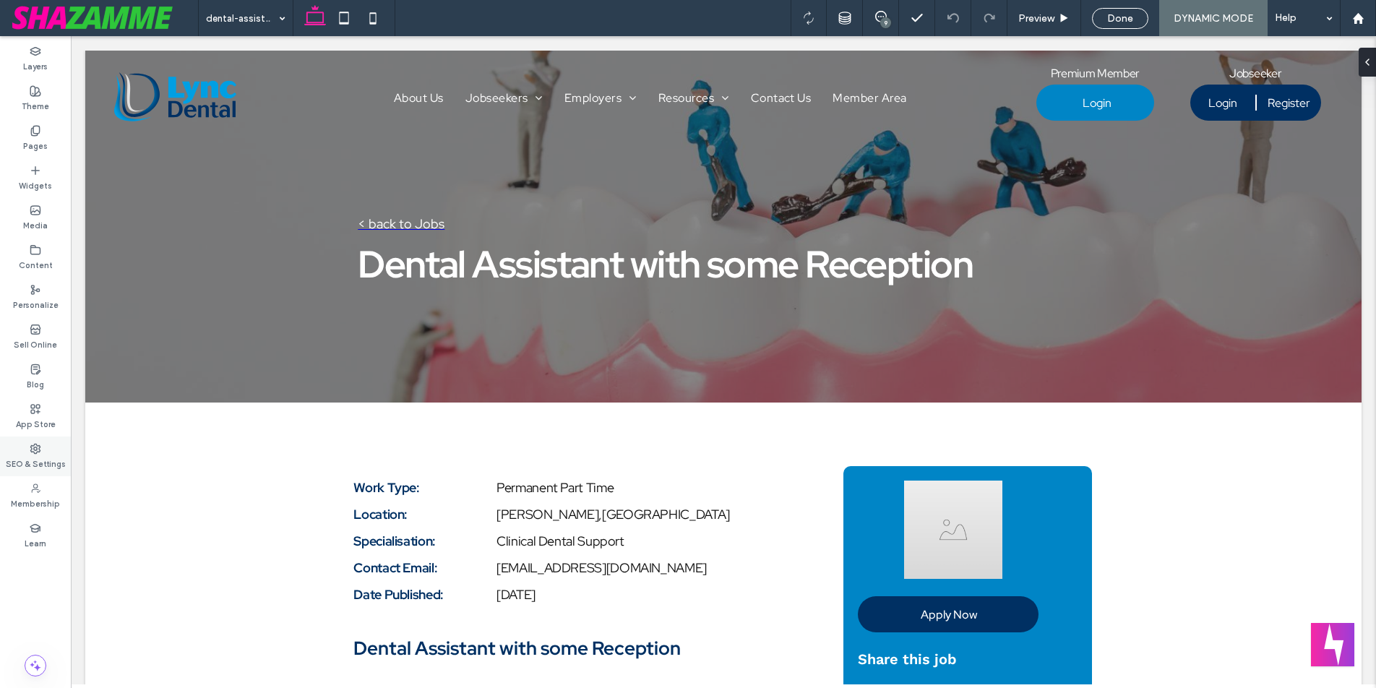
click at [27, 457] on label "SEO & Settings" at bounding box center [36, 463] width 60 height 16
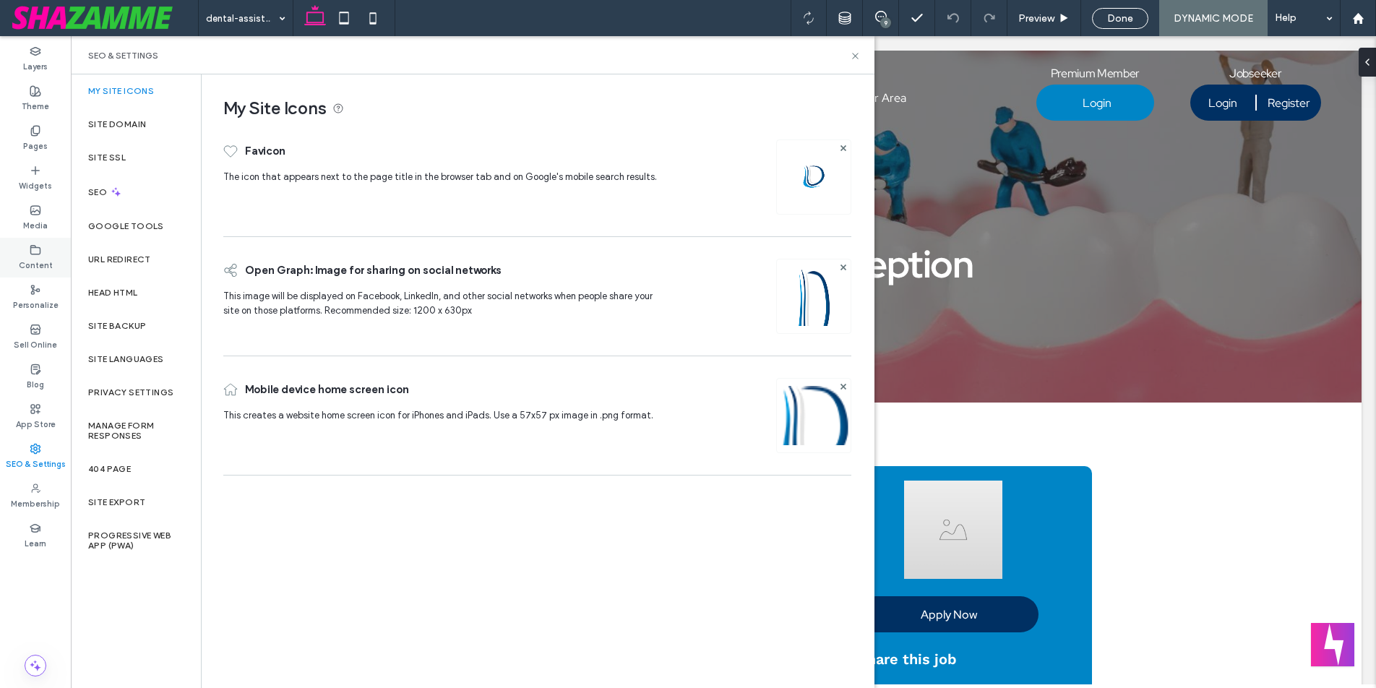
click at [35, 257] on label "Content" at bounding box center [36, 264] width 34 height 16
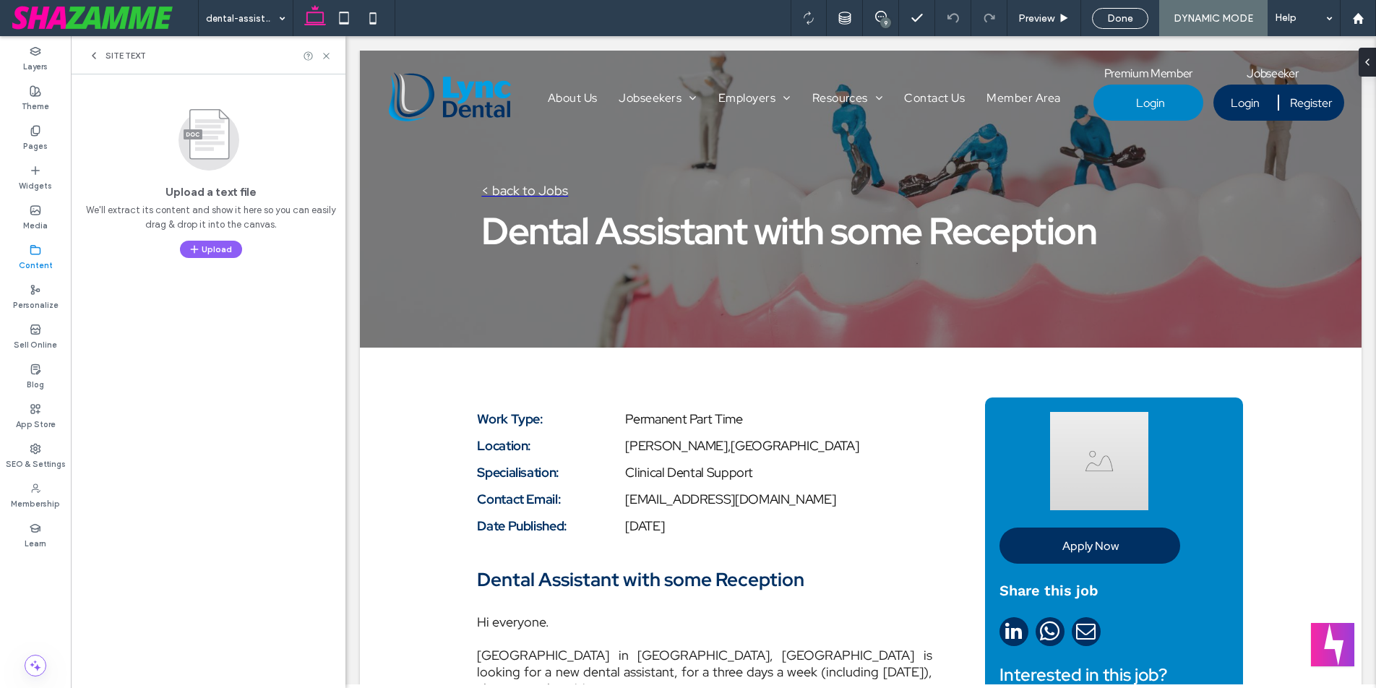
click at [112, 53] on span "Site Text" at bounding box center [126, 56] width 40 height 12
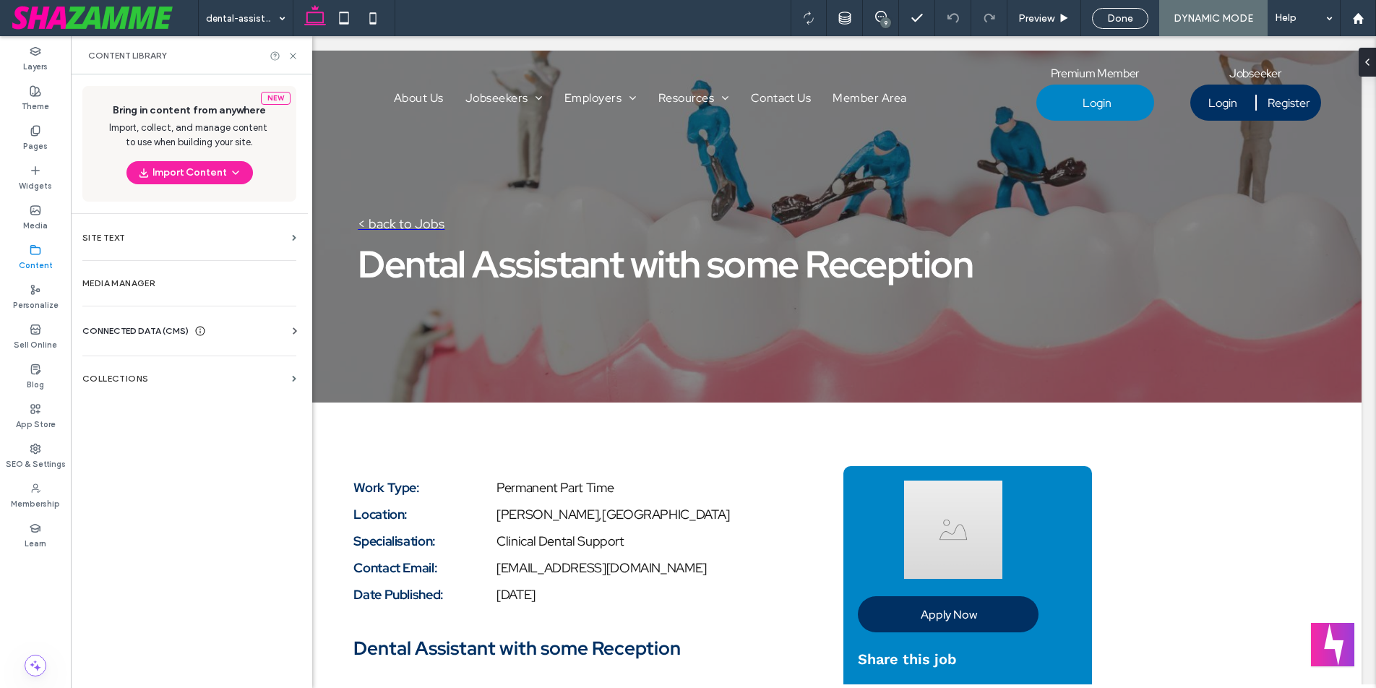
click at [292, 331] on icon at bounding box center [295, 331] width 14 height 14
click at [142, 358] on section "Business Info" at bounding box center [192, 366] width 220 height 33
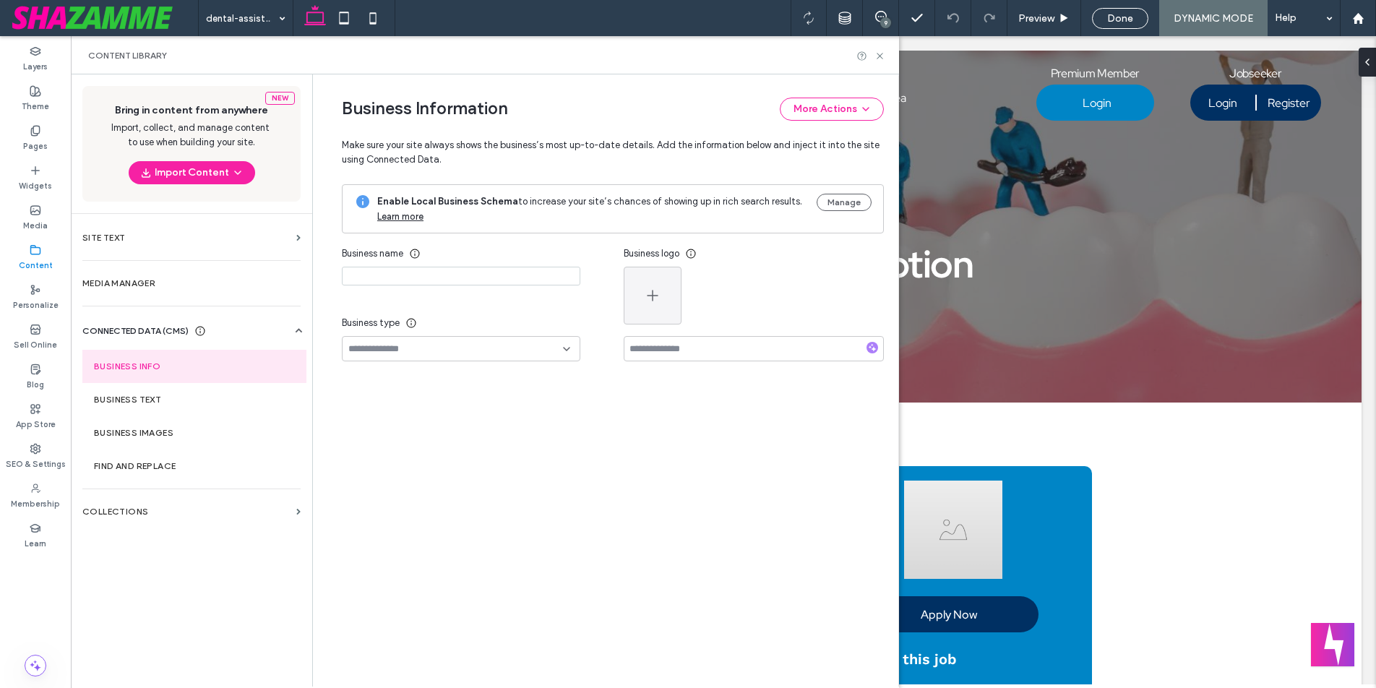
type input "**********"
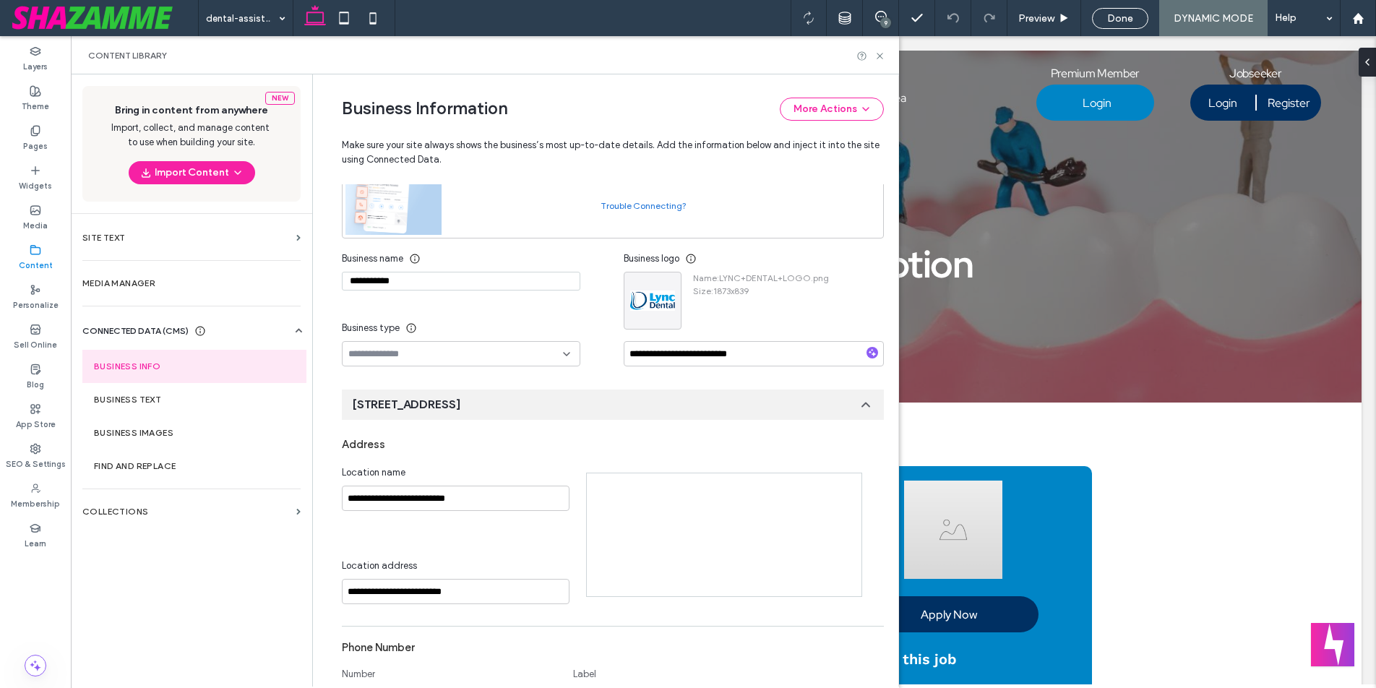
scroll to position [153, 0]
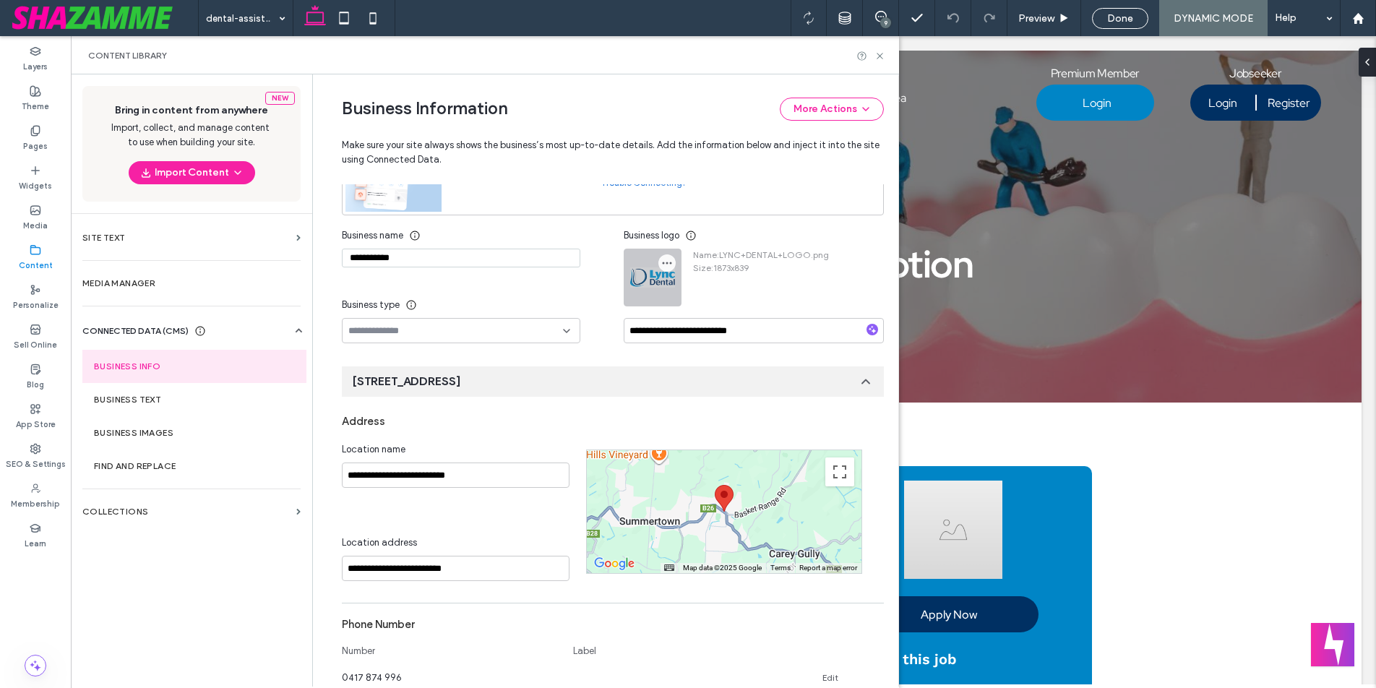
click at [663, 262] on use "button" at bounding box center [667, 263] width 9 height 2
click at [677, 296] on span at bounding box center [671, 298] width 17 height 16
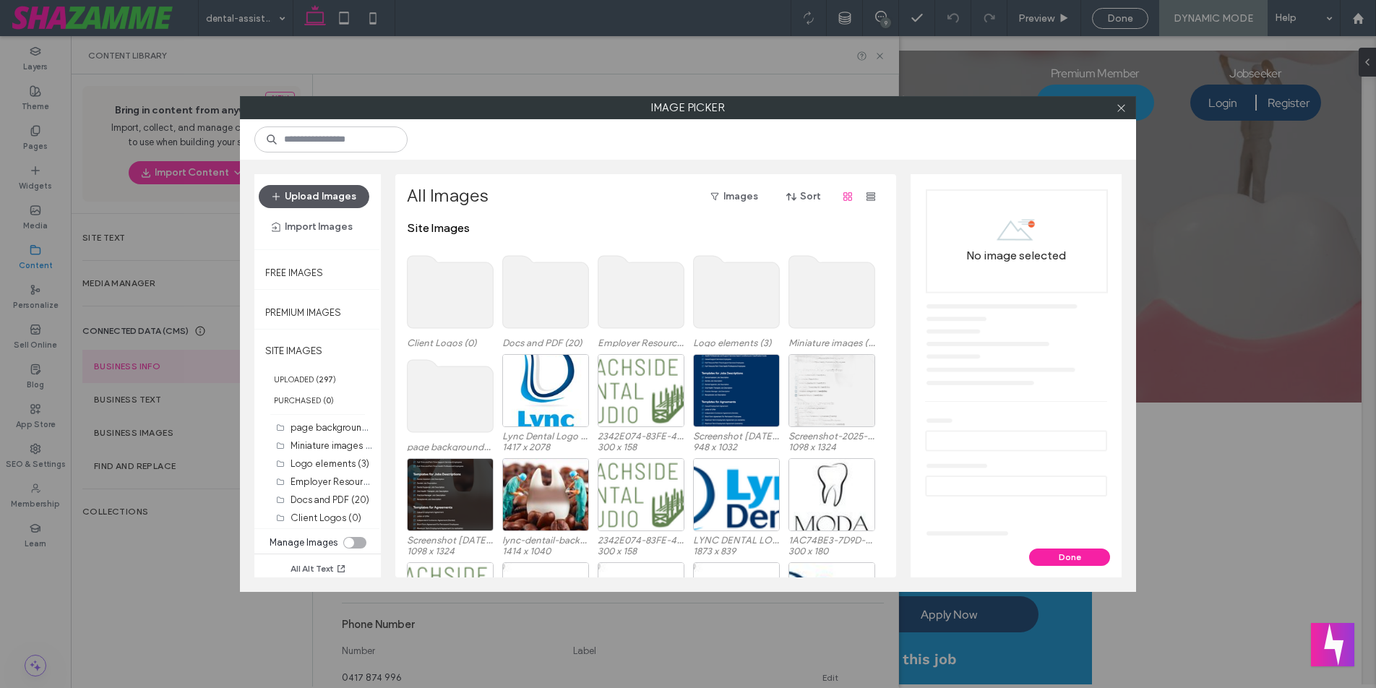
click at [320, 199] on button "Upload Images" at bounding box center [314, 196] width 111 height 23
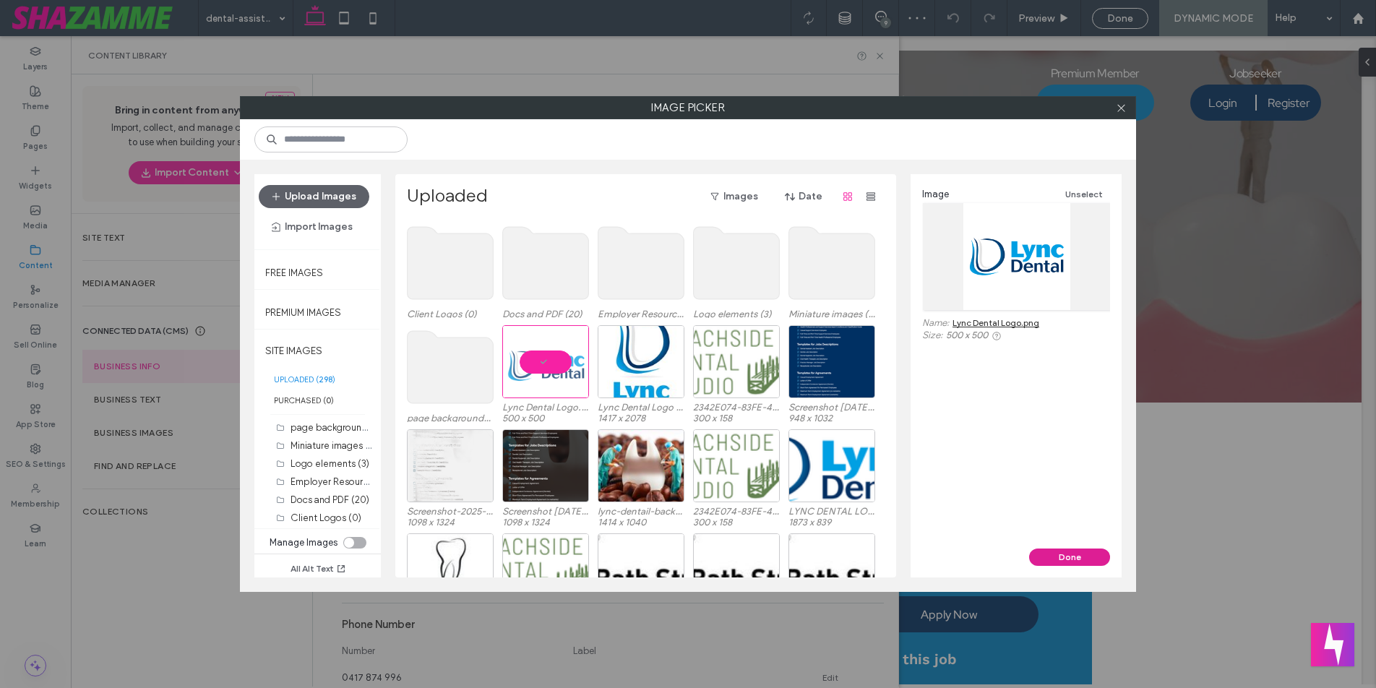
click at [1049, 557] on button "Done" at bounding box center [1069, 557] width 81 height 17
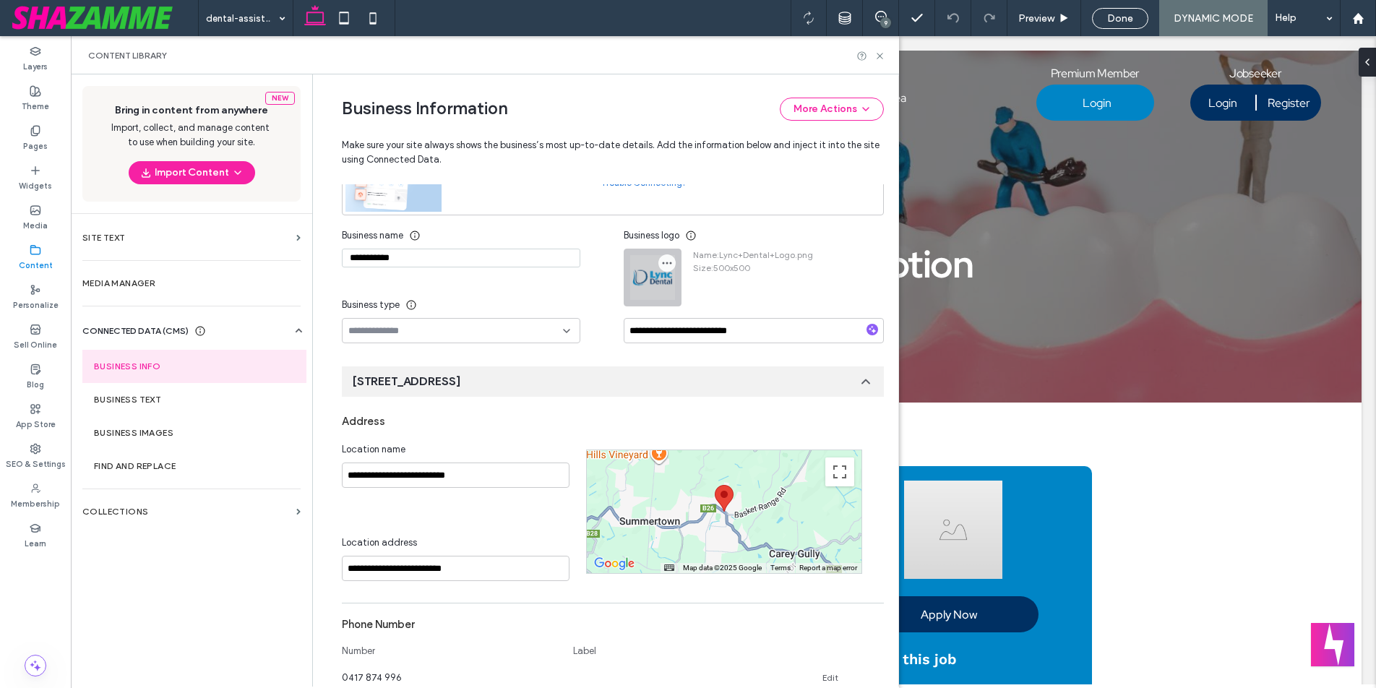
click at [661, 264] on icon "button" at bounding box center [667, 263] width 12 height 12
click at [664, 293] on icon at bounding box center [669, 298] width 12 height 12
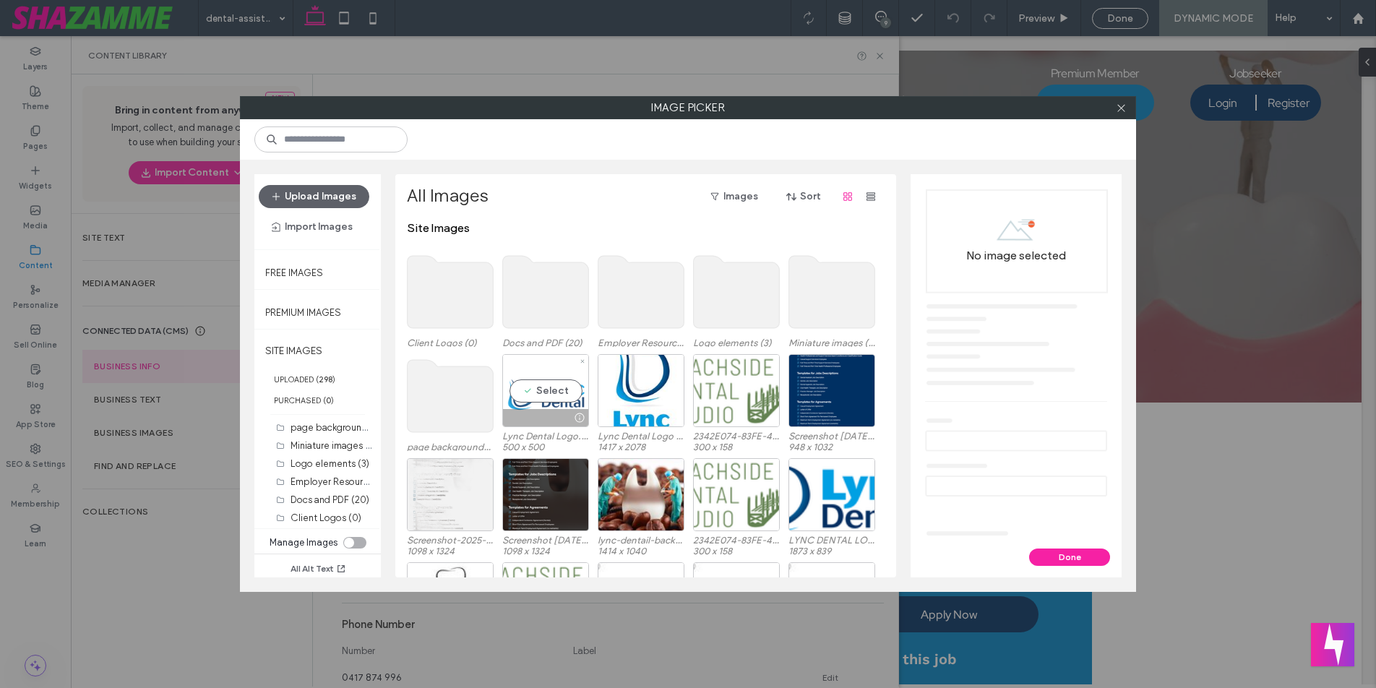
click at [550, 405] on div "Select" at bounding box center [545, 390] width 87 height 73
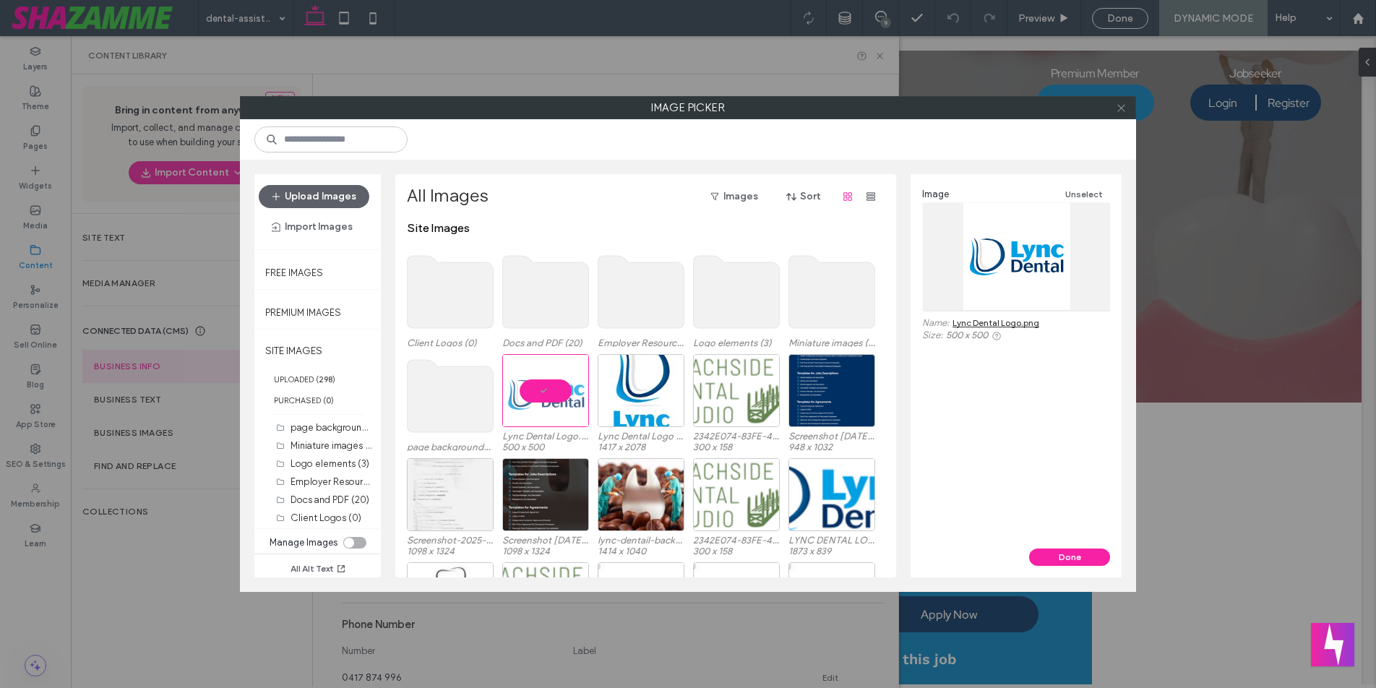
click at [1118, 112] on icon at bounding box center [1121, 108] width 11 height 11
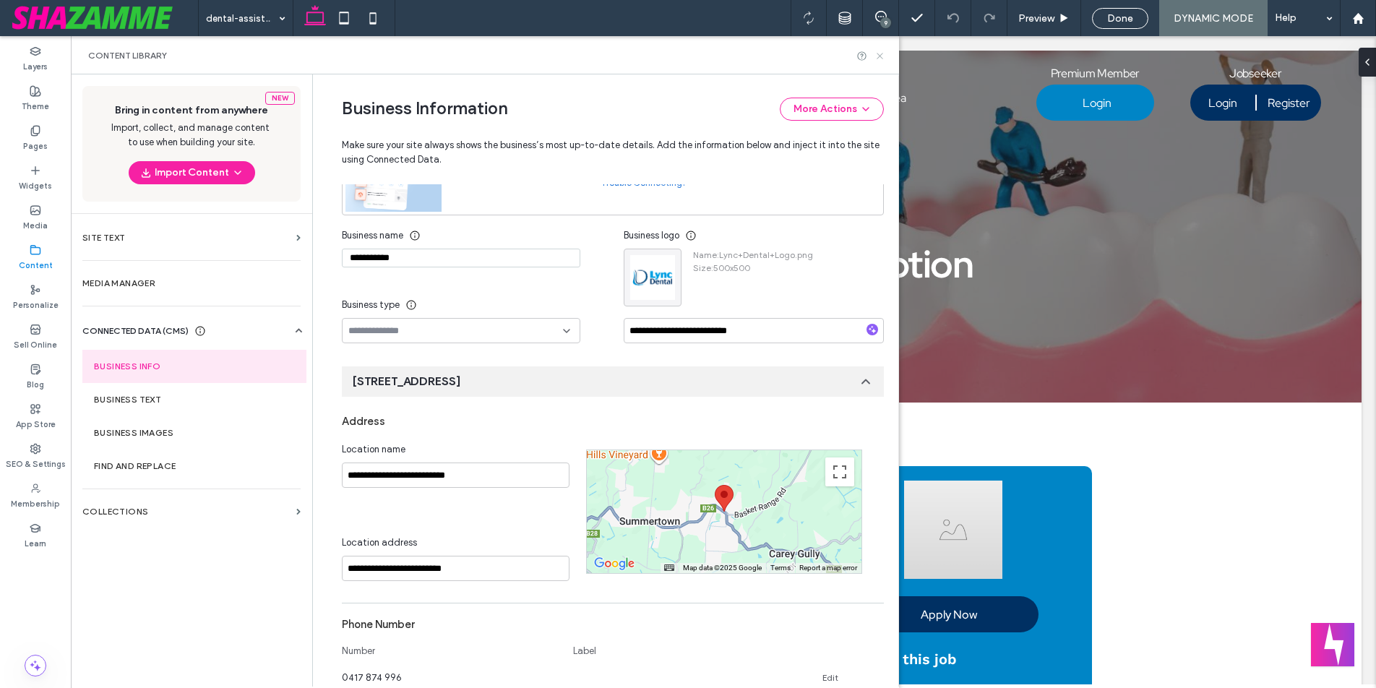
click at [879, 55] on icon at bounding box center [880, 56] width 11 height 11
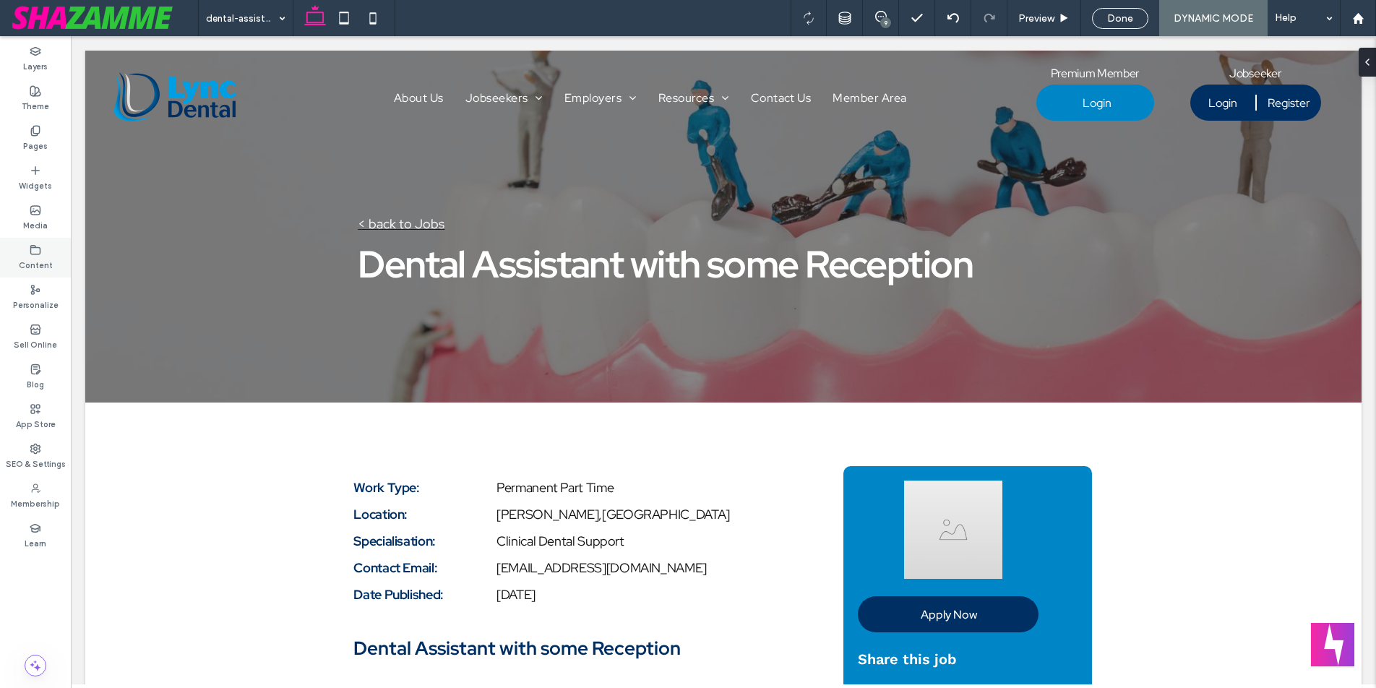
click at [40, 252] on icon at bounding box center [36, 250] width 12 height 12
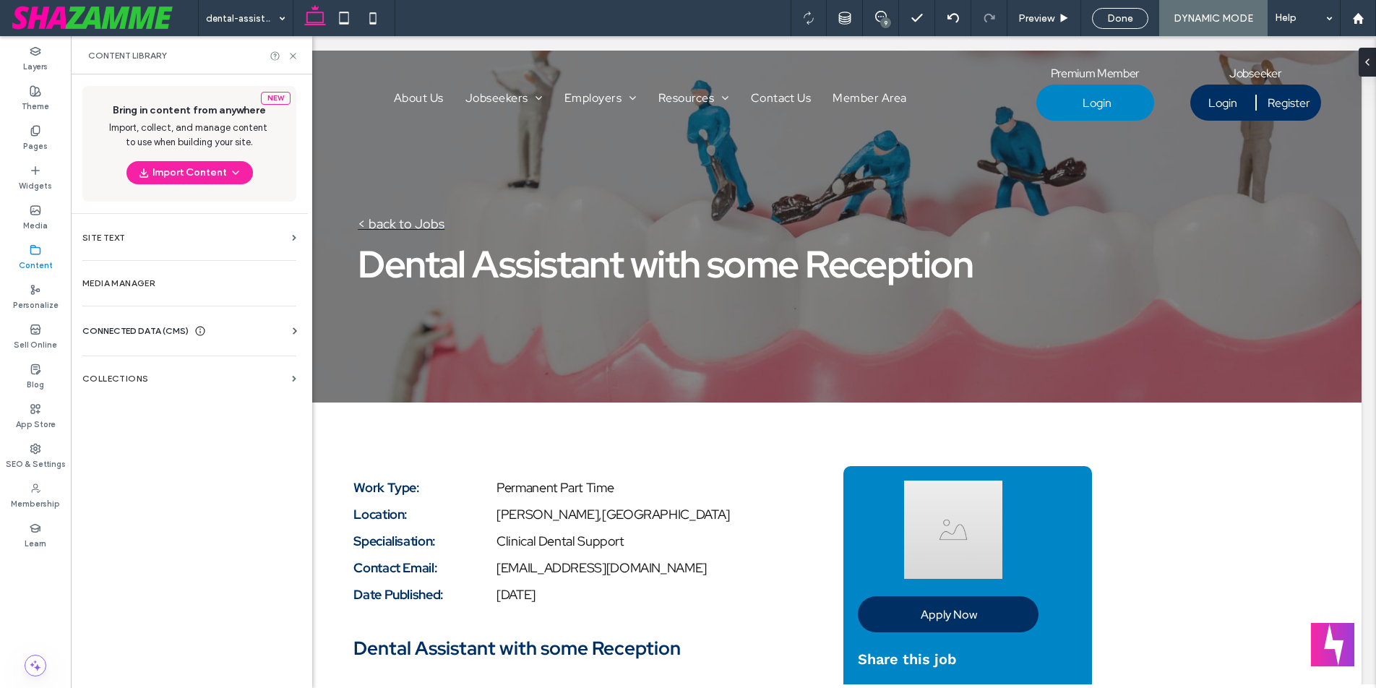
click at [295, 331] on use at bounding box center [295, 330] width 4 height 7
click at [176, 360] on section "Business Info" at bounding box center [192, 366] width 220 height 33
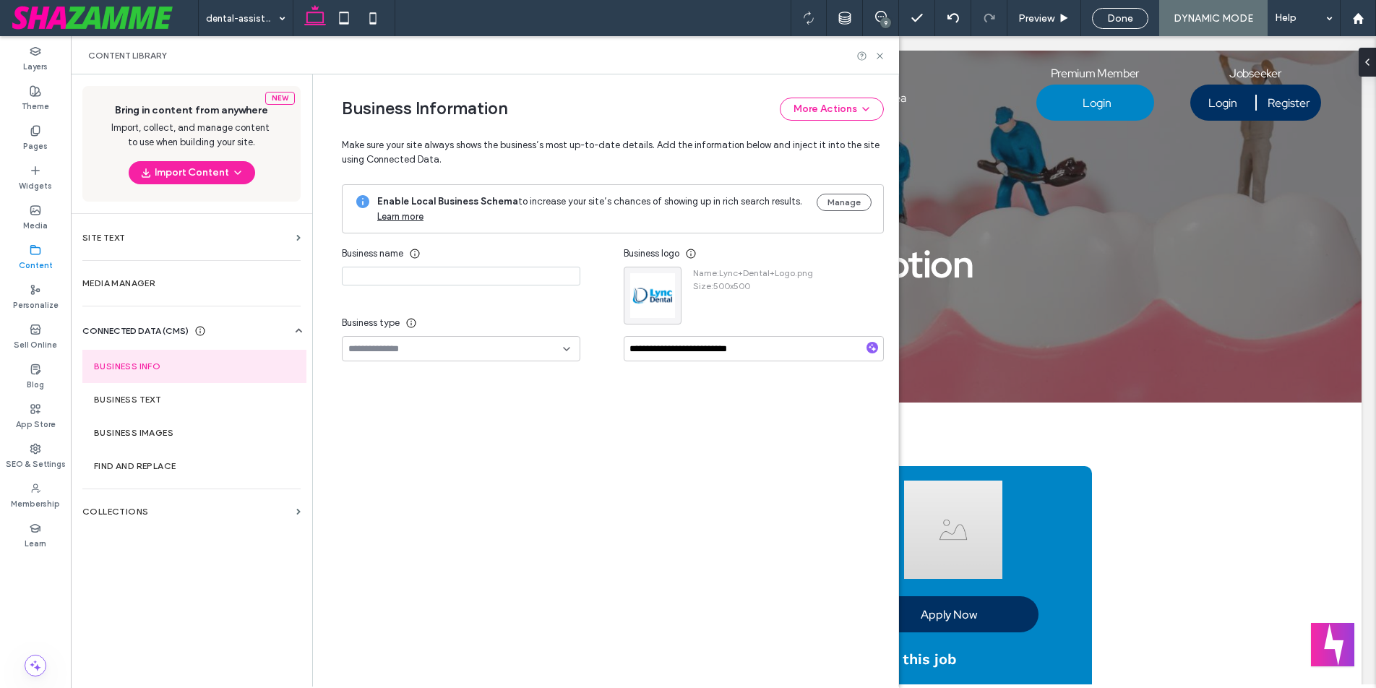
type input "**********"
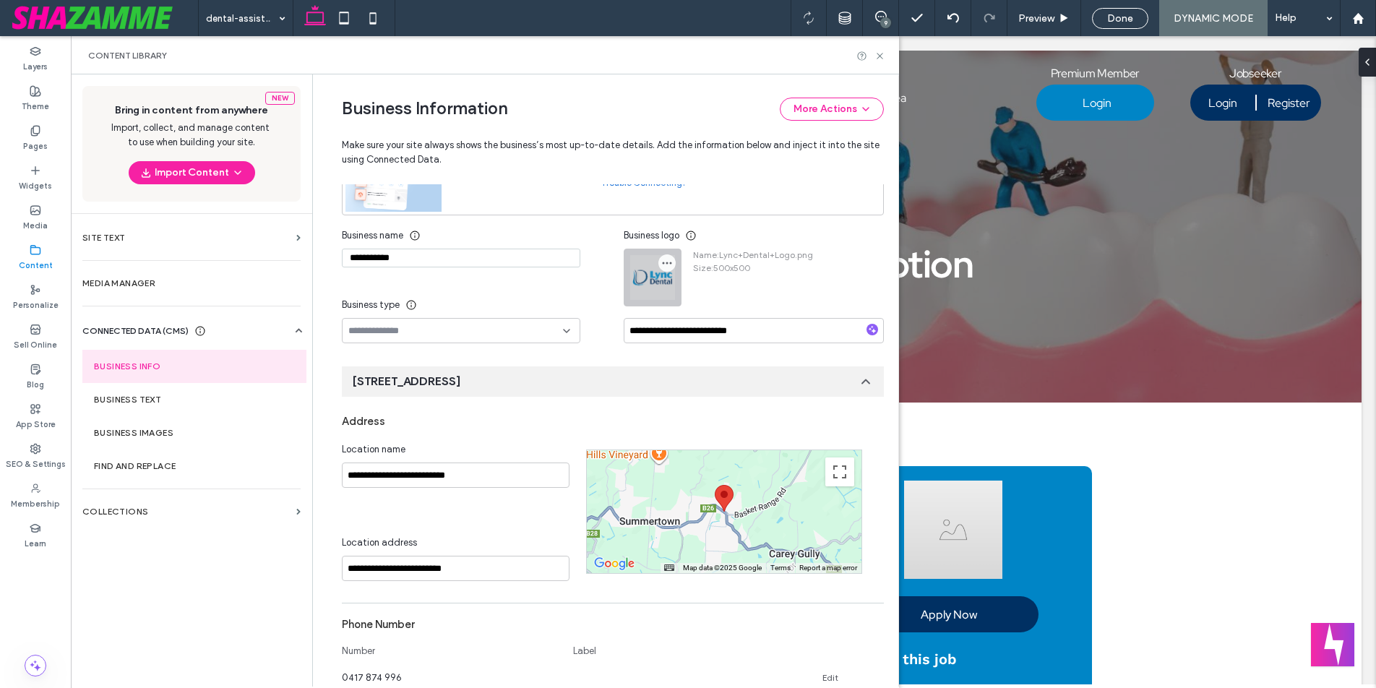
click at [661, 265] on icon "button" at bounding box center [667, 263] width 12 height 12
click at [689, 299] on span "Replace Image" at bounding box center [713, 298] width 64 height 14
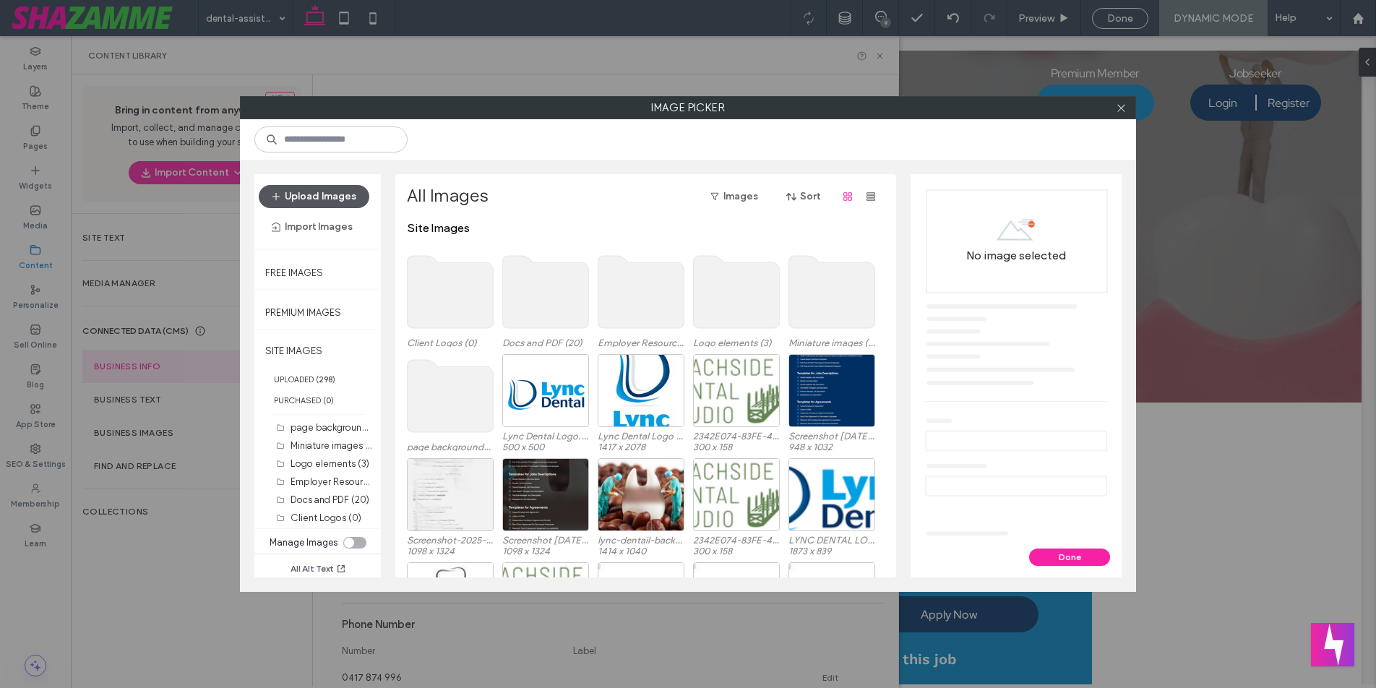
click at [302, 202] on button "Upload Images" at bounding box center [314, 196] width 111 height 23
click at [338, 204] on button "Upload Images" at bounding box center [314, 196] width 111 height 23
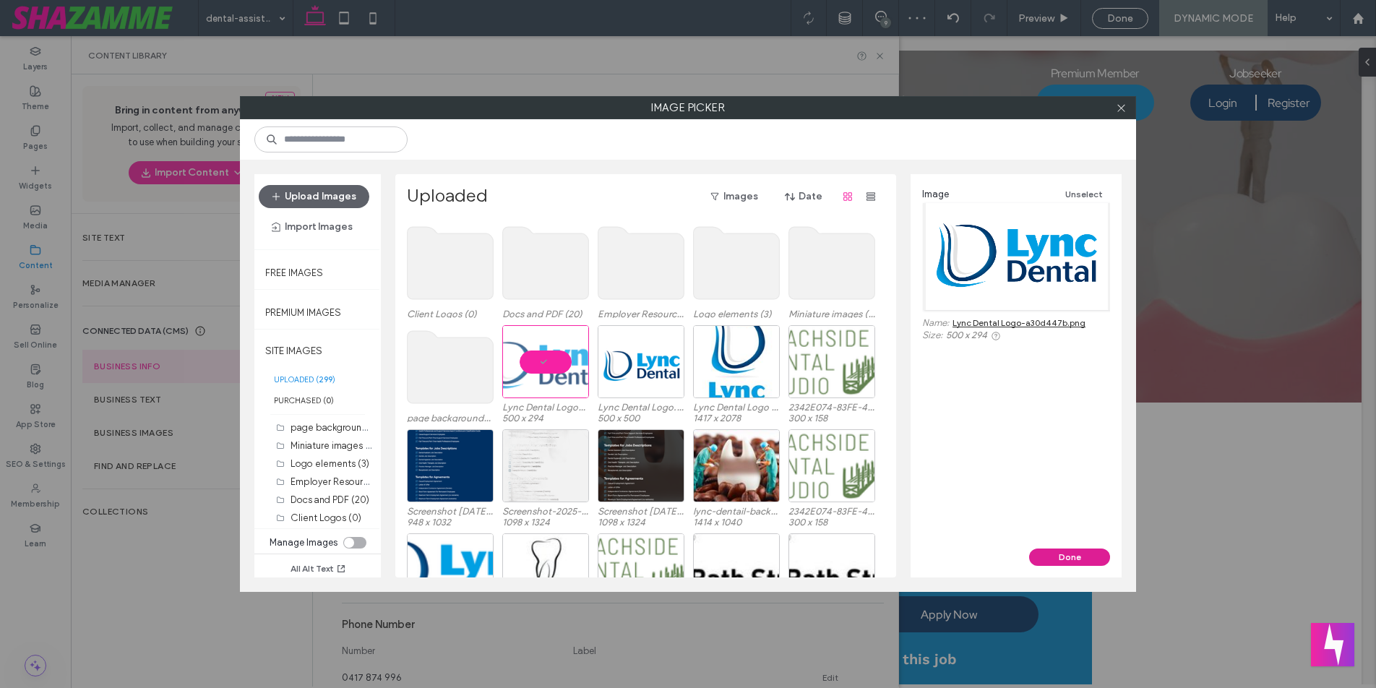
click at [1075, 551] on button "Done" at bounding box center [1069, 557] width 81 height 17
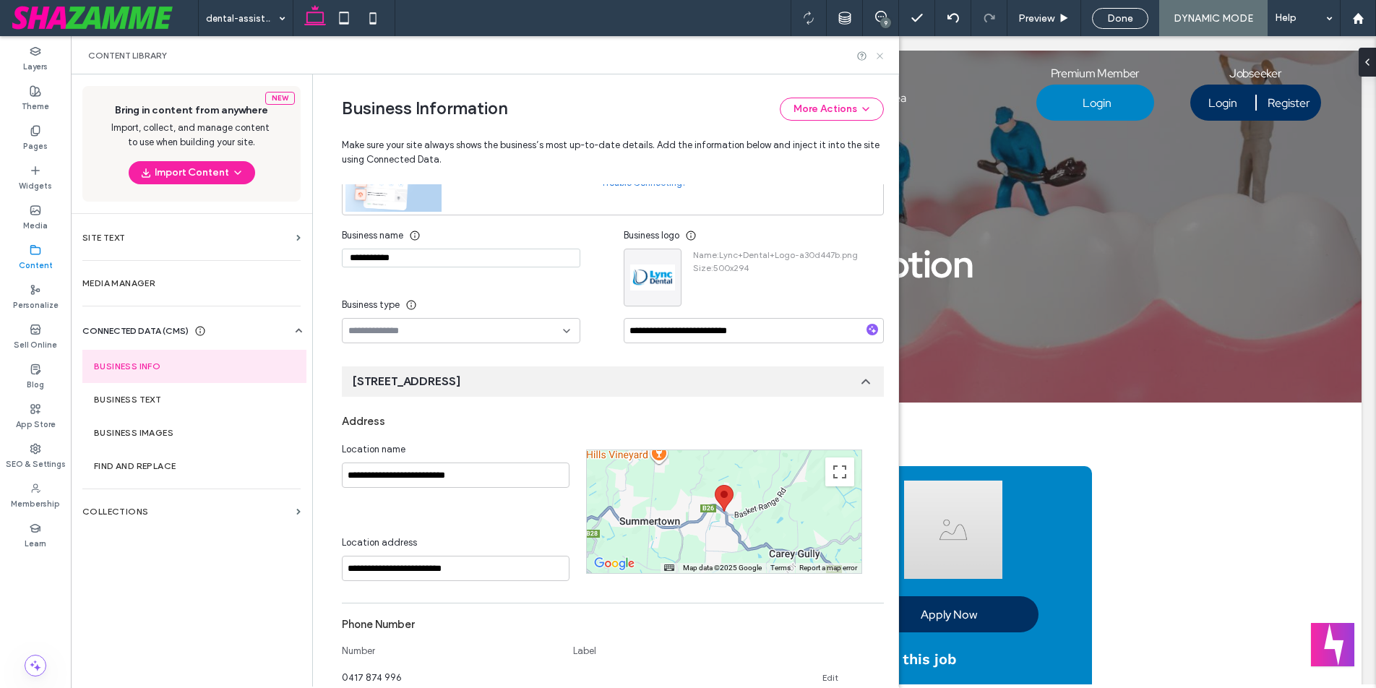
click at [878, 52] on icon at bounding box center [880, 56] width 11 height 11
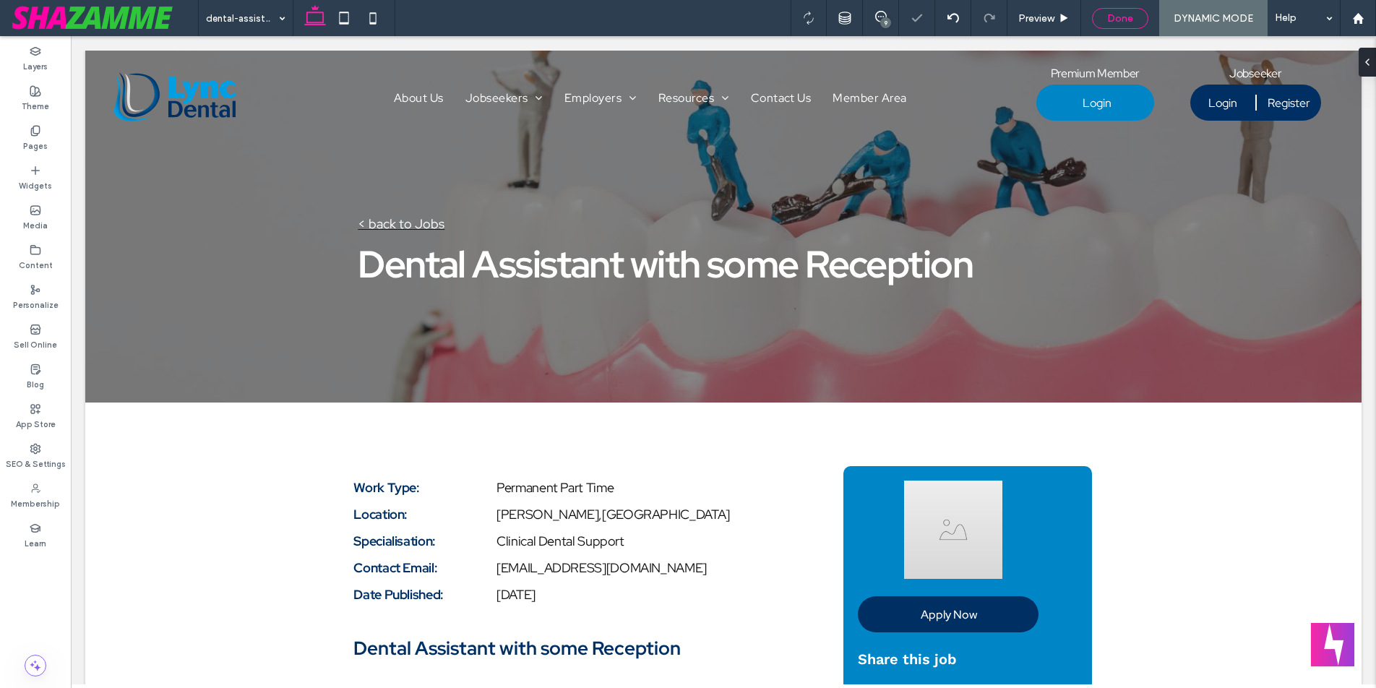
click at [1125, 18] on span "Done" at bounding box center [1120, 18] width 26 height 12
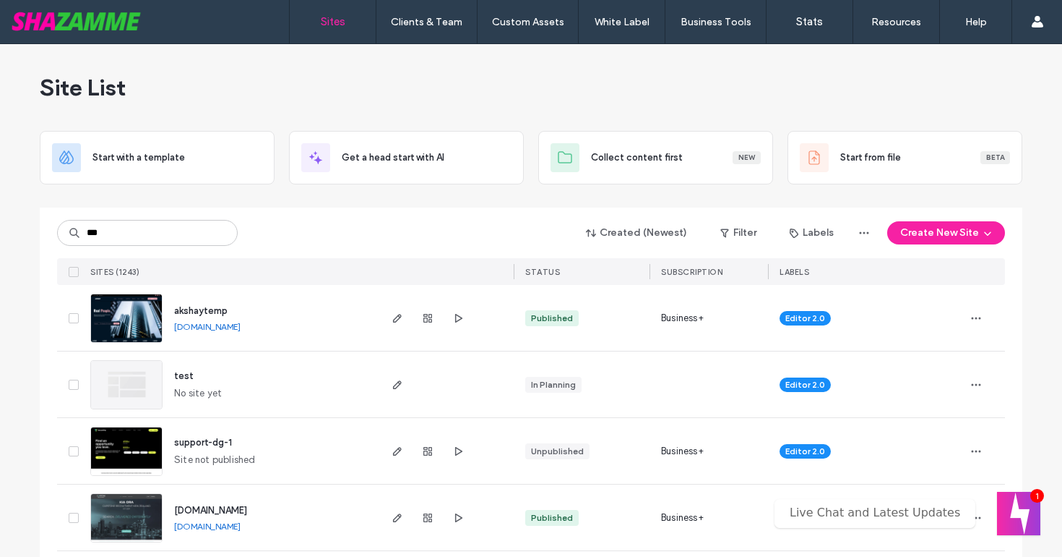
type input "***"
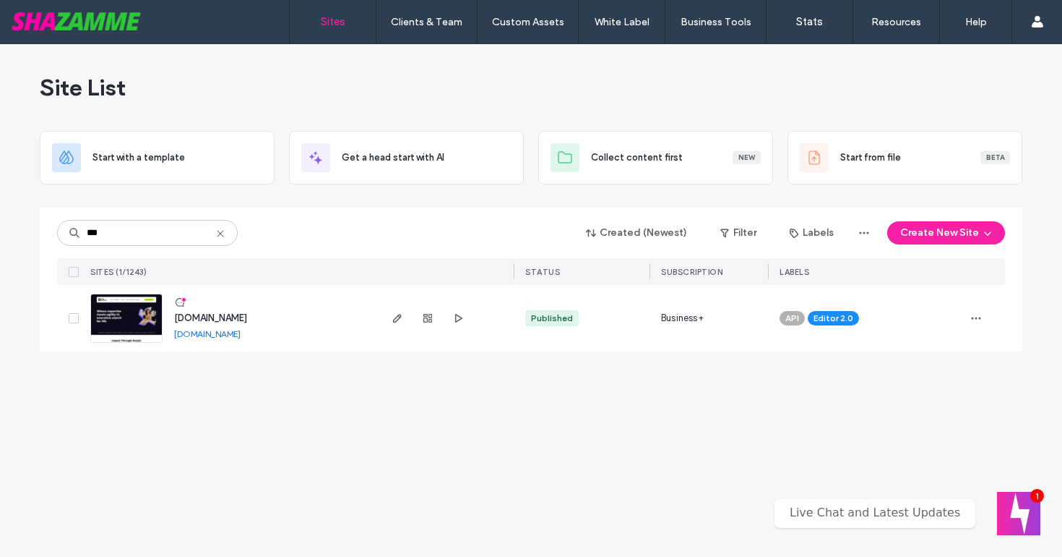
click at [201, 316] on span "[DOMAIN_NAME]" at bounding box center [210, 317] width 73 height 11
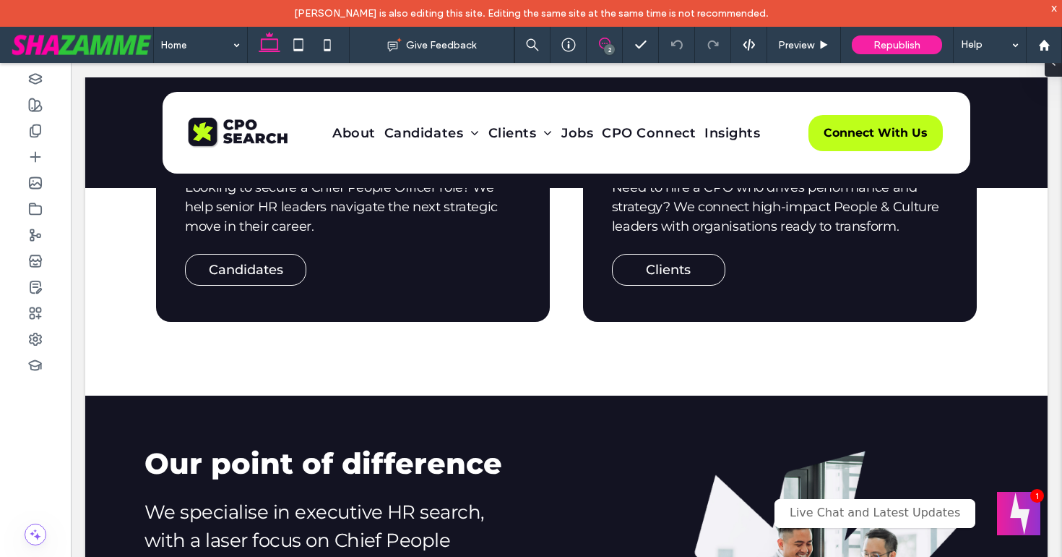
click at [610, 42] on use at bounding box center [605, 44] width 12 height 12
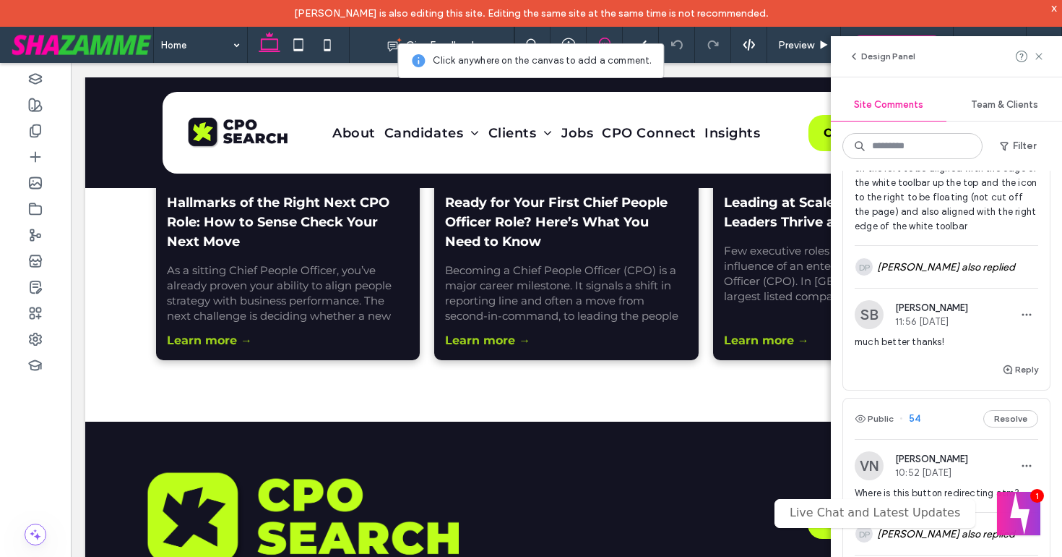
scroll to position [2288, 0]
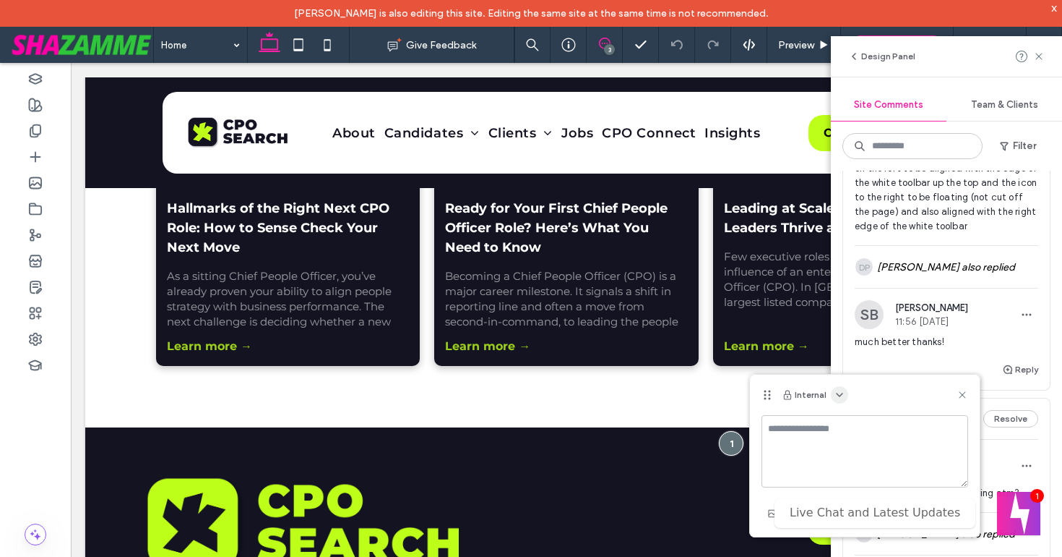
click at [840, 394] on use "button" at bounding box center [840, 394] width 6 height 3
click at [849, 424] on span "Public - visible to clients & team" at bounding box center [911, 430] width 142 height 14
click at [849, 424] on textarea at bounding box center [865, 451] width 207 height 72
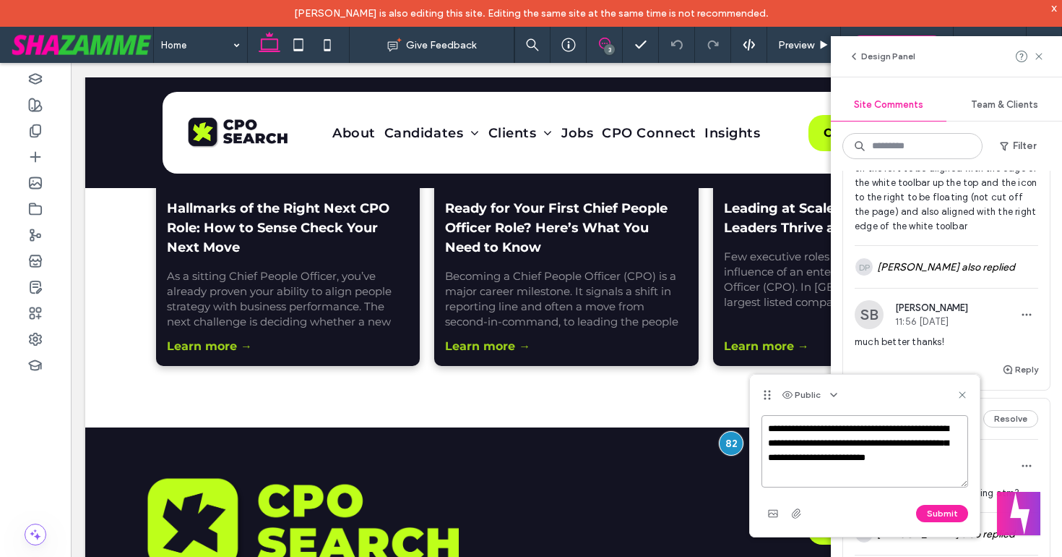
paste textarea "**********"
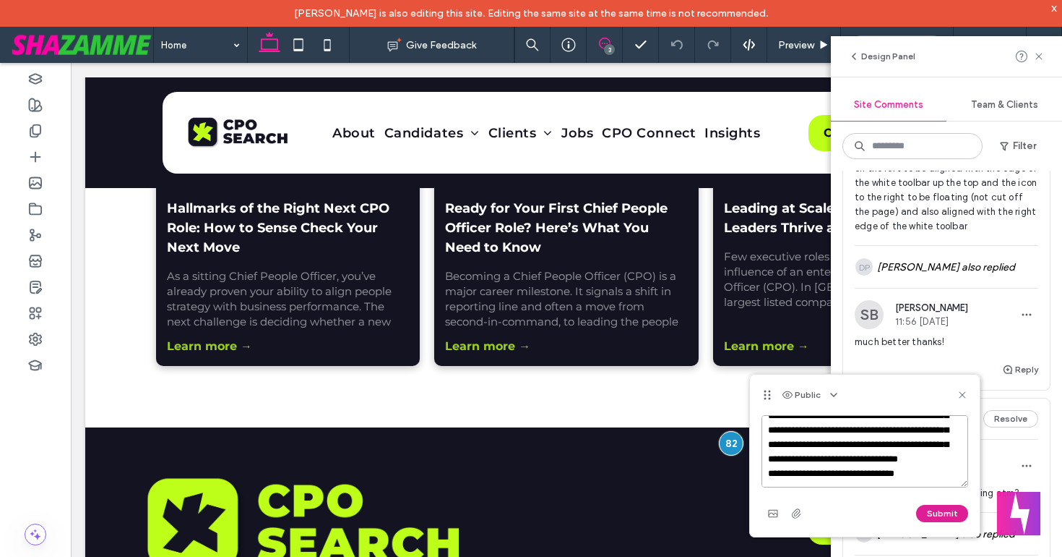
type textarea "**********"
click at [932, 515] on button "Submit" at bounding box center [942, 512] width 52 height 17
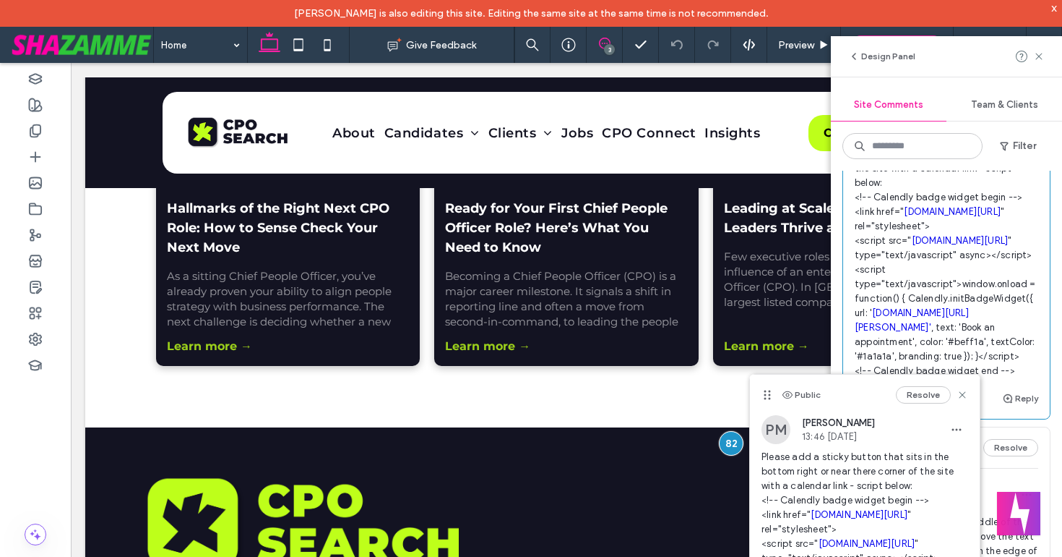
scroll to position [549, 0]
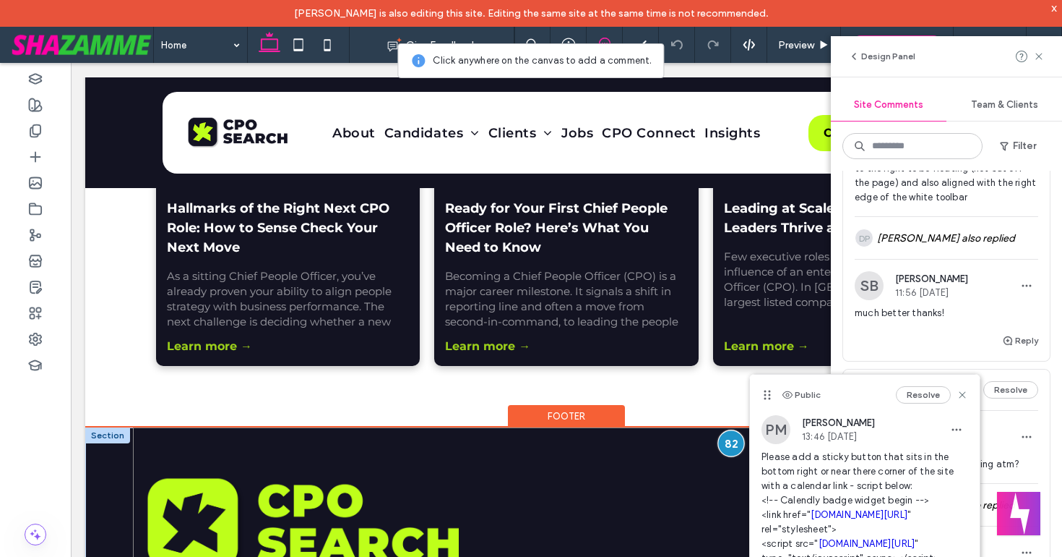
click at [733, 444] on div at bounding box center [731, 442] width 27 height 27
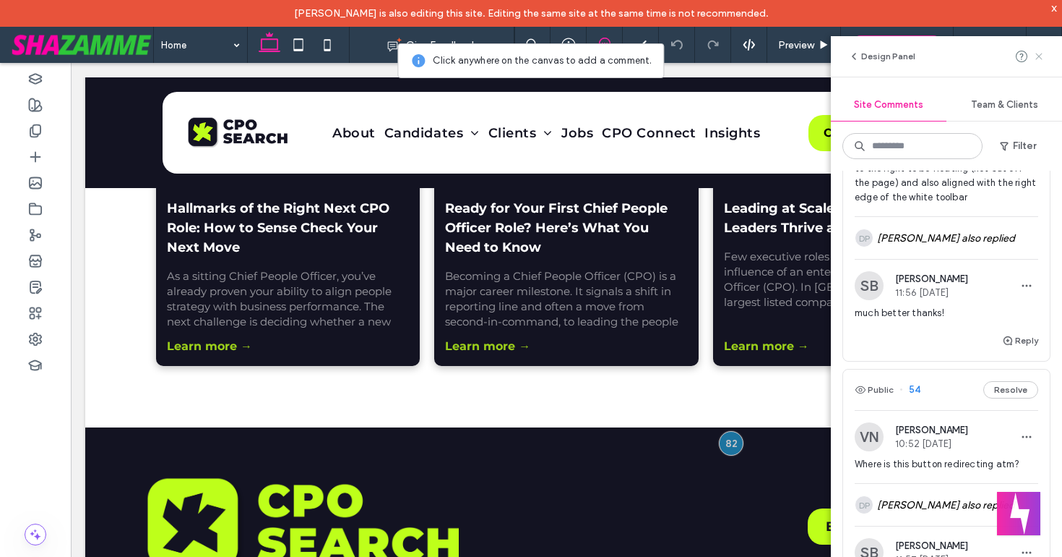
click at [1040, 58] on use at bounding box center [1039, 56] width 7 height 7
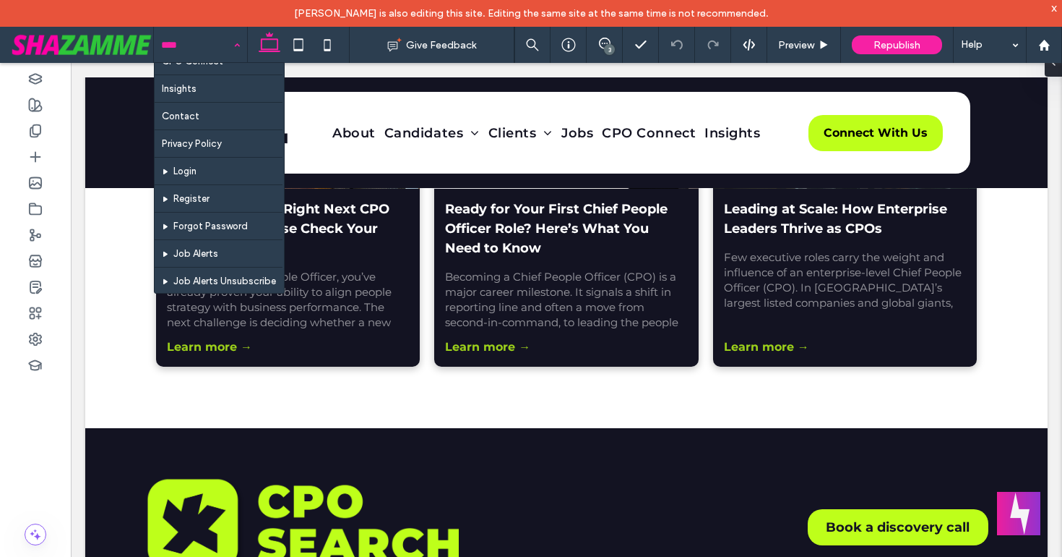
scroll to position [319, 0]
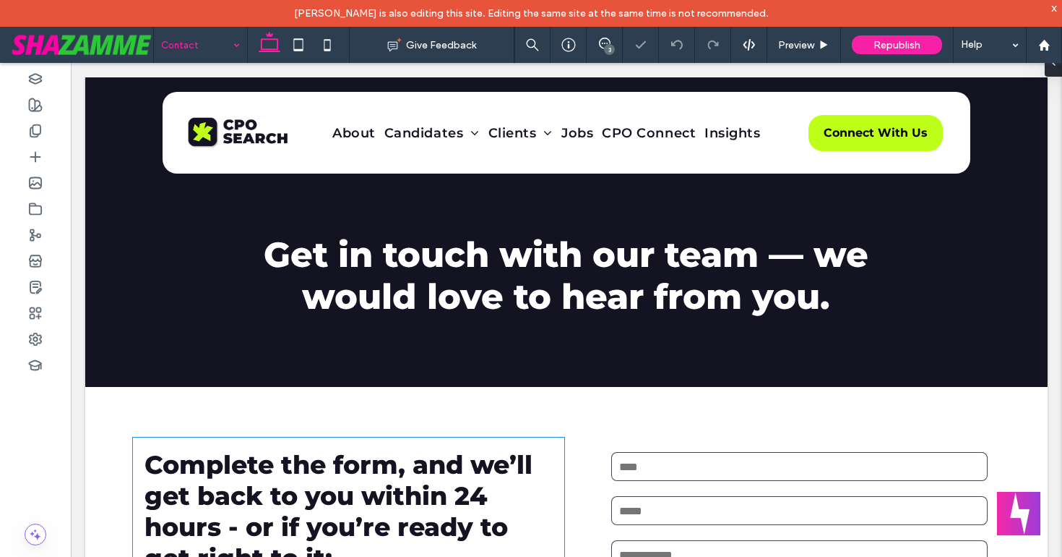
scroll to position [323, 0]
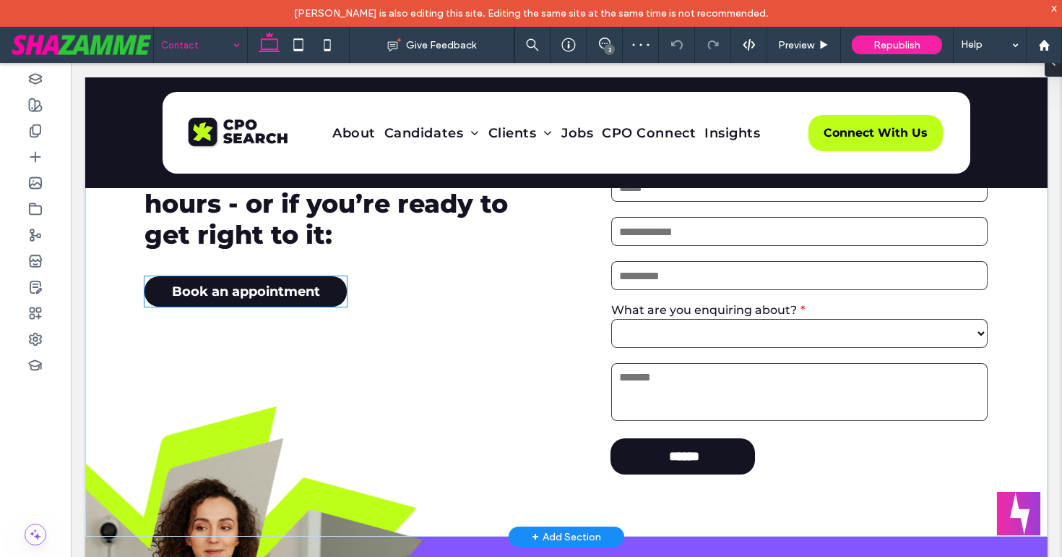
click at [232, 296] on span "Book an appointment" at bounding box center [246, 291] width 148 height 16
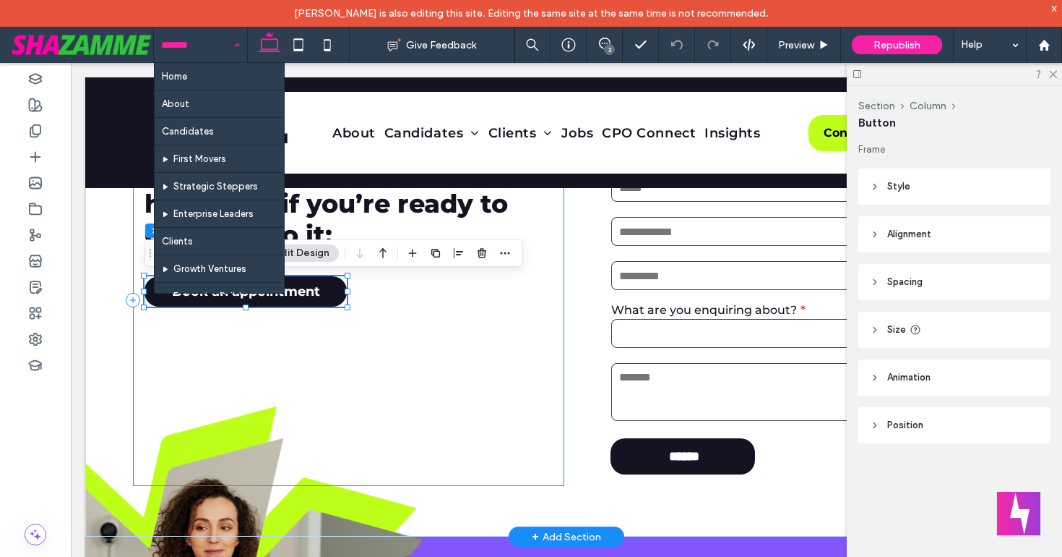
click at [233, 374] on div "Complete the form, and we’ll get back to you within 24 hours - or if you’re rea…" at bounding box center [348, 299] width 431 height 371
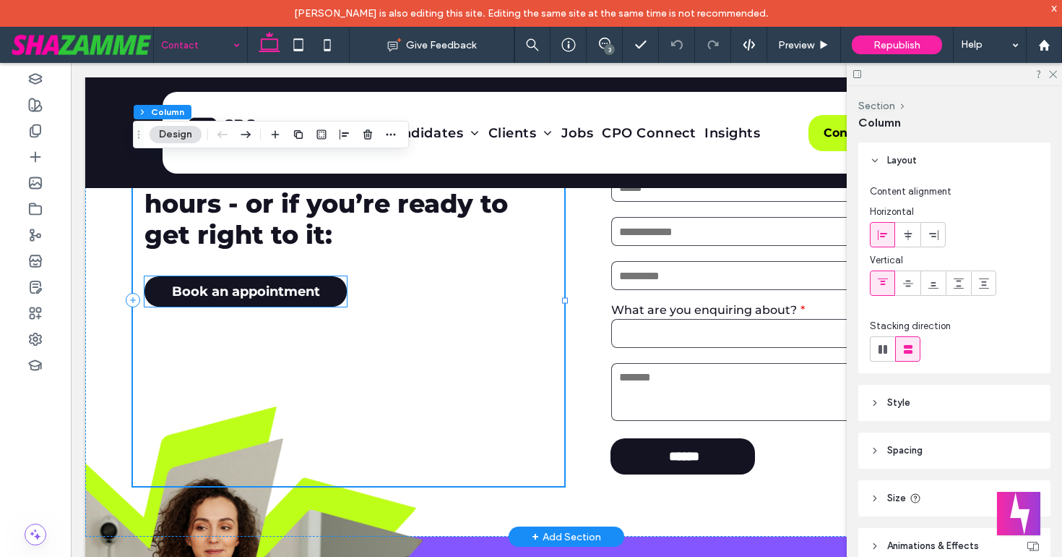
click at [208, 288] on span "Book an appointment" at bounding box center [246, 291] width 148 height 16
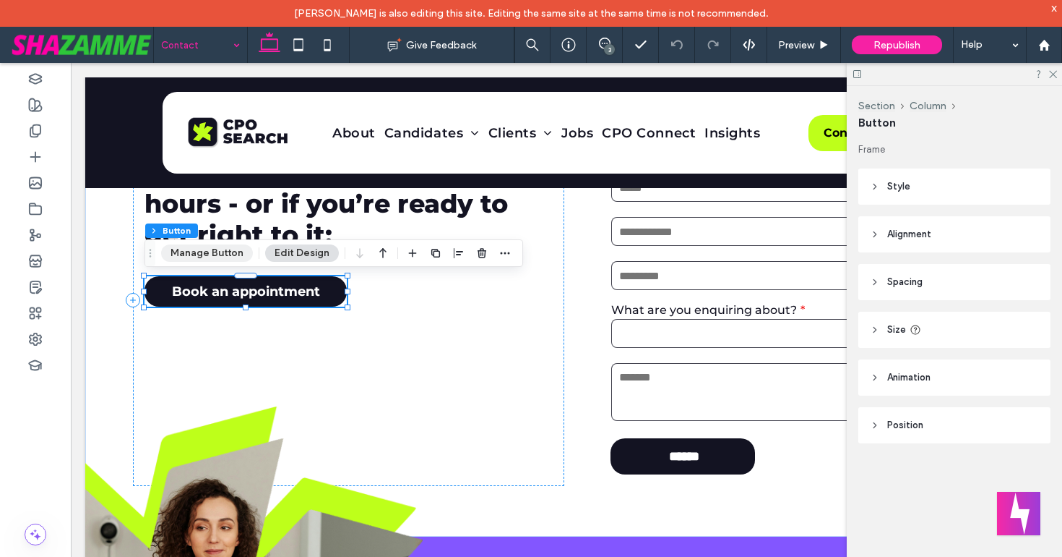
click at [185, 246] on button "Manage Button" at bounding box center [207, 252] width 92 height 17
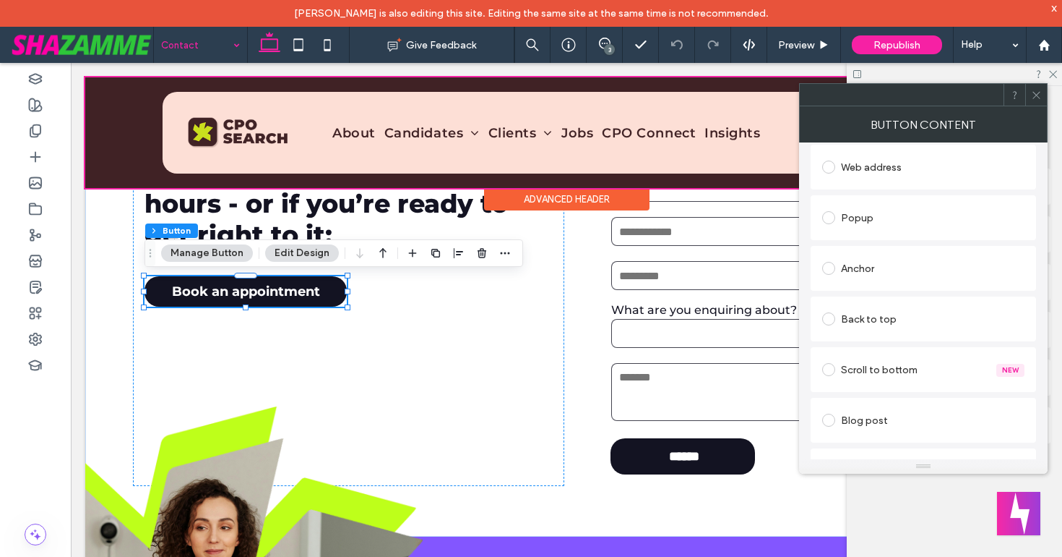
scroll to position [433, 0]
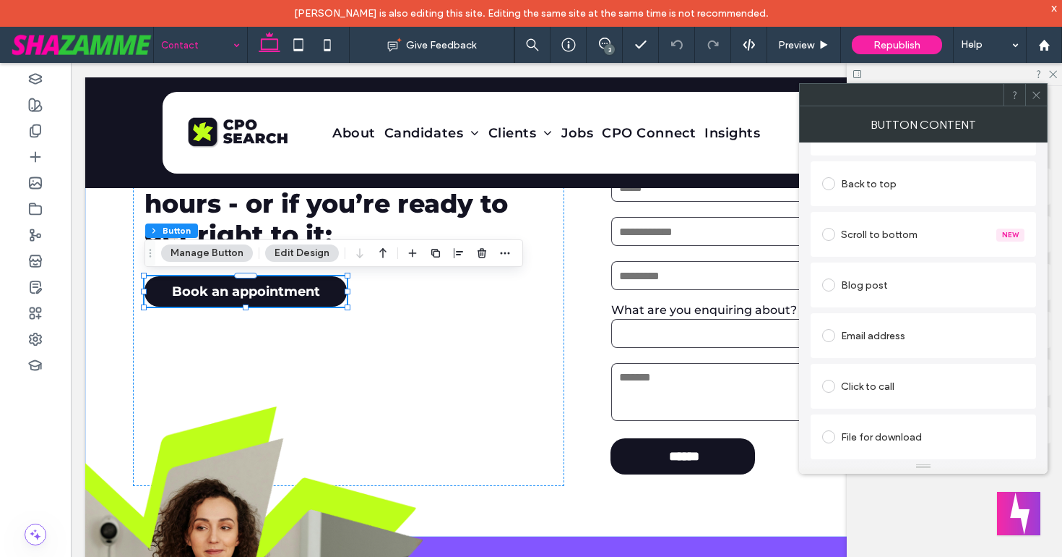
click at [1032, 95] on icon at bounding box center [1036, 95] width 11 height 11
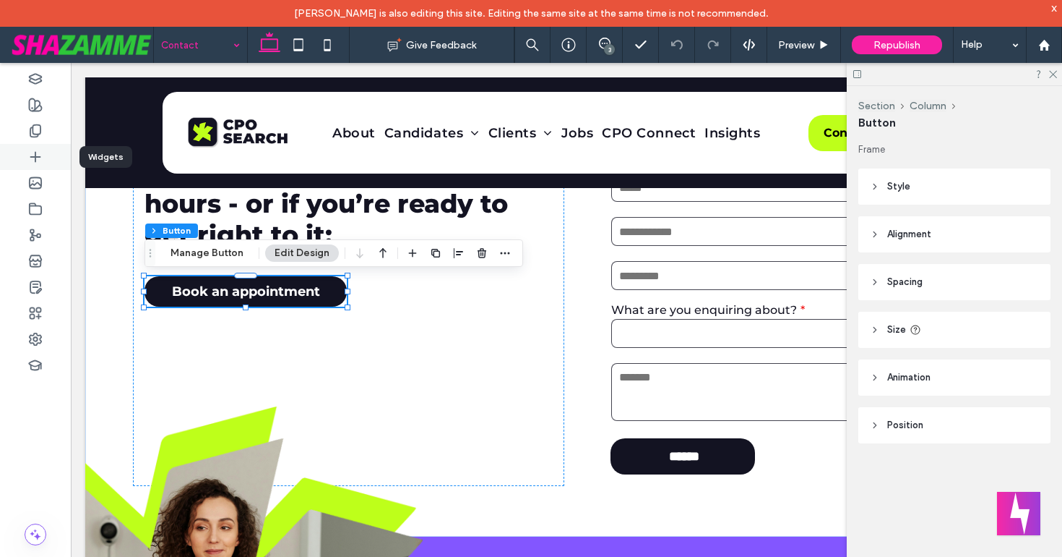
click at [36, 157] on use at bounding box center [34, 156] width 9 height 9
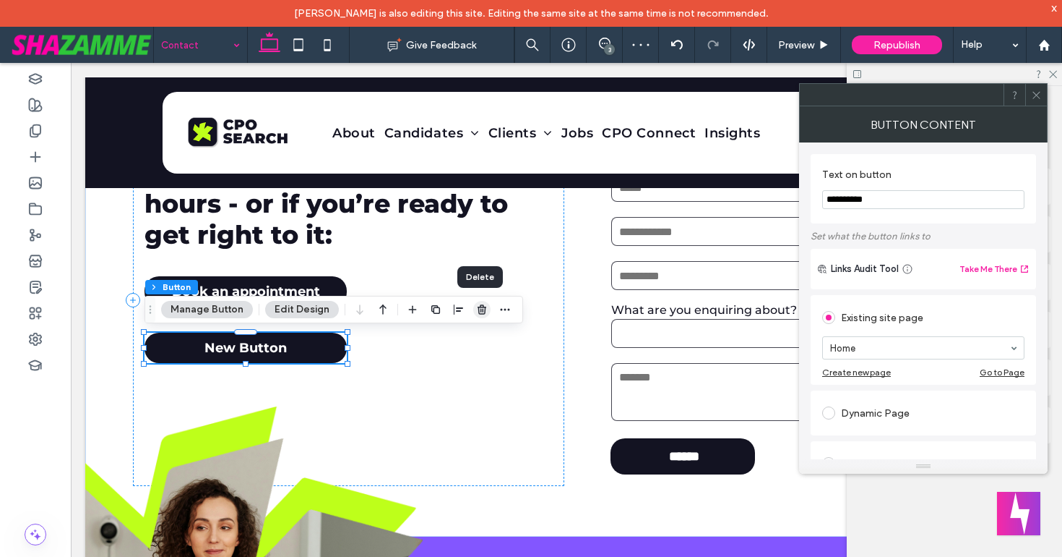
click at [485, 309] on span "button" at bounding box center [481, 309] width 17 height 17
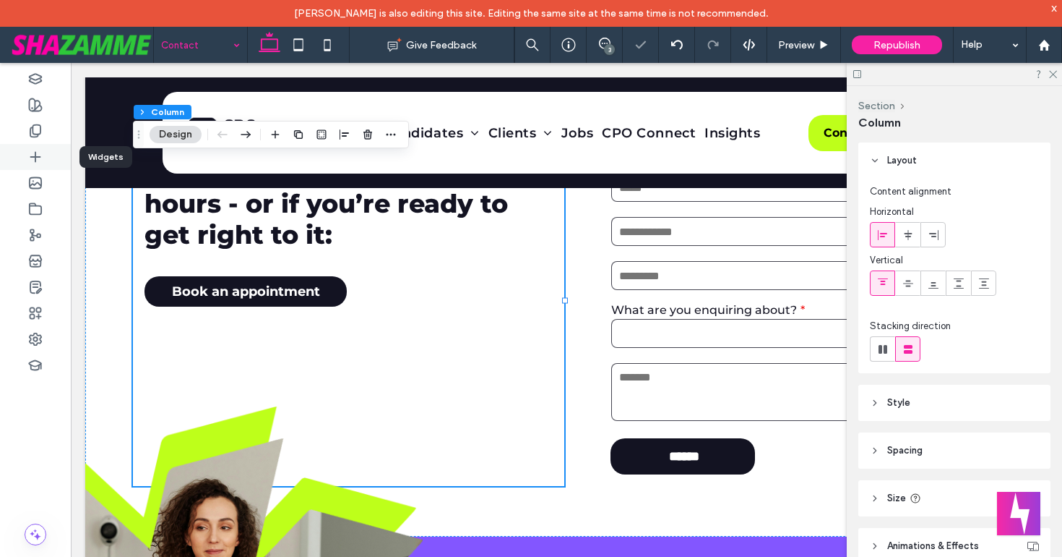
click at [38, 154] on icon at bounding box center [35, 157] width 14 height 14
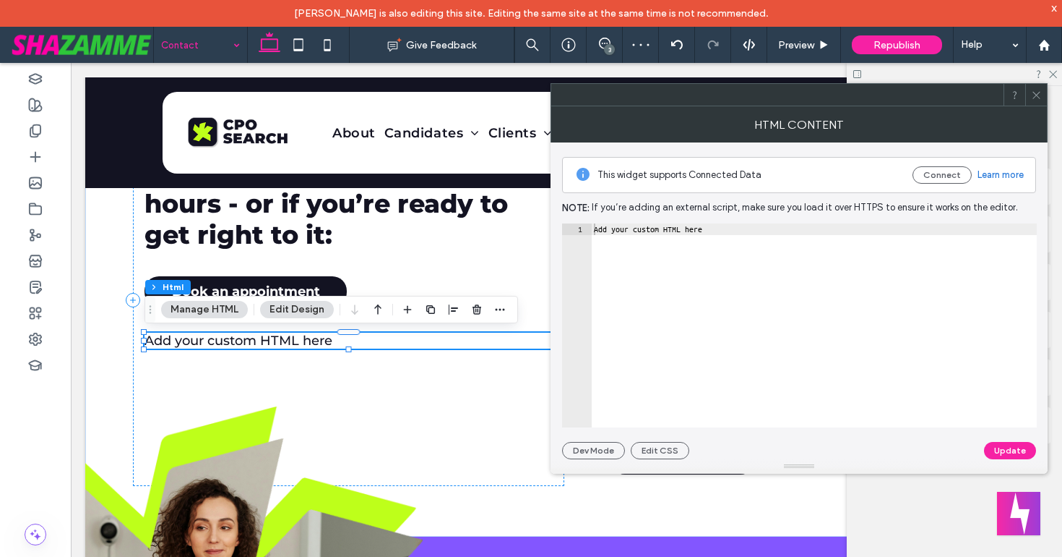
type textarea "**********"
drag, startPoint x: 770, startPoint y: 232, endPoint x: 682, endPoint y: 229, distance: 88.2
click at [682, 229] on div "Add your custom HTML here" at bounding box center [814, 336] width 446 height 227
click at [730, 231] on div "Add your custom HTML here" at bounding box center [814, 336] width 446 height 227
drag, startPoint x: 704, startPoint y: 231, endPoint x: 592, endPoint y: 233, distance: 112.0
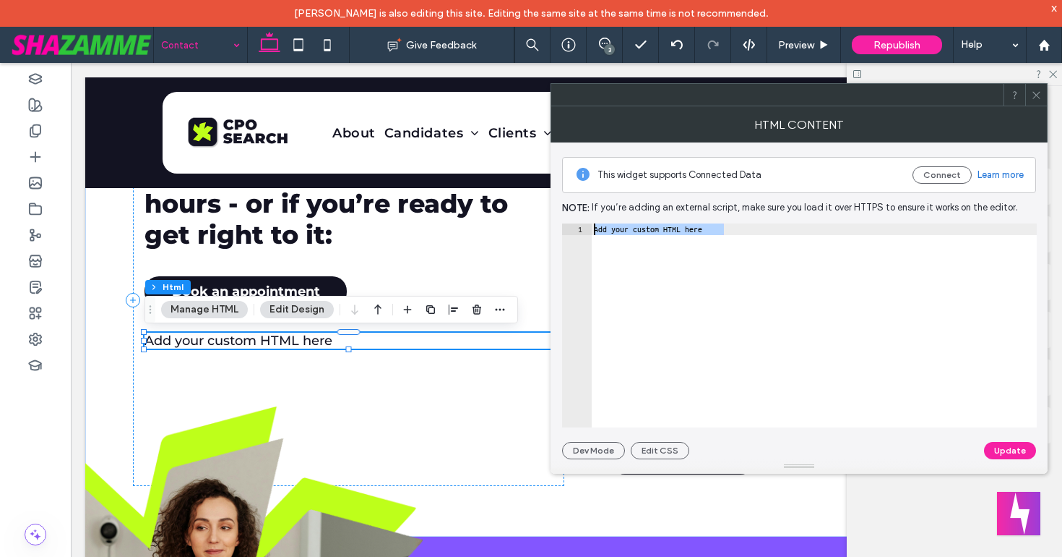
click at [592, 233] on div "Add your custom HTML here" at bounding box center [814, 336] width 446 height 227
paste textarea "**********"
type textarea "**********"
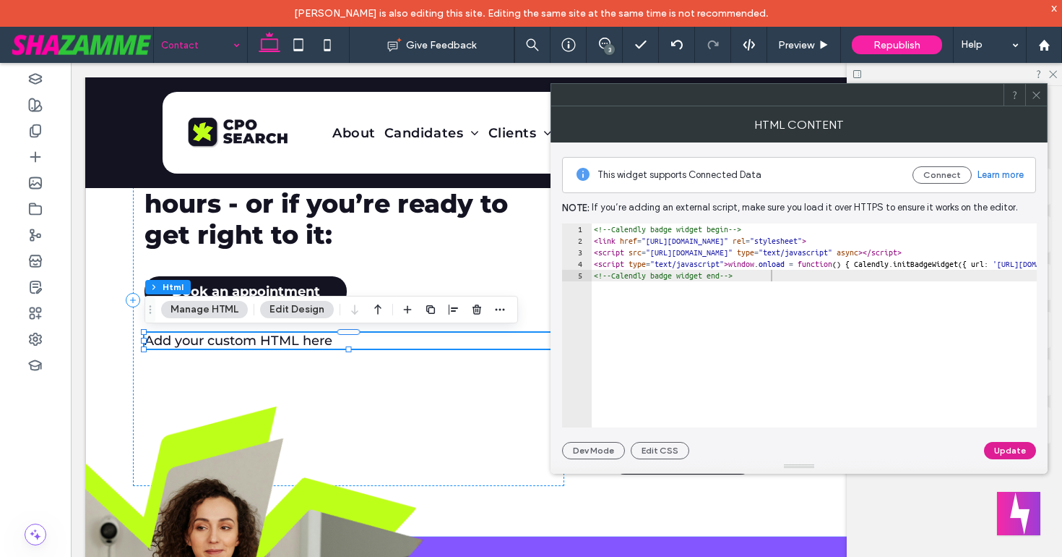
click at [1003, 448] on button "Update" at bounding box center [1010, 450] width 52 height 17
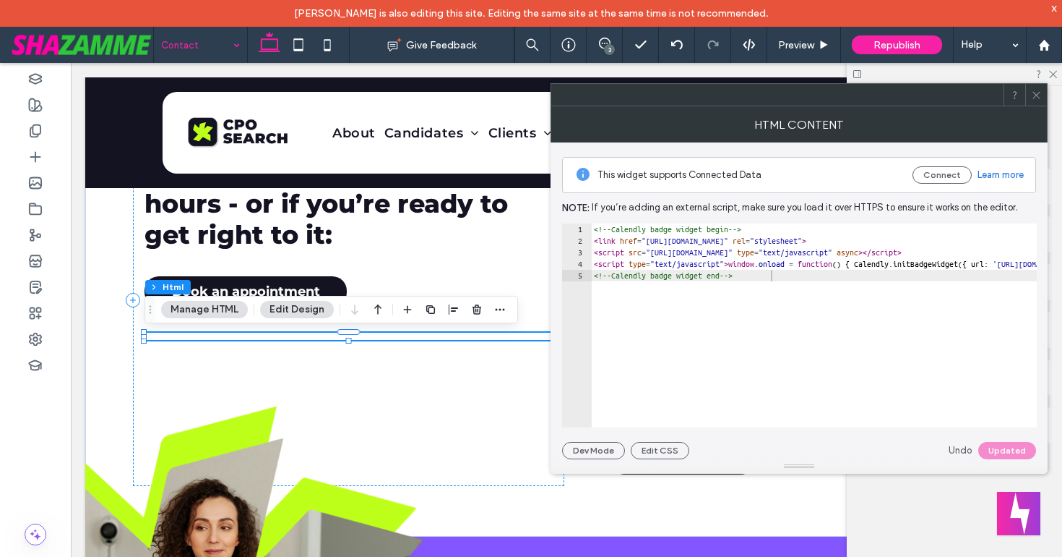
click at [1036, 93] on icon at bounding box center [1036, 95] width 11 height 11
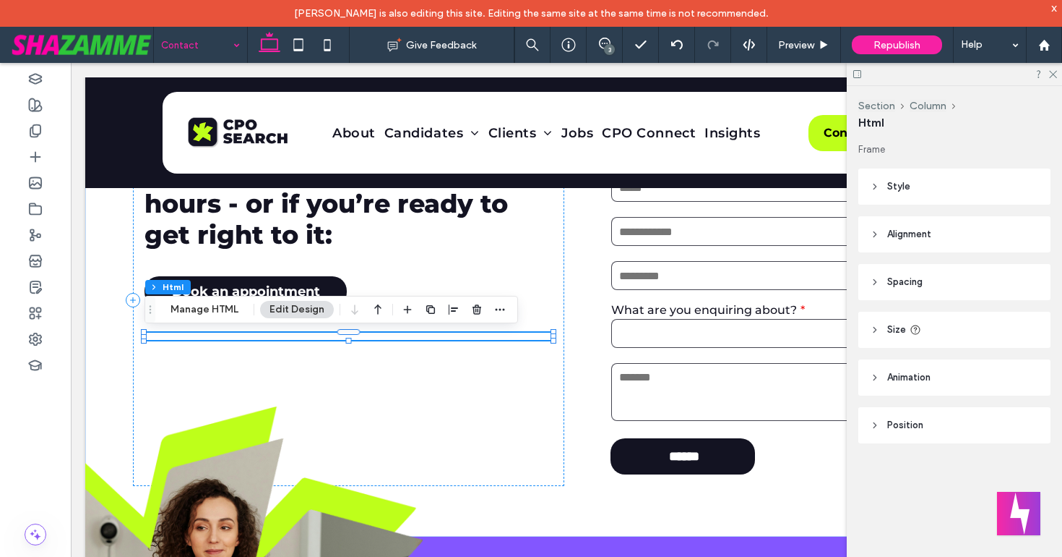
click at [903, 192] on span "Style" at bounding box center [899, 186] width 23 height 14
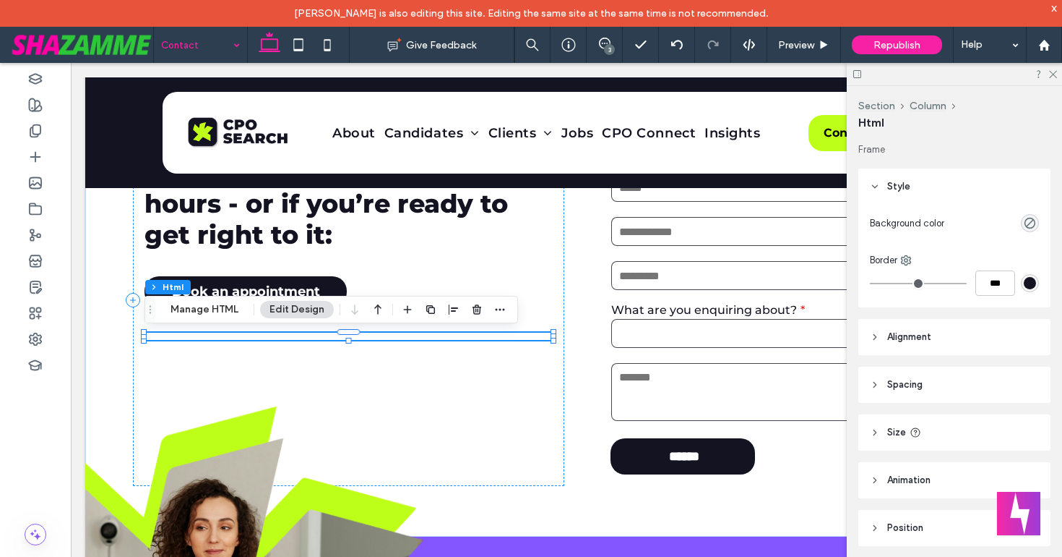
click at [1049, 80] on div at bounding box center [954, 74] width 215 height 22
click at [1051, 75] on icon at bounding box center [1052, 73] width 9 height 9
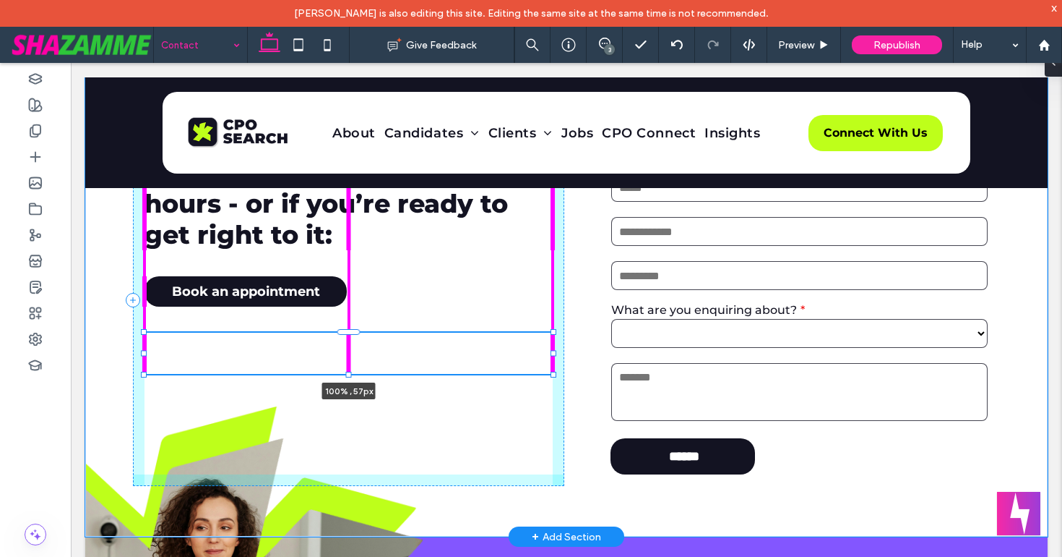
drag, startPoint x: 348, startPoint y: 340, endPoint x: 348, endPoint y: 374, distance: 33.2
click at [348, 374] on div at bounding box center [349, 374] width 6 height 6
type input "**"
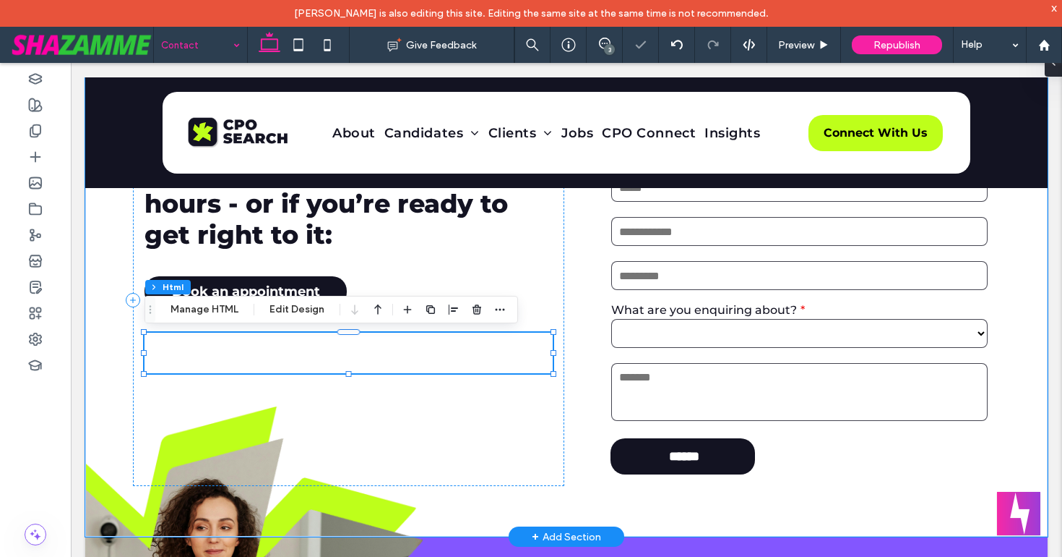
click at [339, 358] on div at bounding box center [349, 352] width 408 height 40
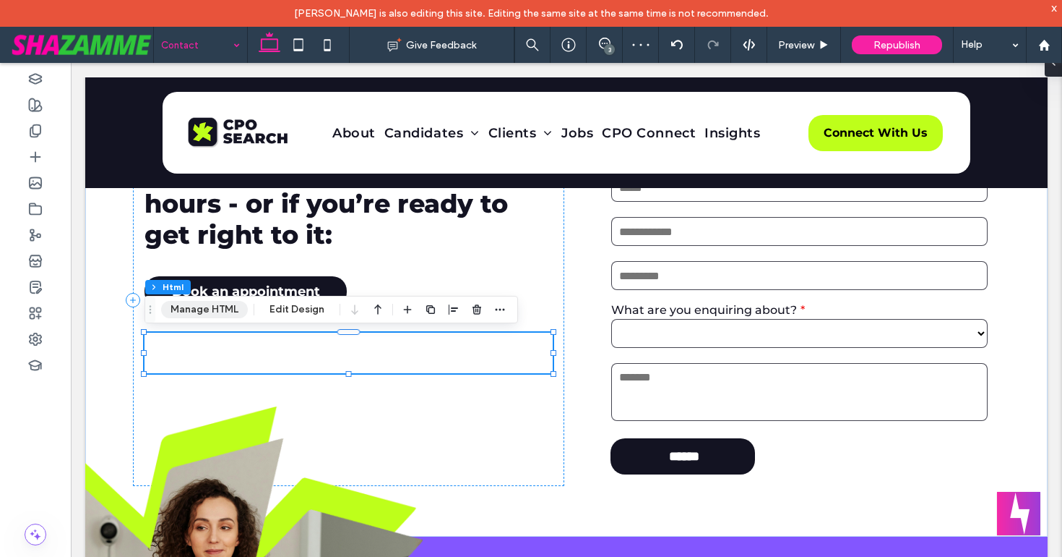
click at [228, 314] on button "Manage HTML" at bounding box center [204, 309] width 87 height 17
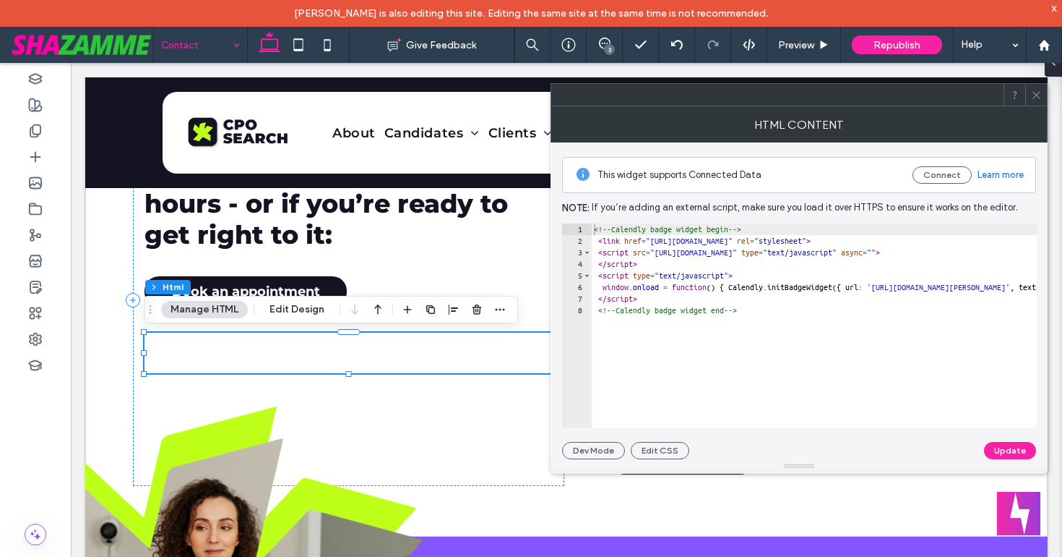
type textarea "**********"
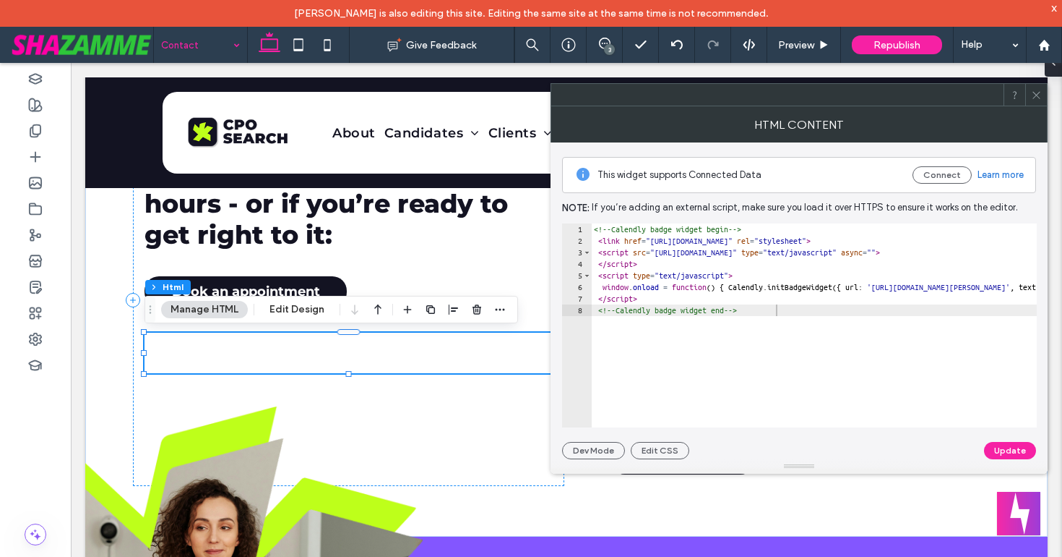
click at [1034, 93] on use at bounding box center [1036, 94] width 7 height 7
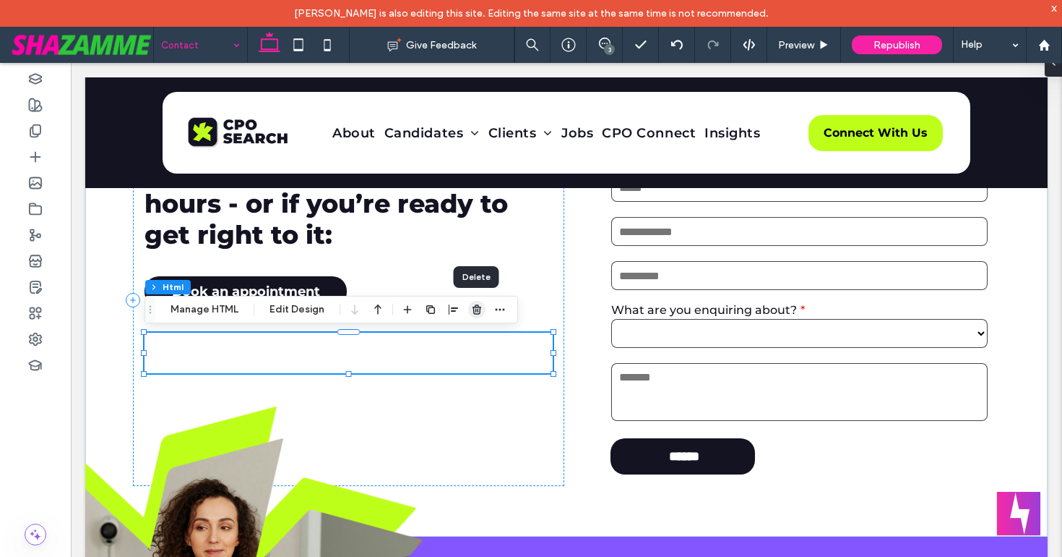
click at [474, 306] on use "button" at bounding box center [477, 308] width 9 height 9
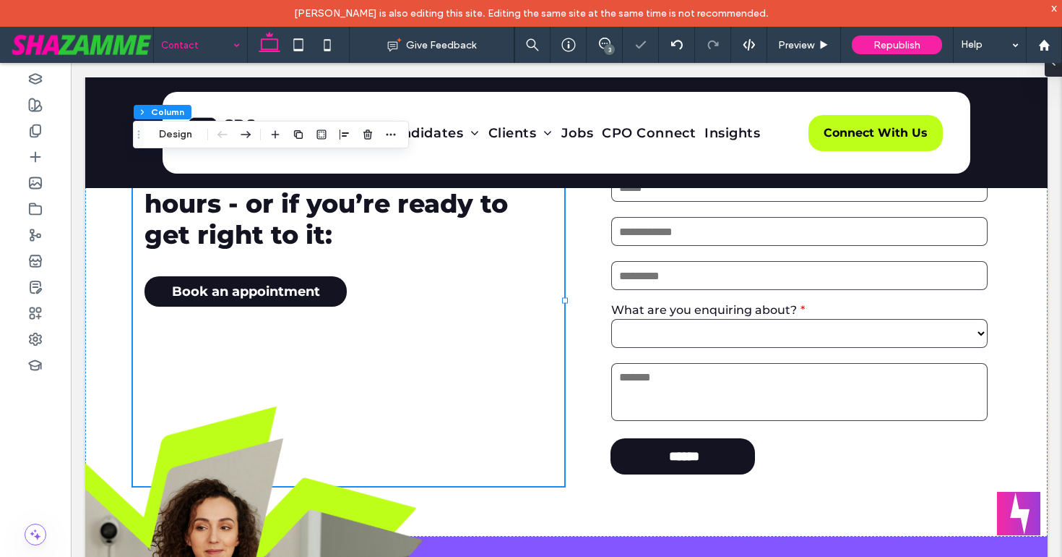
click at [606, 51] on div "3" at bounding box center [609, 49] width 11 height 11
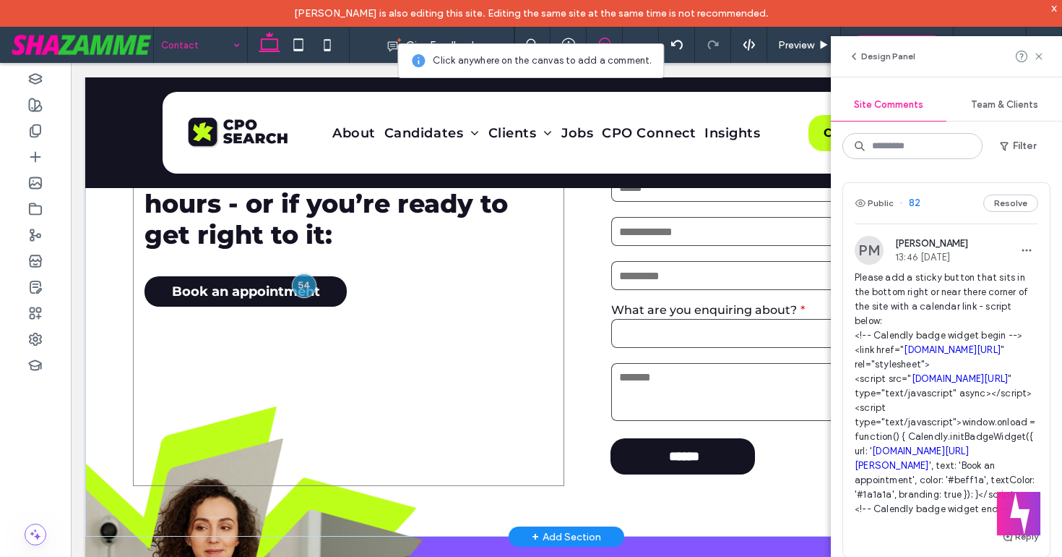
click at [202, 327] on div "Complete the form, and we’ll get back to you within 24 hours - or if you’re rea…" at bounding box center [348, 299] width 431 height 371
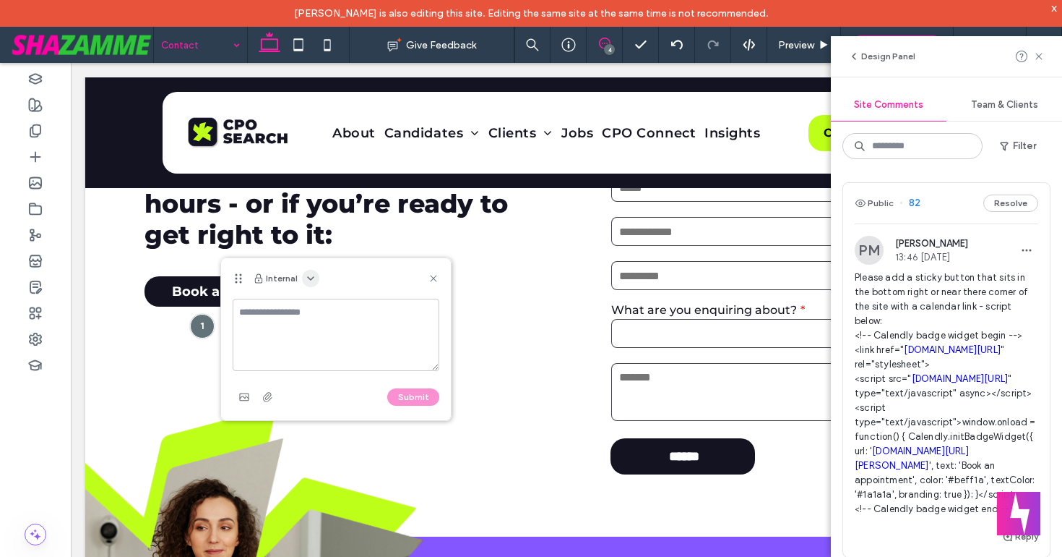
click at [310, 277] on icon "button" at bounding box center [311, 278] width 12 height 12
click at [328, 309] on span "Public - visible to clients & team" at bounding box center [382, 313] width 142 height 14
click at [328, 314] on textarea at bounding box center [336, 335] width 207 height 72
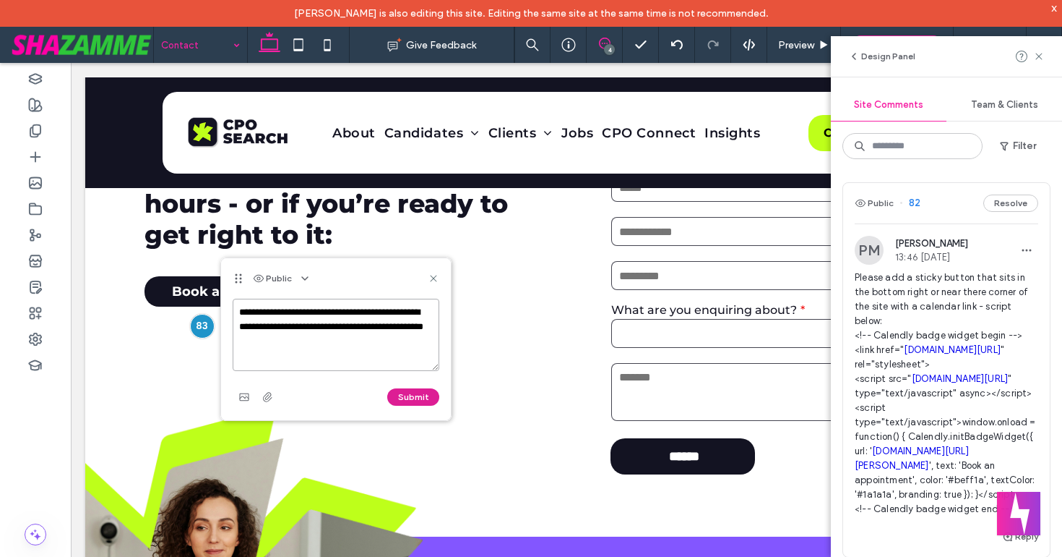
type textarea "**********"
click at [404, 393] on button "Submit" at bounding box center [413, 396] width 52 height 17
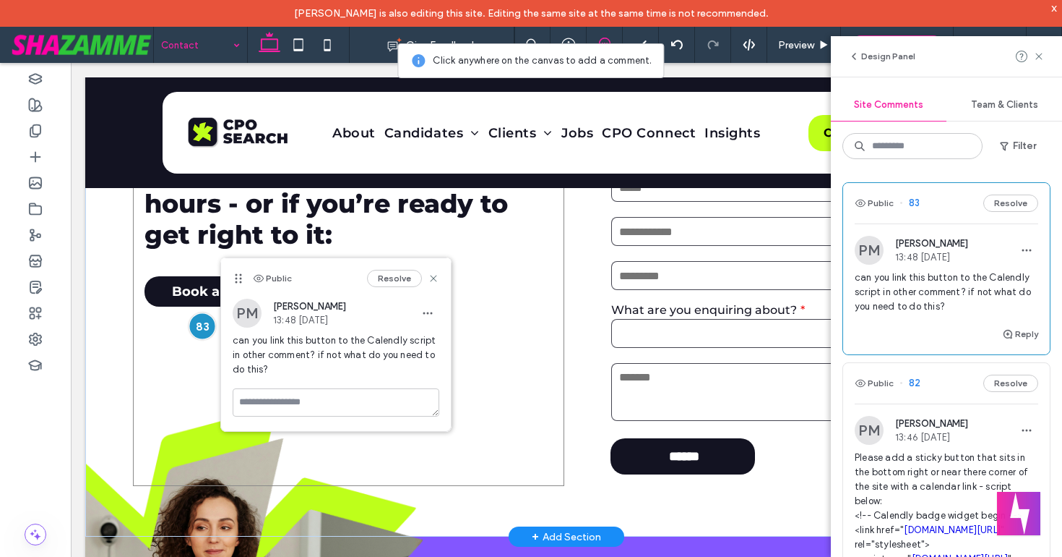
click at [198, 321] on div at bounding box center [202, 325] width 27 height 27
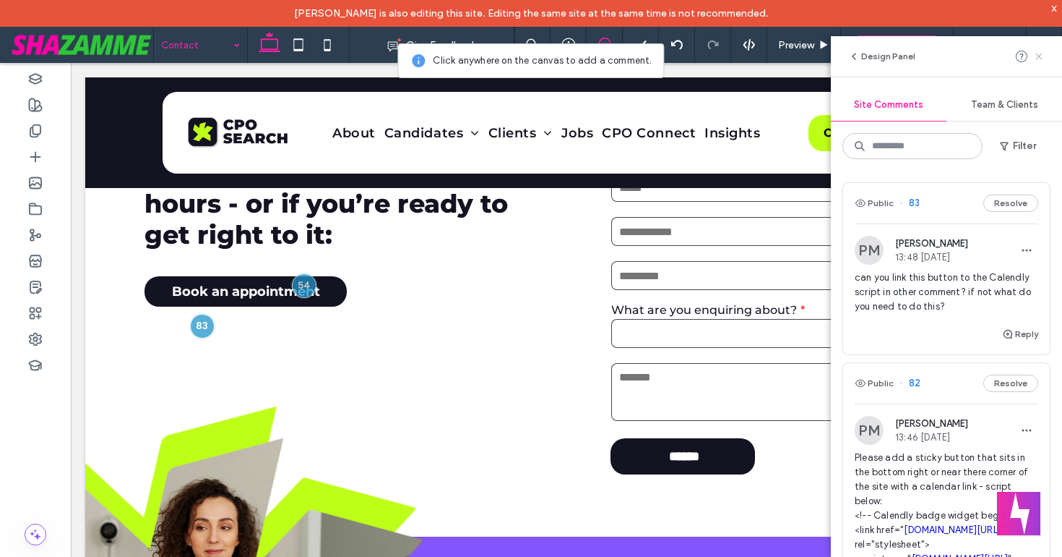
click at [1037, 58] on use at bounding box center [1039, 56] width 7 height 7
